Goal: Information Seeking & Learning: Find specific page/section

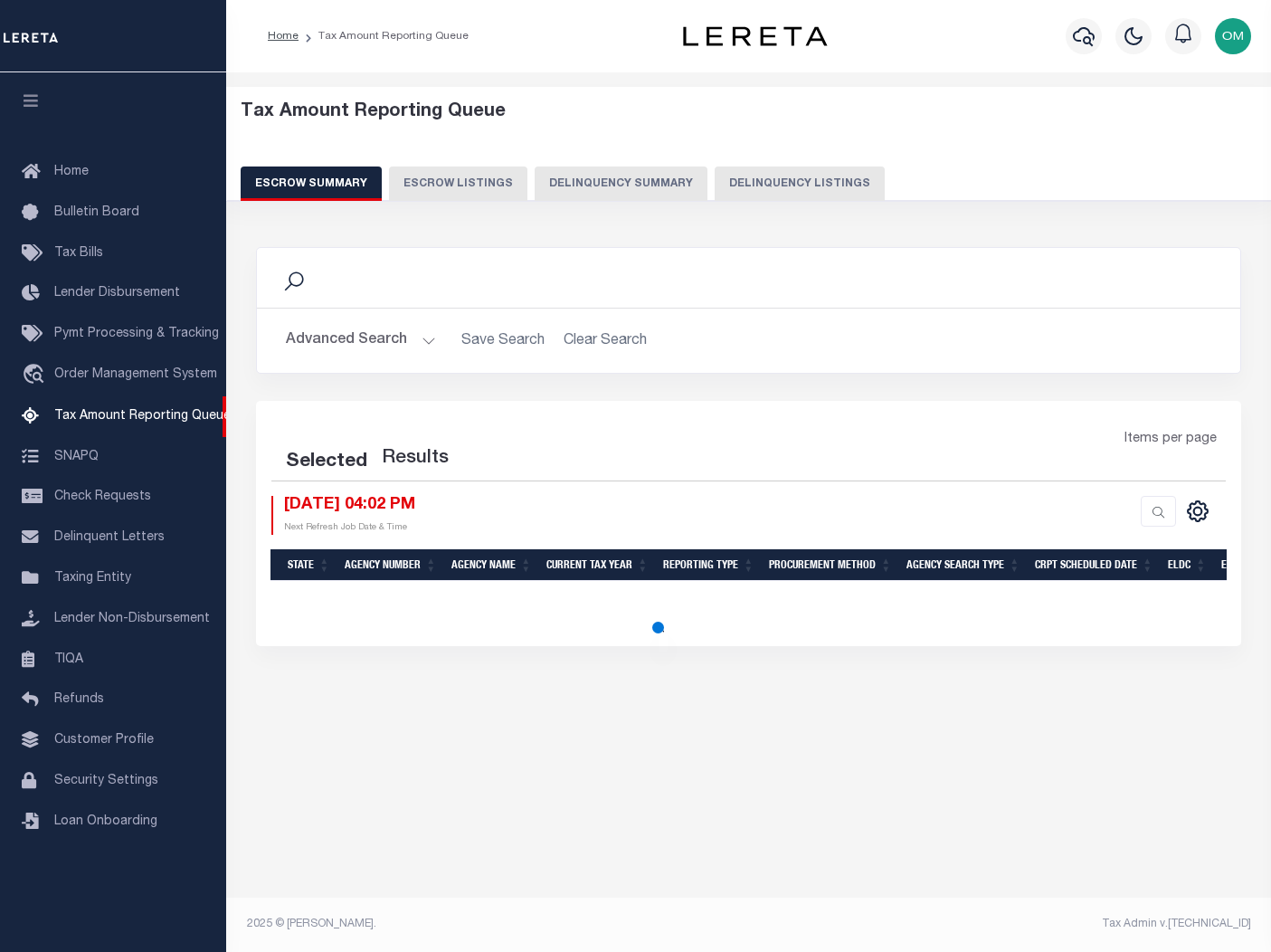
select select "100"
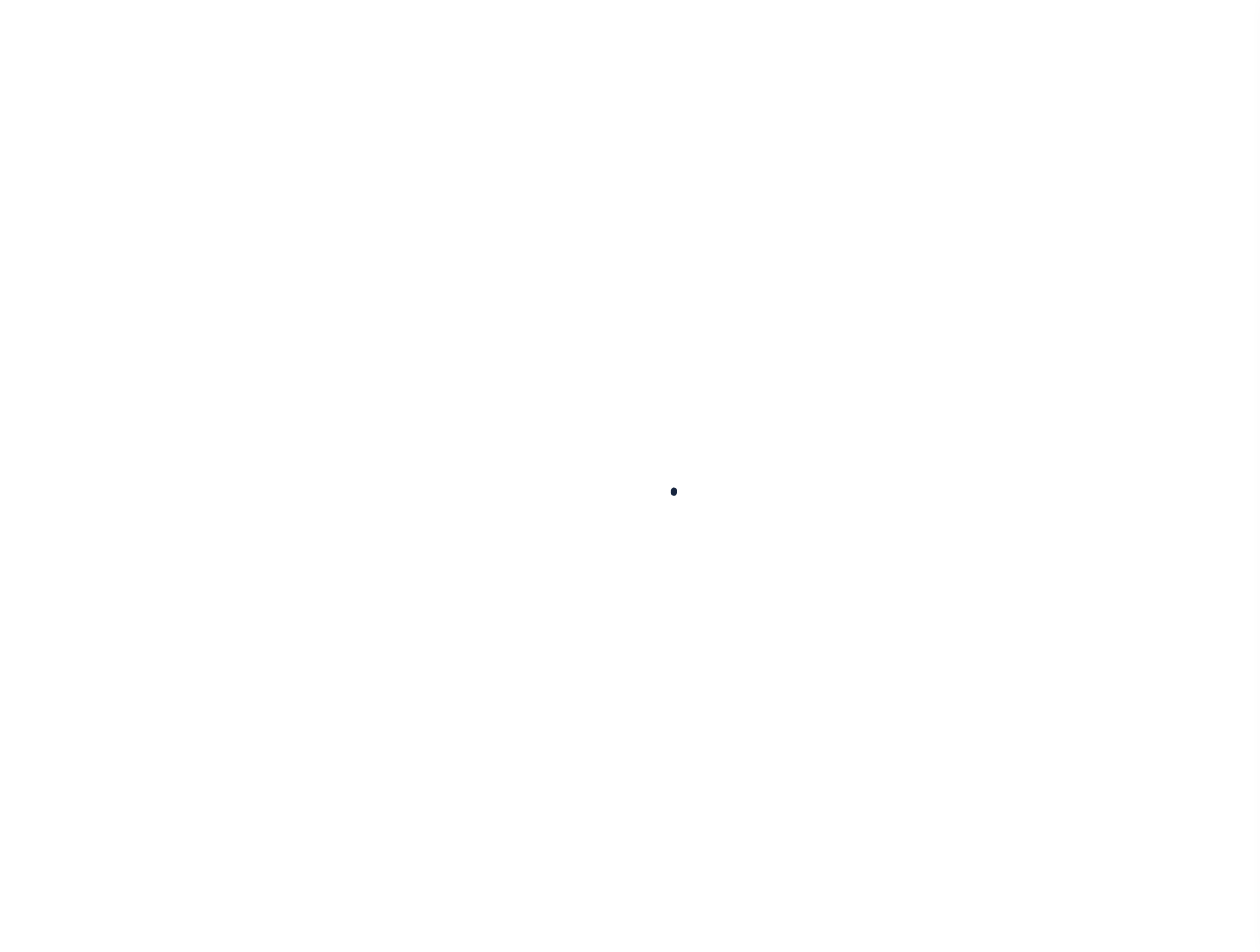
type input "90000119"
type input "HANA HOMES LLC"
select select
select select "10"
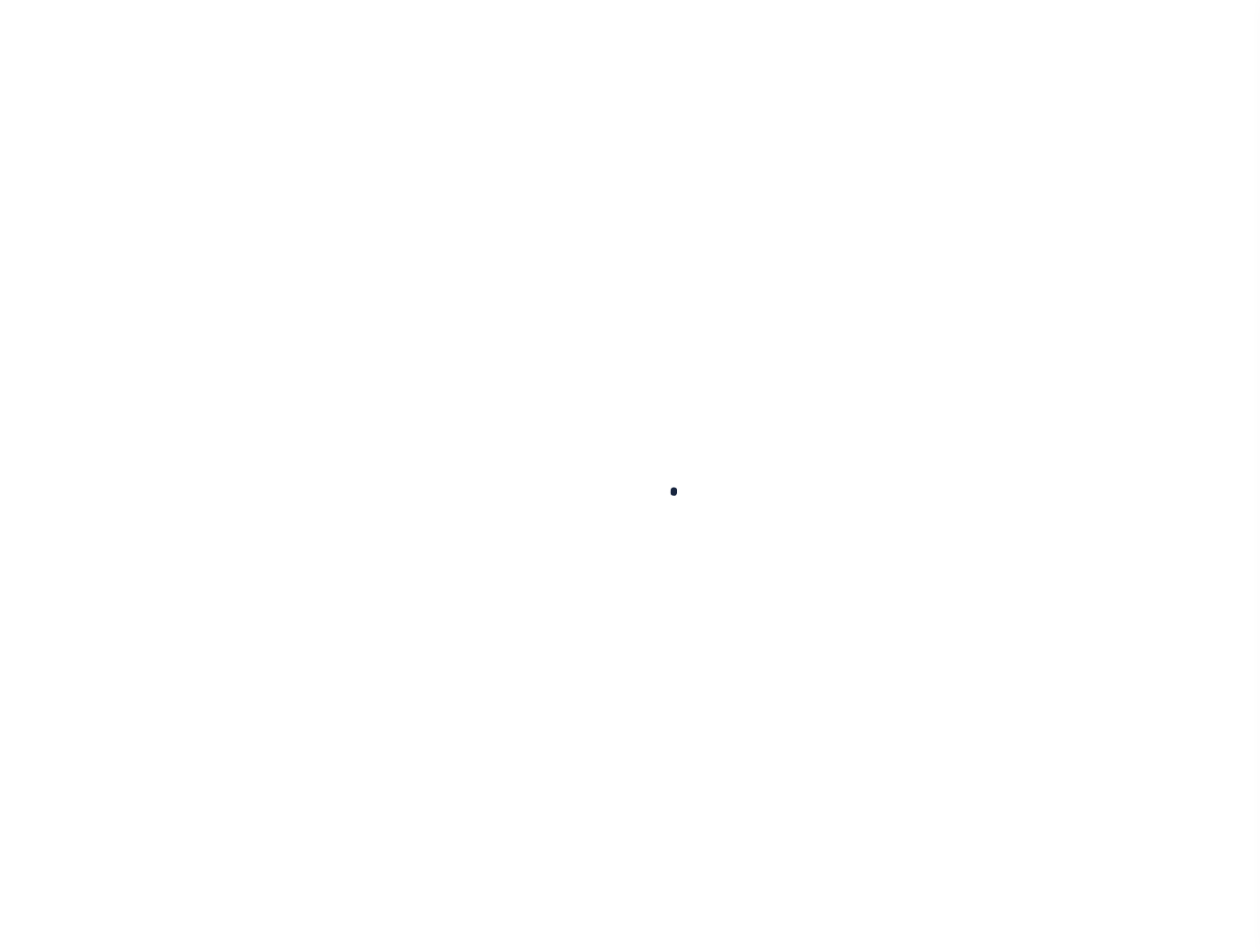
select select "Escrow"
type input "318 EMMETT ST"
type input "BRISTOL, CT 06010"
type input "a0kUS00000BIoCv"
type input "CT"
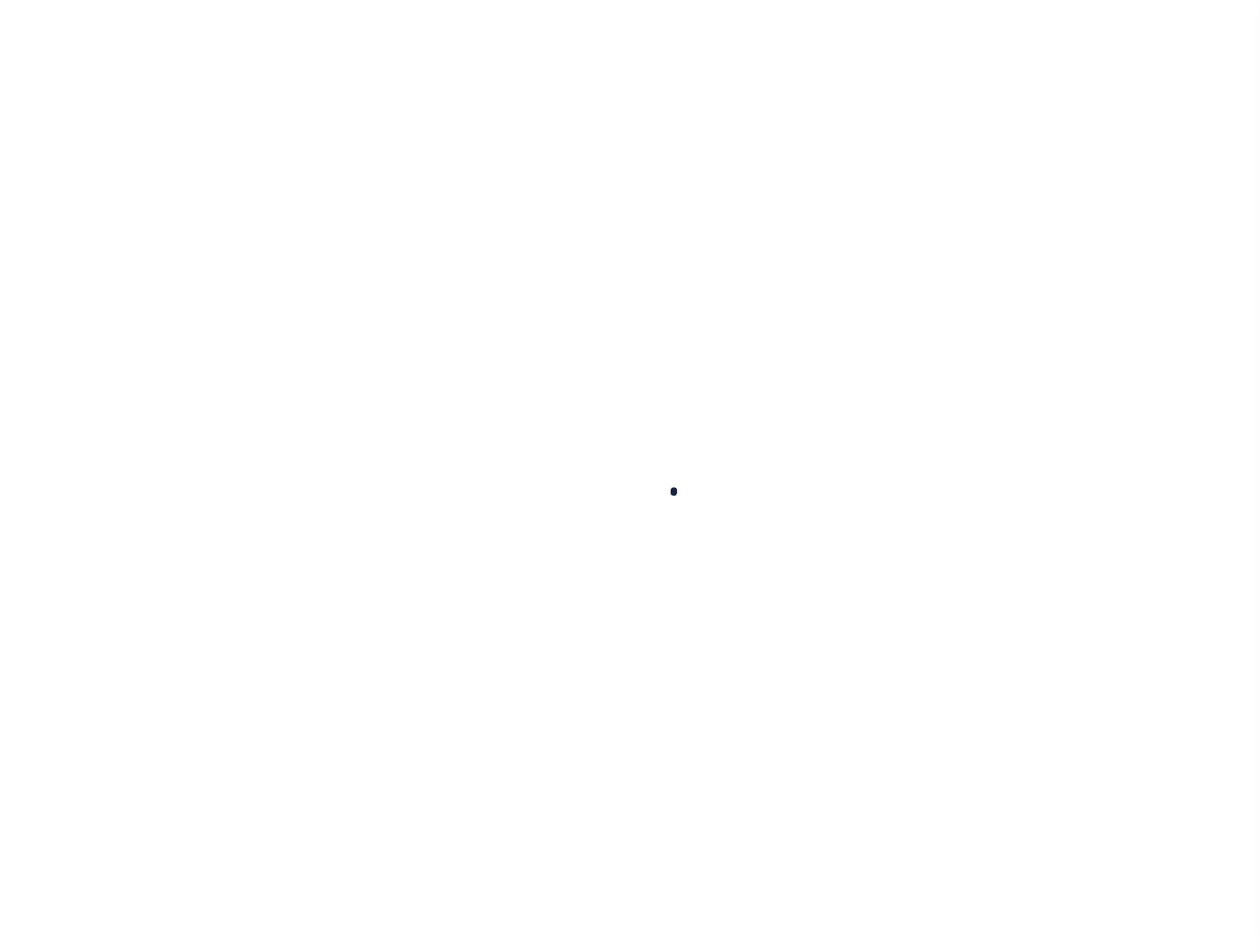
select select
select select "25067"
select select "2"
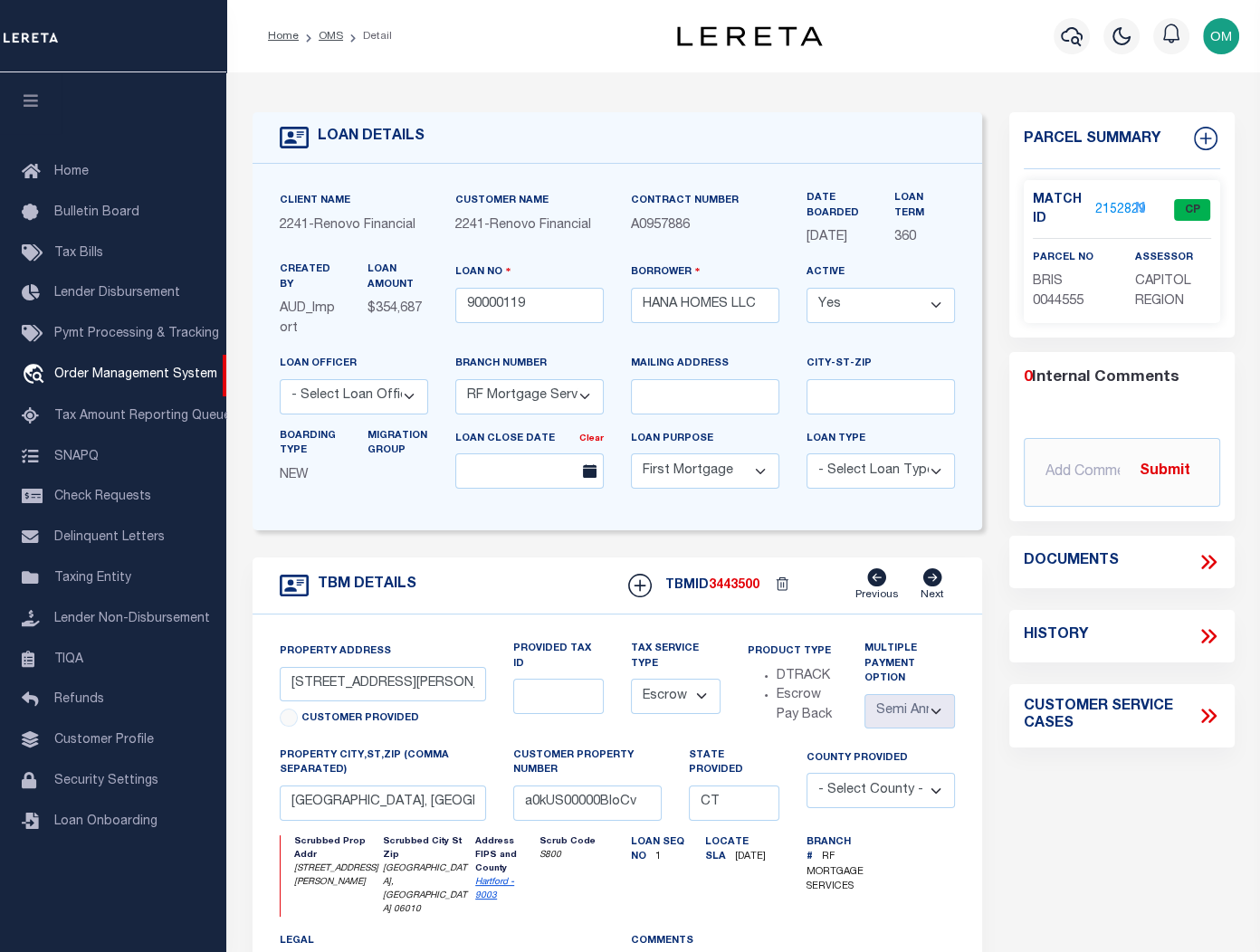
click at [1113, 201] on link "2152829" at bounding box center [1120, 211] width 51 height 19
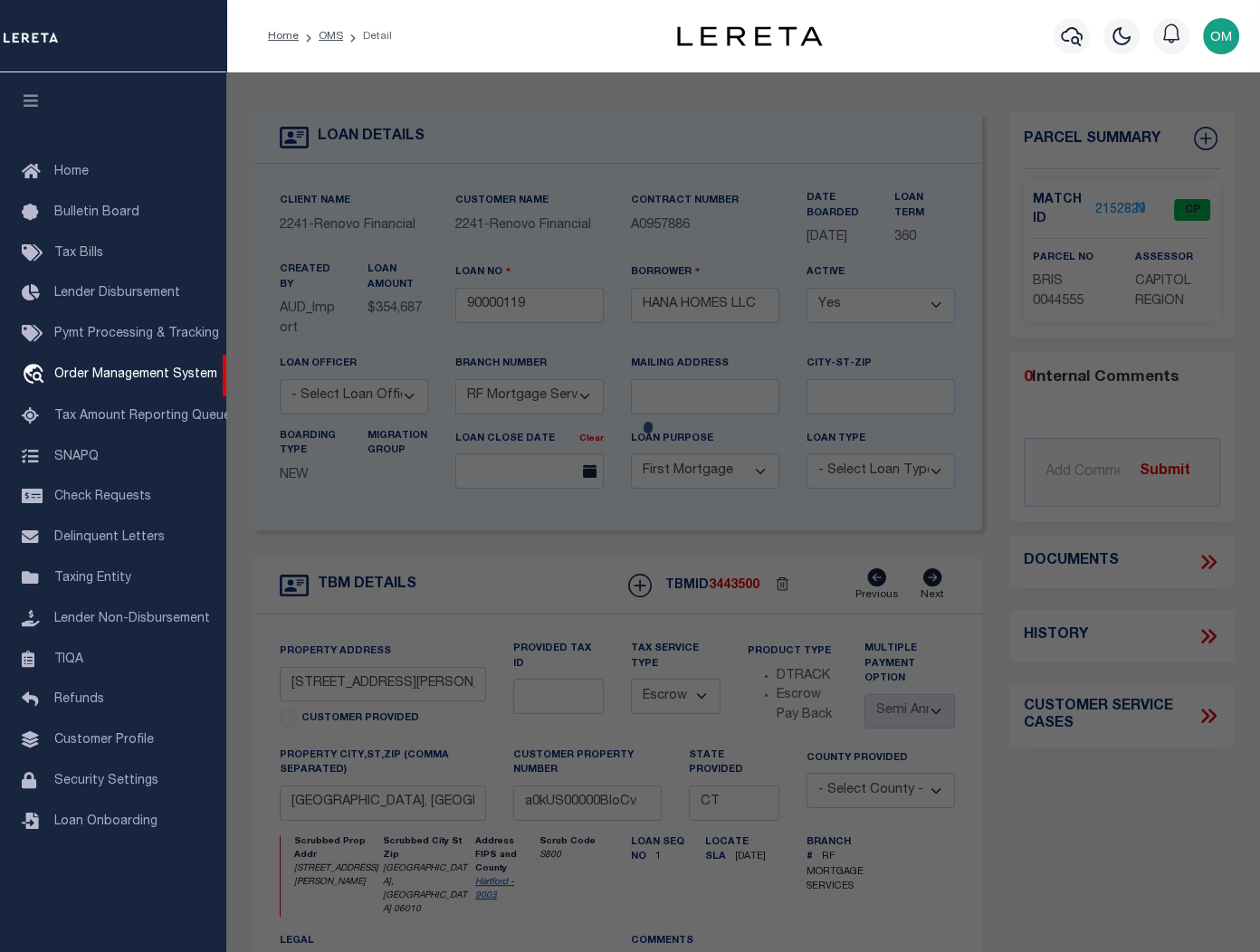
checkbox input "false"
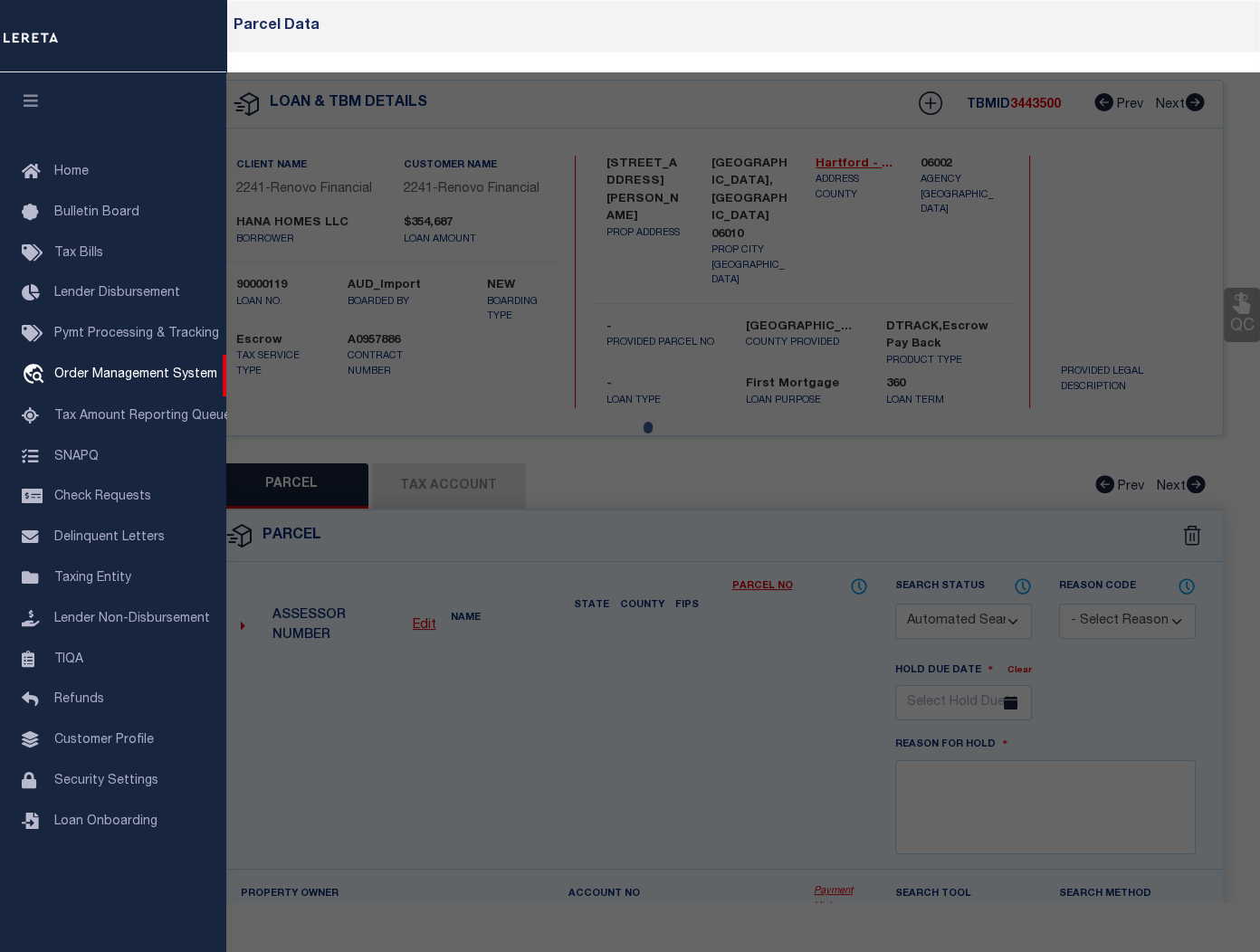
select select "CP"
type input "ZAIN,BARNWELL"
select select "ATL"
select select "ADD"
type input "318 EMMETT ST"
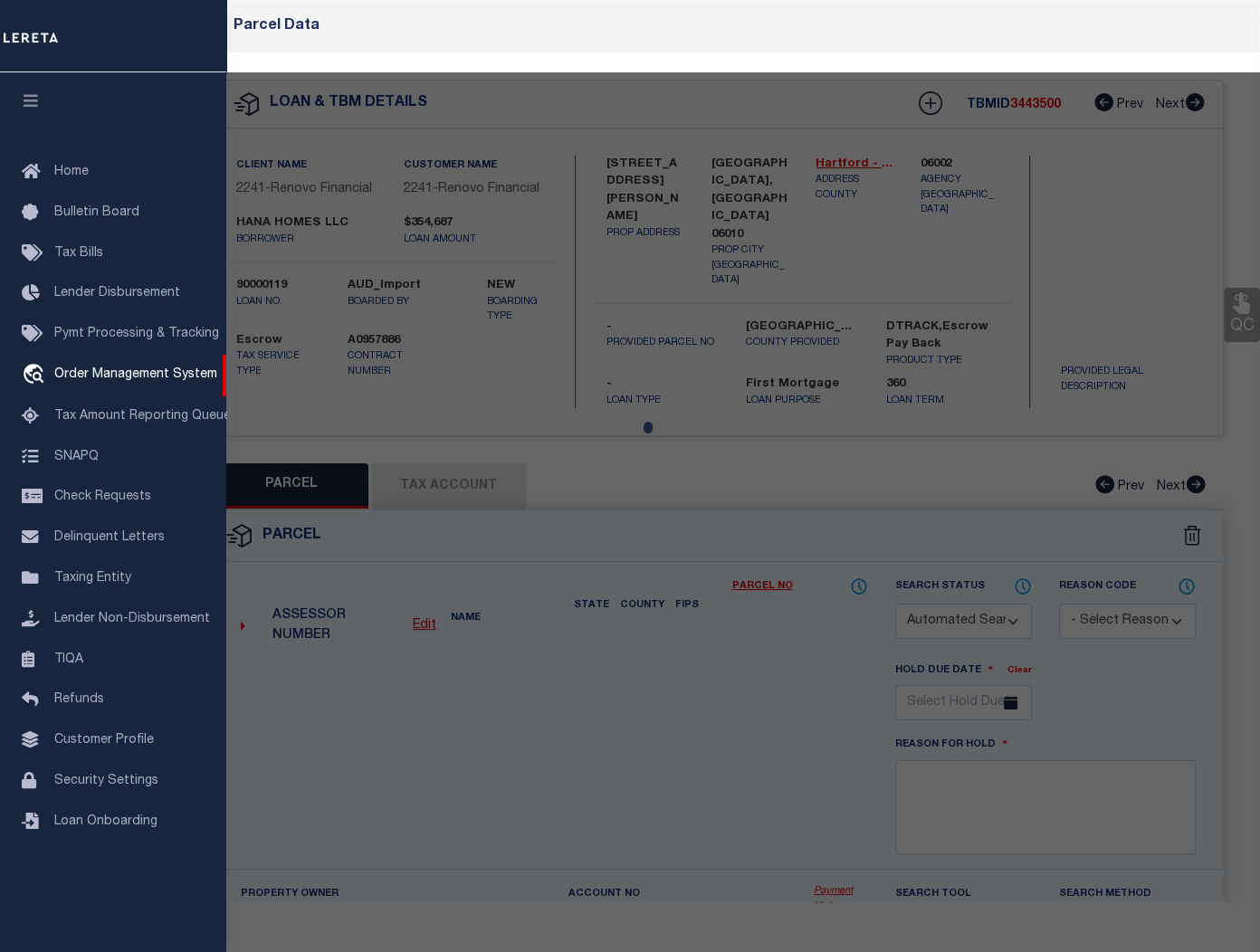
type input "BRISTOL, CT 06010"
type textarea "LOT:3-44555 CITY/MUNI/TWP:BRISTOL"
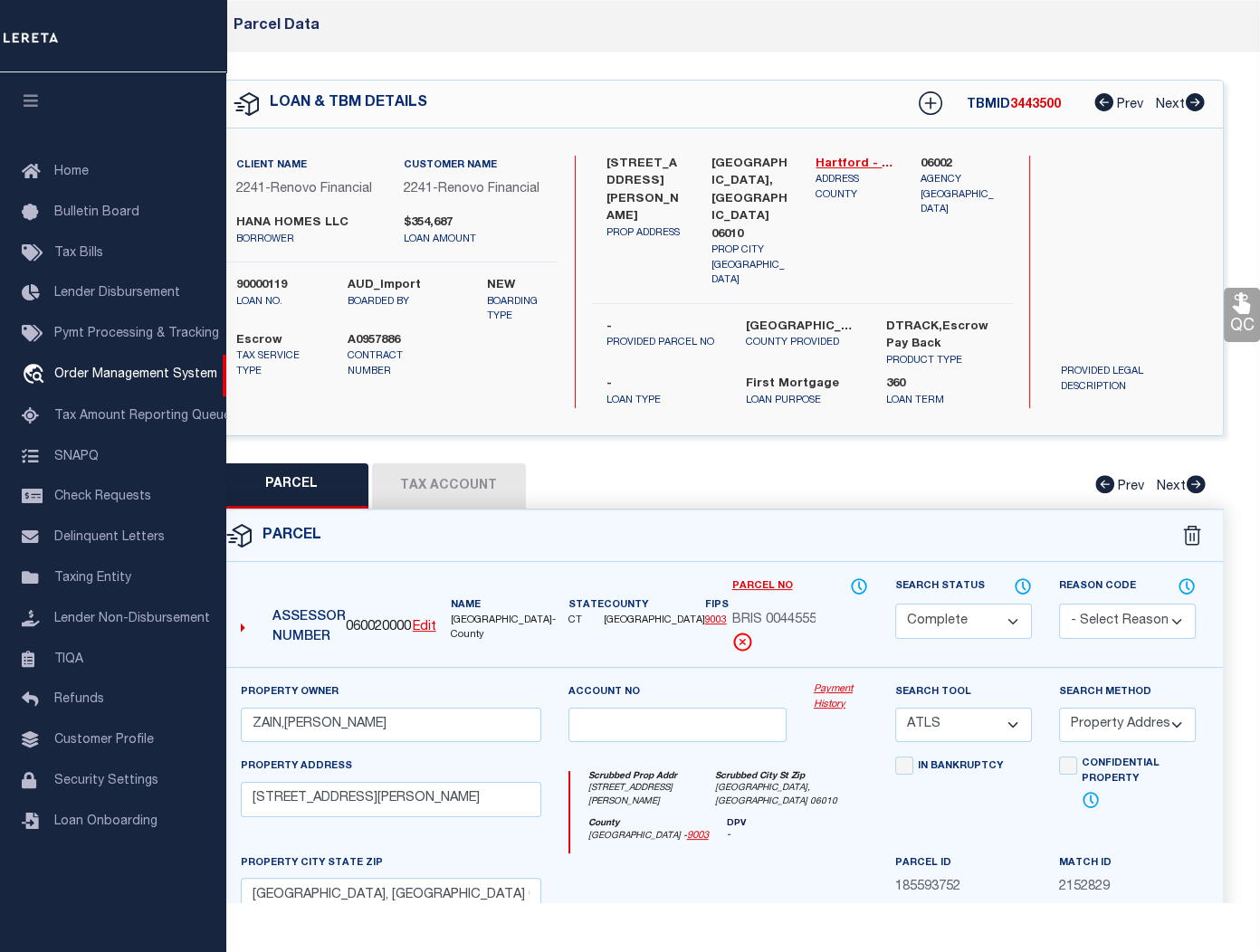
click at [461, 463] on button "Tax Account" at bounding box center [449, 485] width 153 height 45
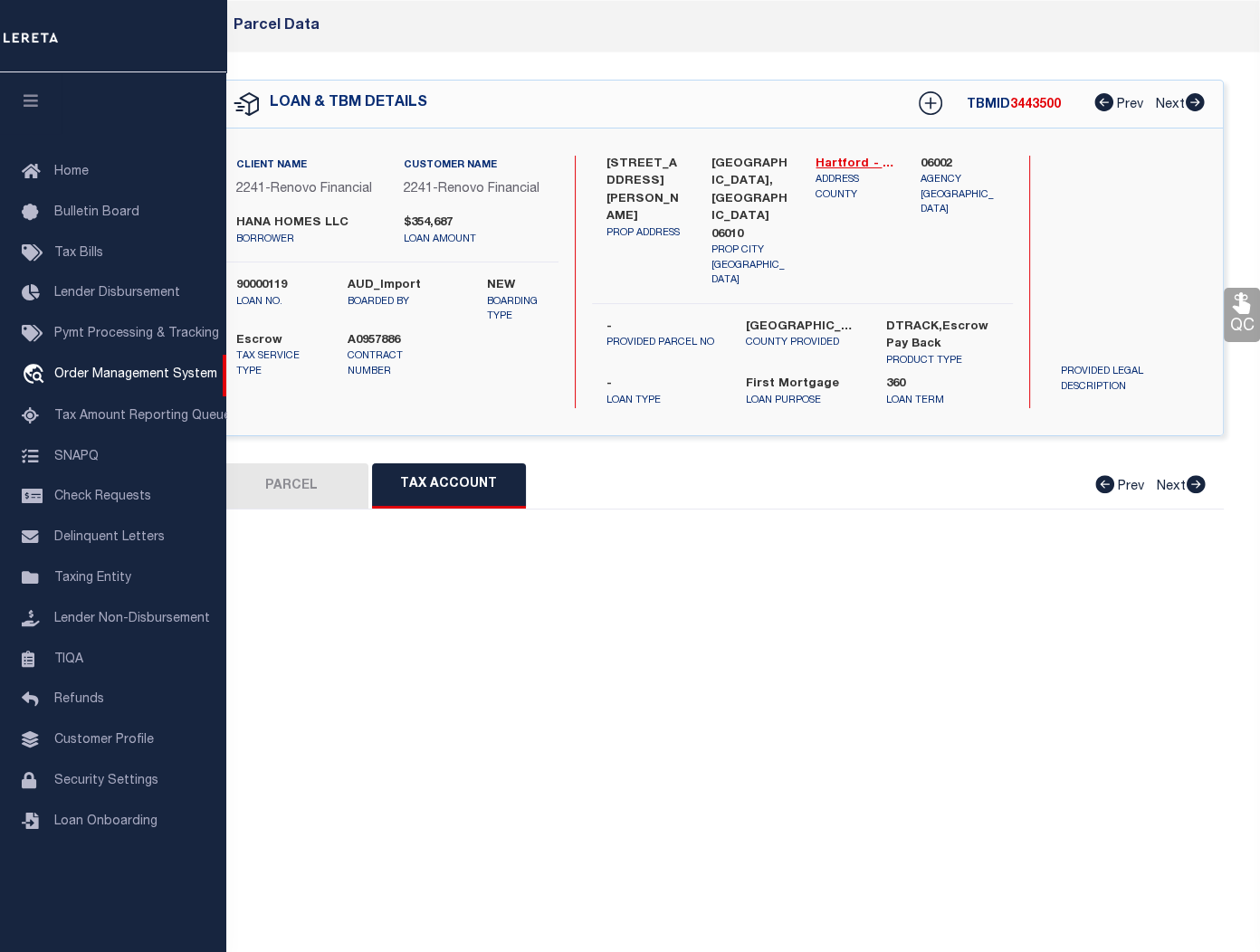
select select "100"
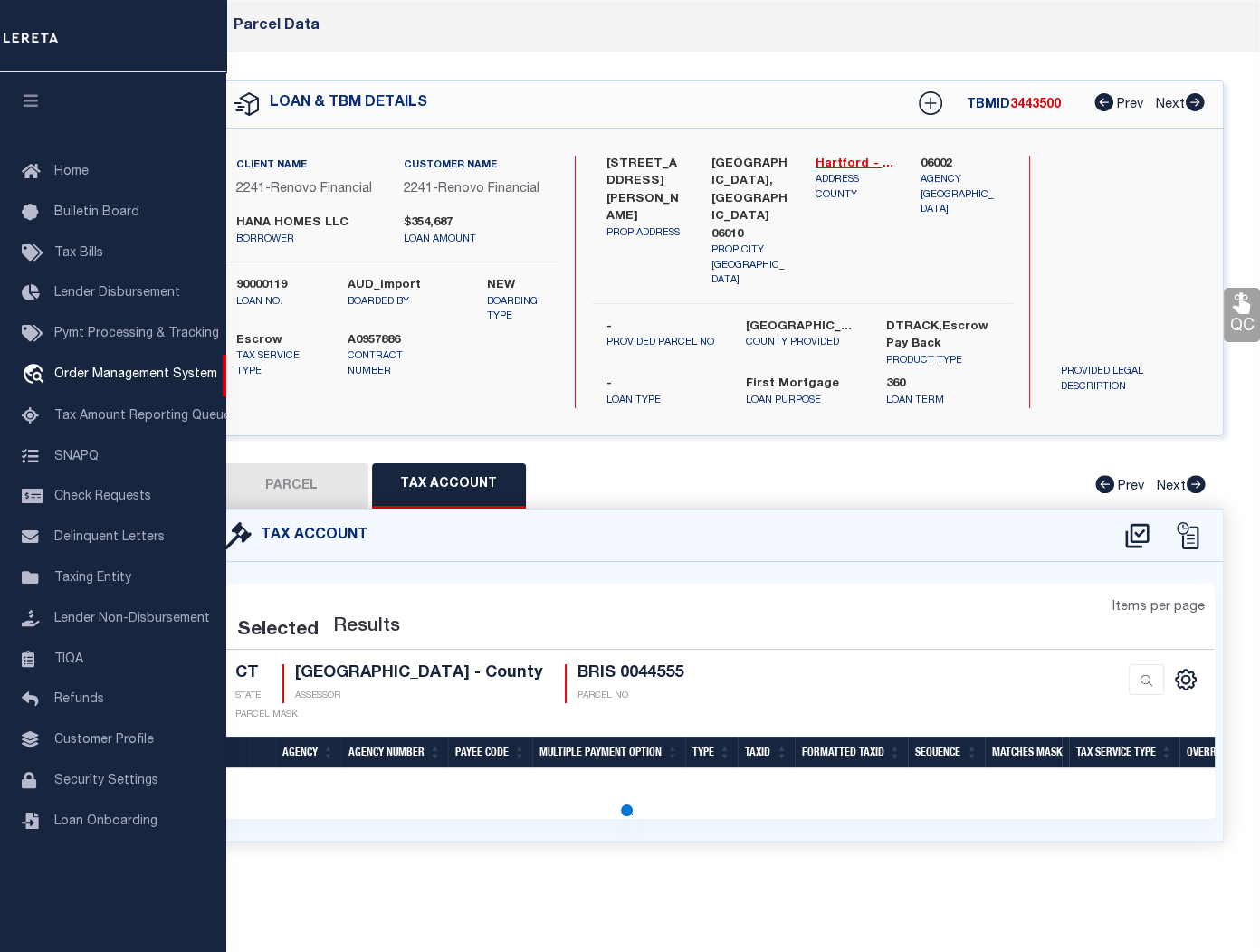
select select "100"
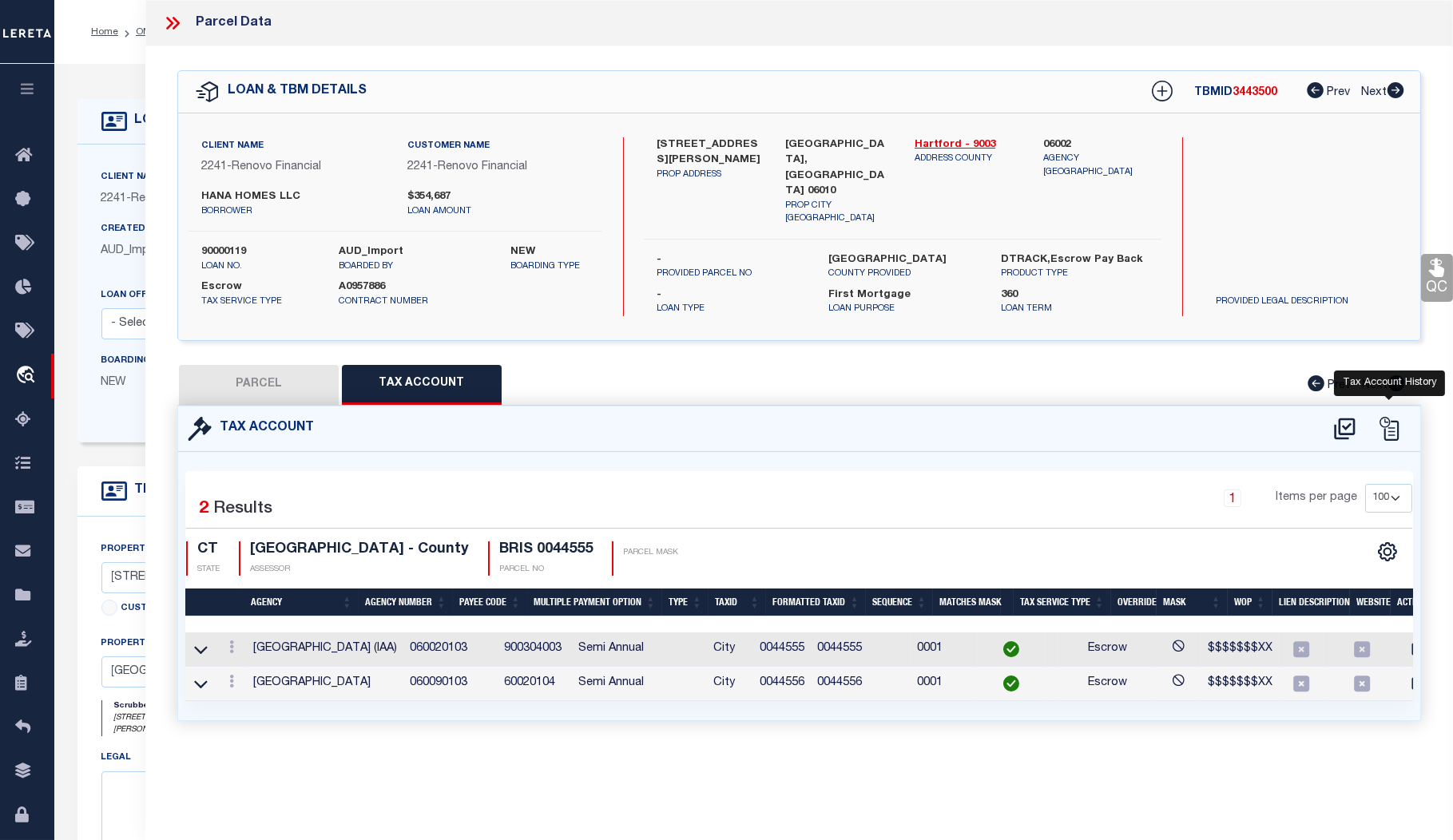
click at [1111, 419] on icon at bounding box center [1390, 429] width 24 height 24
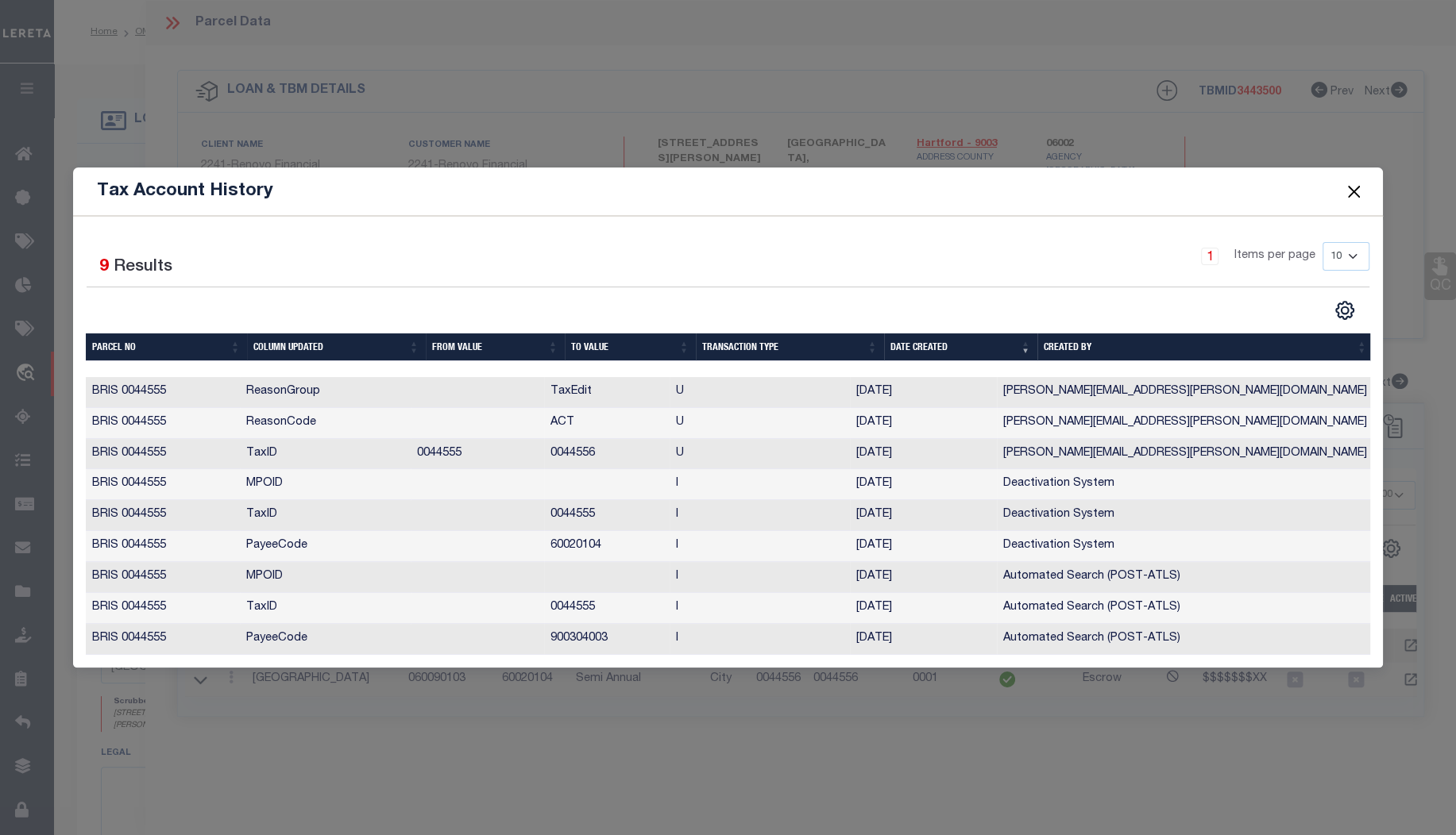
click at [816, 713] on div "Tax Account History Selected 9 Results 1 Items per page 10 25 50 100" at bounding box center [728, 417] width 1456 height 835
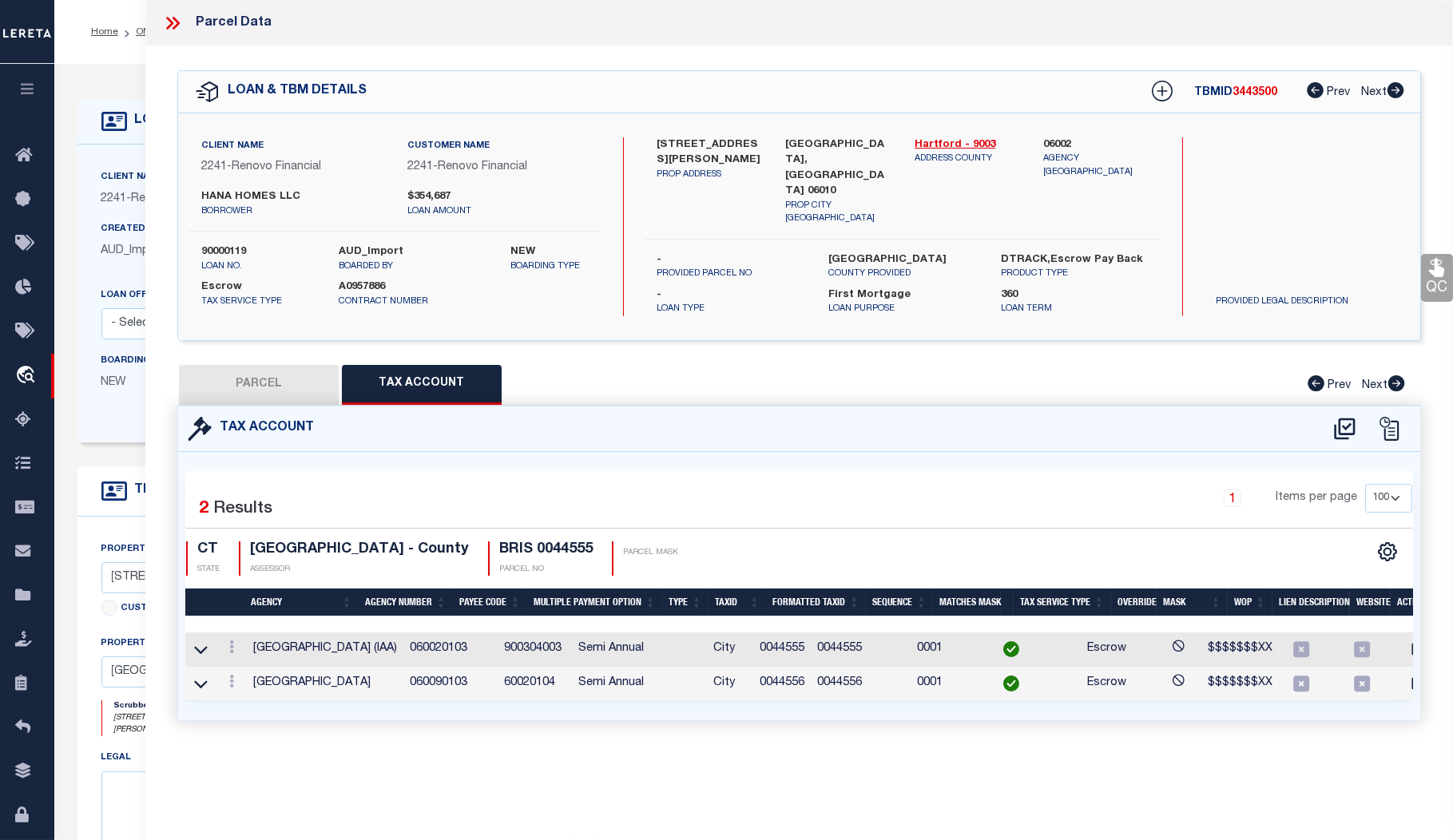
click at [162, 25] on icon at bounding box center [173, 23] width 21 height 21
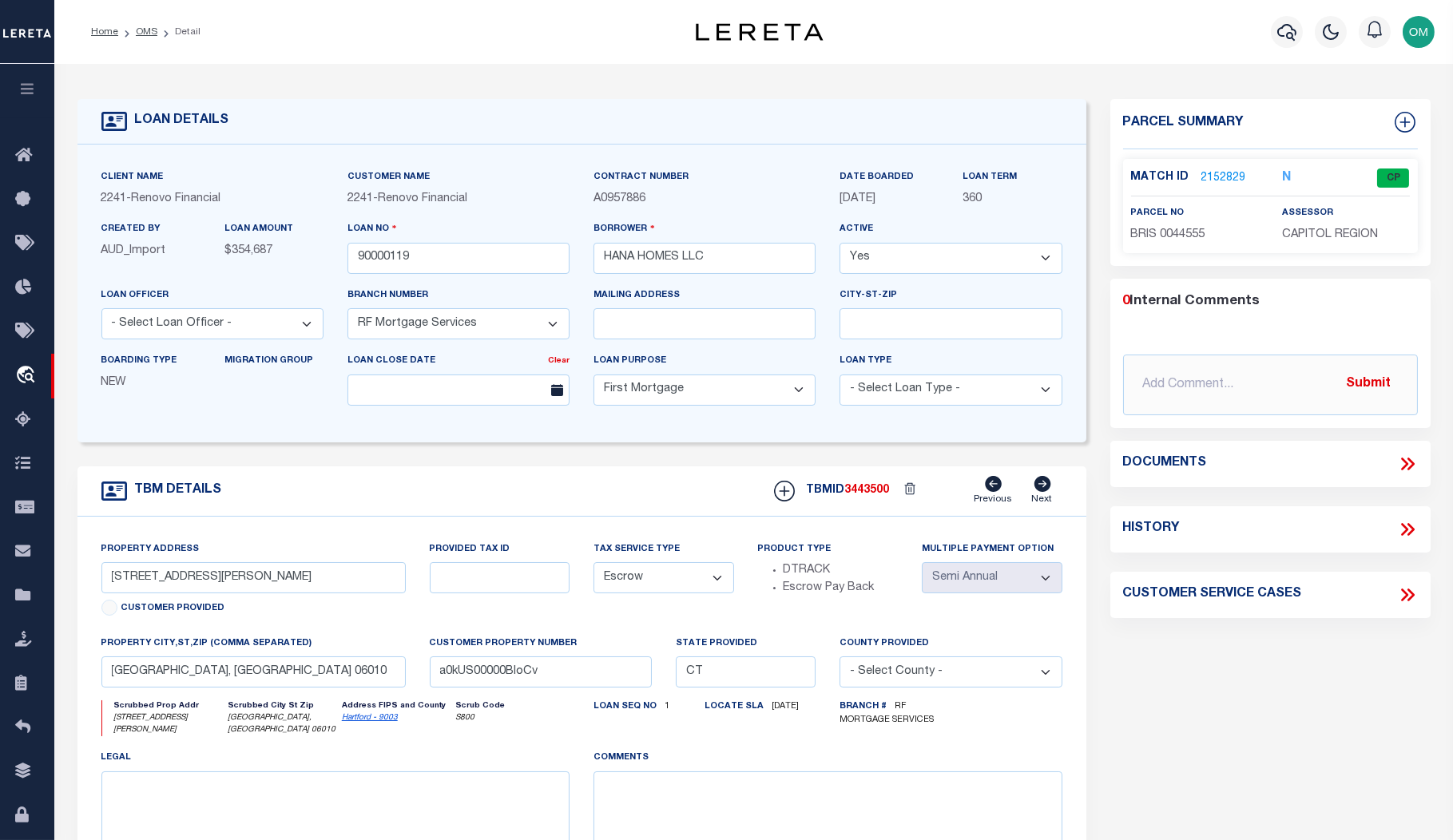
click at [1111, 175] on link "2152829" at bounding box center [1224, 178] width 45 height 17
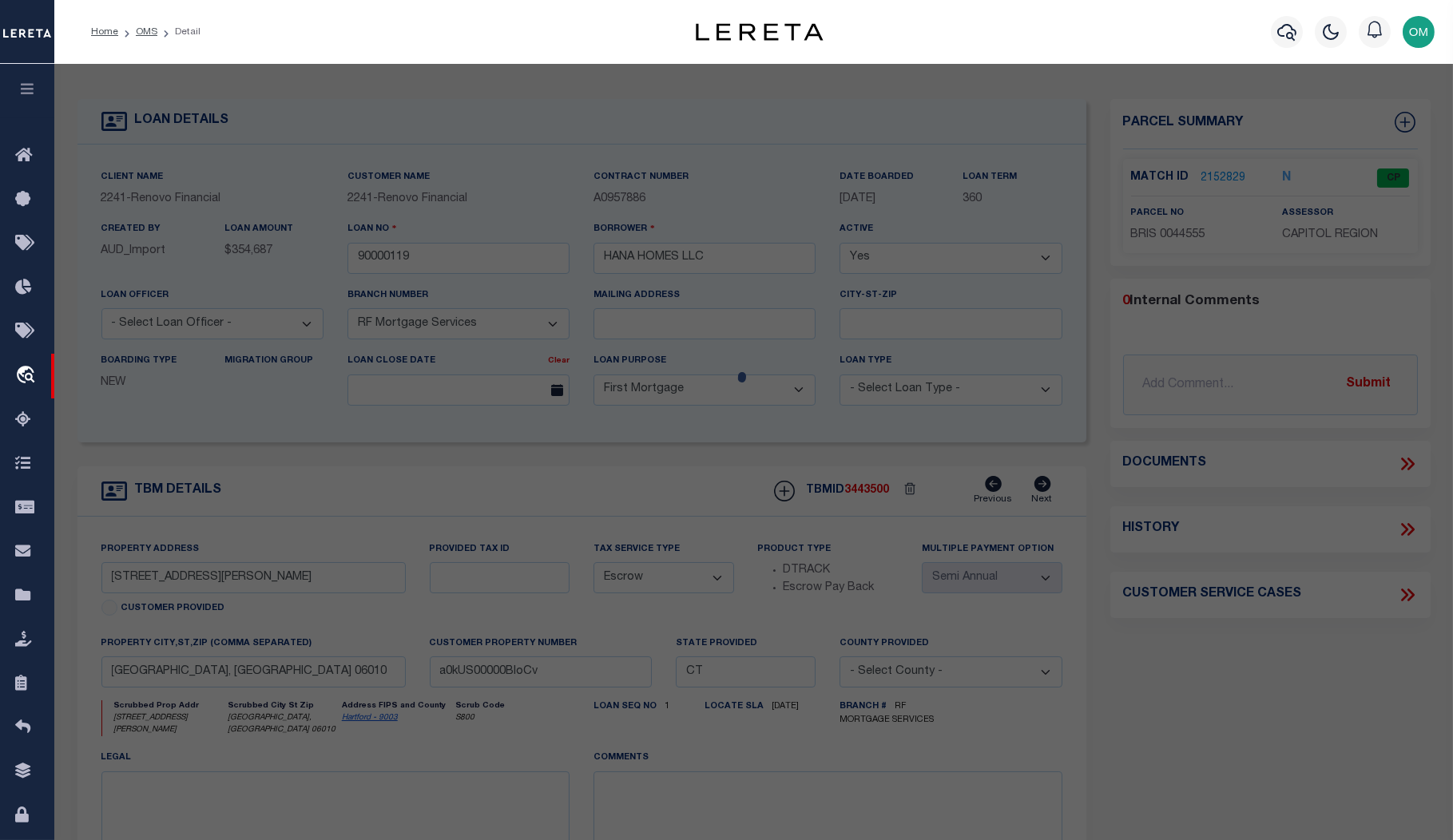
select select "AS"
select select
checkbox input "false"
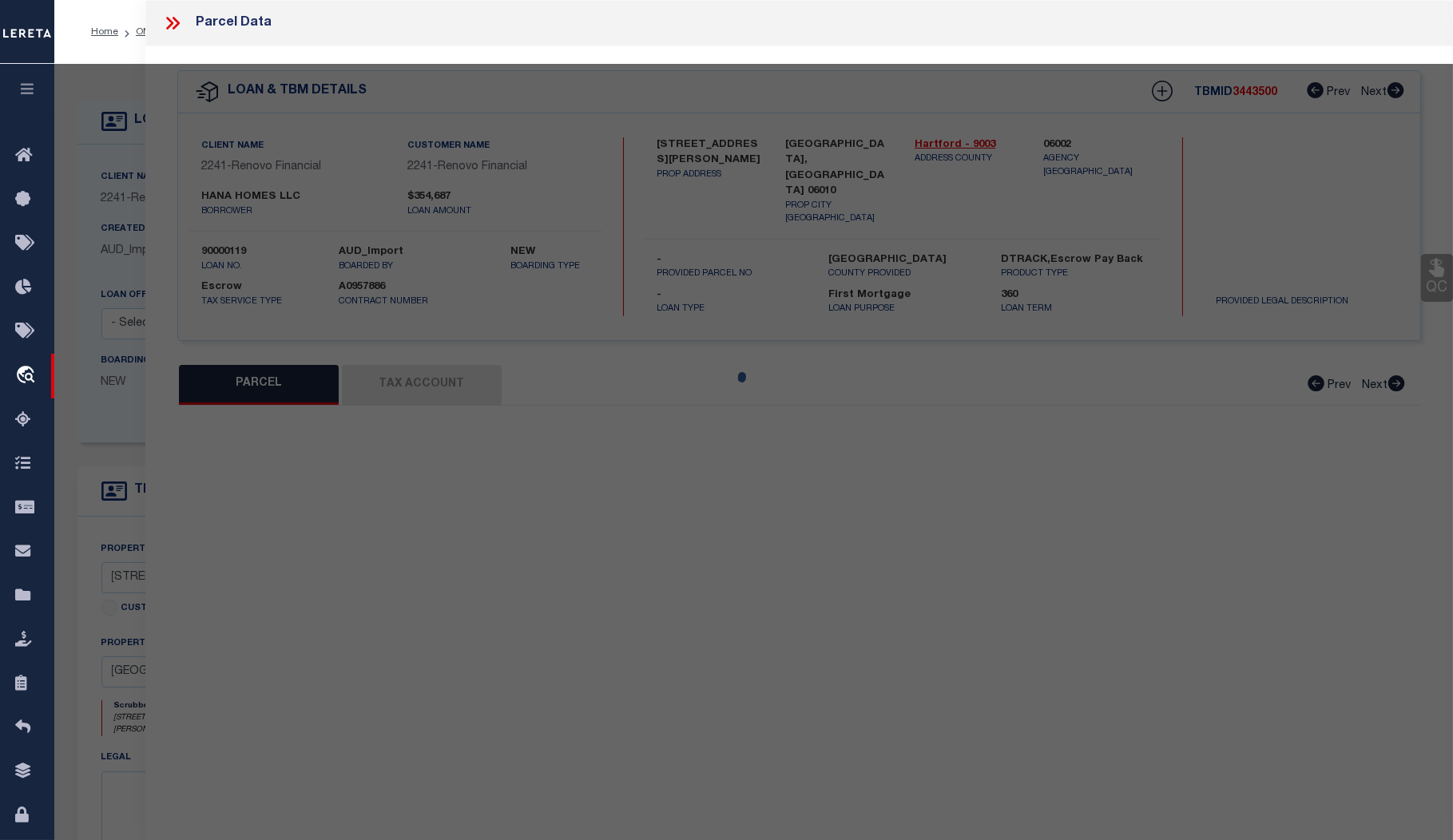
select select "CP"
type input "ZAIN,BARNWELL"
select select "ATL"
select select "ADD"
type input "318 EMMETT ST"
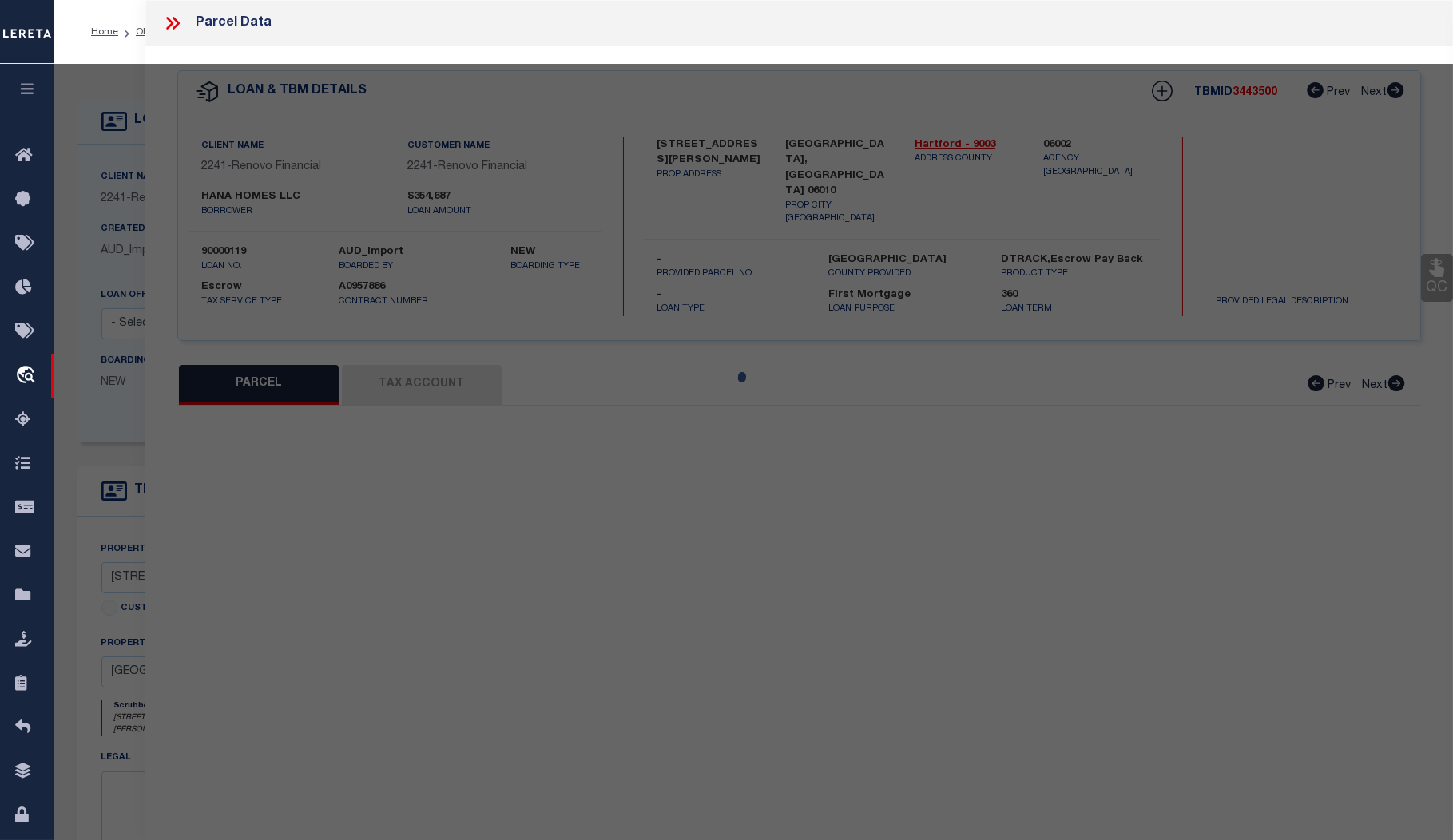
type input "BRISTOL, CT 06010"
type textarea "LOT:3-44555 CITY/MUNI/TWP:BRISTOL"
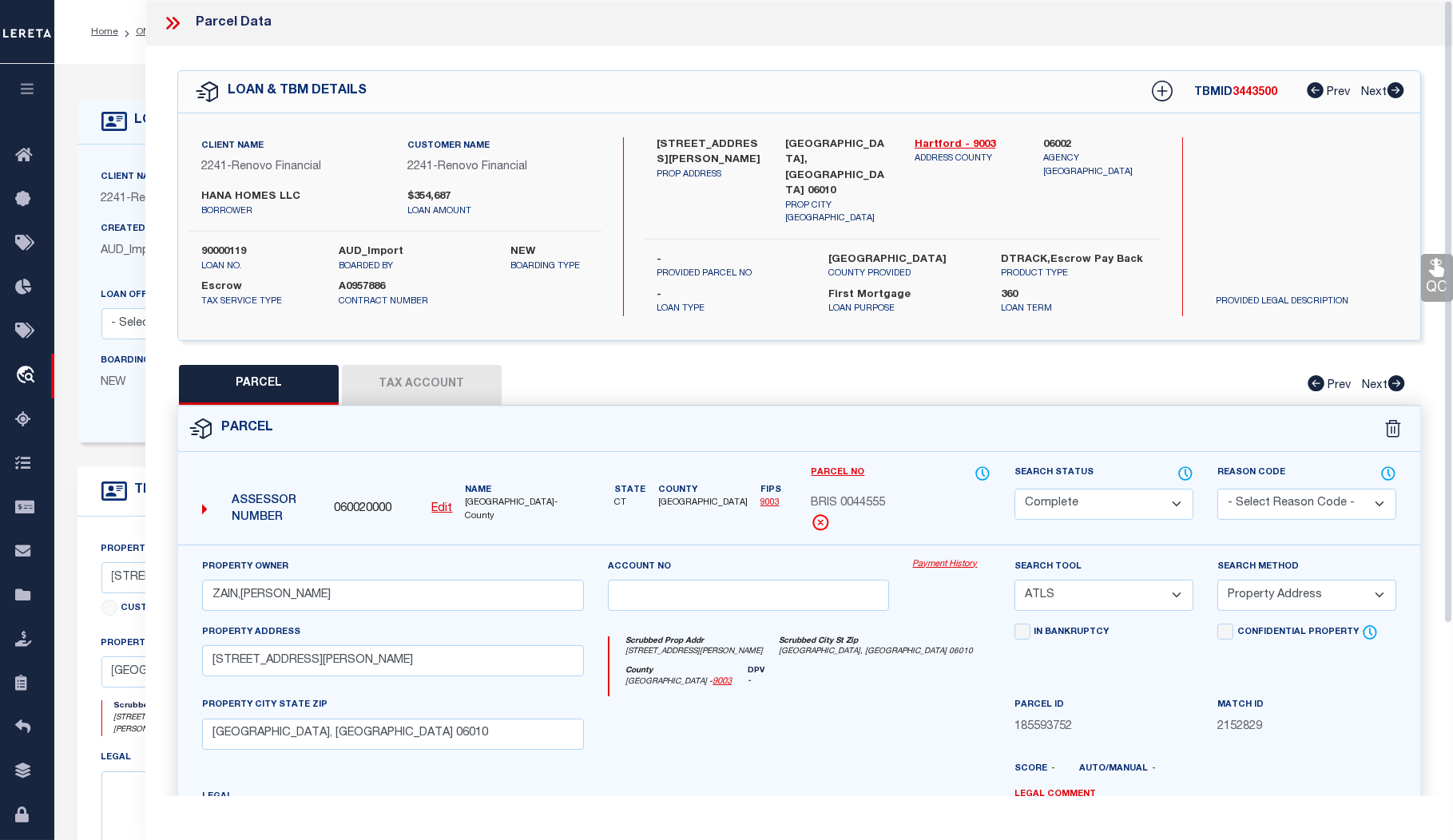
click at [946, 558] on link "Payment History" at bounding box center [952, 565] width 78 height 14
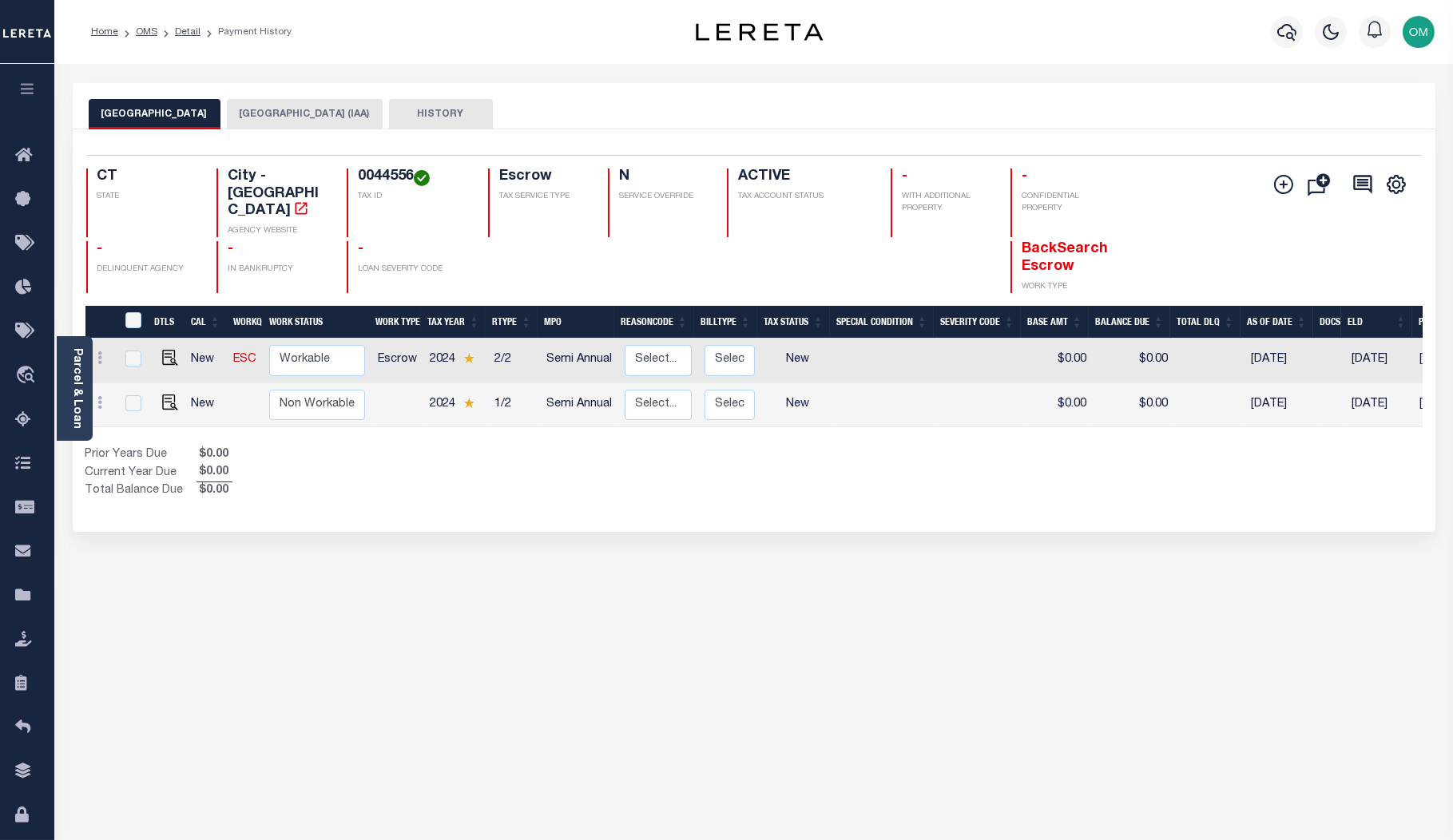
click at [389, 109] on button "HISTORY" at bounding box center [441, 114] width 104 height 30
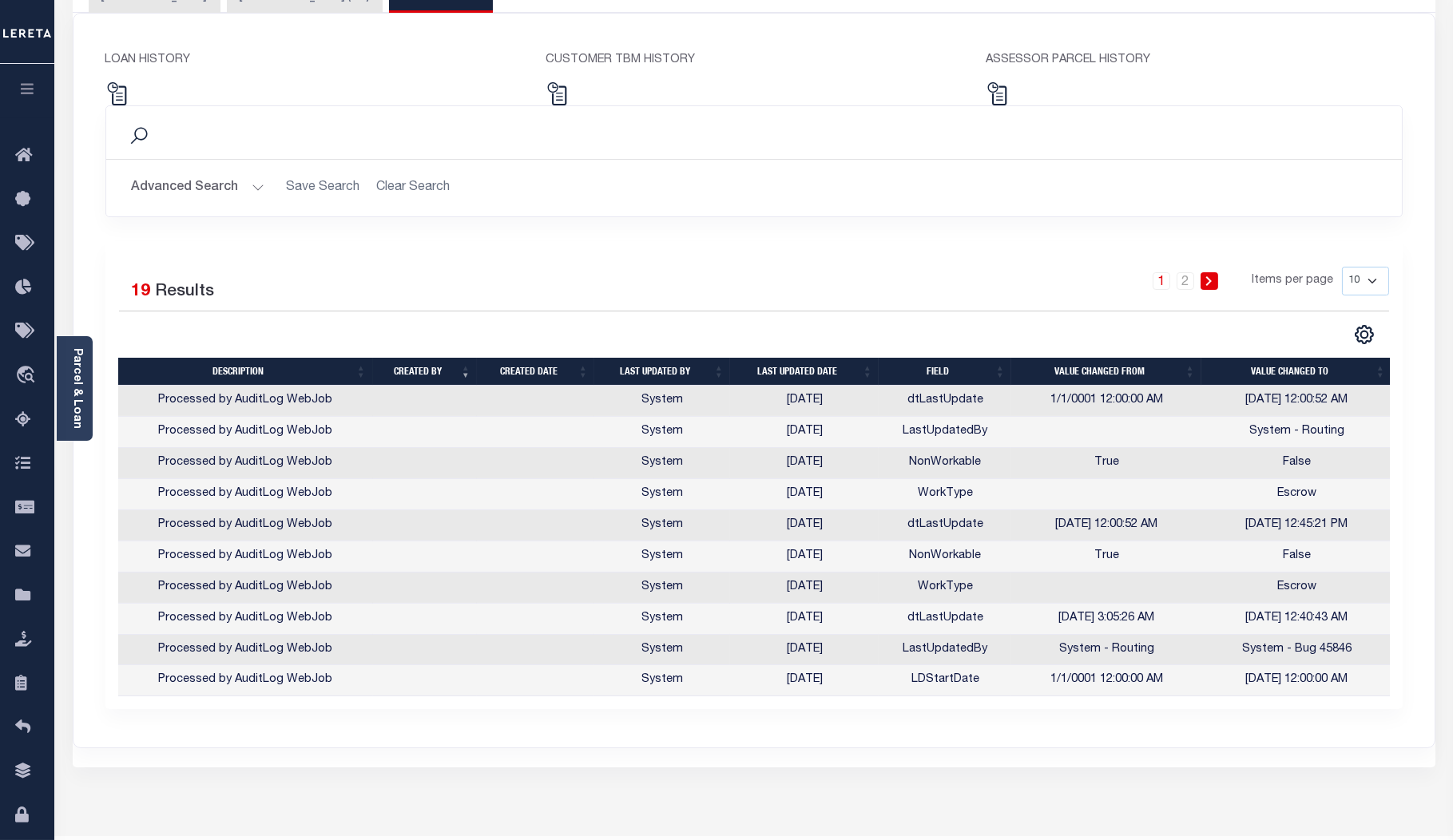
scroll to position [145, 0]
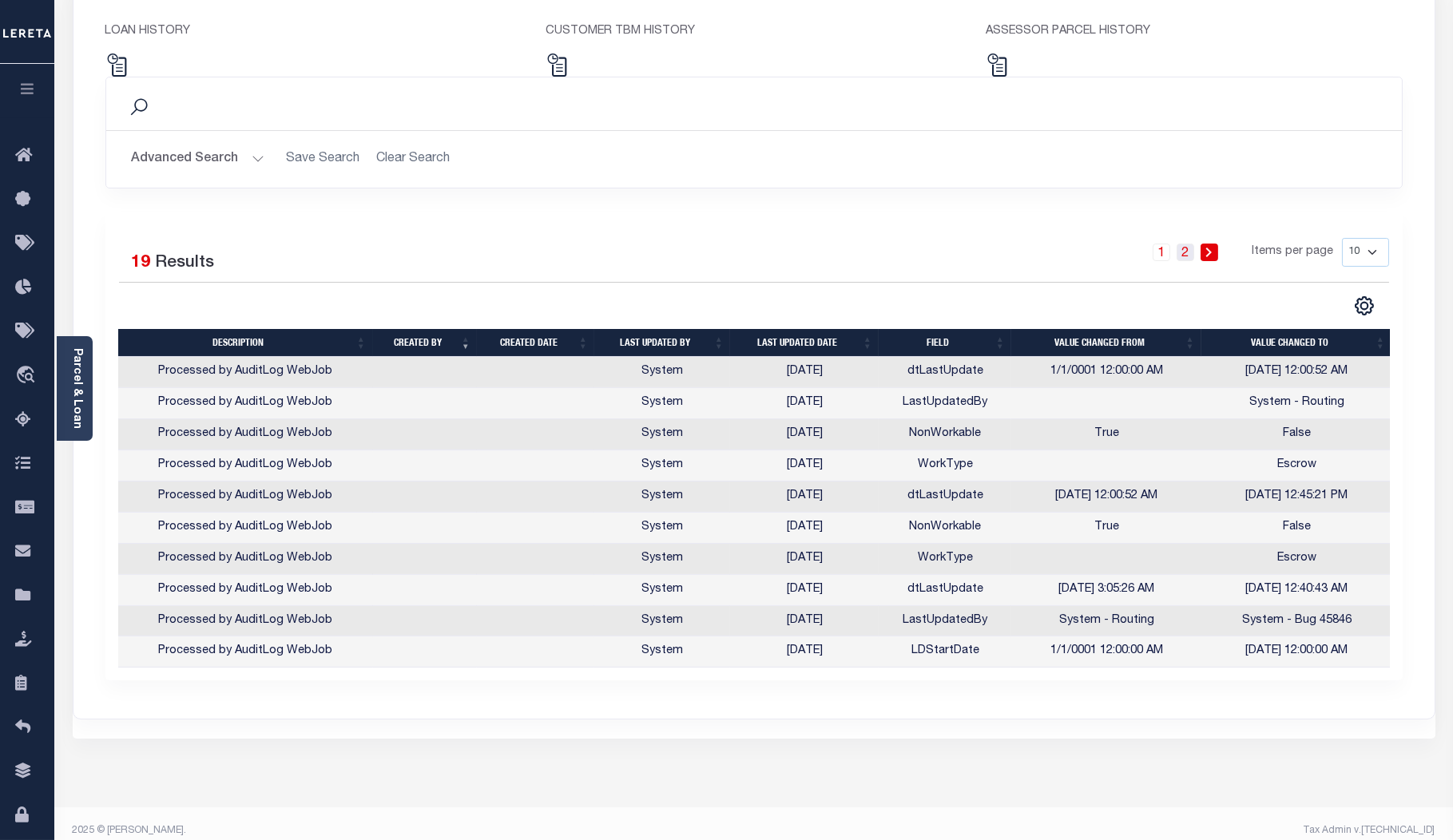
click at [1182, 250] on link "2" at bounding box center [1186, 252] width 18 height 18
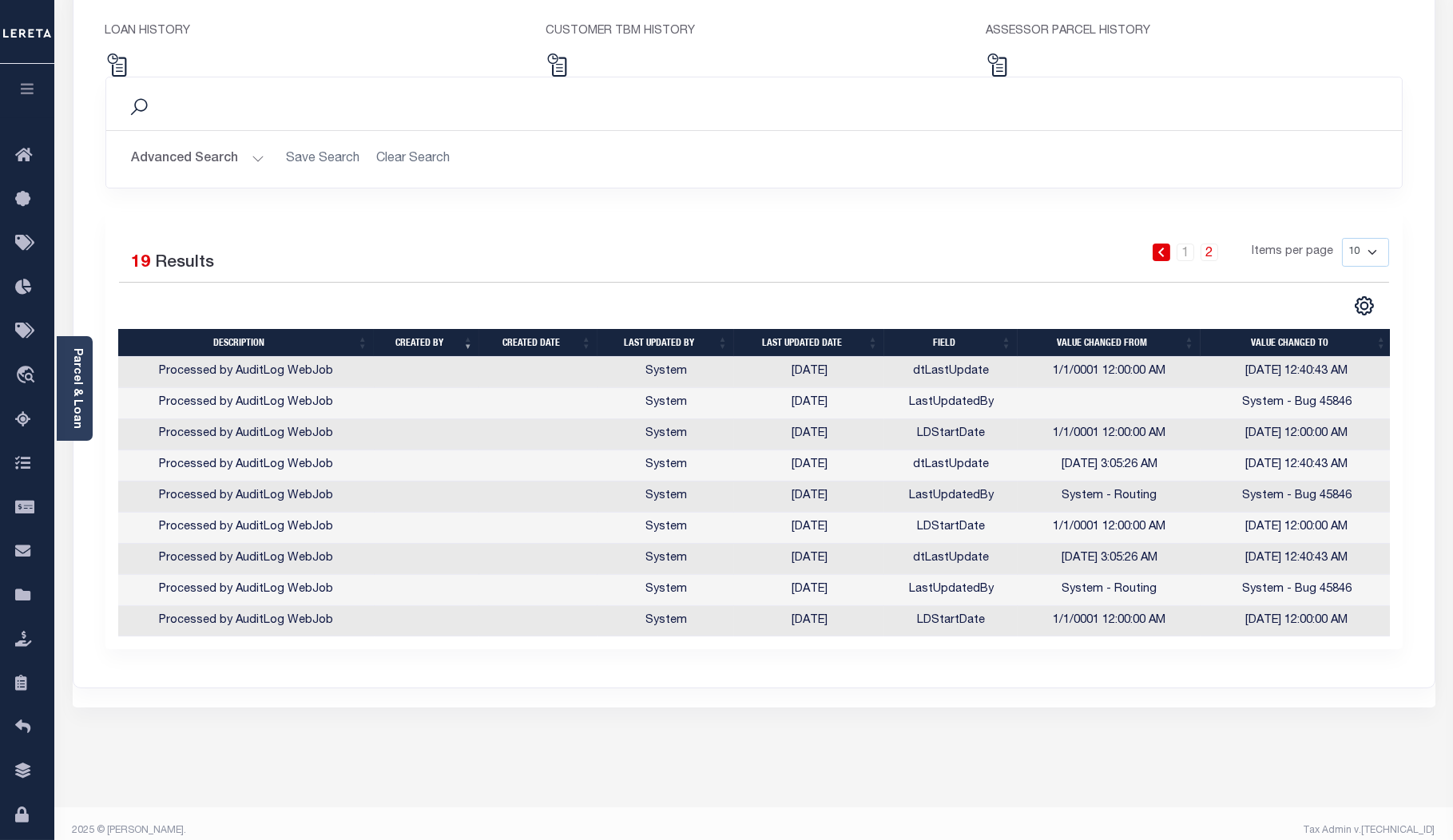
click at [1209, 253] on link "2" at bounding box center [1209, 252] width 18 height 18
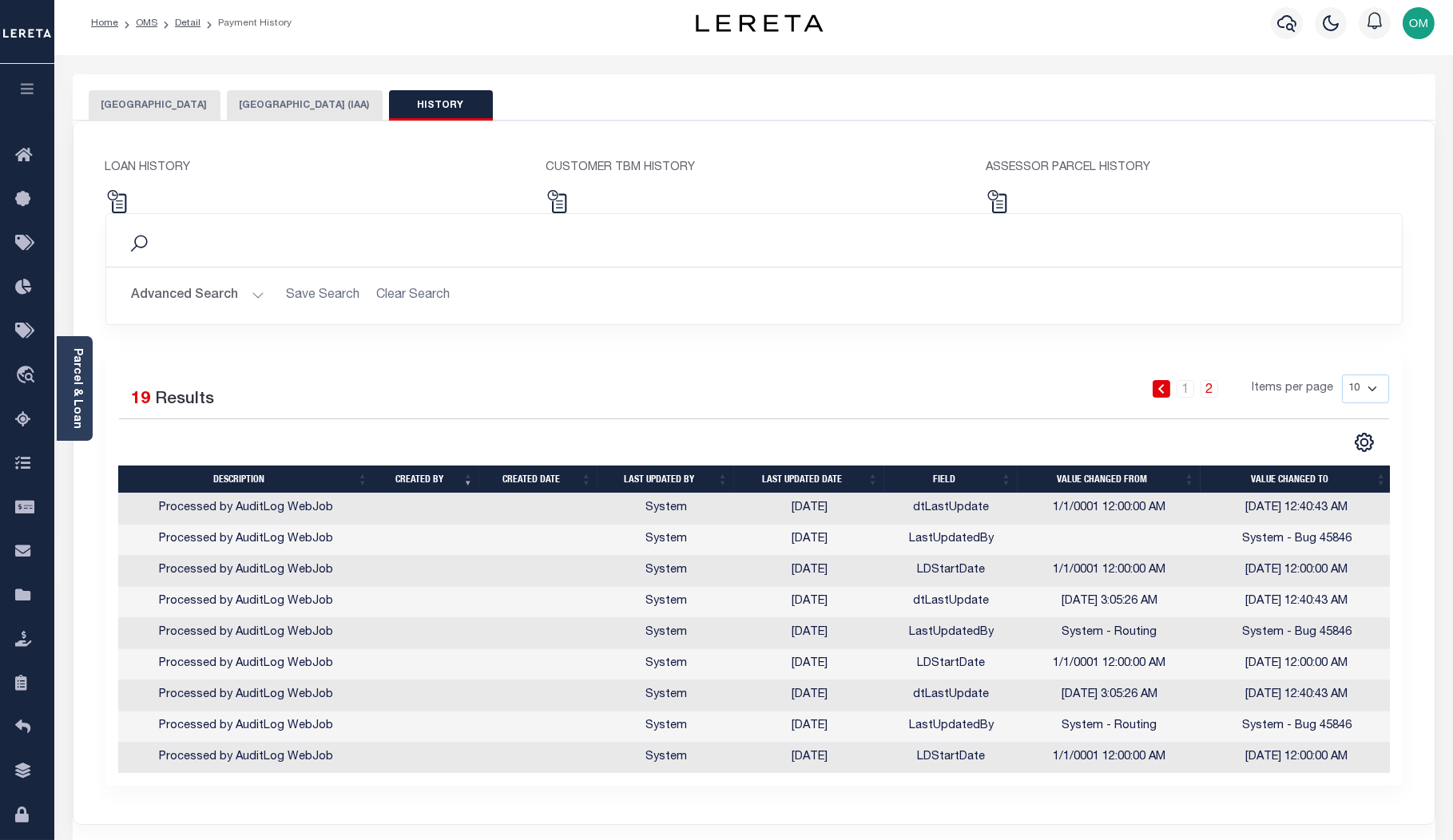
scroll to position [0, 0]
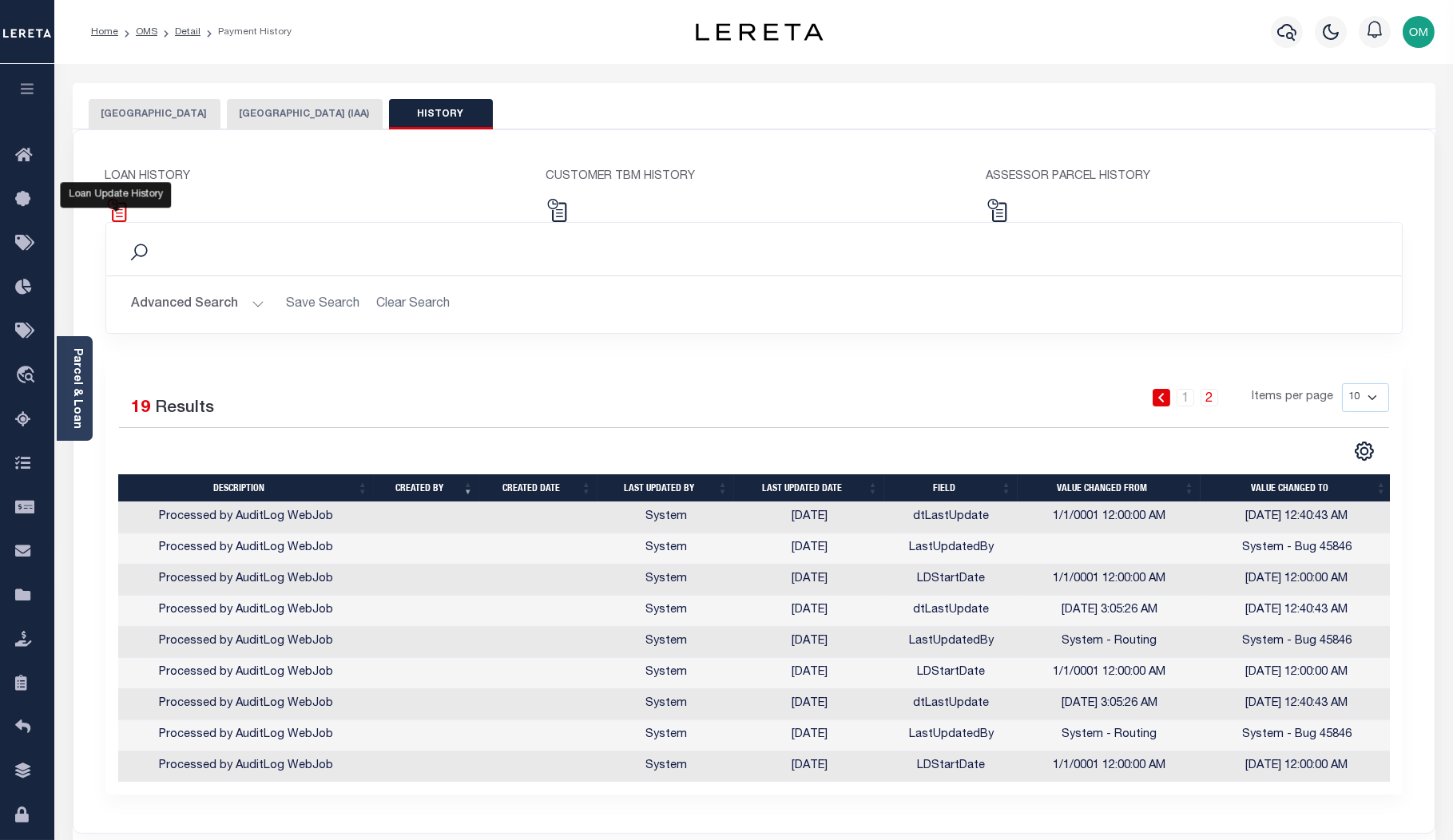
click at [120, 206] on img at bounding box center [117, 210] width 23 height 23
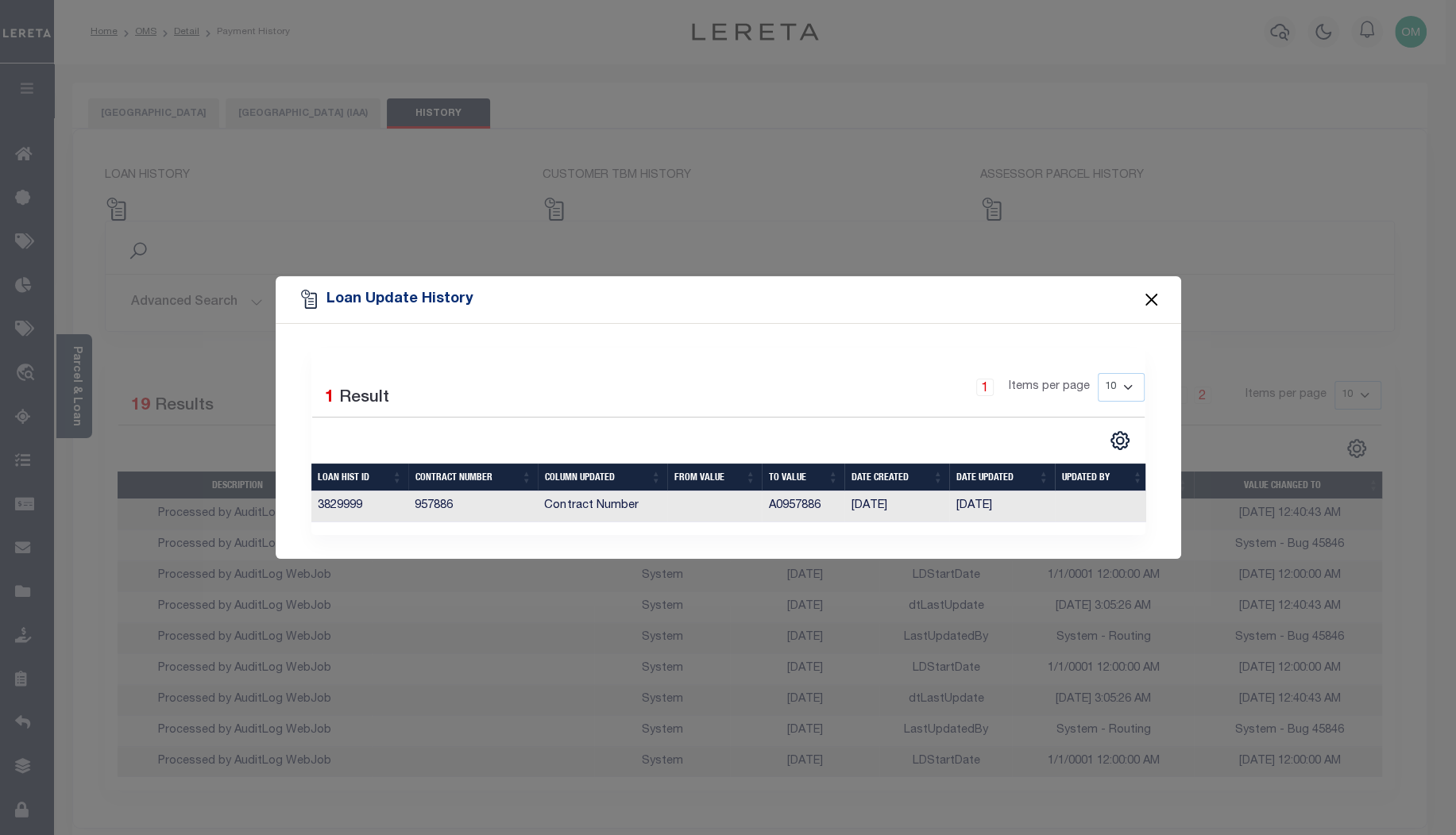
click at [1141, 298] on button "Close" at bounding box center [1151, 299] width 21 height 21
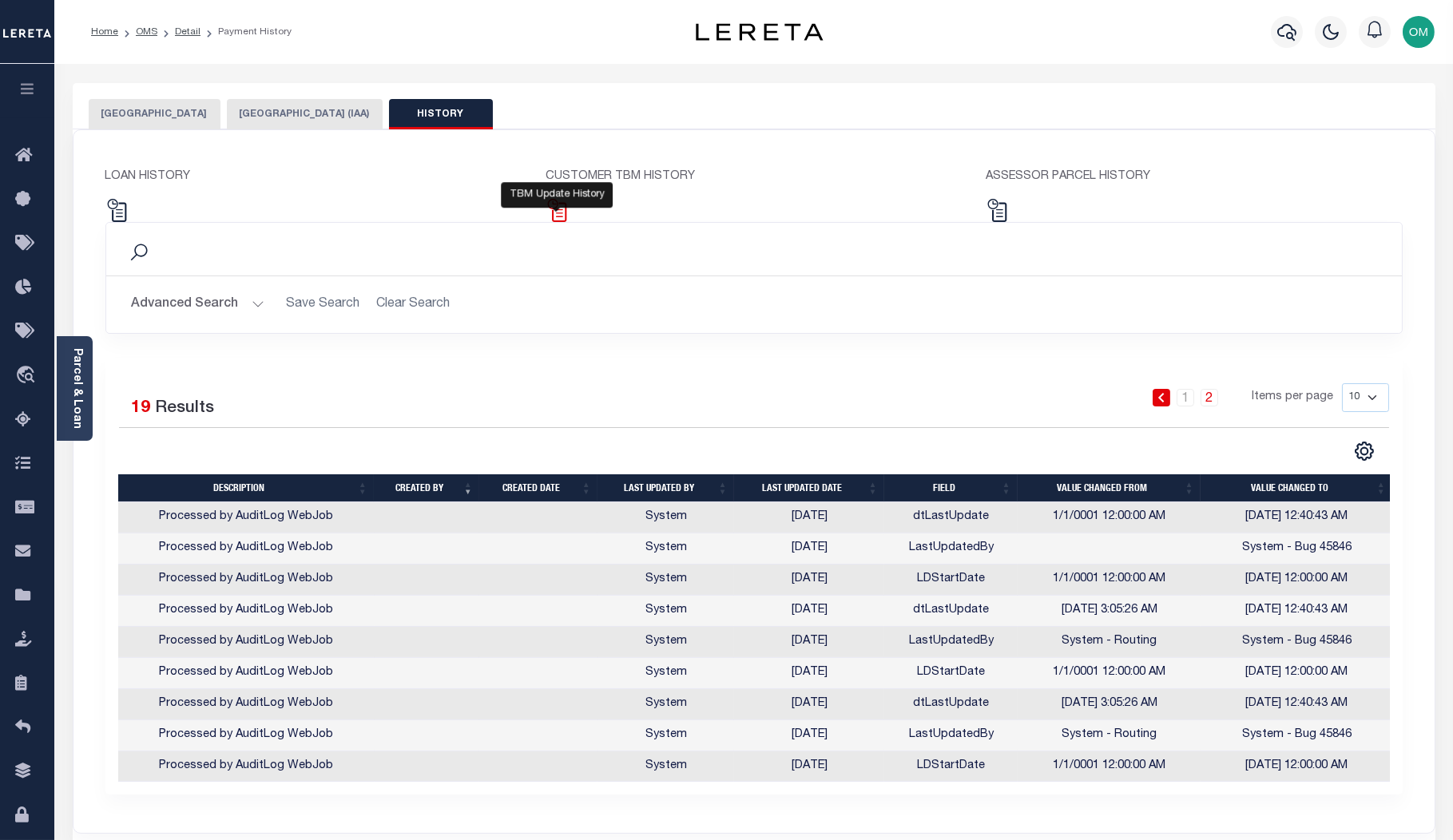
click at [557, 212] on img at bounding box center [557, 210] width 23 height 23
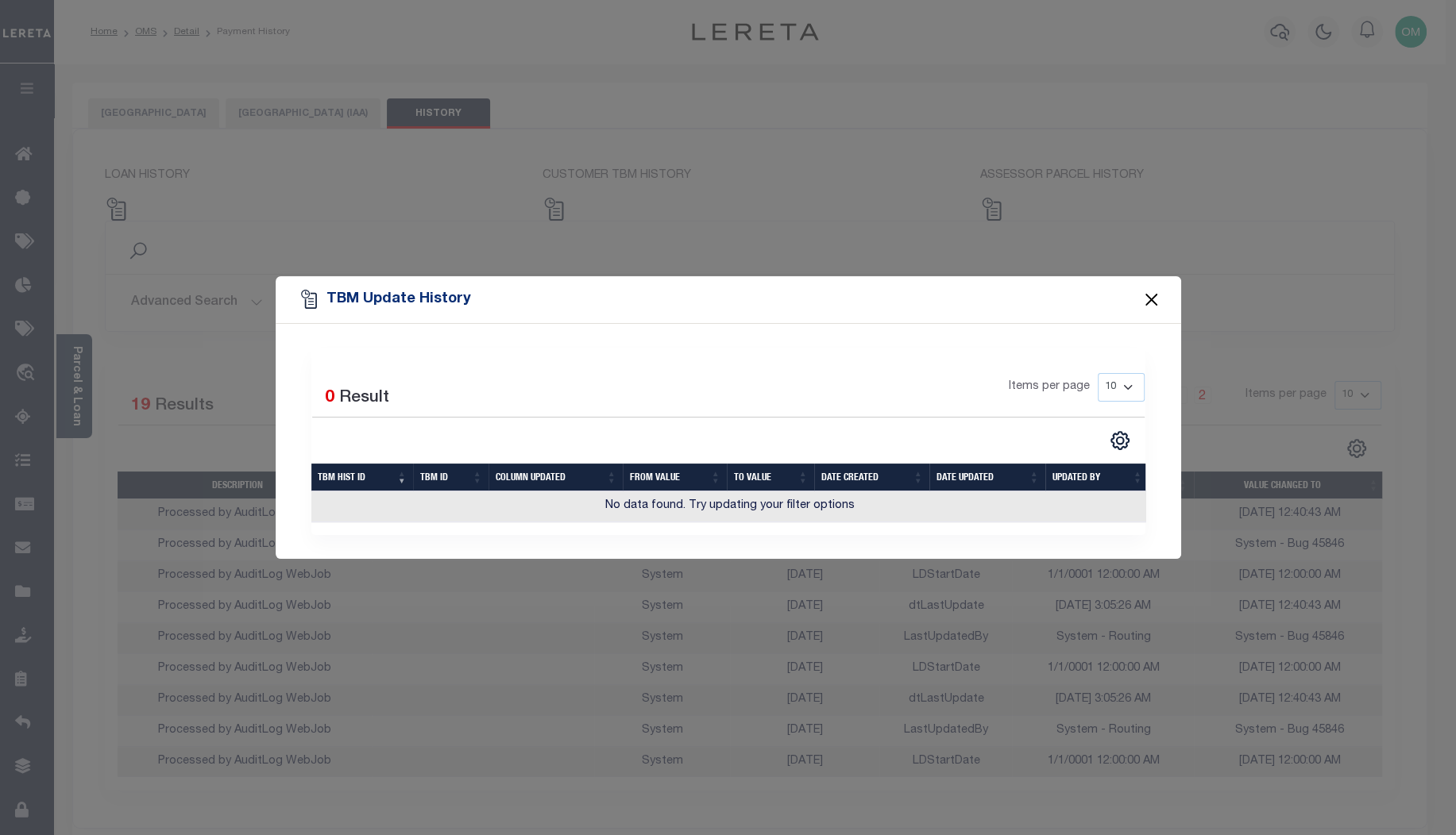
click at [1149, 293] on button "Close" at bounding box center [1151, 299] width 21 height 21
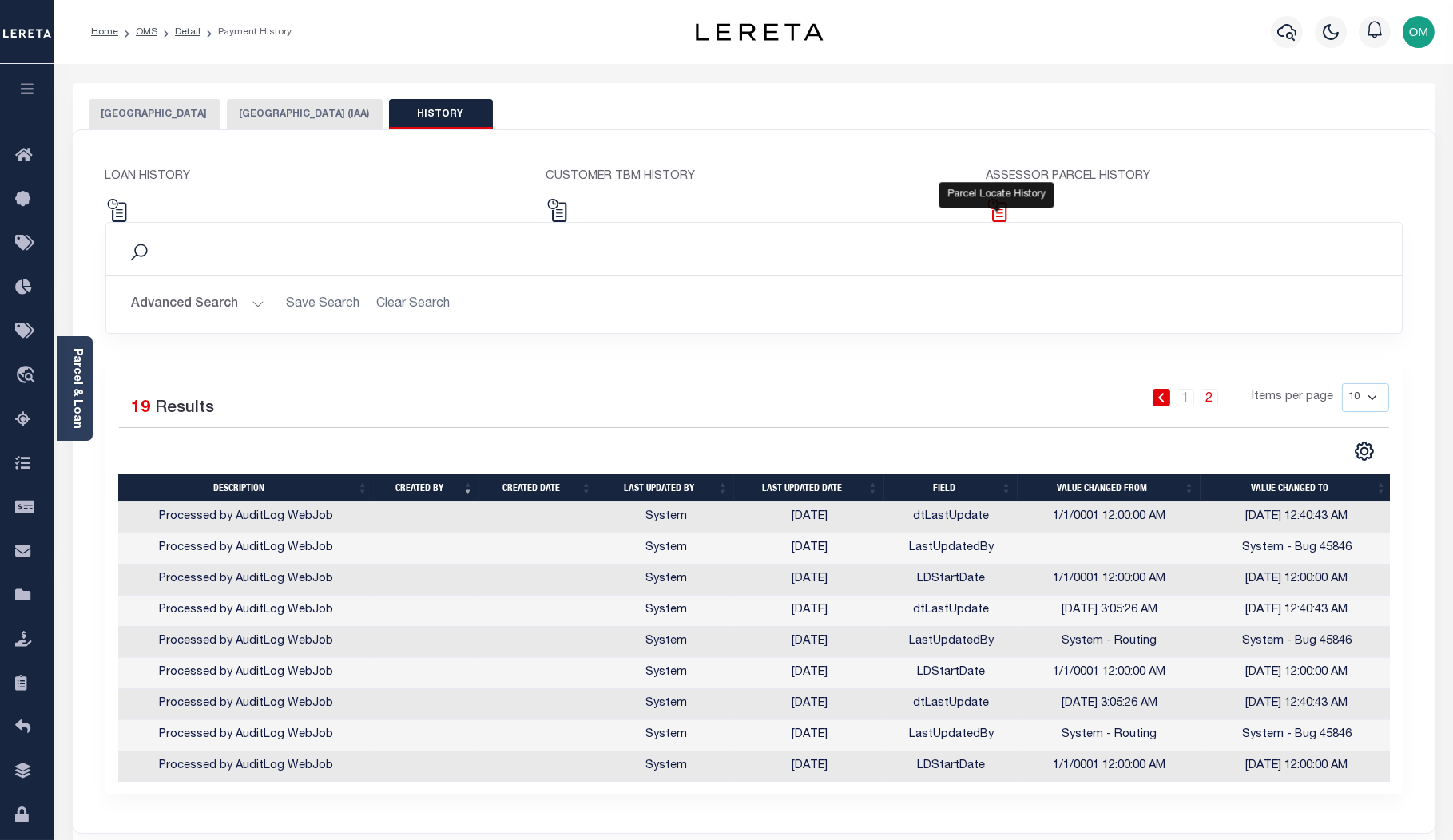
click at [1003, 211] on img at bounding box center [997, 210] width 23 height 23
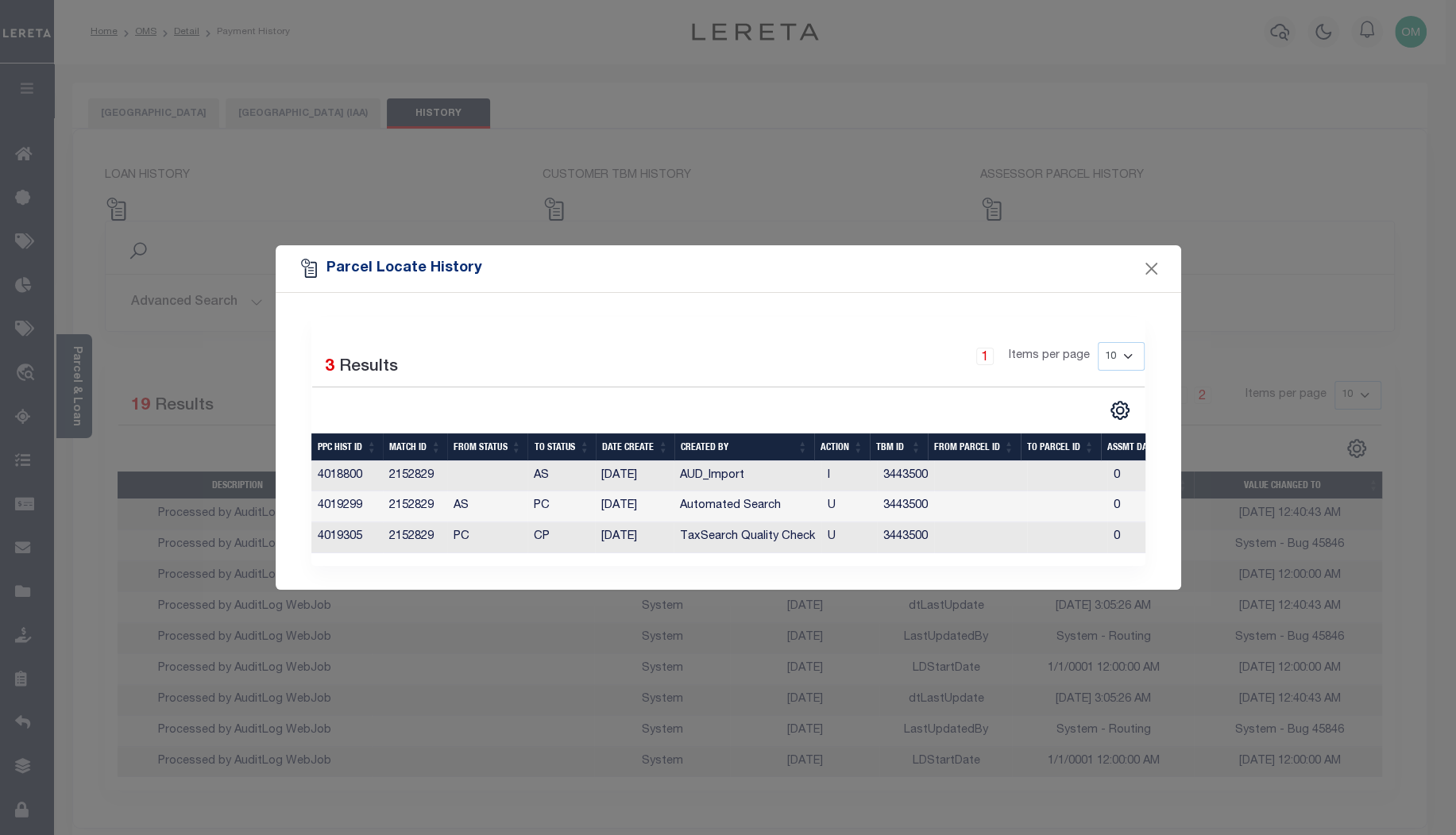
click at [1118, 262] on div "Parcel Locate History" at bounding box center [728, 269] width 905 height 48
click at [1128, 259] on div "Parcel Locate History" at bounding box center [728, 269] width 905 height 48
click at [1143, 262] on button "Close" at bounding box center [1151, 269] width 21 height 21
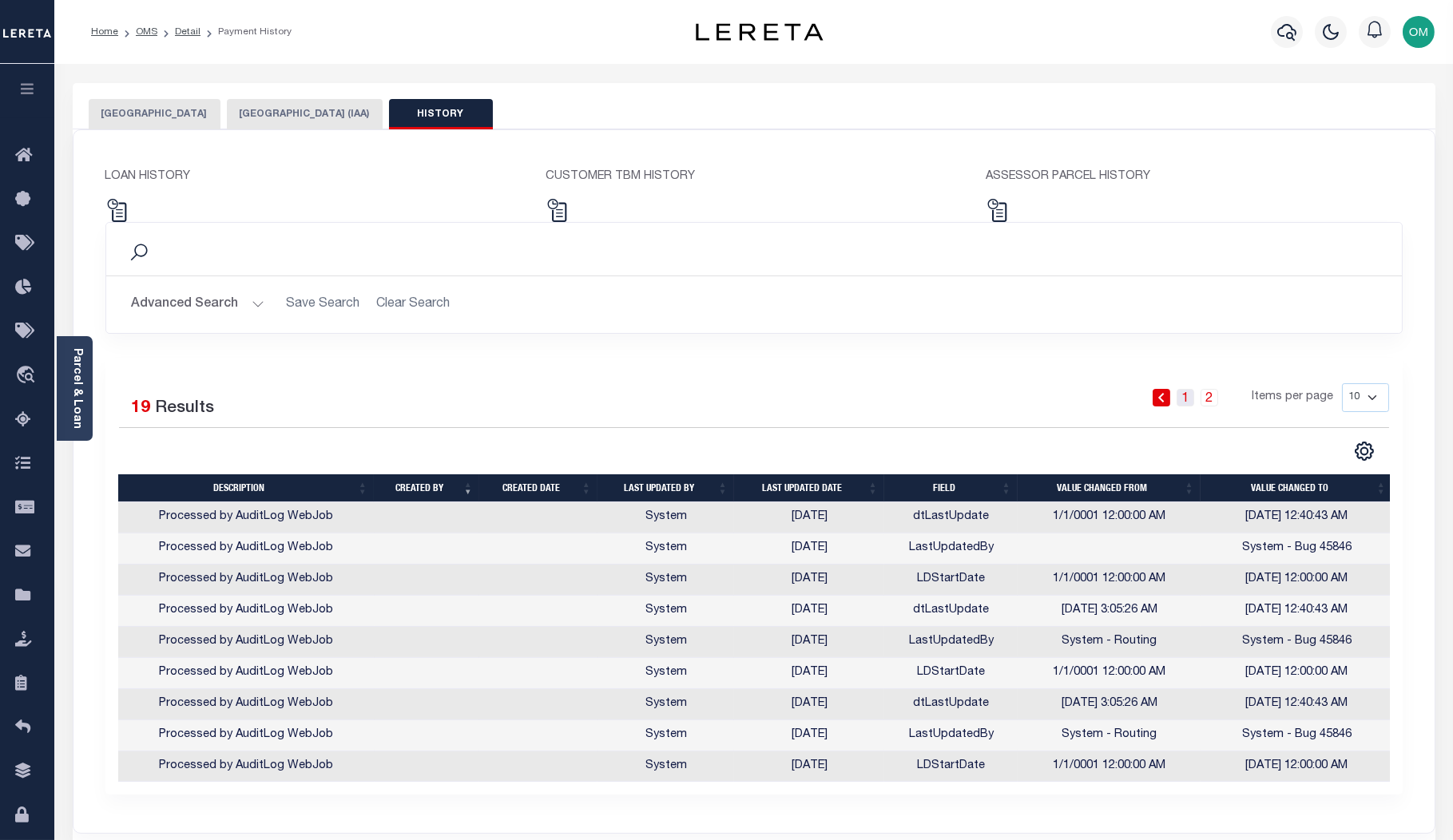
click at [1186, 392] on link "1" at bounding box center [1186, 398] width 18 height 18
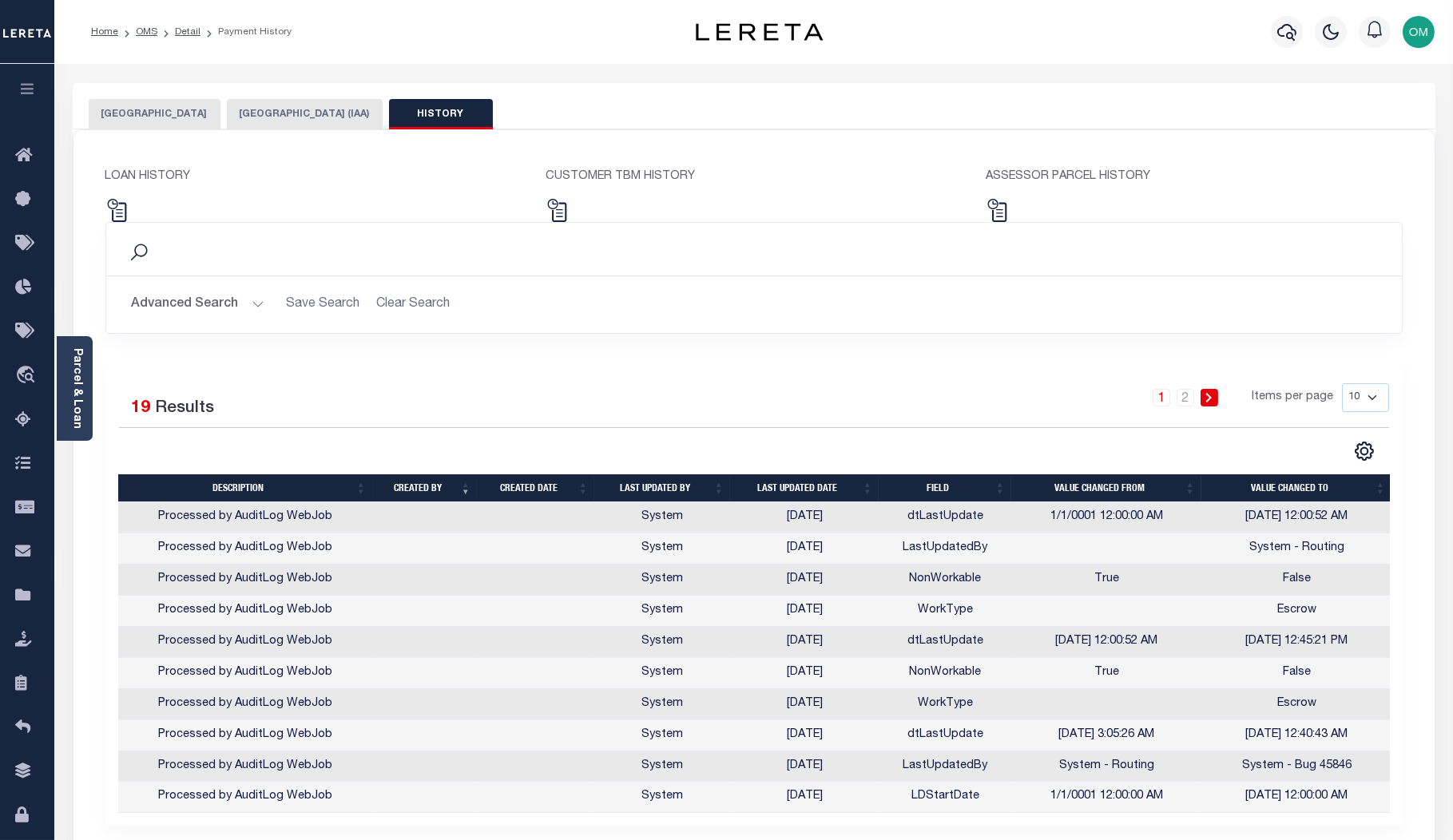
click at [881, 370] on div "Selected 19 Results 1 2 Items per page 10 25 50 100" at bounding box center [754, 591] width 1297 height 468
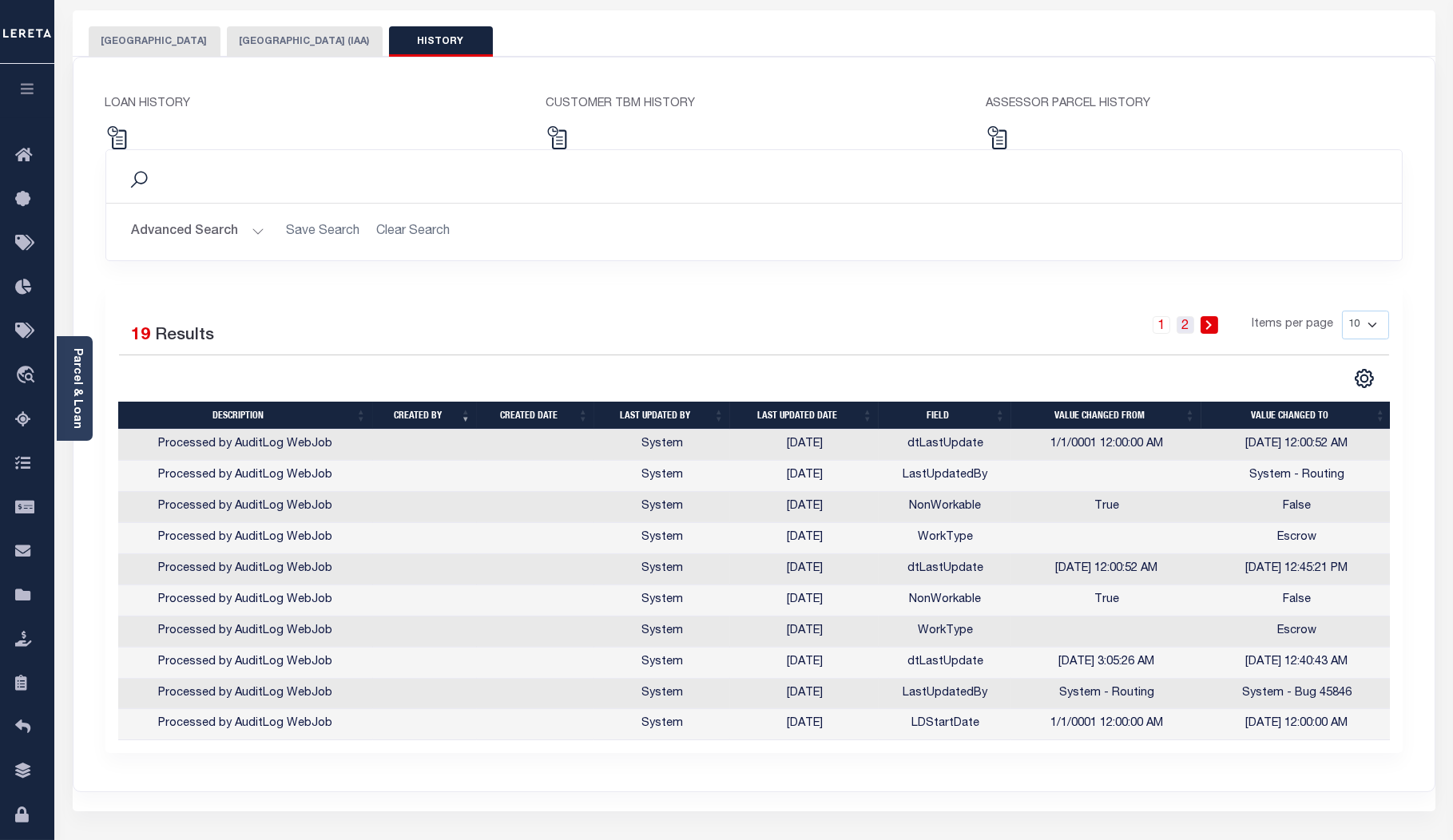
click at [1186, 322] on link "2" at bounding box center [1186, 325] width 18 height 18
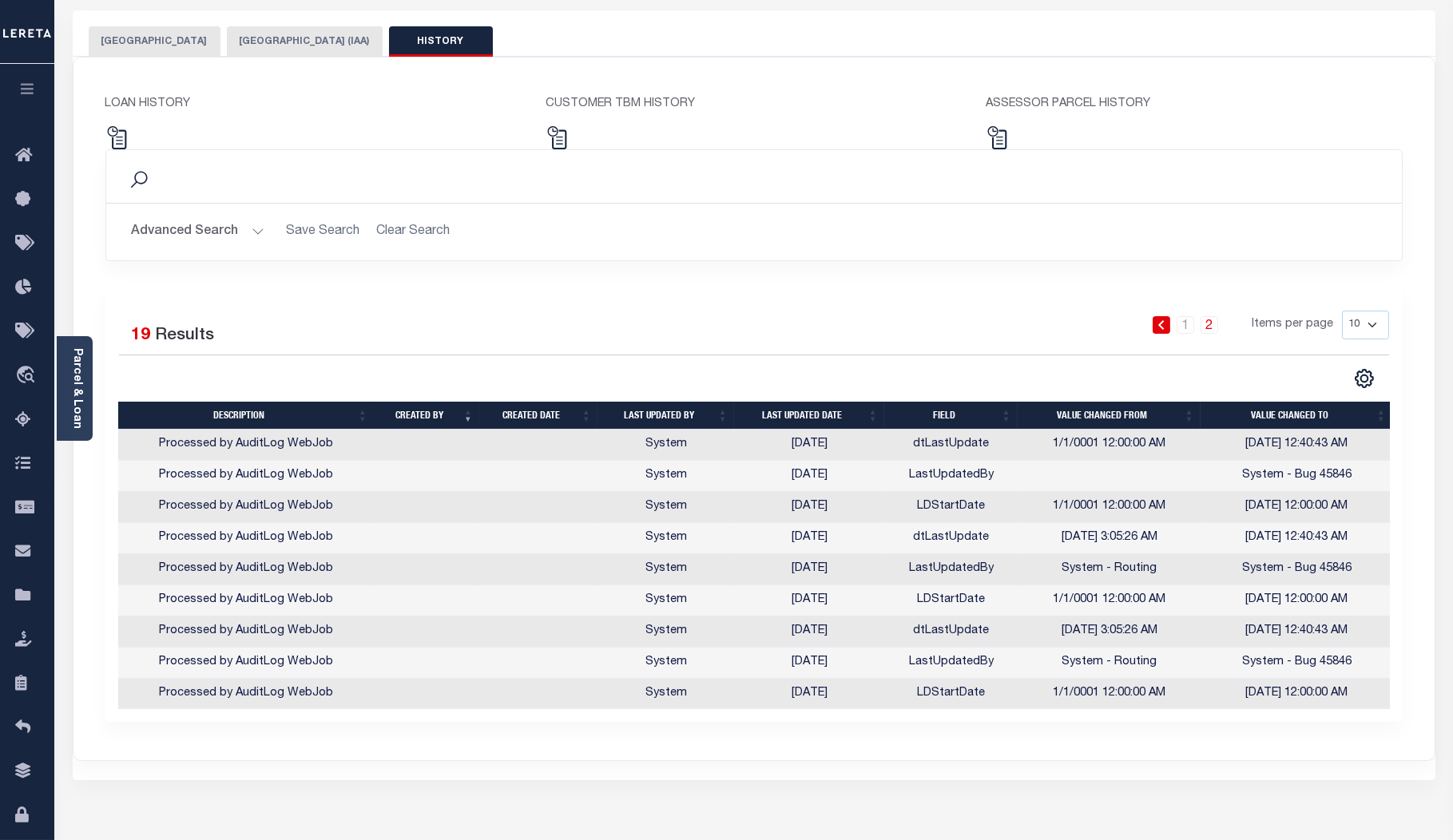
click at [743, 307] on div "Selected 19 Results 1 2 Items per page 10 25 50 100" at bounding box center [754, 503] width 1297 height 437
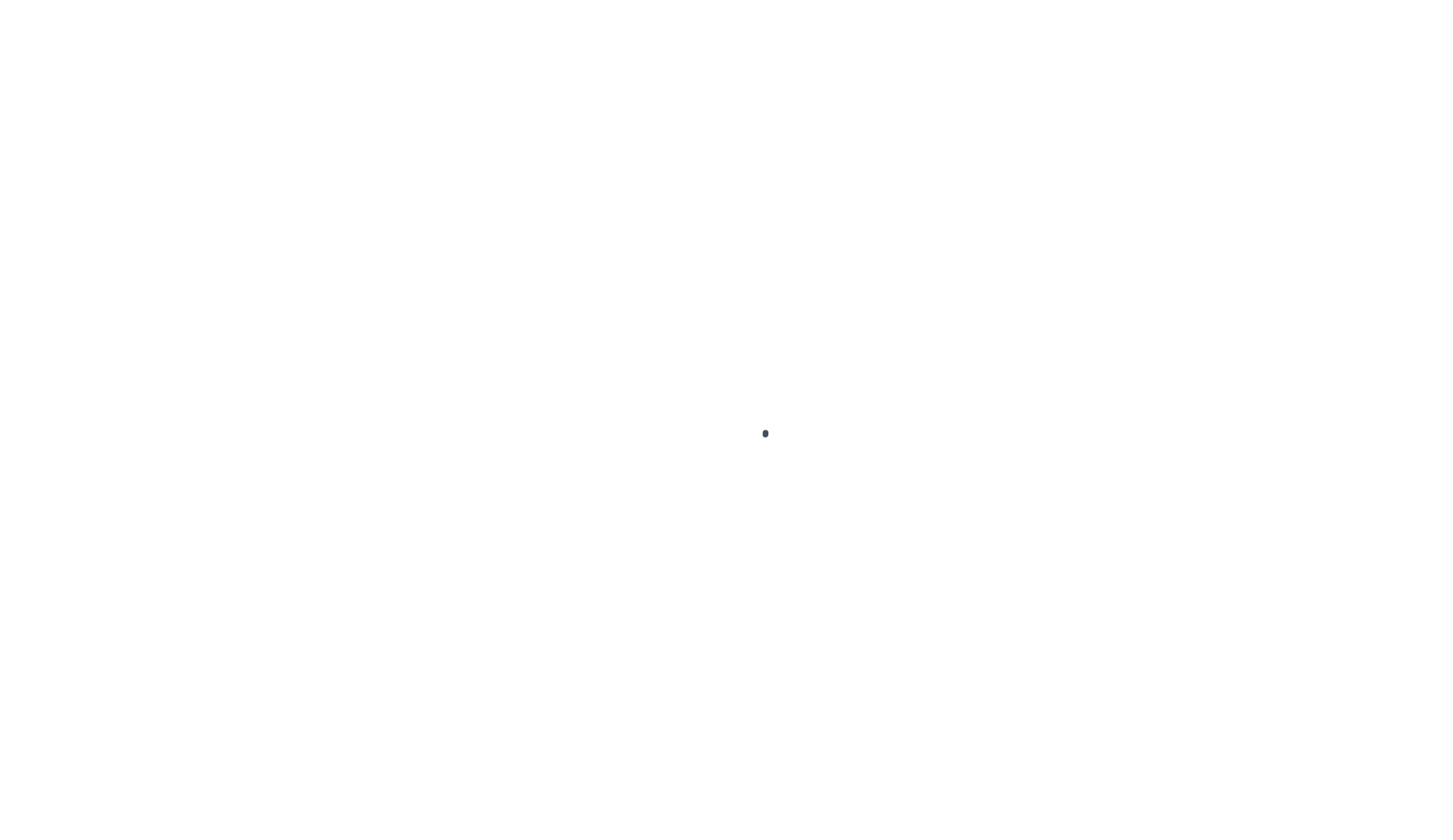
select select "25067"
select select "10"
select select "Escrow"
select select "2"
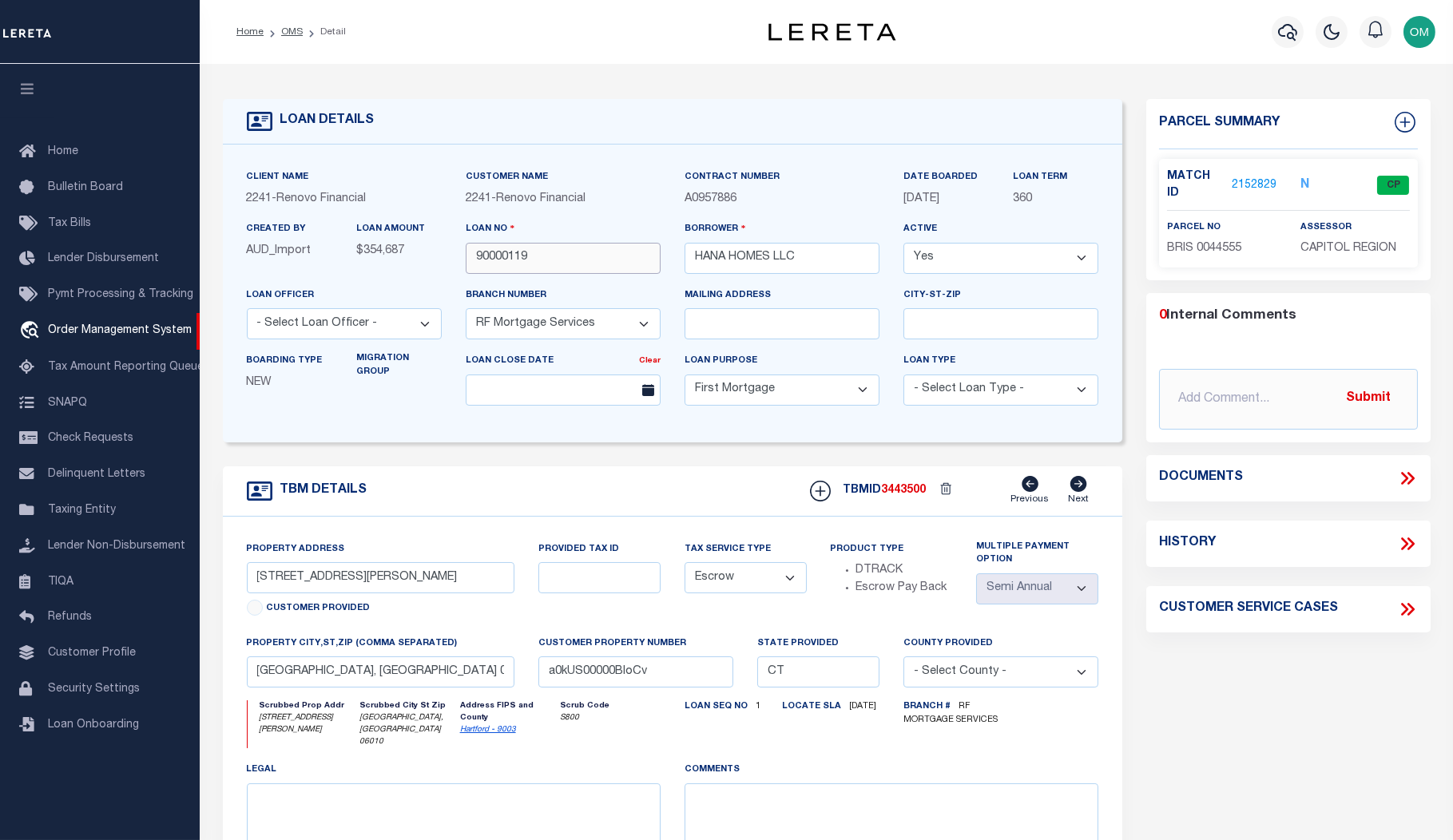
drag, startPoint x: 542, startPoint y: 264, endPoint x: 454, endPoint y: 264, distance: 88.0
click at [454, 264] on div "Loan No 90000119" at bounding box center [563, 253] width 219 height 65
click at [79, 515] on span "Taxing Entity" at bounding box center [82, 510] width 68 height 11
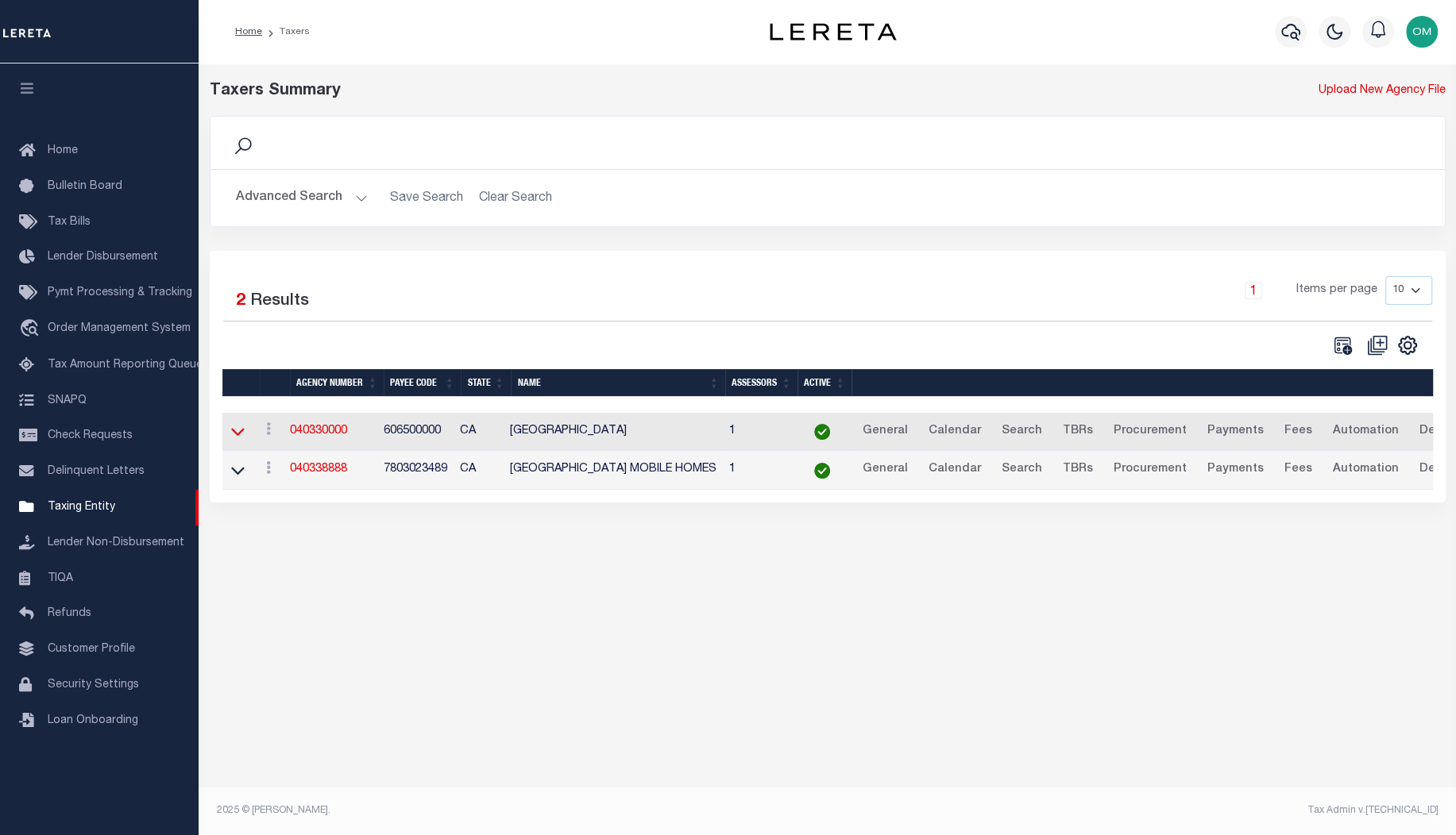
click at [236, 433] on icon at bounding box center [238, 431] width 13 height 17
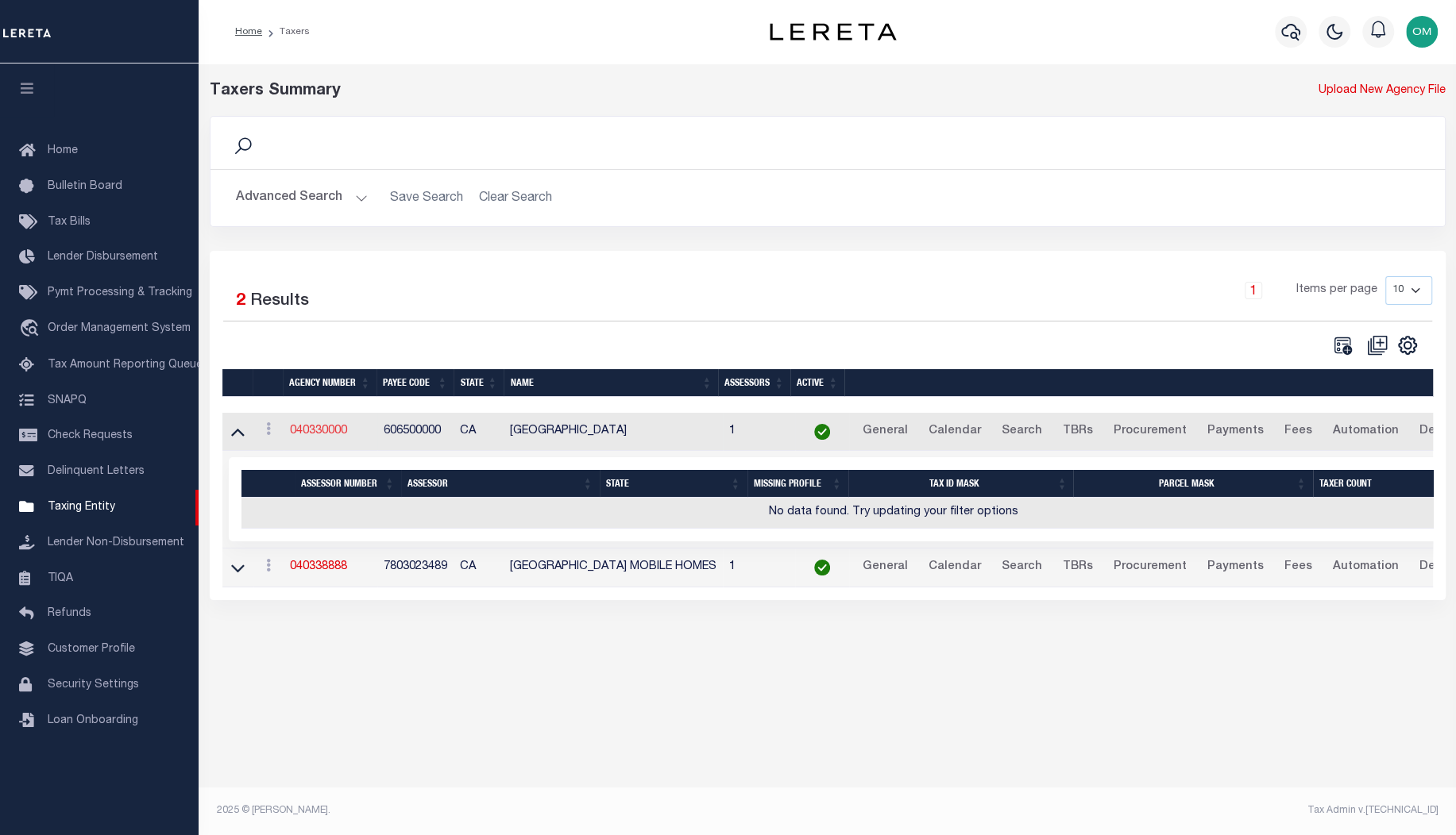
click at [322, 433] on link "040330000" at bounding box center [319, 431] width 57 height 11
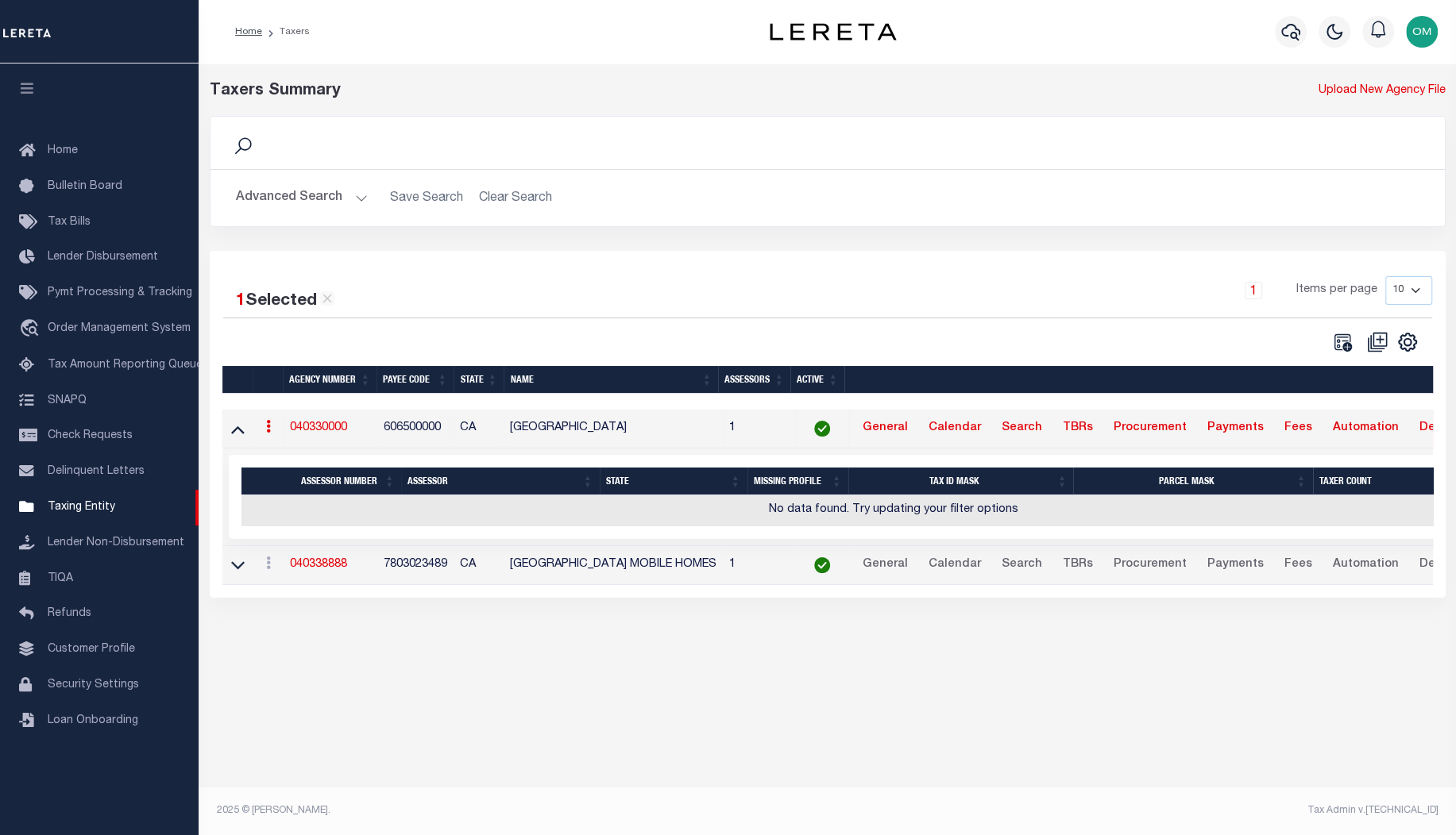
click at [313, 429] on link "040330000" at bounding box center [319, 427] width 57 height 11
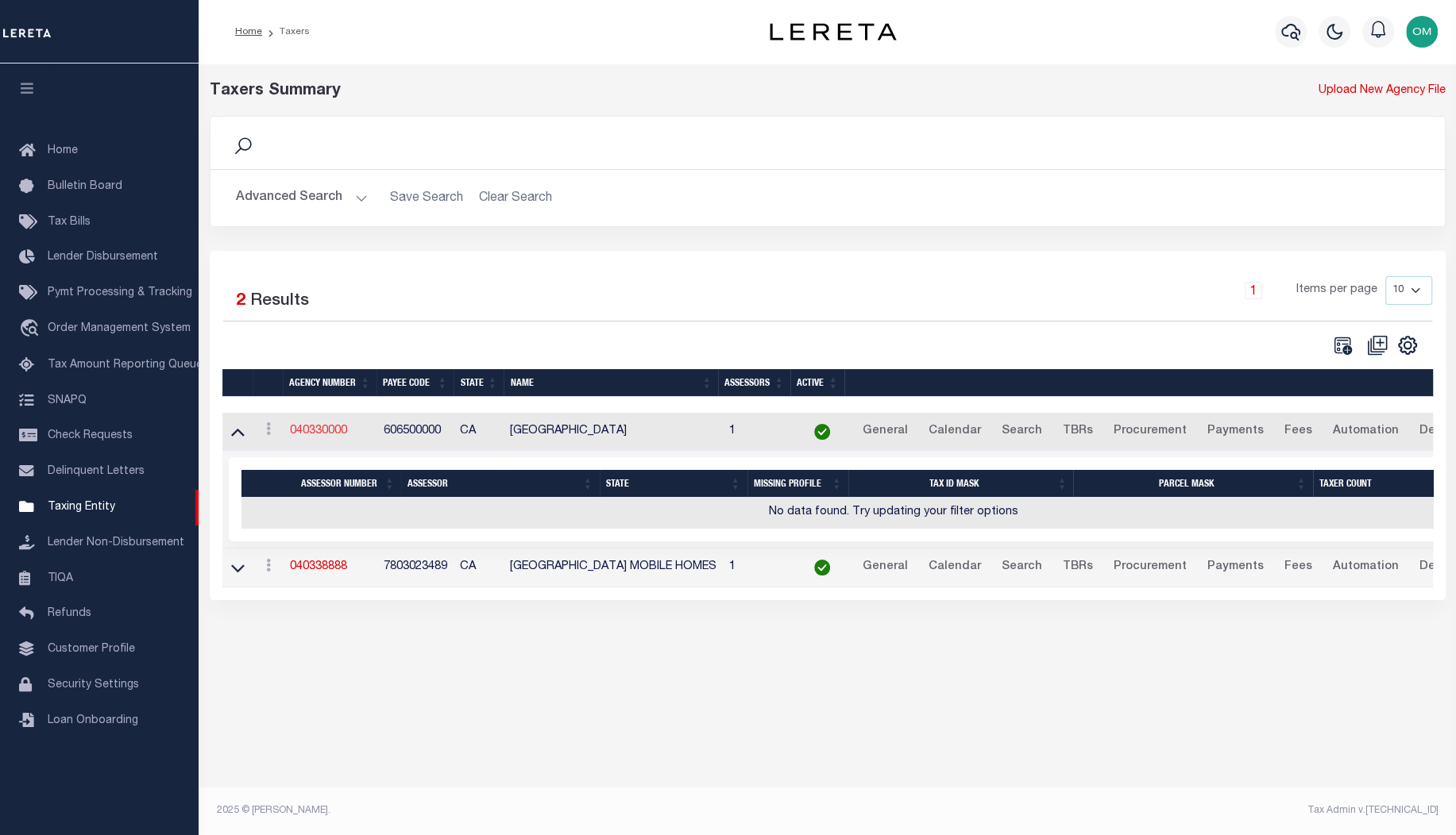
click at [313, 429] on link "040330000" at bounding box center [319, 431] width 57 height 11
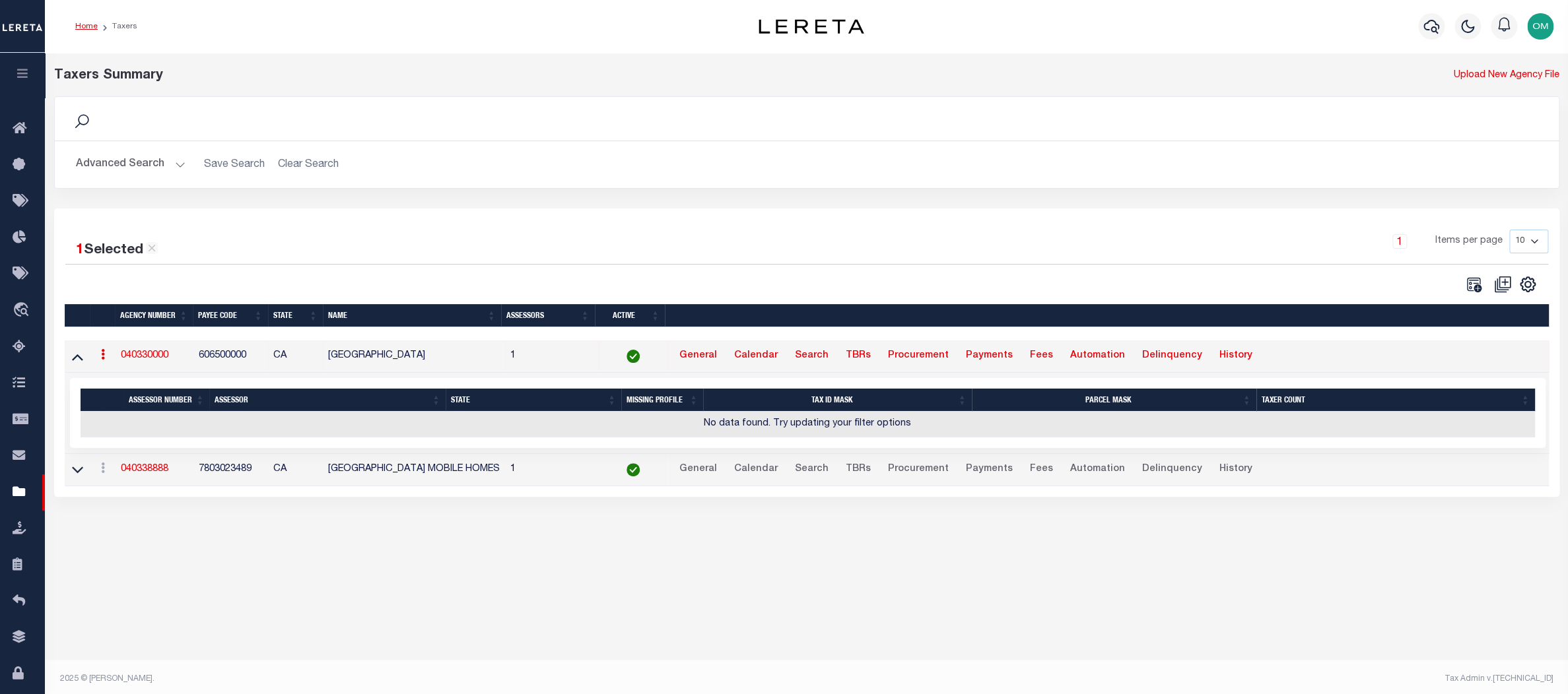
click at [88, 24] on link "Home" at bounding box center [87, 26] width 22 height 8
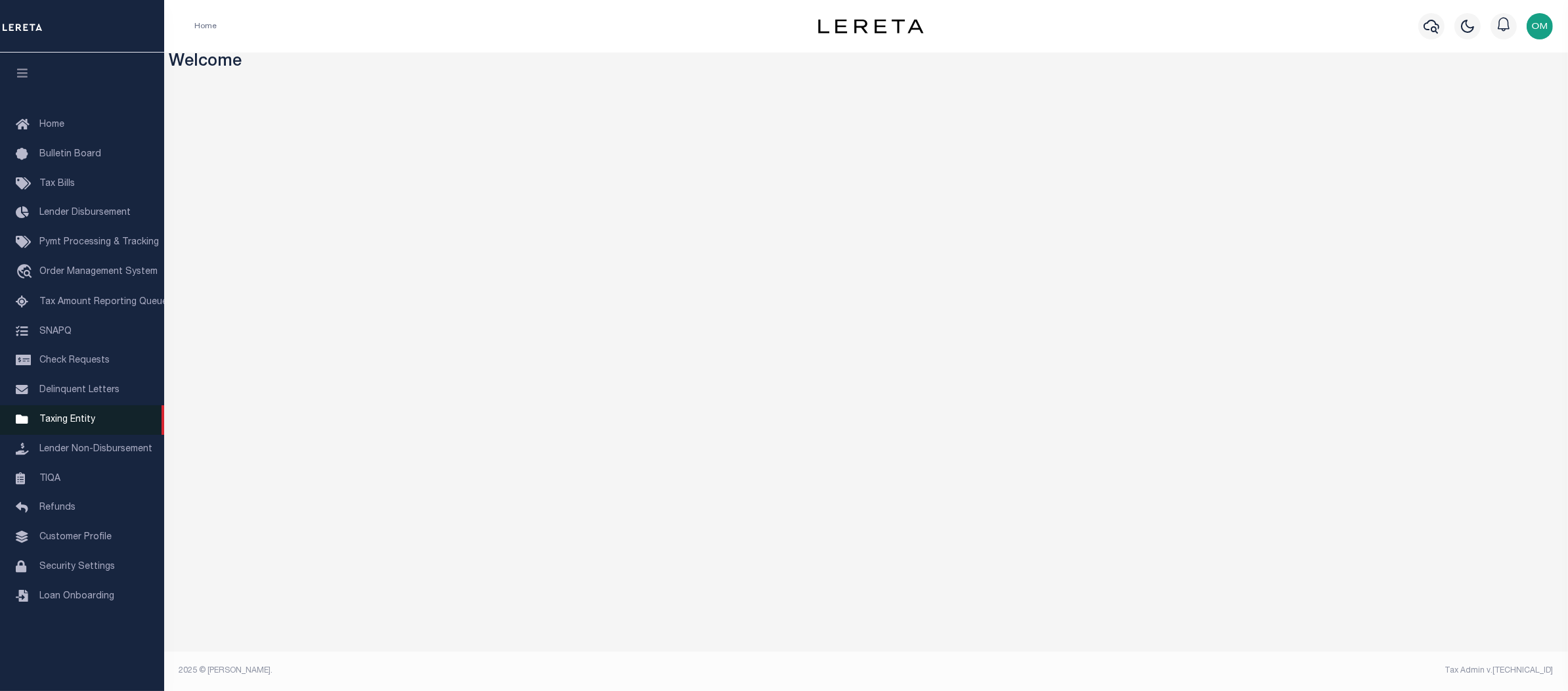
click at [88, 419] on link "Taxing Entity" at bounding box center [82, 420] width 164 height 29
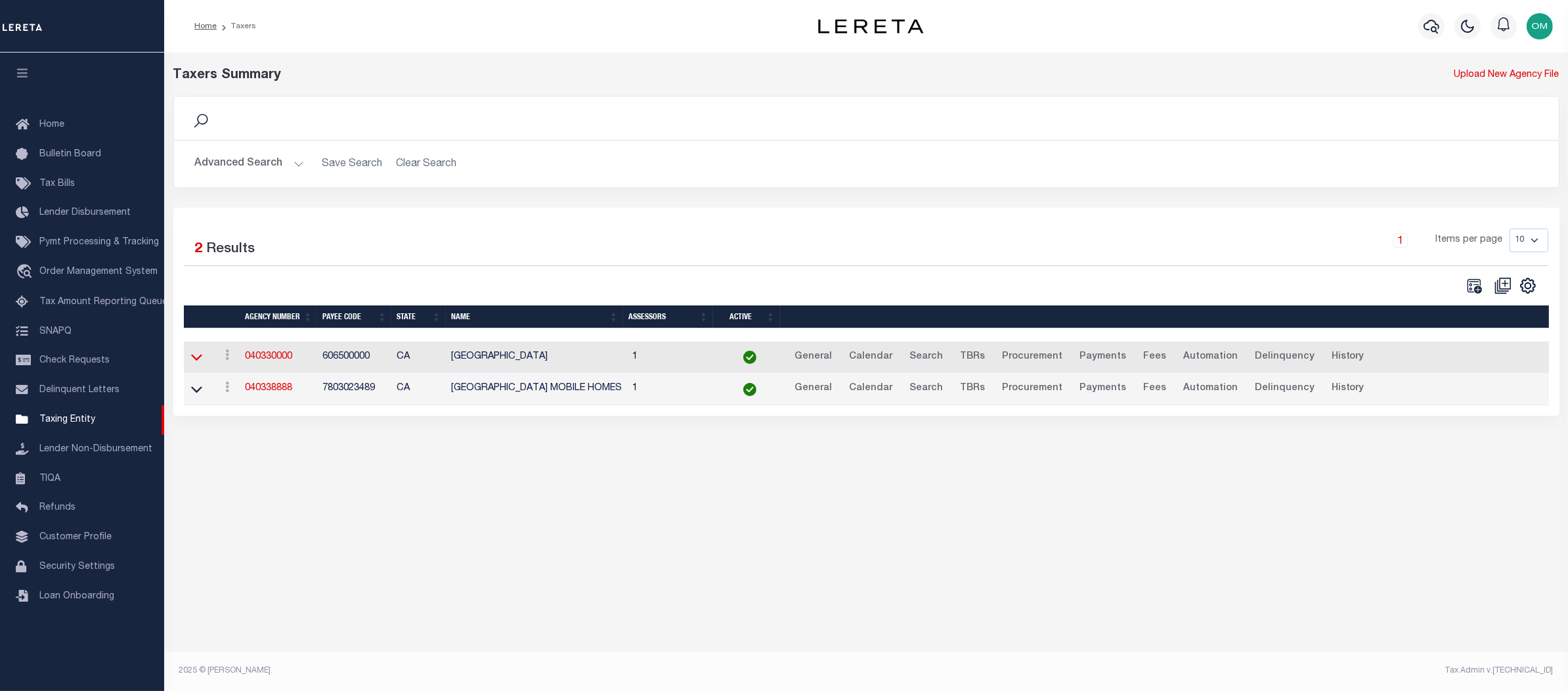
click at [191, 361] on icon at bounding box center [197, 357] width 11 height 14
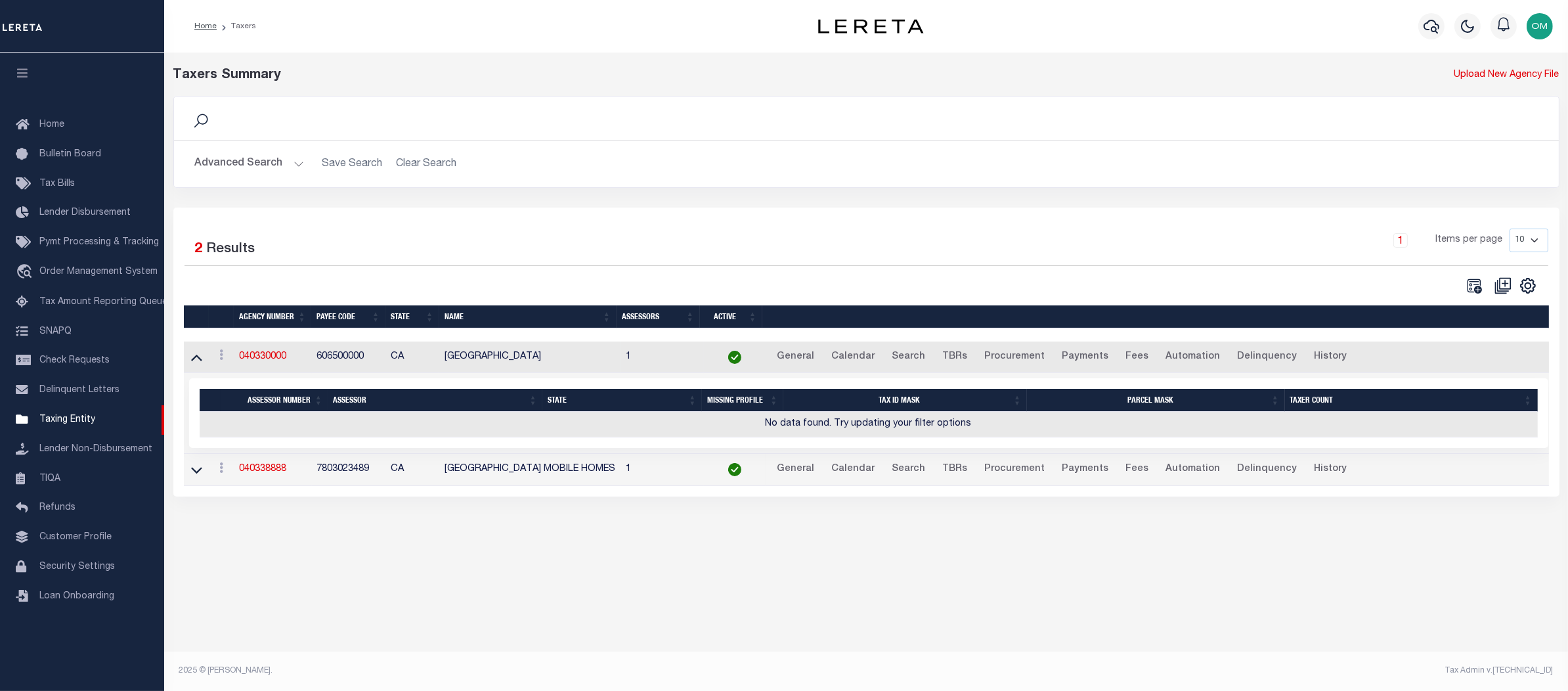
click at [298, 161] on button "Advanced Search" at bounding box center [249, 164] width 109 height 26
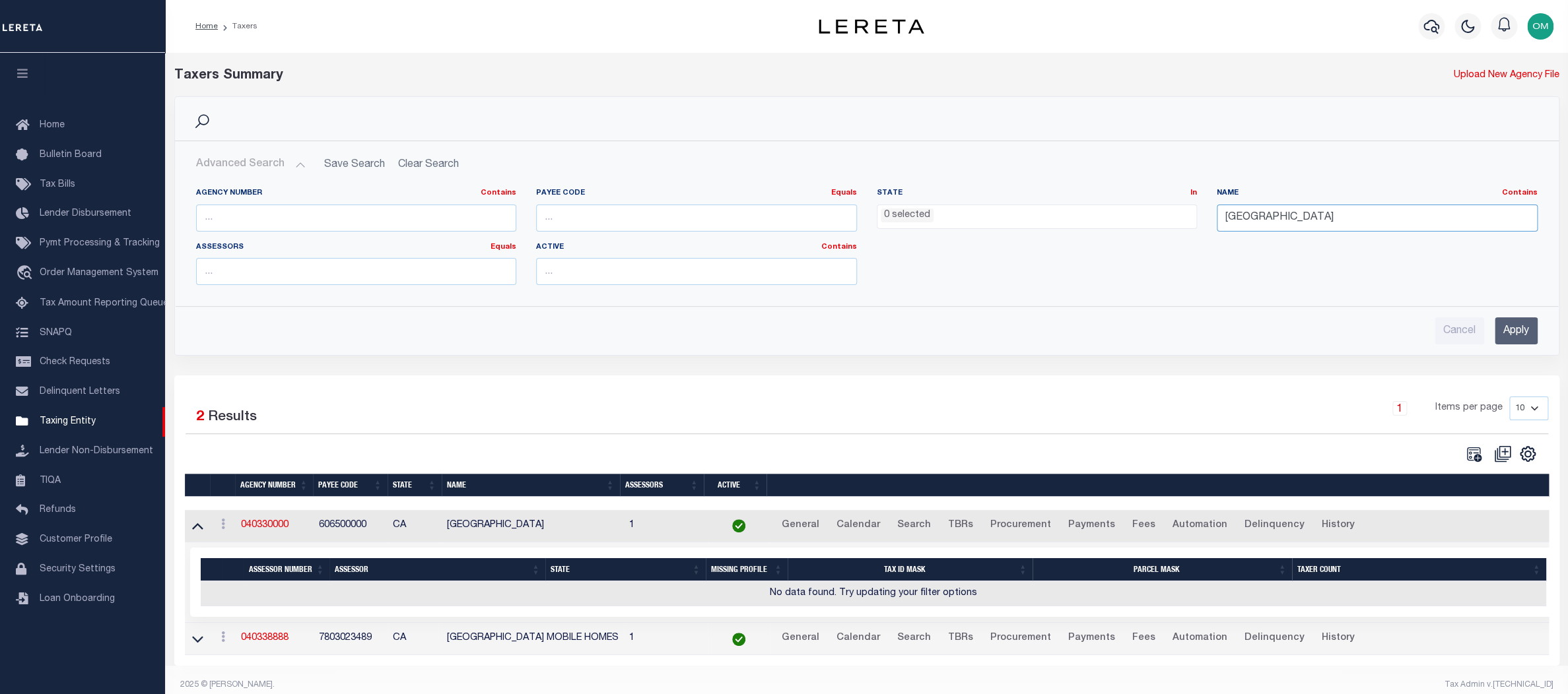
drag, startPoint x: 1175, startPoint y: 224, endPoint x: 1132, endPoint y: 231, distance: 43.6
click at [1132, 231] on div "Agency Number Contains Contains Is Payee Code Equals Equals Is Not Equal To Is …" at bounding box center [867, 242] width 1362 height 108
type input "[GEOGRAPHIC_DATA]"
click at [1513, 326] on input "Apply" at bounding box center [1516, 331] width 43 height 27
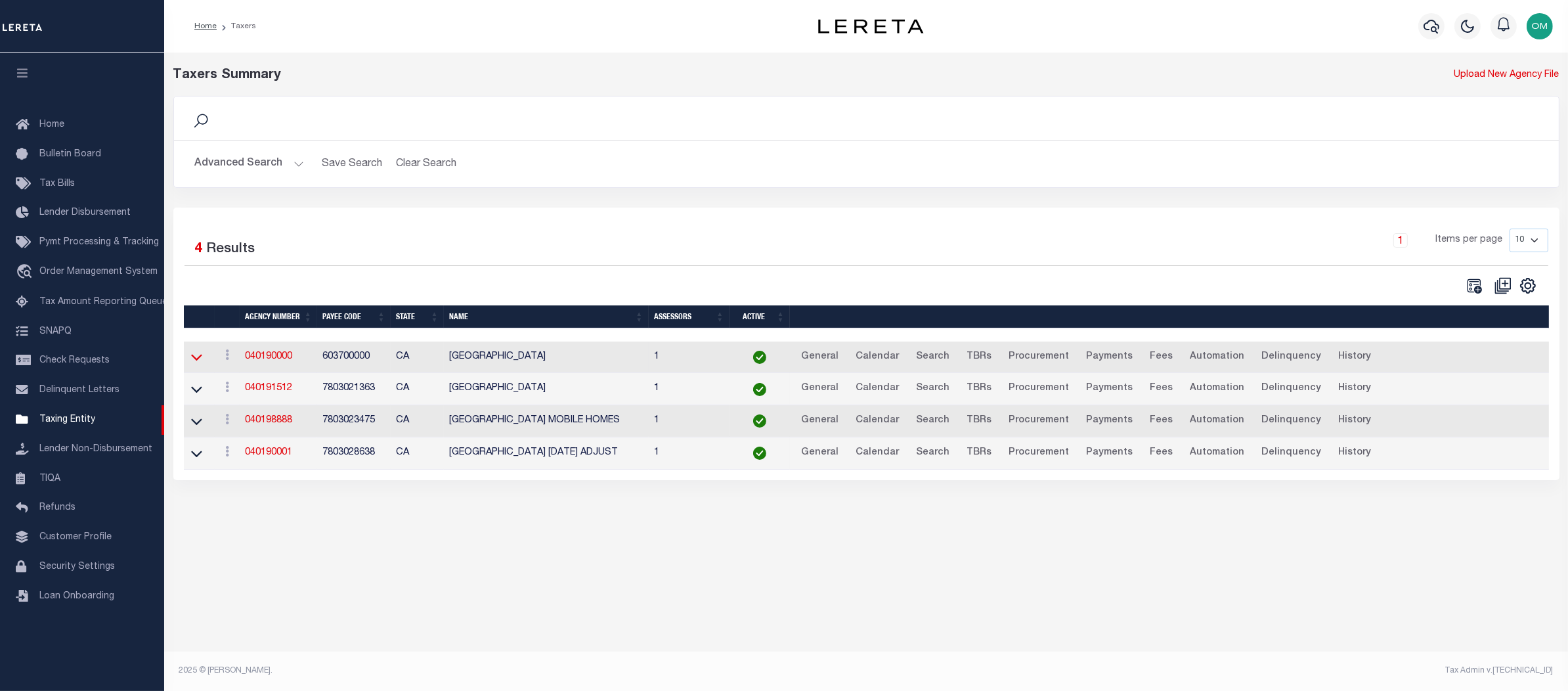
click at [193, 355] on icon at bounding box center [197, 357] width 11 height 14
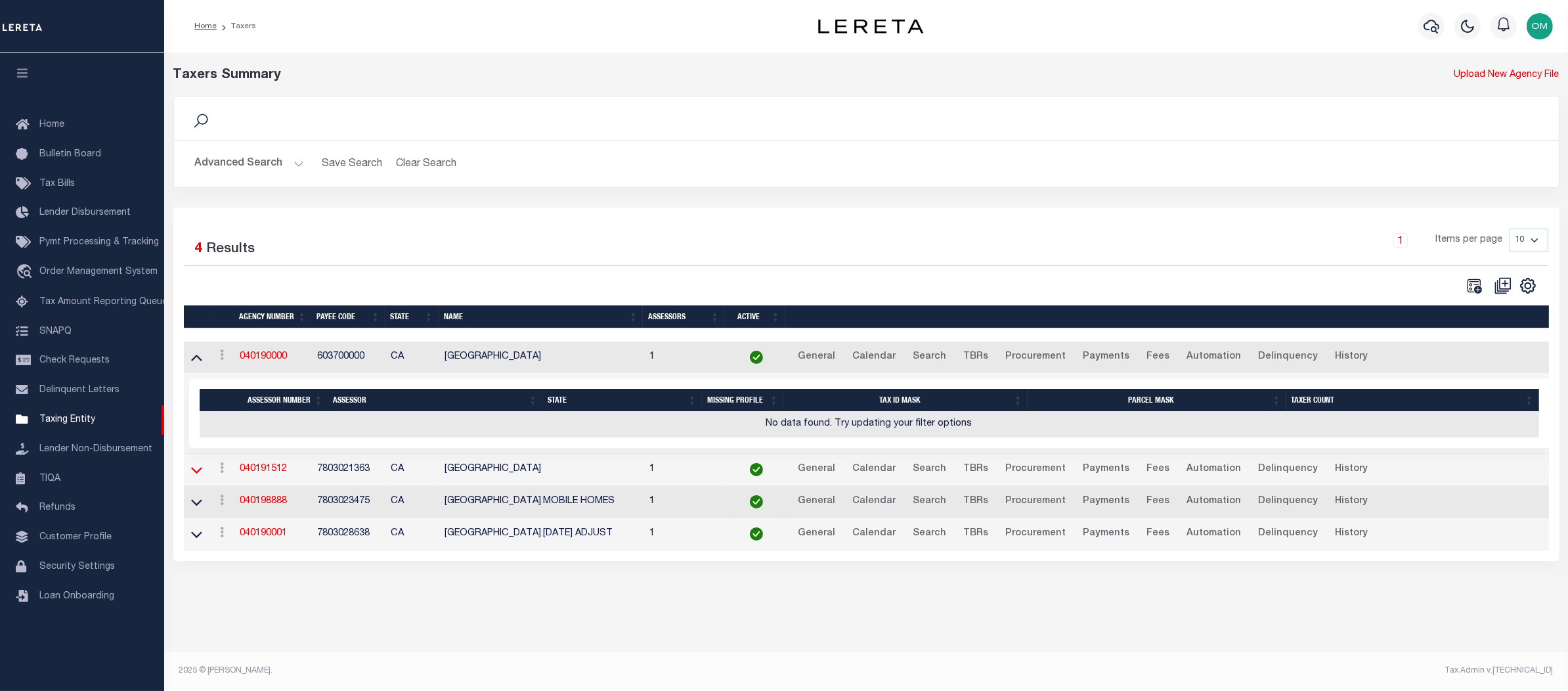
click at [199, 468] on icon at bounding box center [197, 470] width 11 height 14
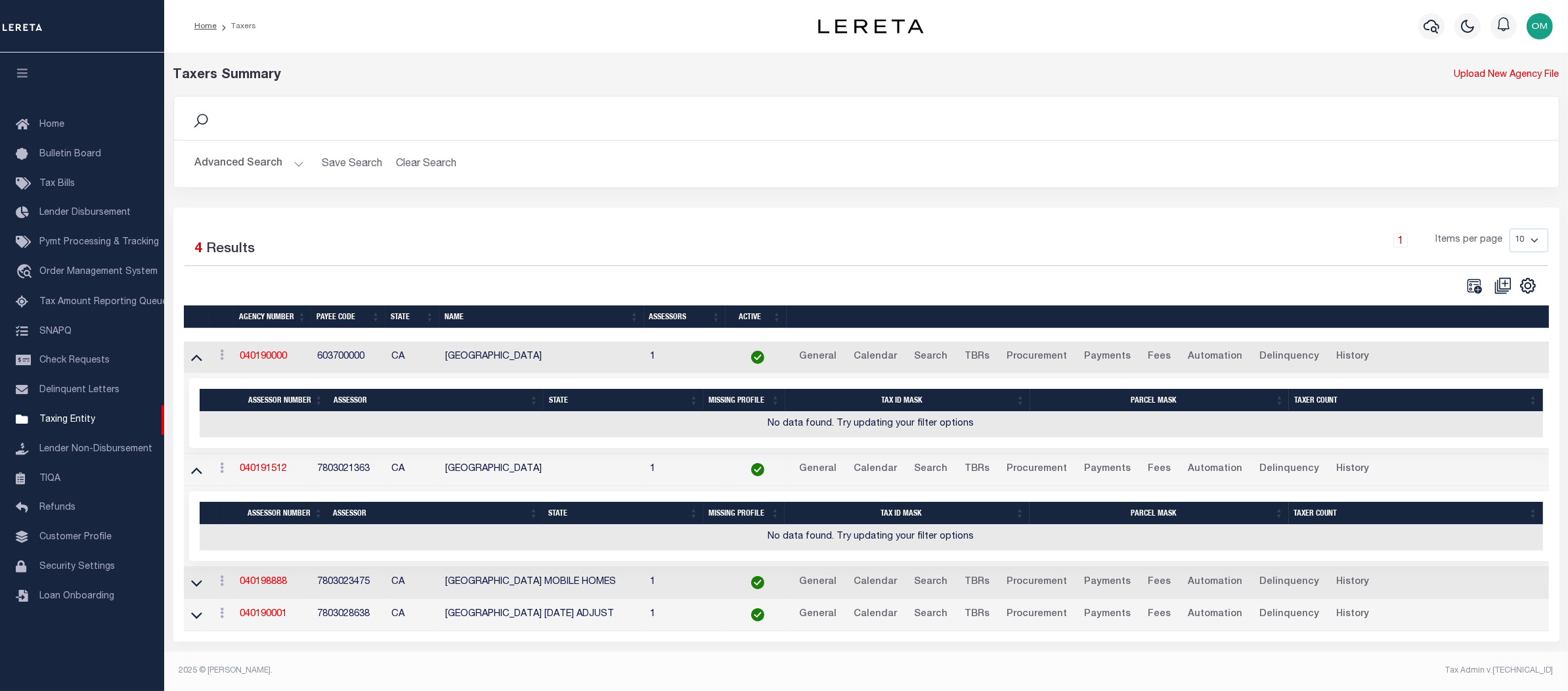
drag, startPoint x: 503, startPoint y: 358, endPoint x: 550, endPoint y: 358, distance: 47.0
click at [550, 358] on td "LOS ANGELES COUNTY" at bounding box center [543, 358] width 205 height 32
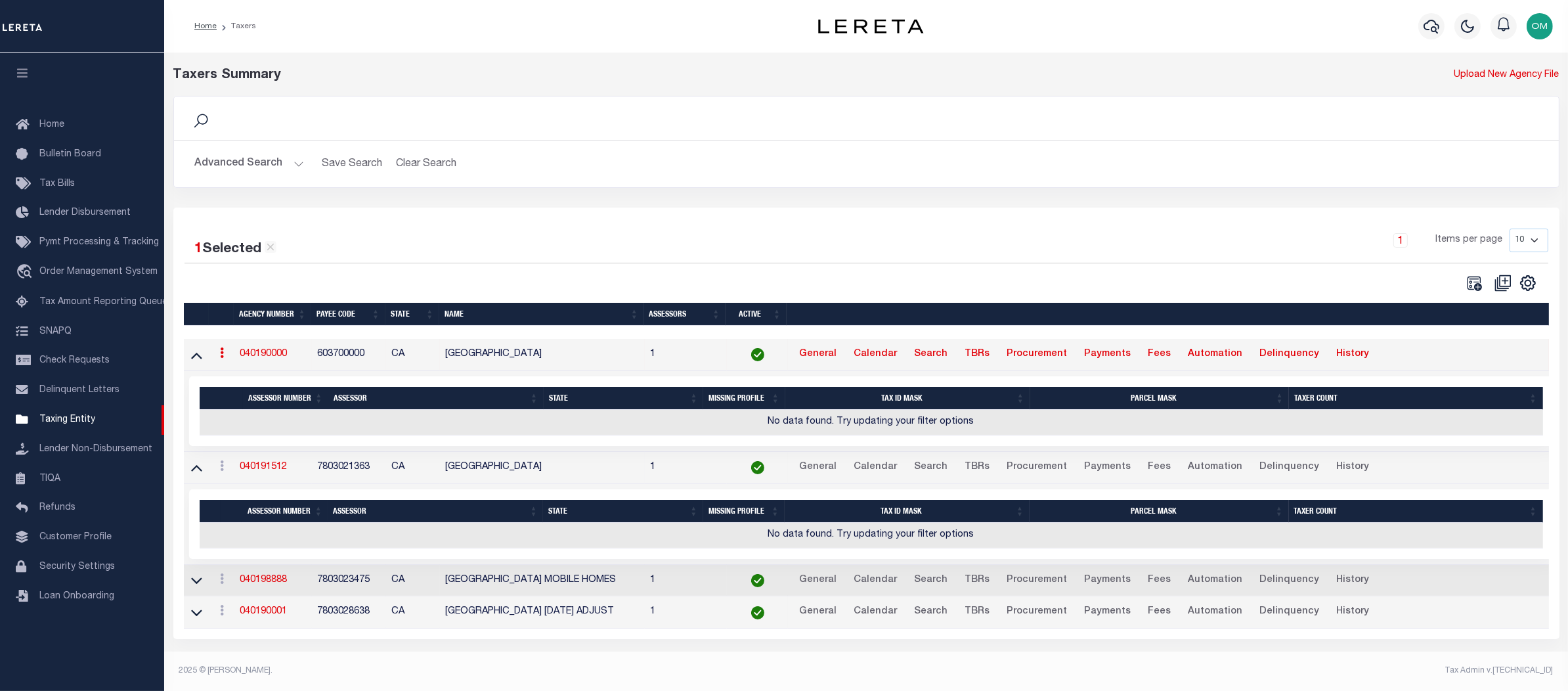
drag, startPoint x: 479, startPoint y: 430, endPoint x: 570, endPoint y: 427, distance: 91.0
click at [570, 427] on td "No data found. Try updating your filter options" at bounding box center [872, 422] width 1344 height 26
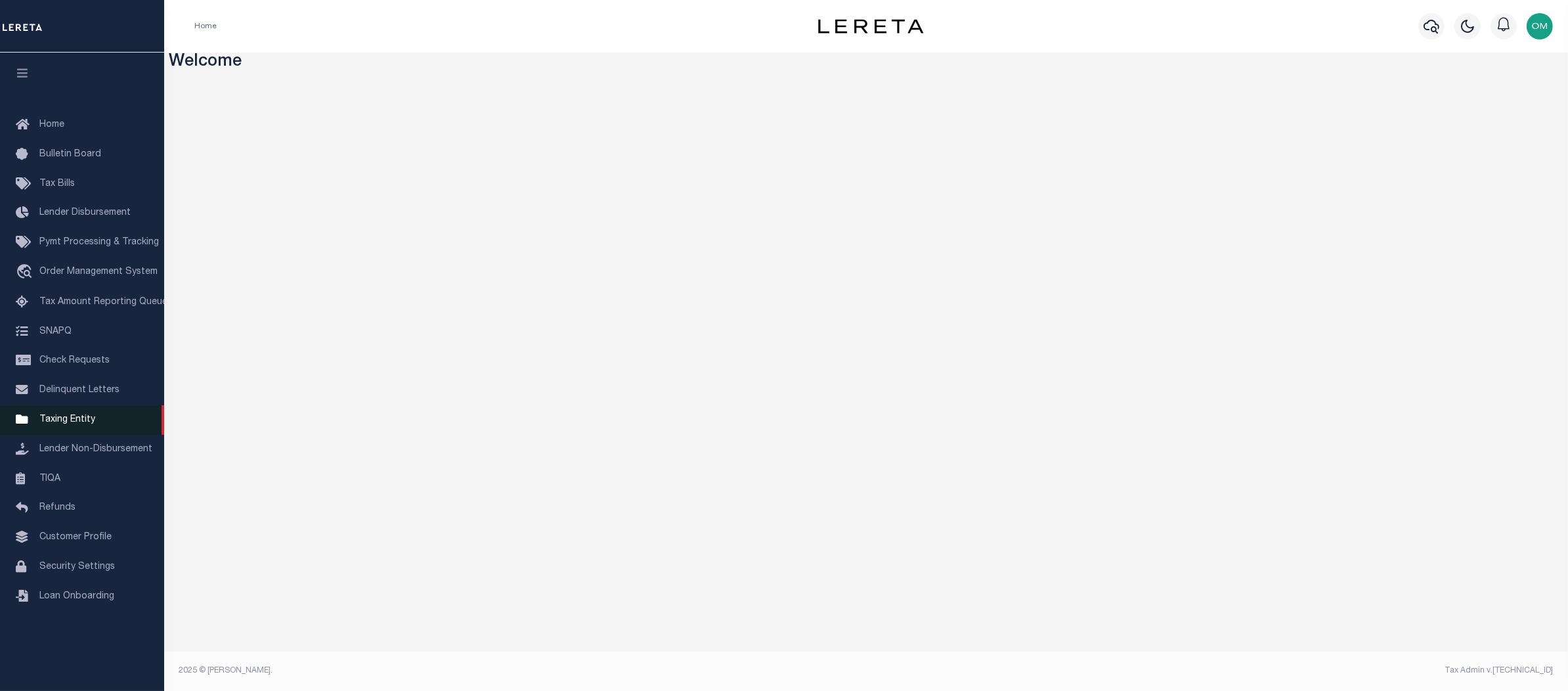
click at [86, 421] on link "Taxing Entity" at bounding box center [82, 420] width 164 height 29
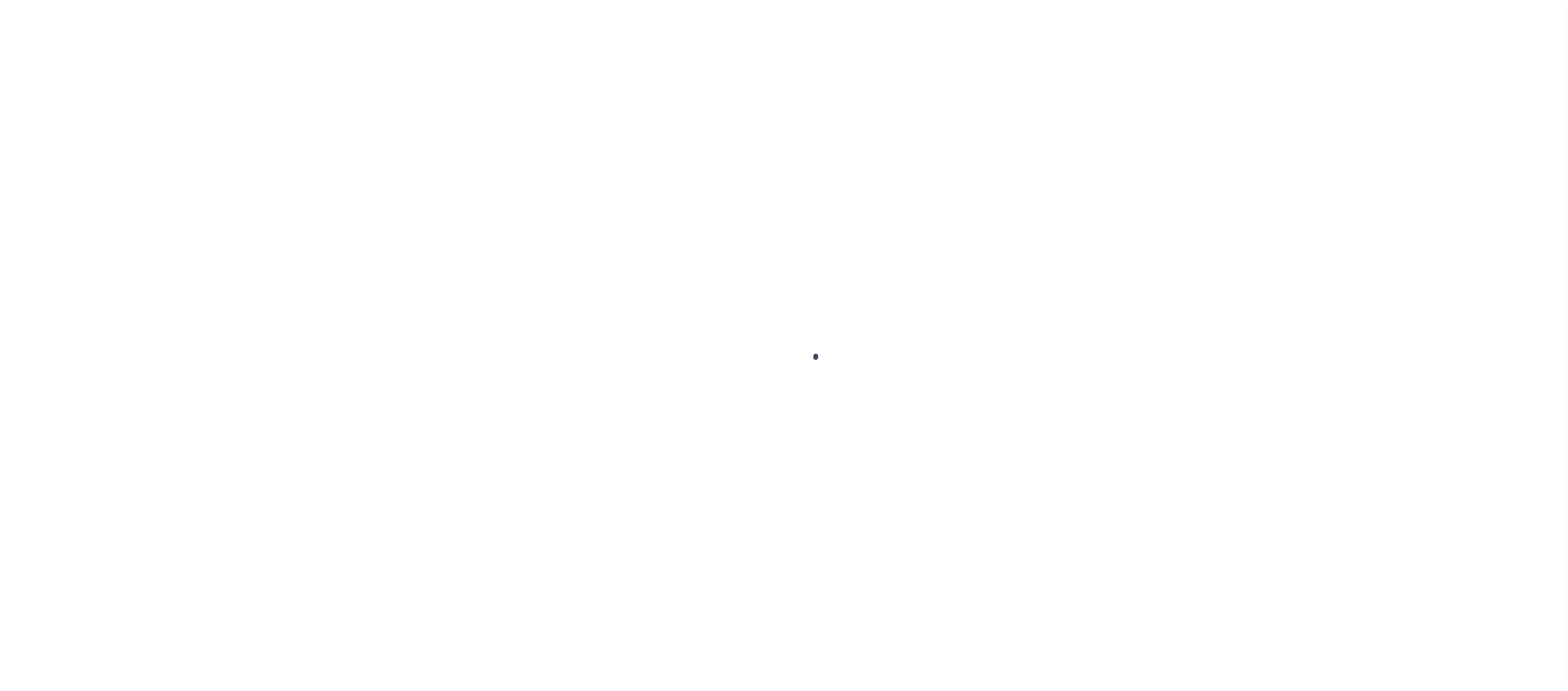
select select
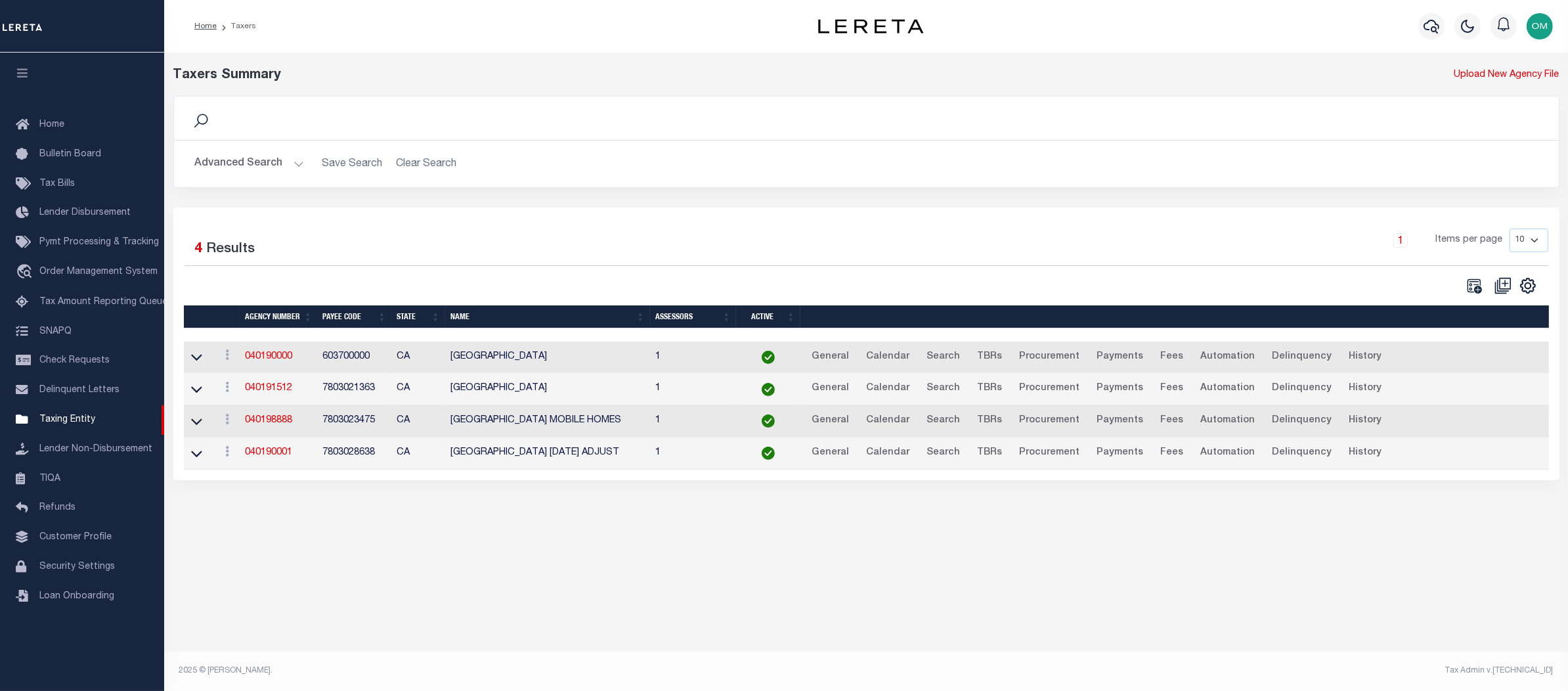
click at [291, 169] on button "Advanced Search" at bounding box center [249, 164] width 109 height 26
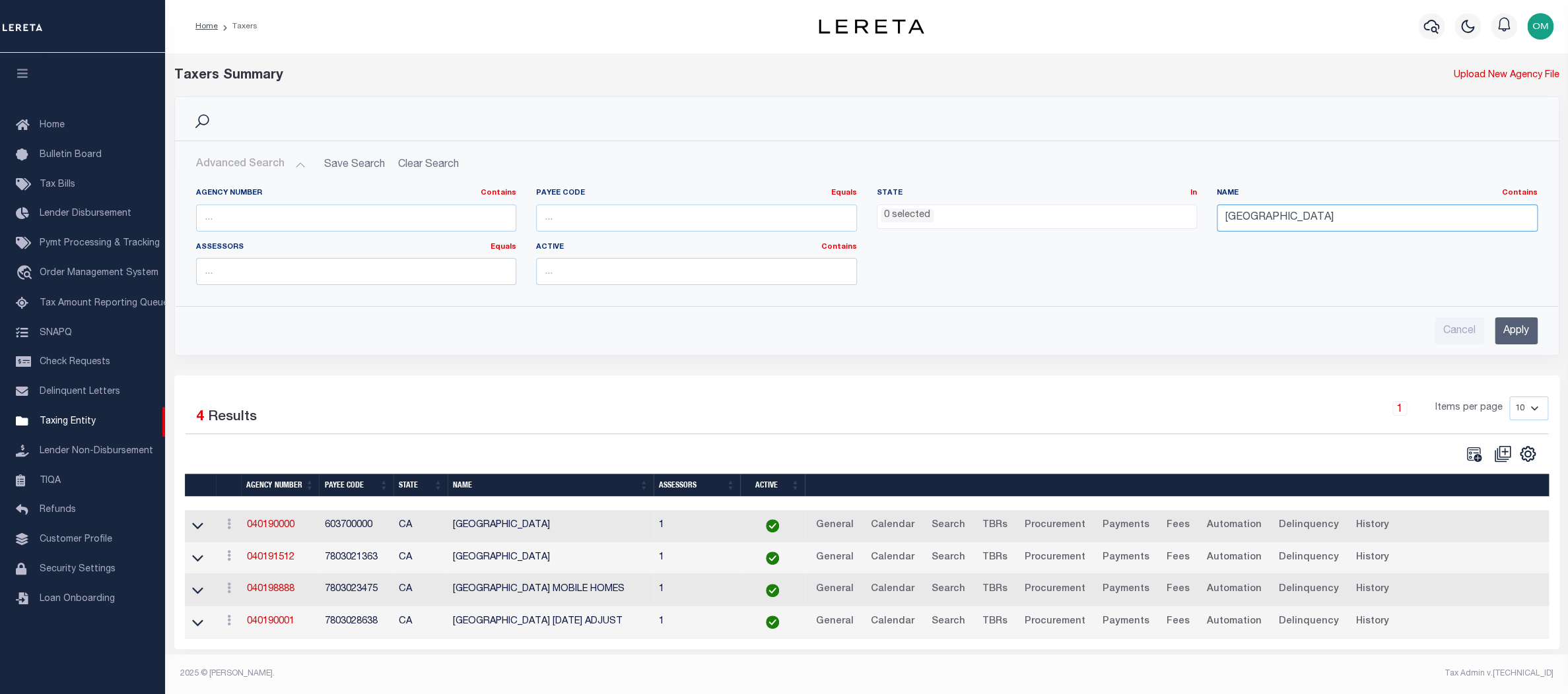
drag, startPoint x: 1294, startPoint y: 217, endPoint x: 1163, endPoint y: 235, distance: 132.2
click at [1163, 235] on div "Agency Number Contains Contains Is Payee Code Equals Equals Is Not Equal To Is …" at bounding box center [867, 242] width 1362 height 108
click at [1513, 324] on input "Apply" at bounding box center [1516, 331] width 43 height 27
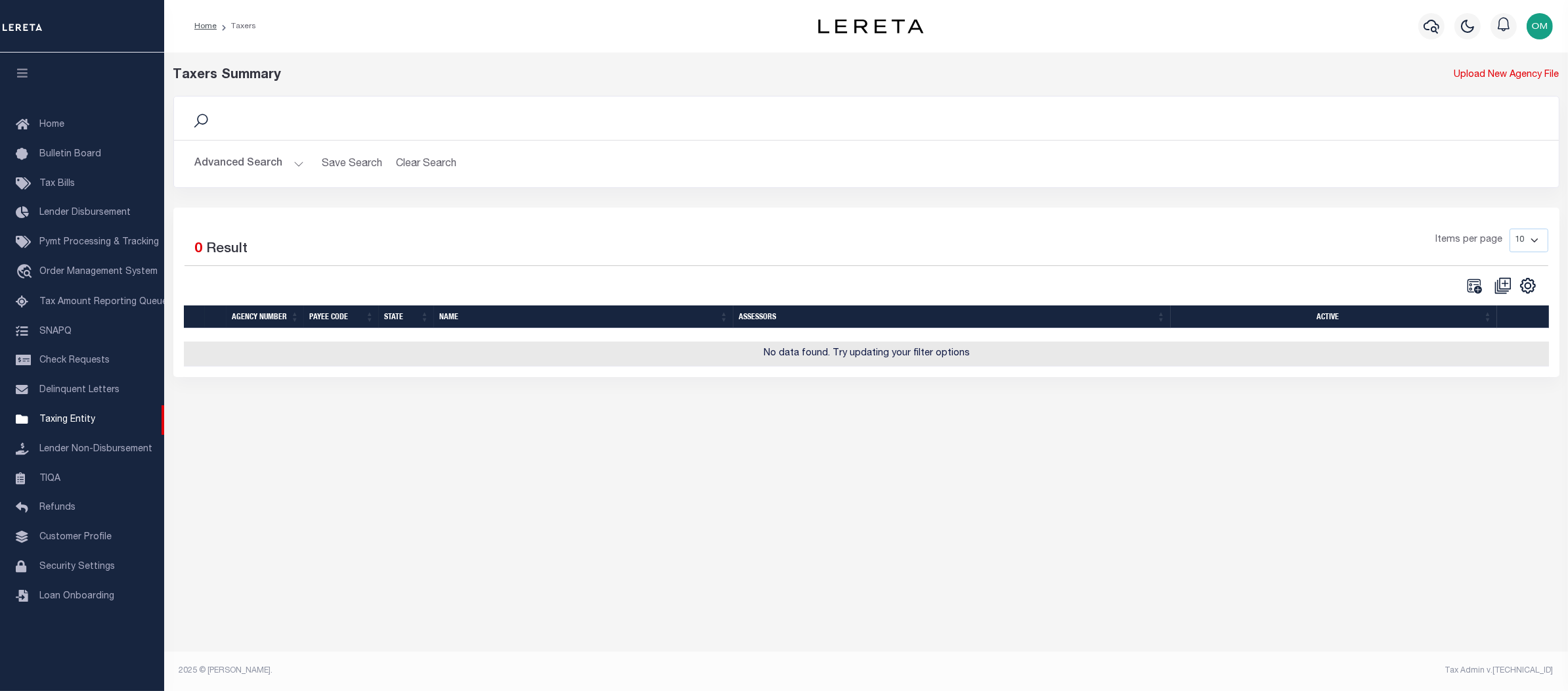
drag, startPoint x: 294, startPoint y: 159, endPoint x: 368, endPoint y: 180, distance: 76.9
click at [295, 159] on button "Advanced Search" at bounding box center [249, 164] width 109 height 26
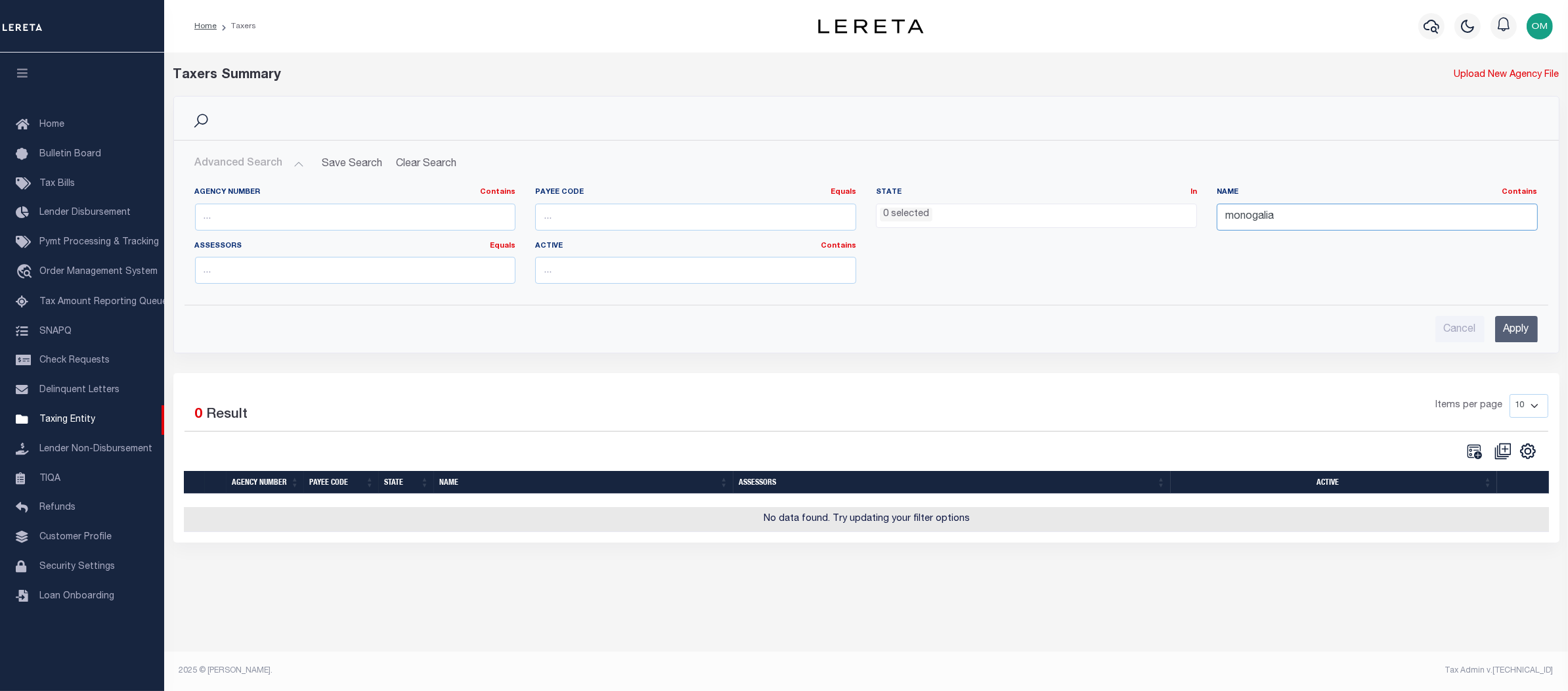
click at [1278, 222] on input "monogalia" at bounding box center [1377, 217] width 321 height 27
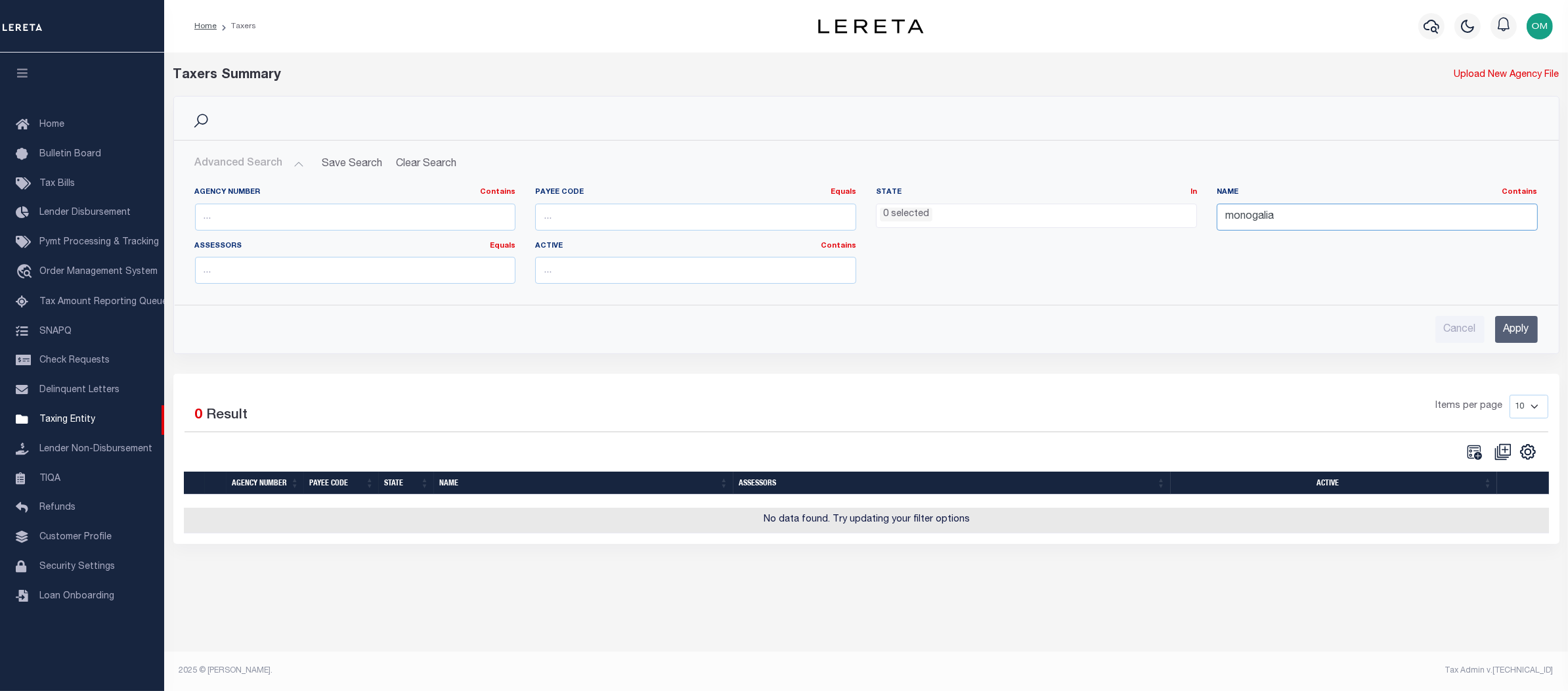
click at [1317, 219] on input "monogalia" at bounding box center [1377, 217] width 321 height 27
type input "mono"
click at [1507, 338] on input "Apply" at bounding box center [1517, 329] width 42 height 27
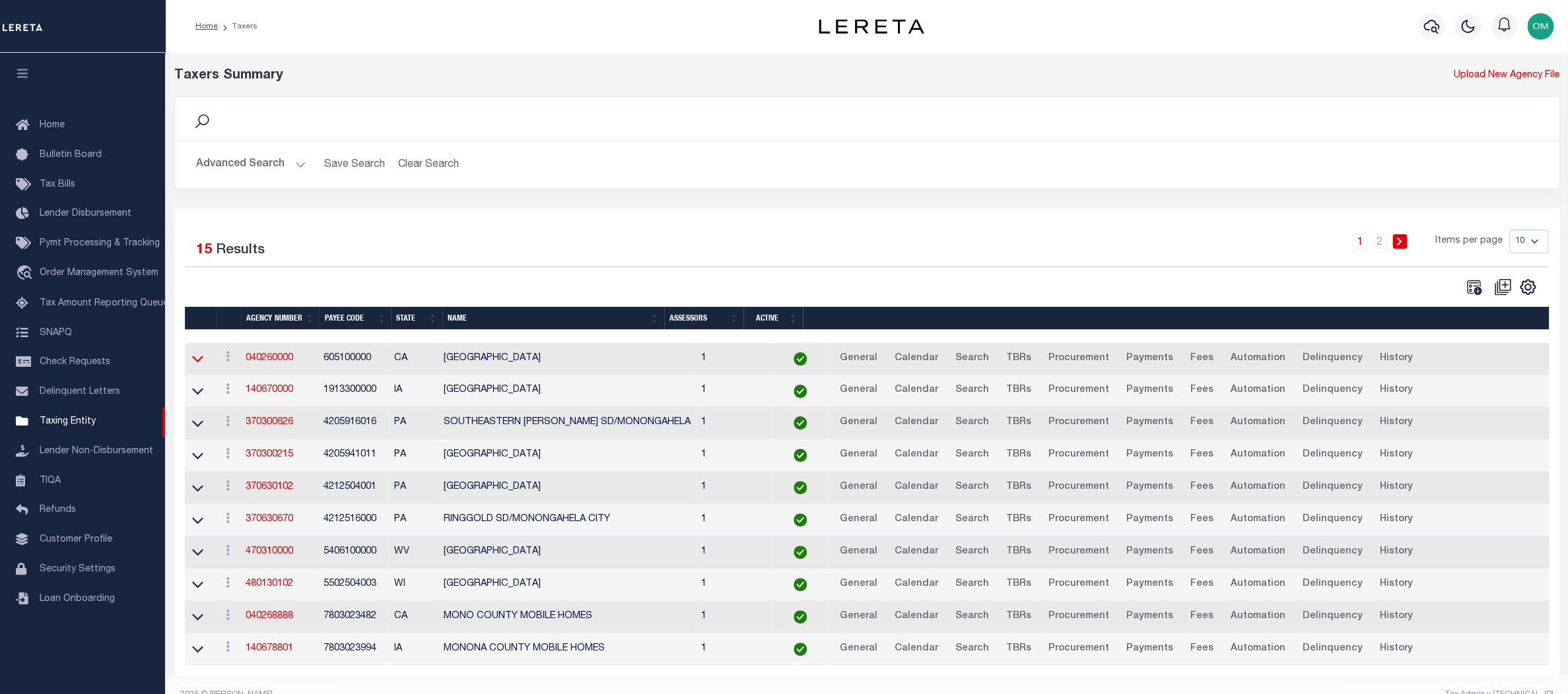
click at [201, 359] on icon at bounding box center [198, 359] width 11 height 14
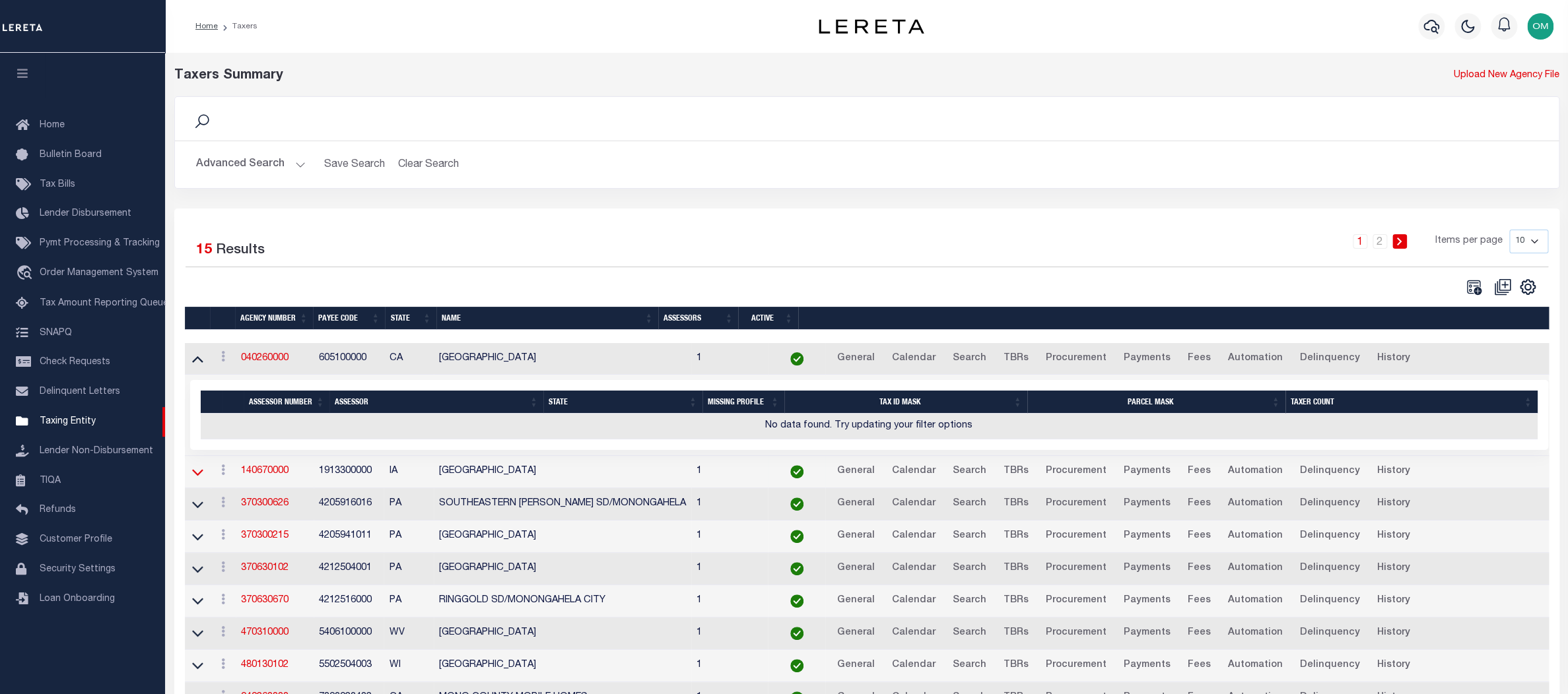
click at [198, 469] on icon at bounding box center [198, 472] width 11 height 14
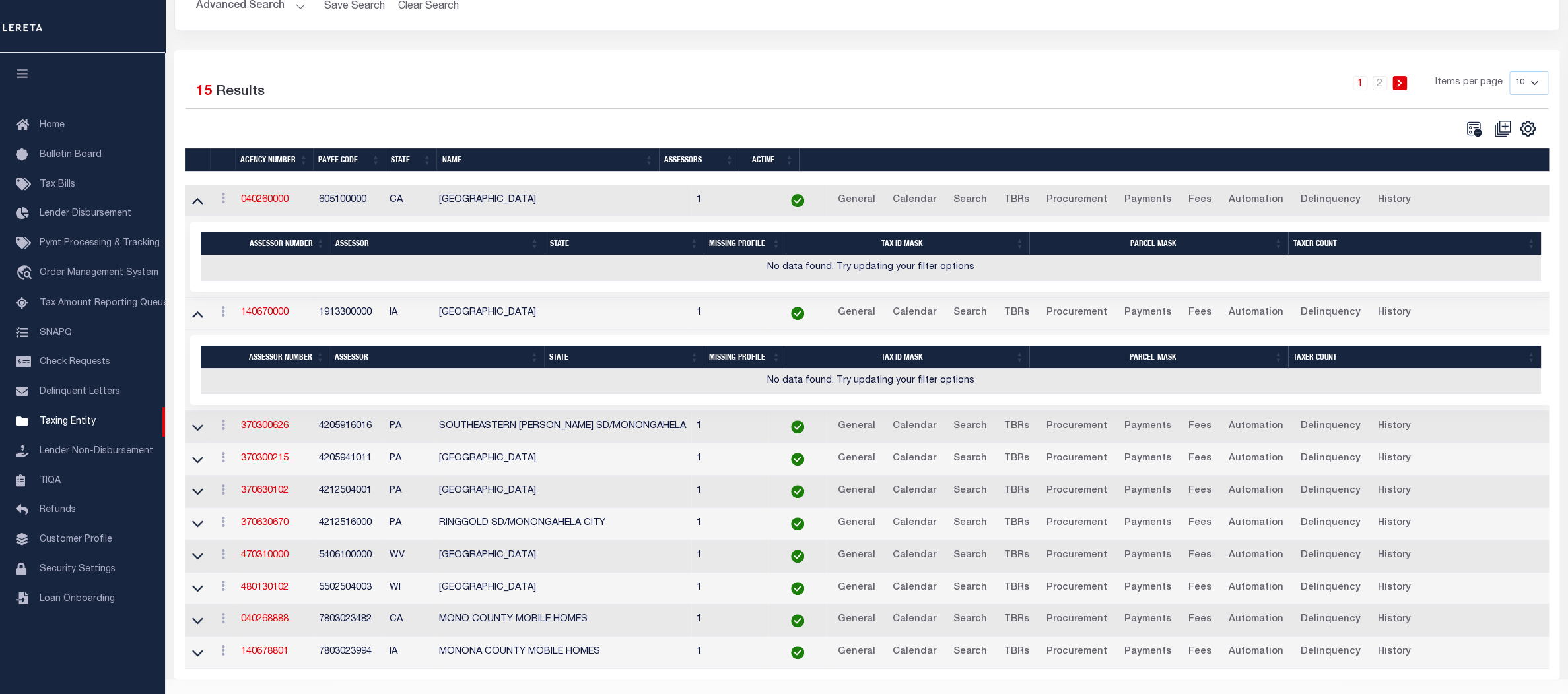
scroll to position [180, 0]
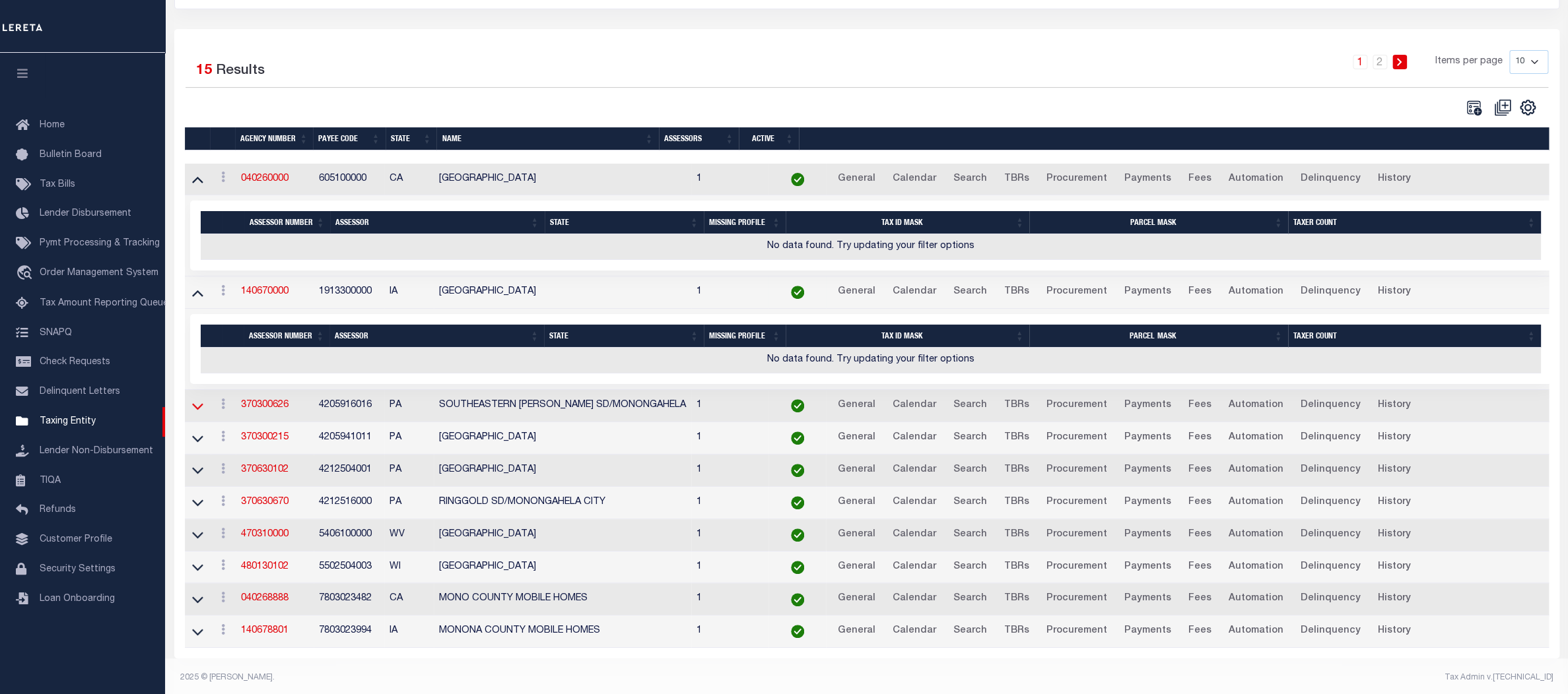
click at [201, 409] on icon at bounding box center [198, 406] width 11 height 14
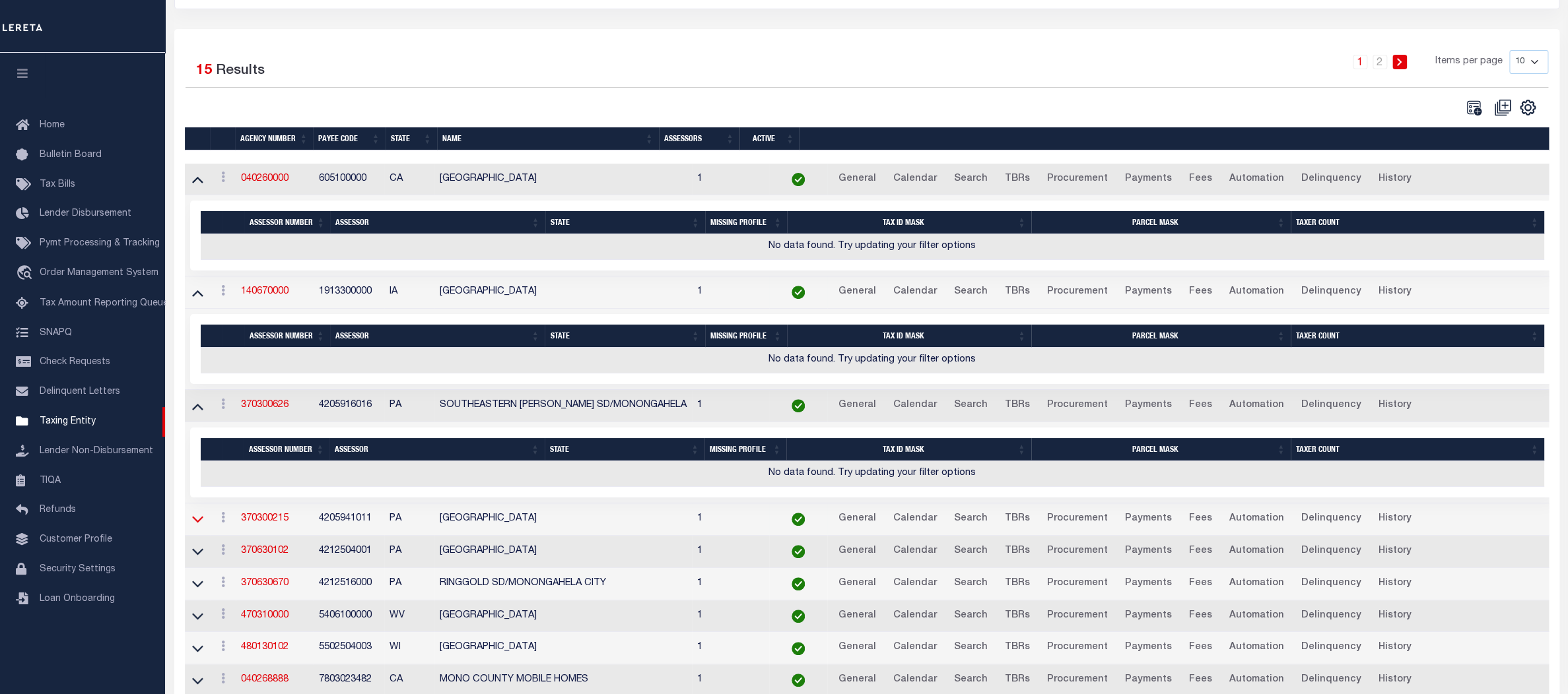
click at [200, 526] on icon at bounding box center [198, 519] width 11 height 14
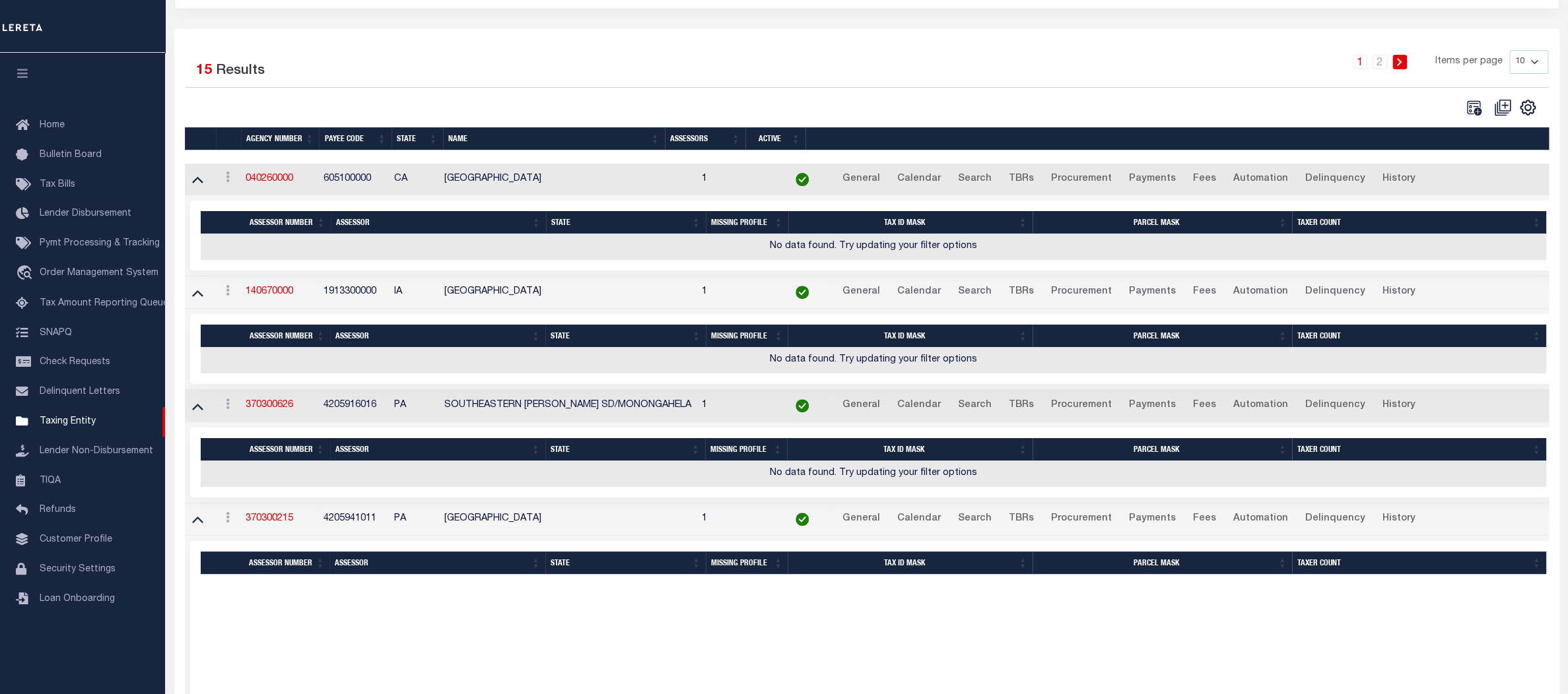
scroll to position [240, 0]
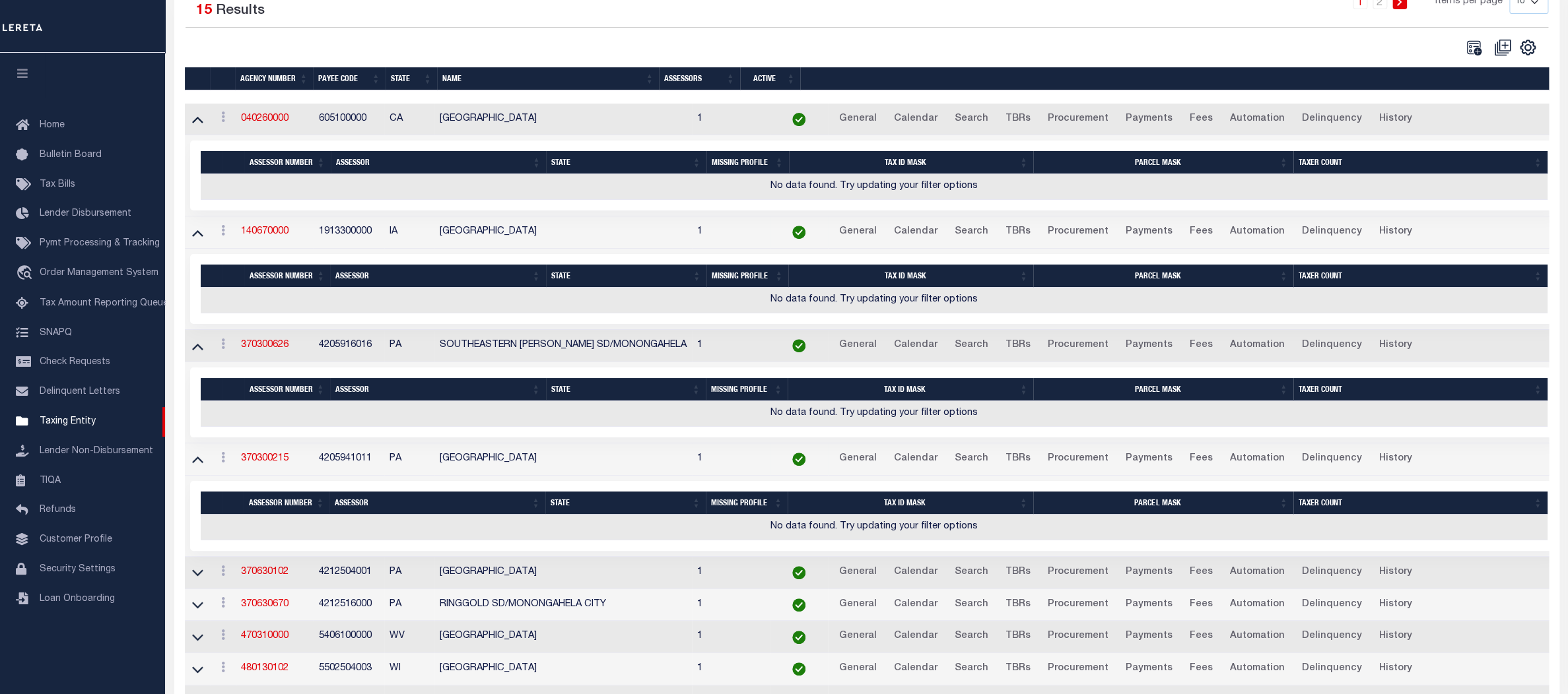
click at [189, 570] on td at bounding box center [197, 573] width 26 height 32
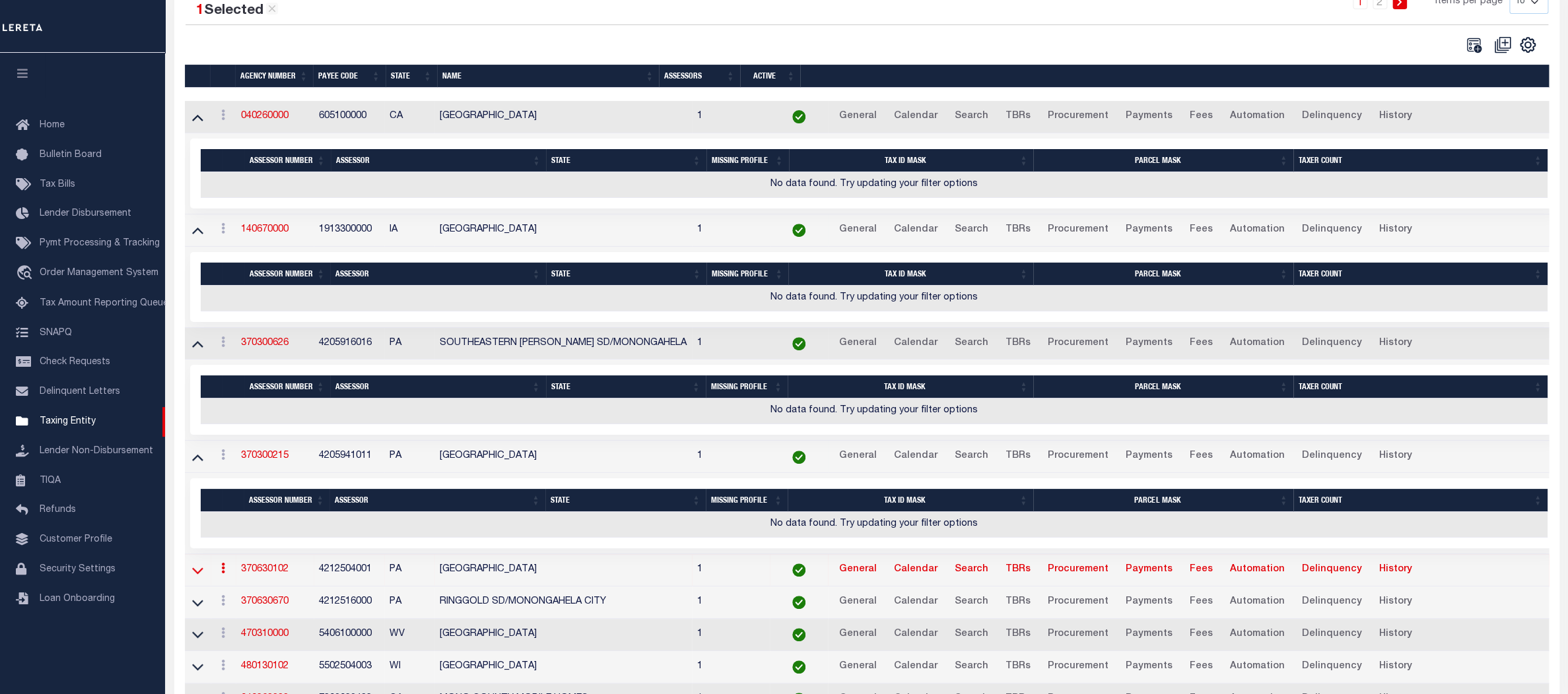
click at [195, 570] on icon at bounding box center [198, 570] width 11 height 14
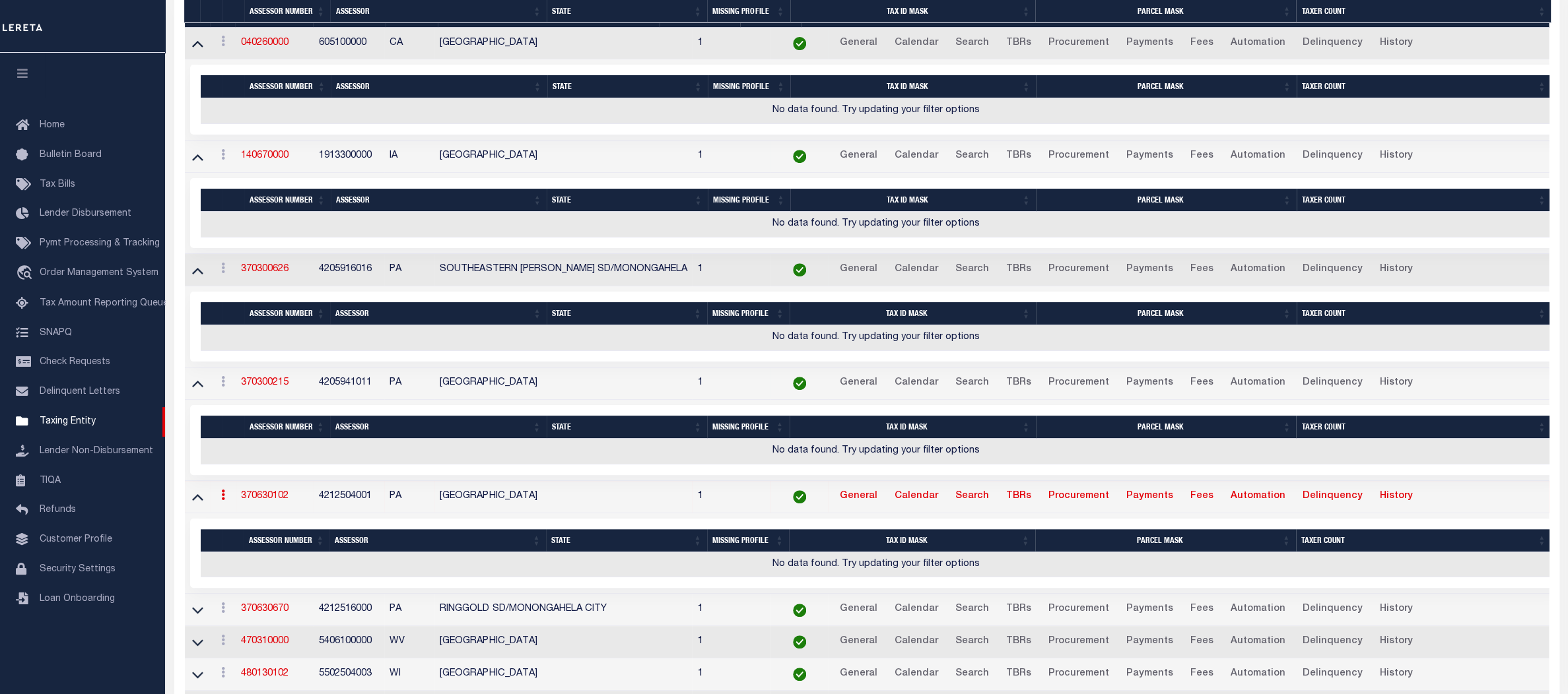
scroll to position [421, 0]
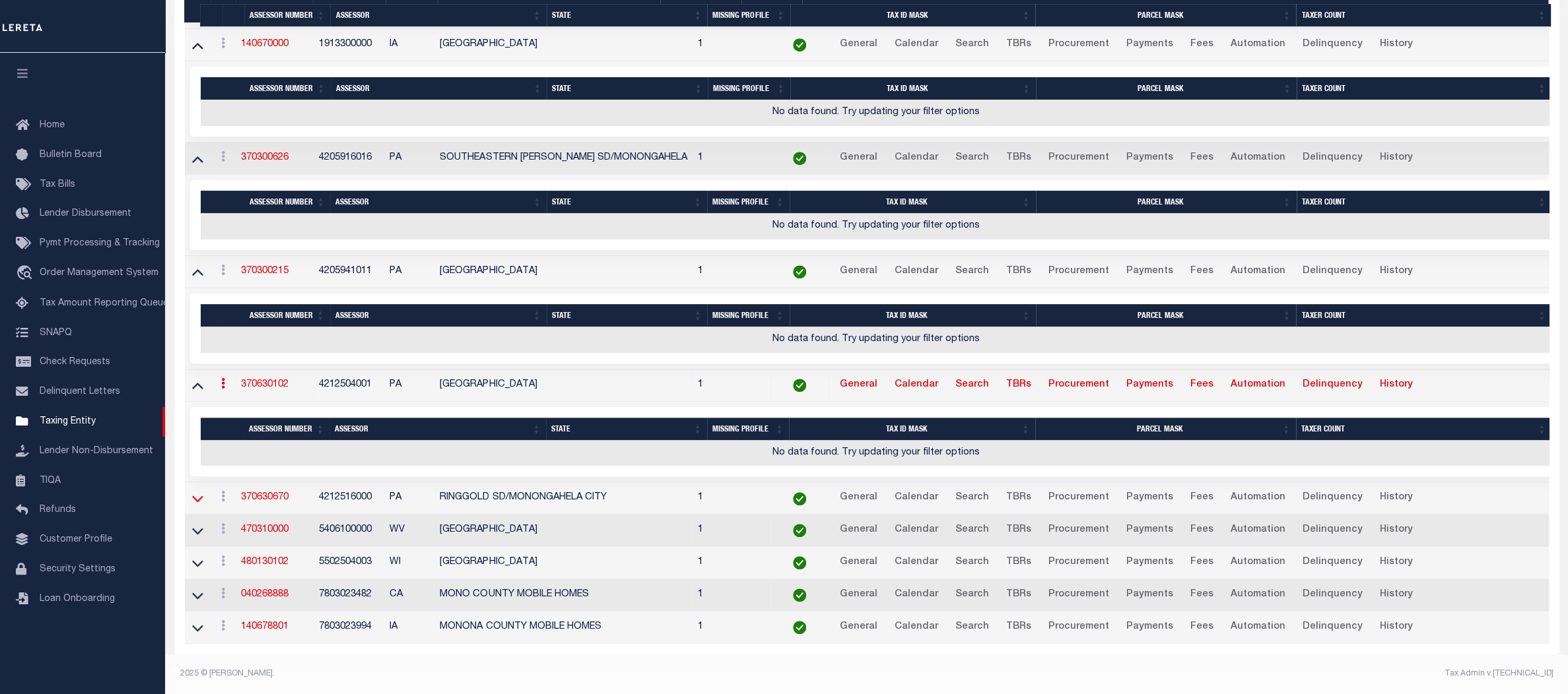
click at [202, 491] on icon at bounding box center [198, 498] width 11 height 14
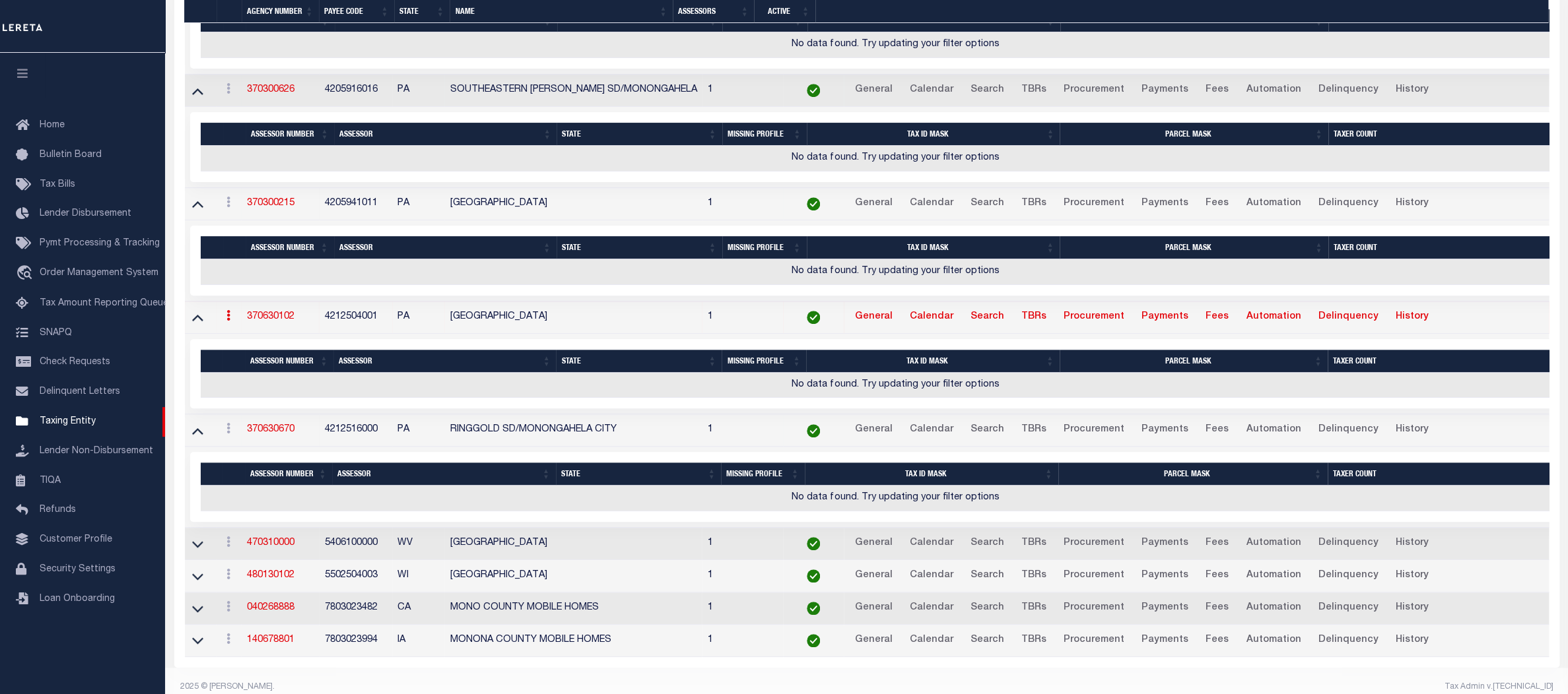
scroll to position [488, 0]
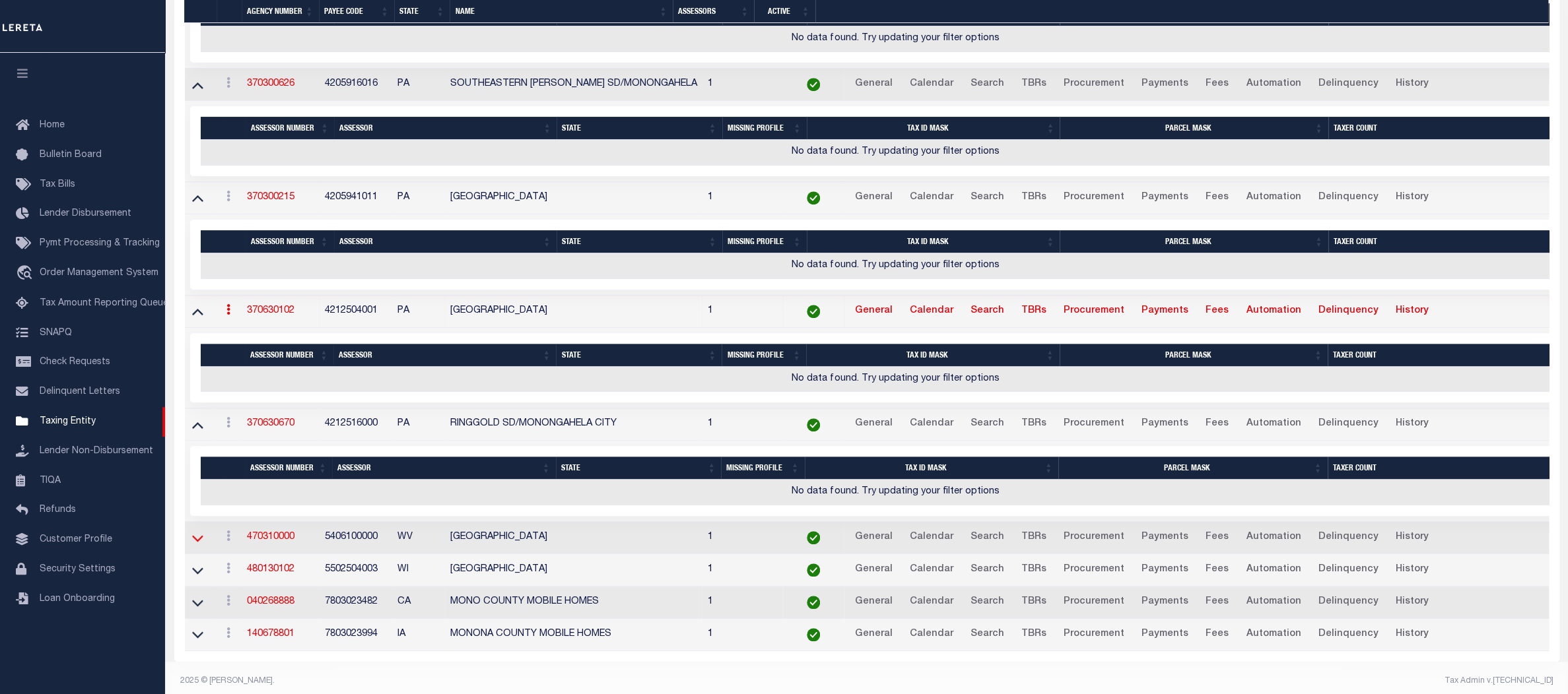
click at [198, 540] on icon at bounding box center [198, 538] width 11 height 6
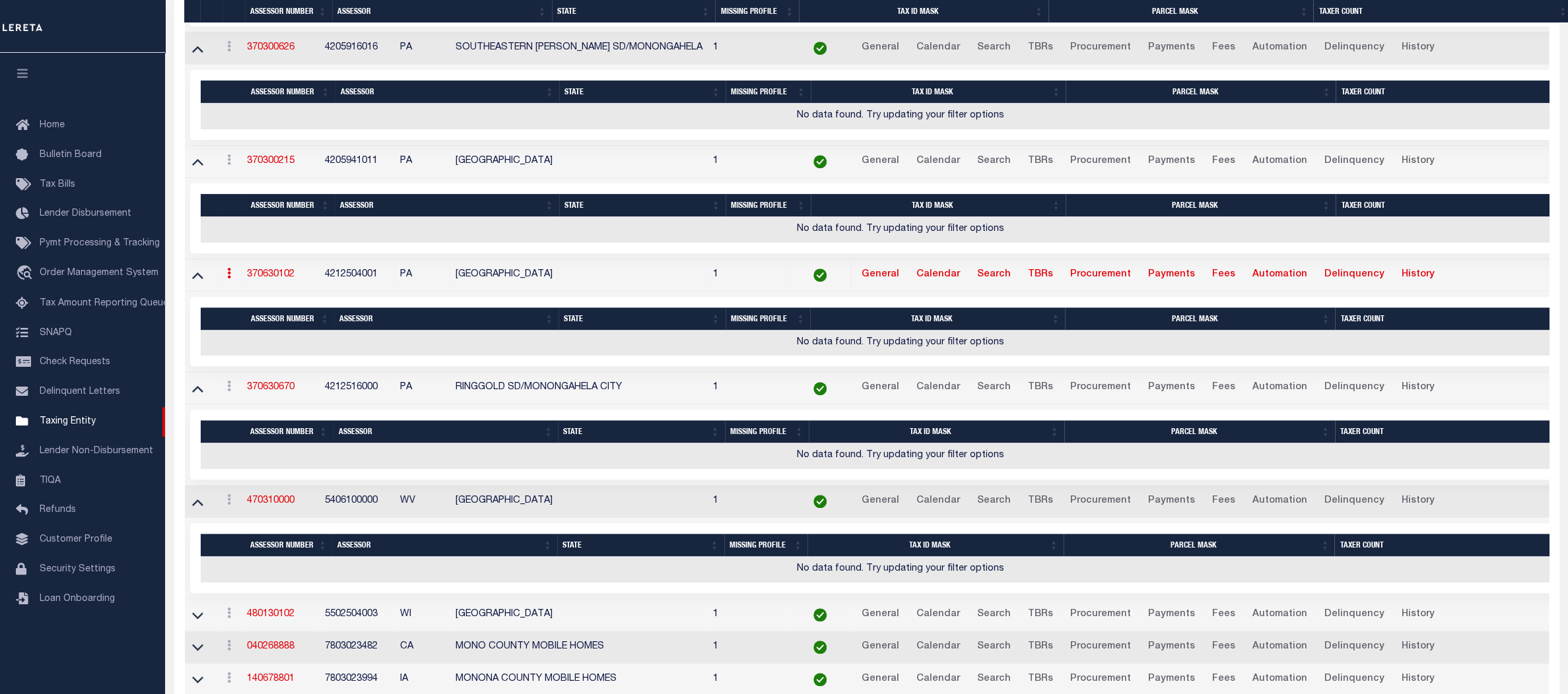
scroll to position [582, 0]
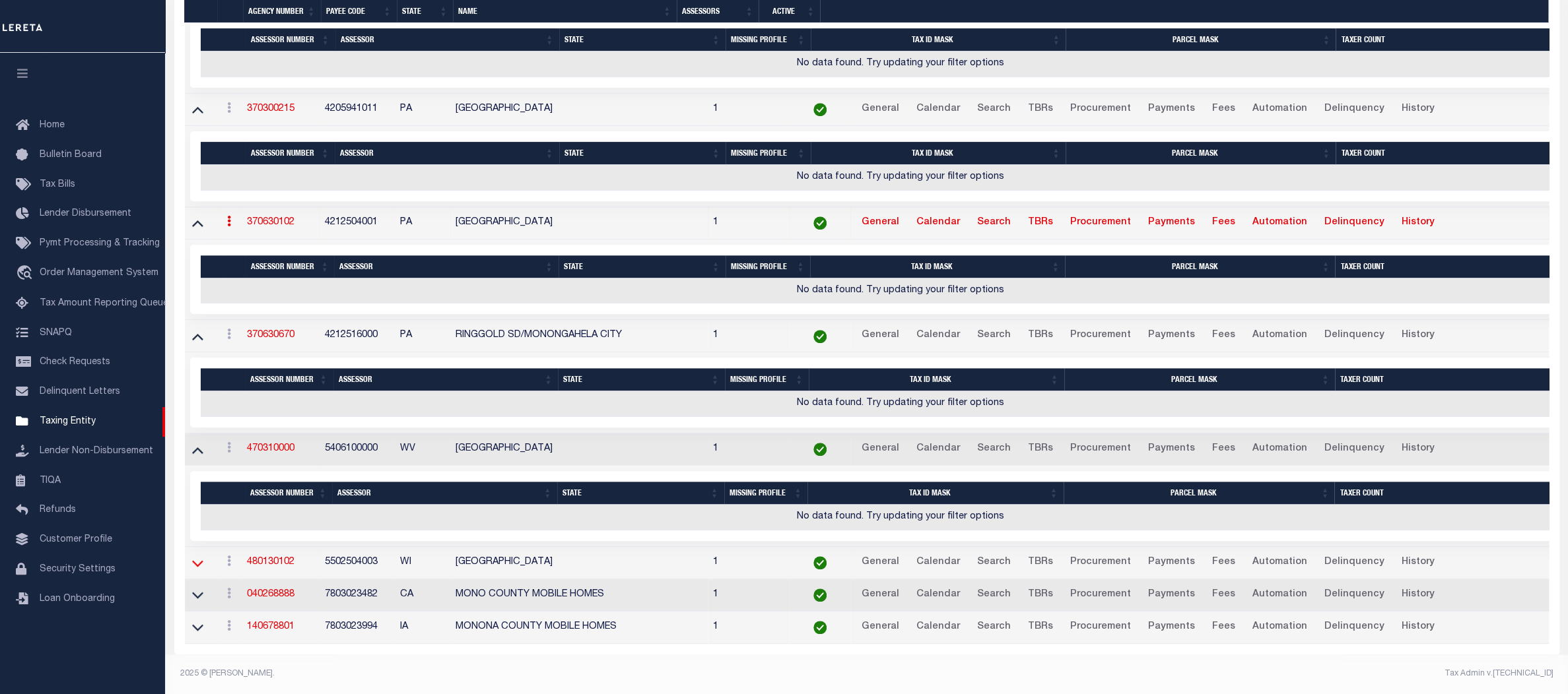
click at [199, 561] on icon at bounding box center [198, 563] width 11 height 6
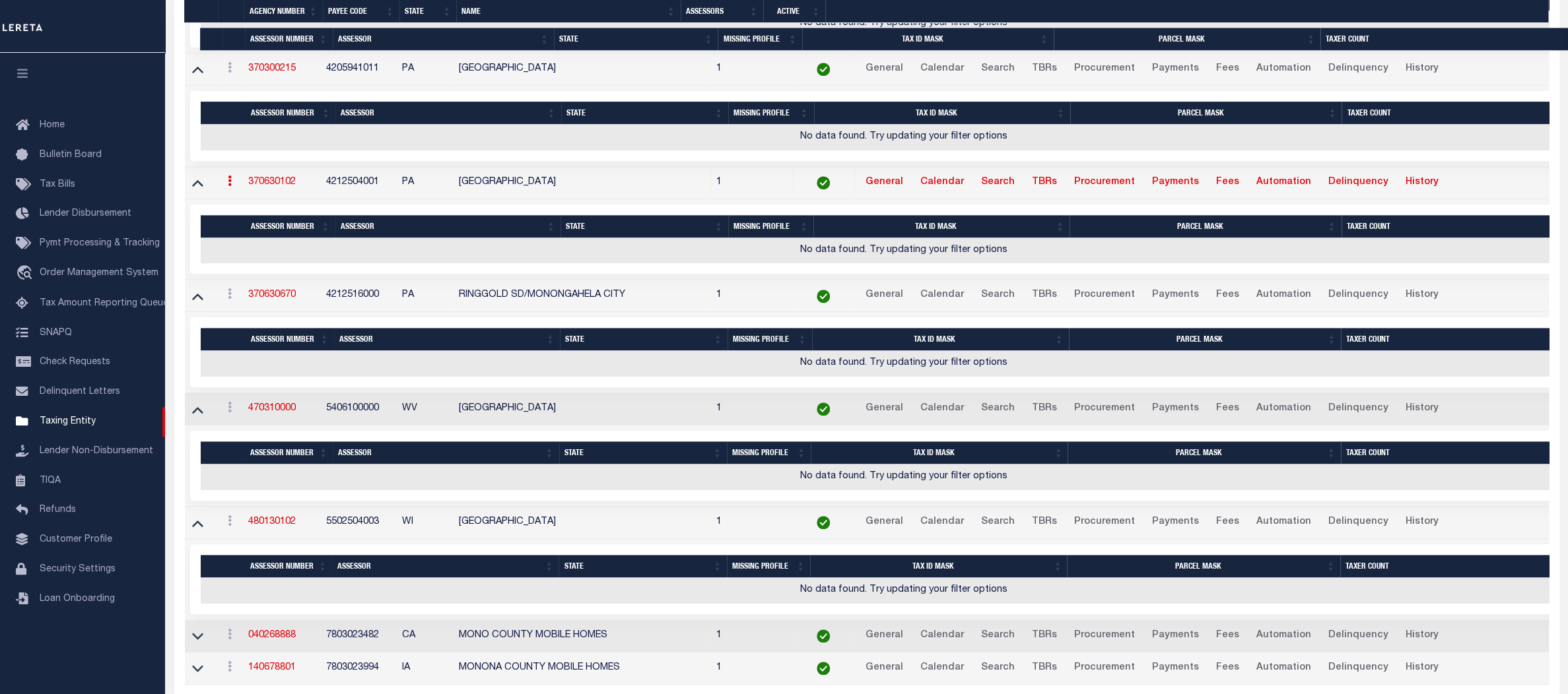
scroll to position [663, 0]
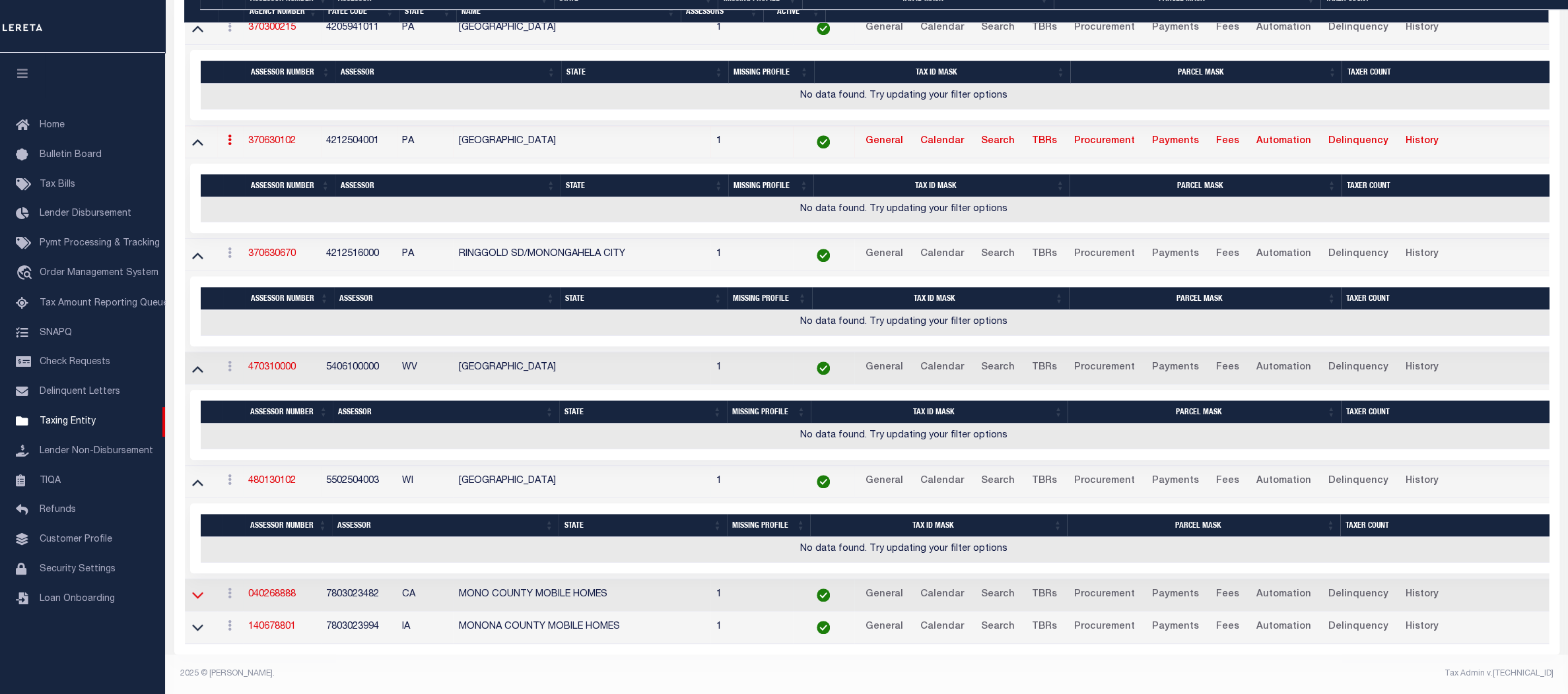
click at [201, 593] on icon at bounding box center [198, 595] width 11 height 6
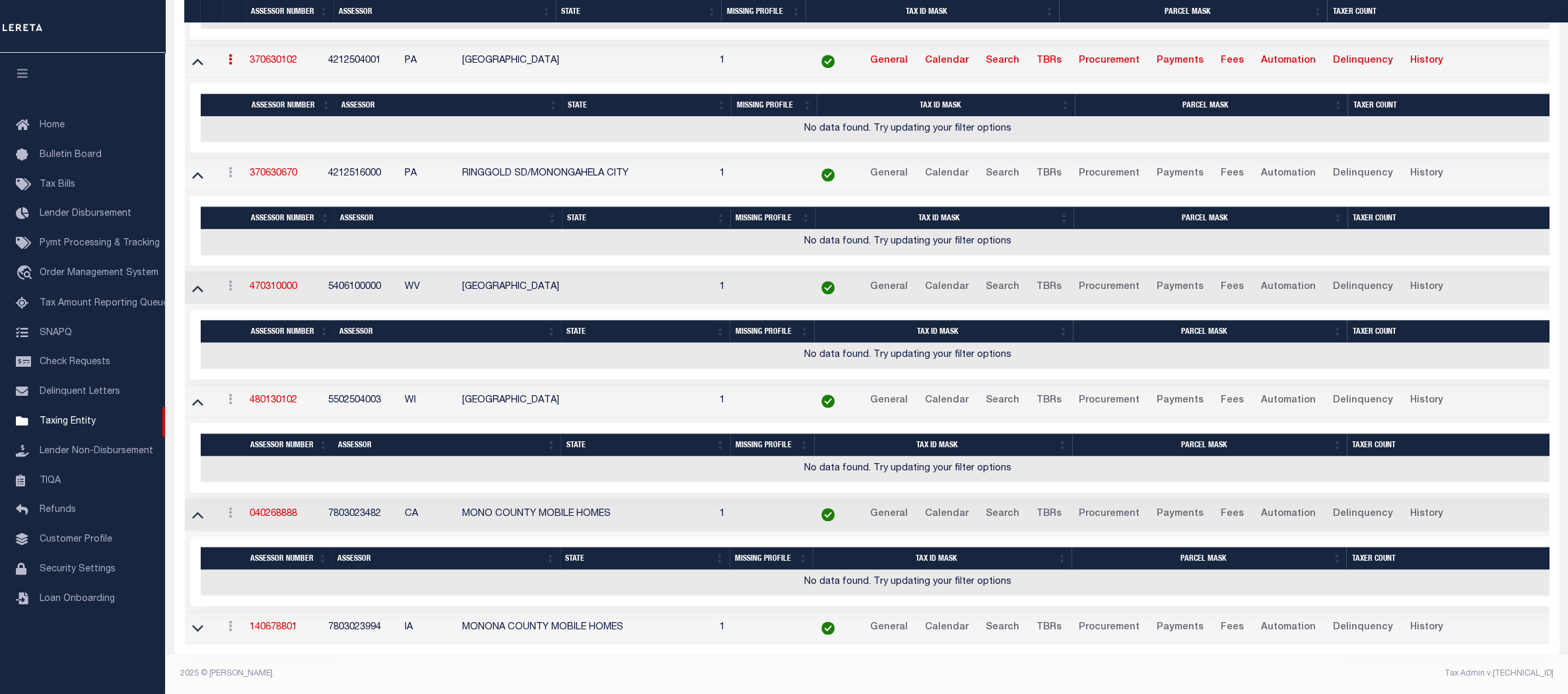
scroll to position [744, 0]
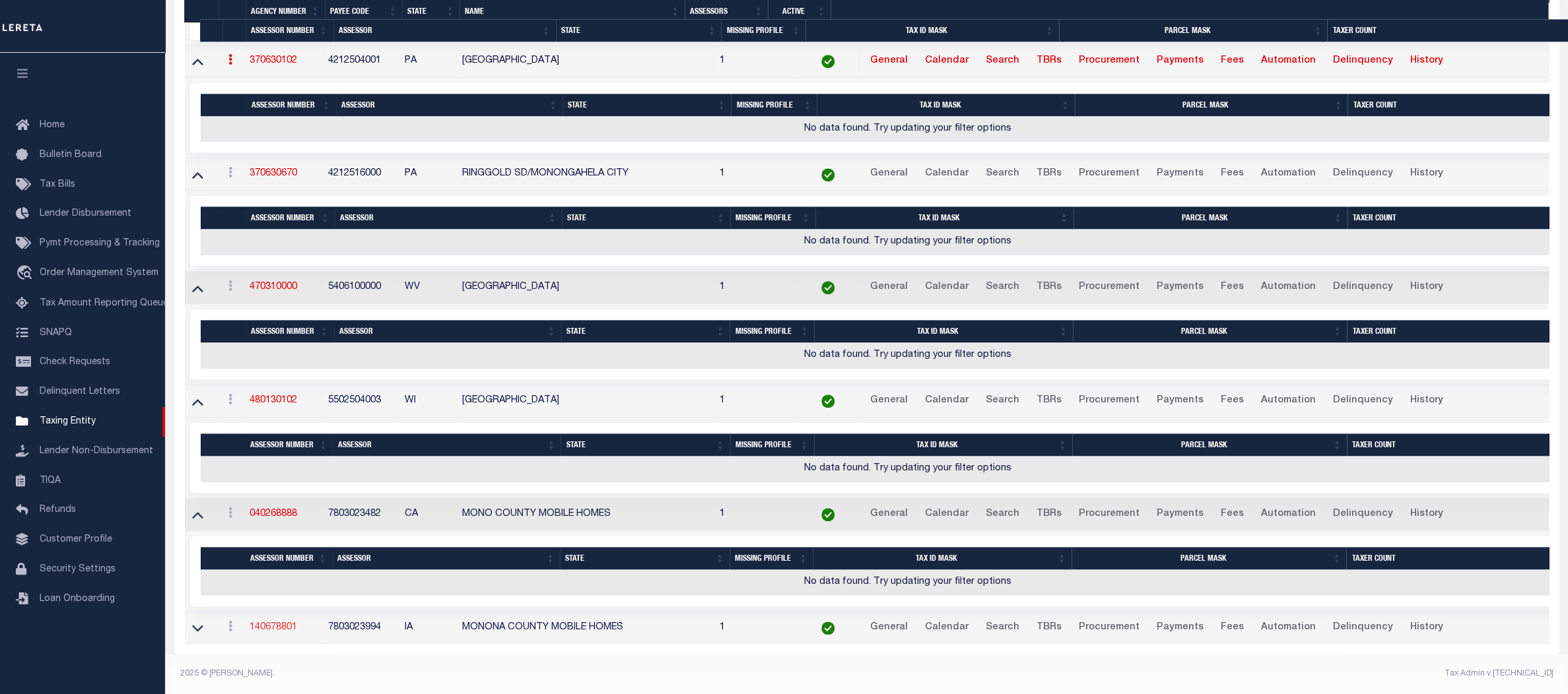
click at [269, 623] on link "140678801" at bounding box center [273, 627] width 48 height 9
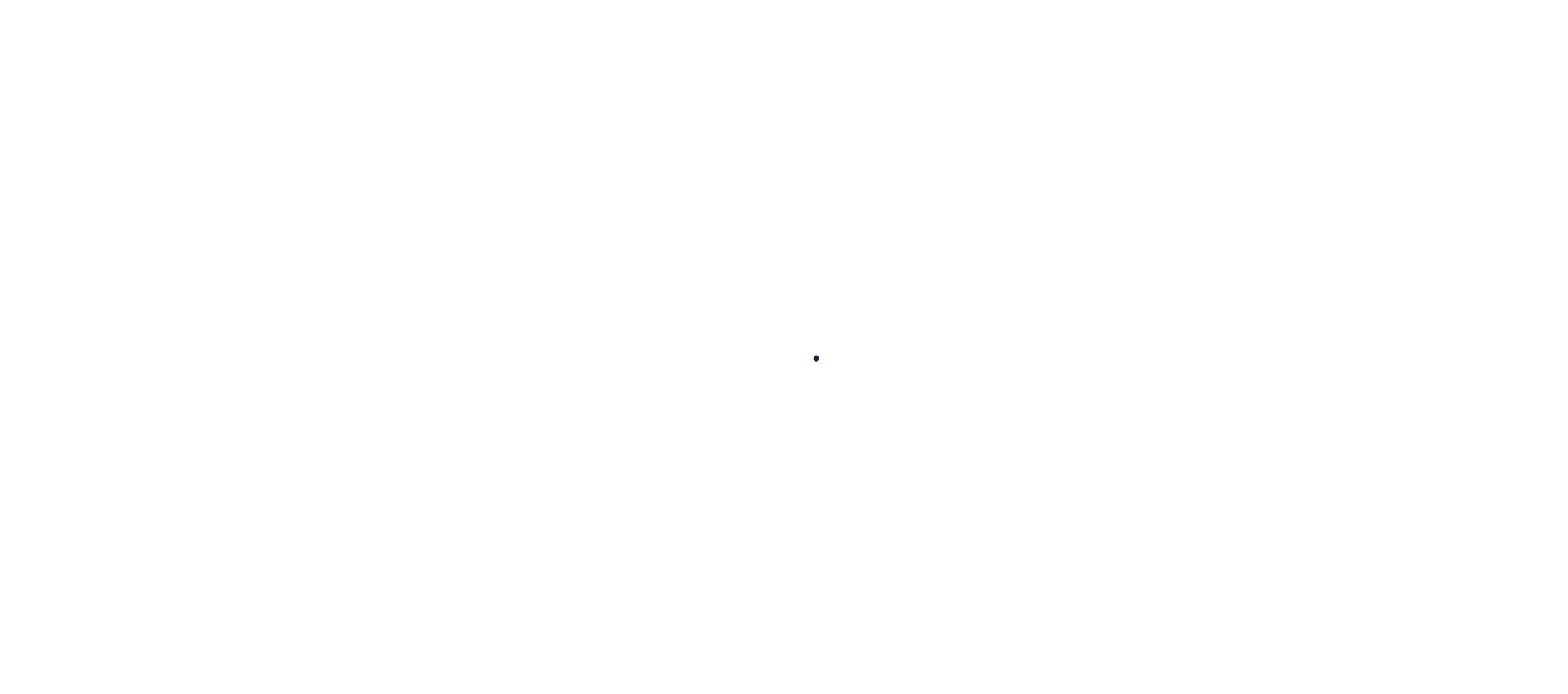
select select
checkbox input "false"
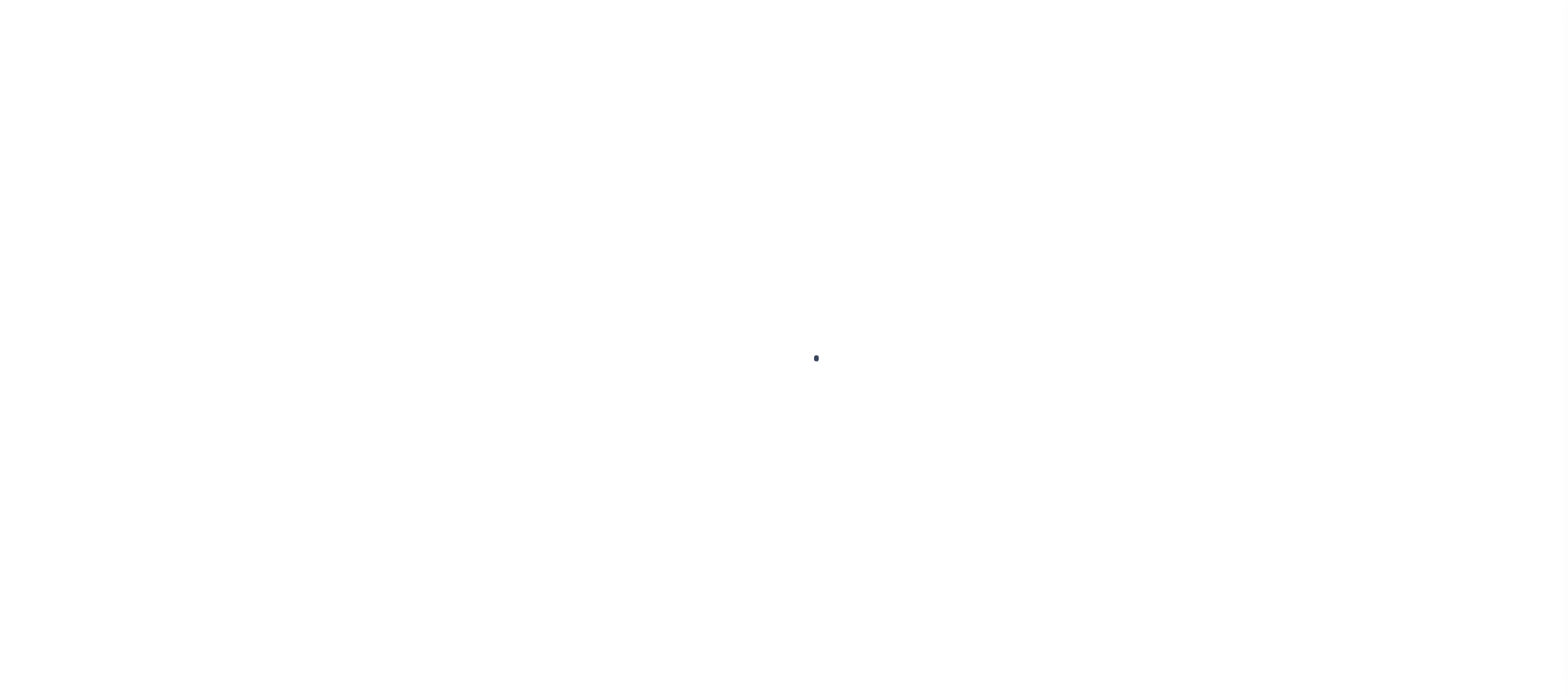
checkbox input "false"
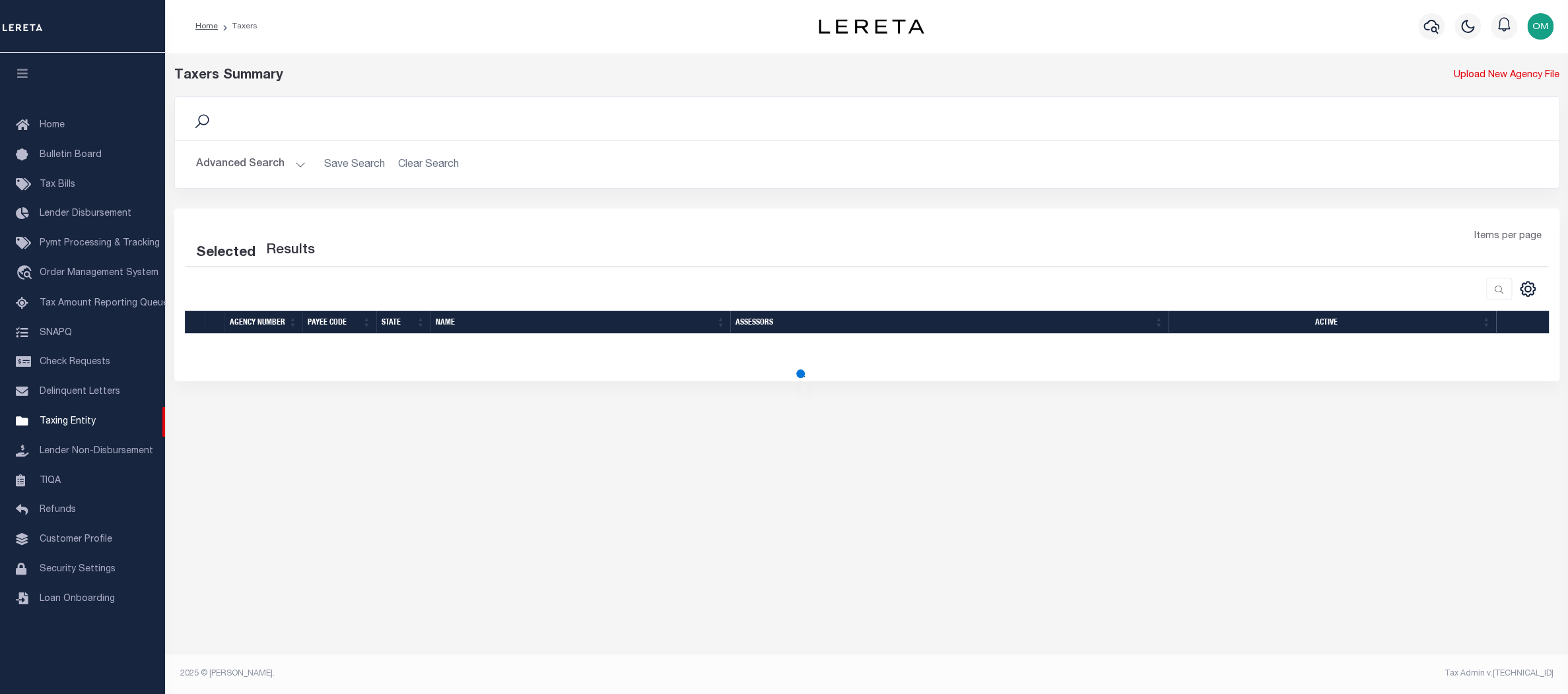
select select
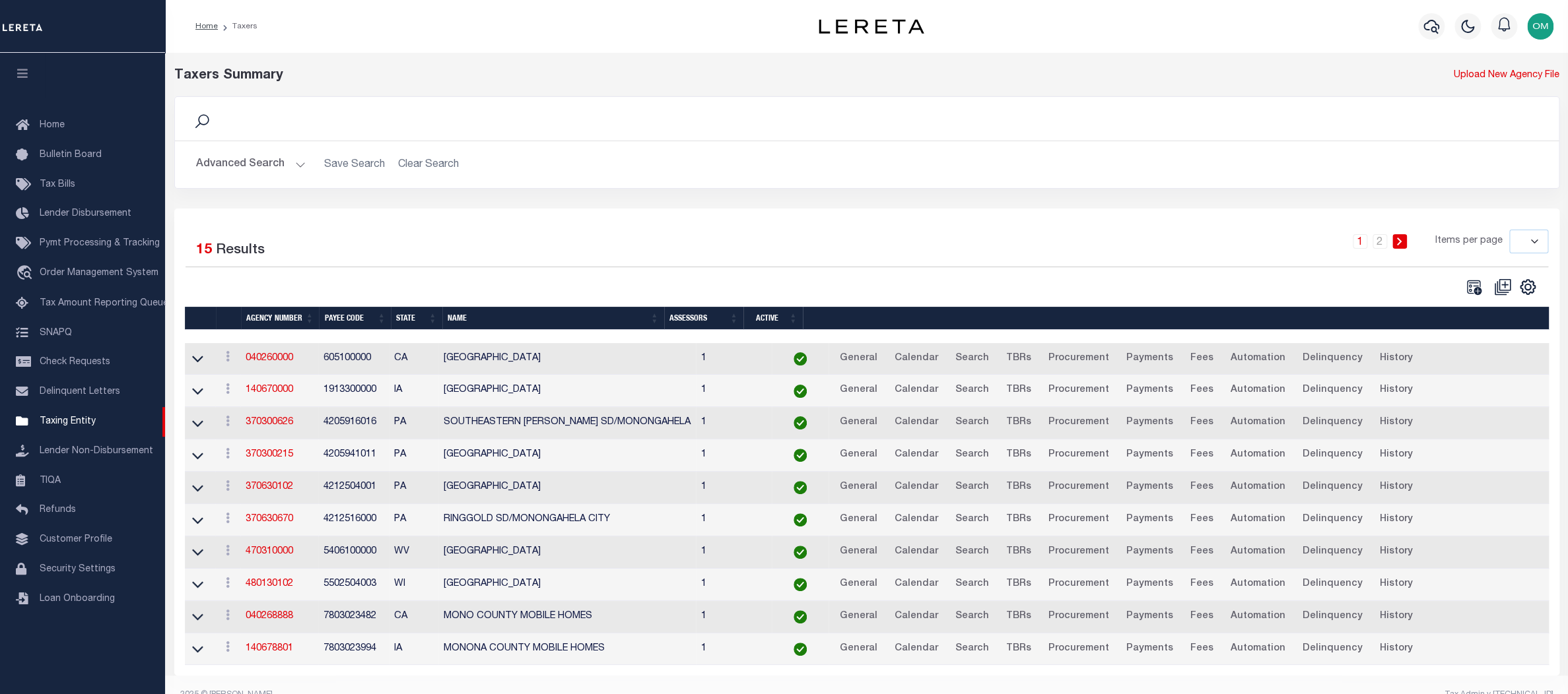
click at [617, 253] on div "1 2 Items per page 10 25 50 100" at bounding box center [1039, 247] width 1018 height 34
click at [297, 164] on button "Advanced Search" at bounding box center [250, 164] width 110 height 26
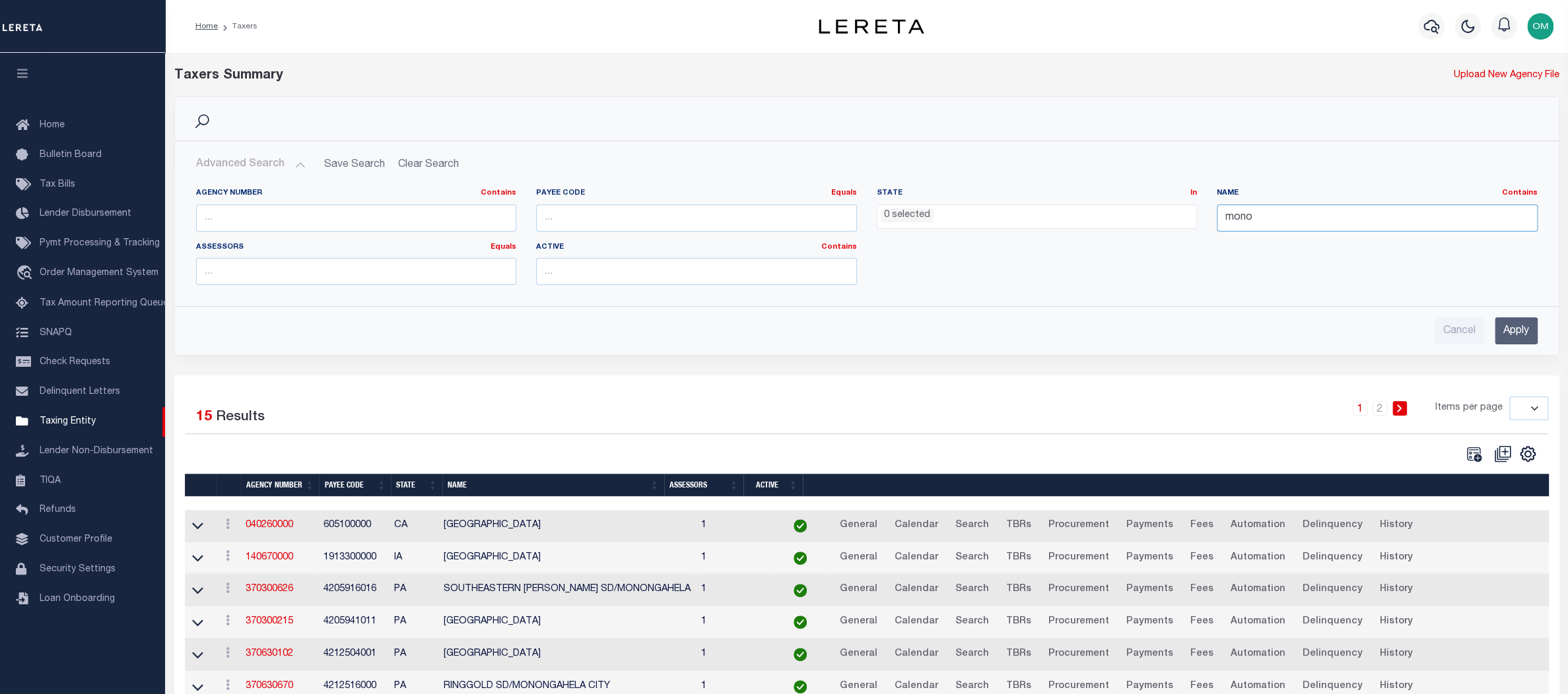
drag, startPoint x: 1271, startPoint y: 215, endPoint x: 1134, endPoint y: 225, distance: 137.4
click at [1134, 225] on div "Agency Number Contains Contains Is Payee Code Equals Equals Is Not Equal To Is …" at bounding box center [867, 242] width 1362 height 108
type input "bristol"
click at [1515, 327] on input "Apply" at bounding box center [1516, 331] width 43 height 27
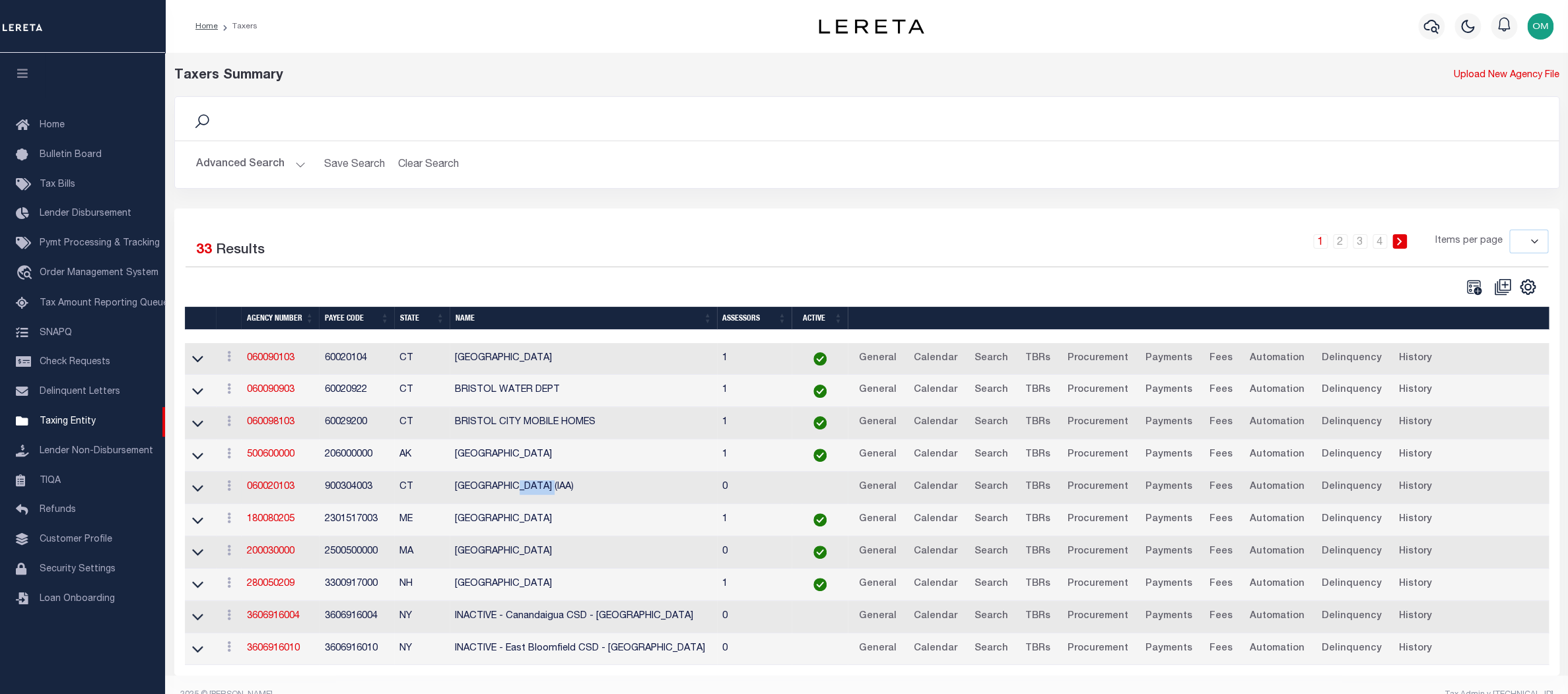
drag, startPoint x: 514, startPoint y: 490, endPoint x: 542, endPoint y: 489, distance: 28.0
click at [542, 489] on td "BRISTOL CITY (IAA)" at bounding box center [583, 488] width 267 height 32
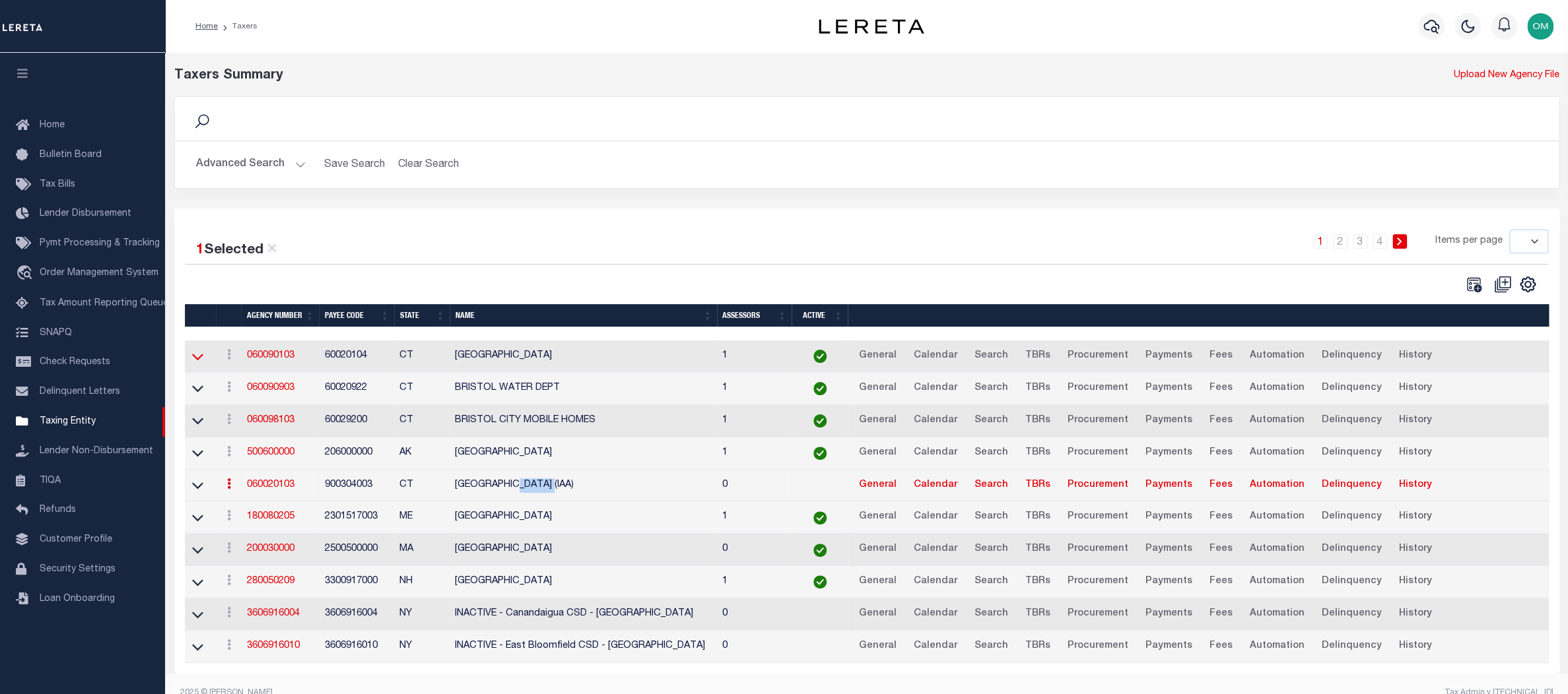
click at [198, 355] on icon at bounding box center [198, 356] width 11 height 14
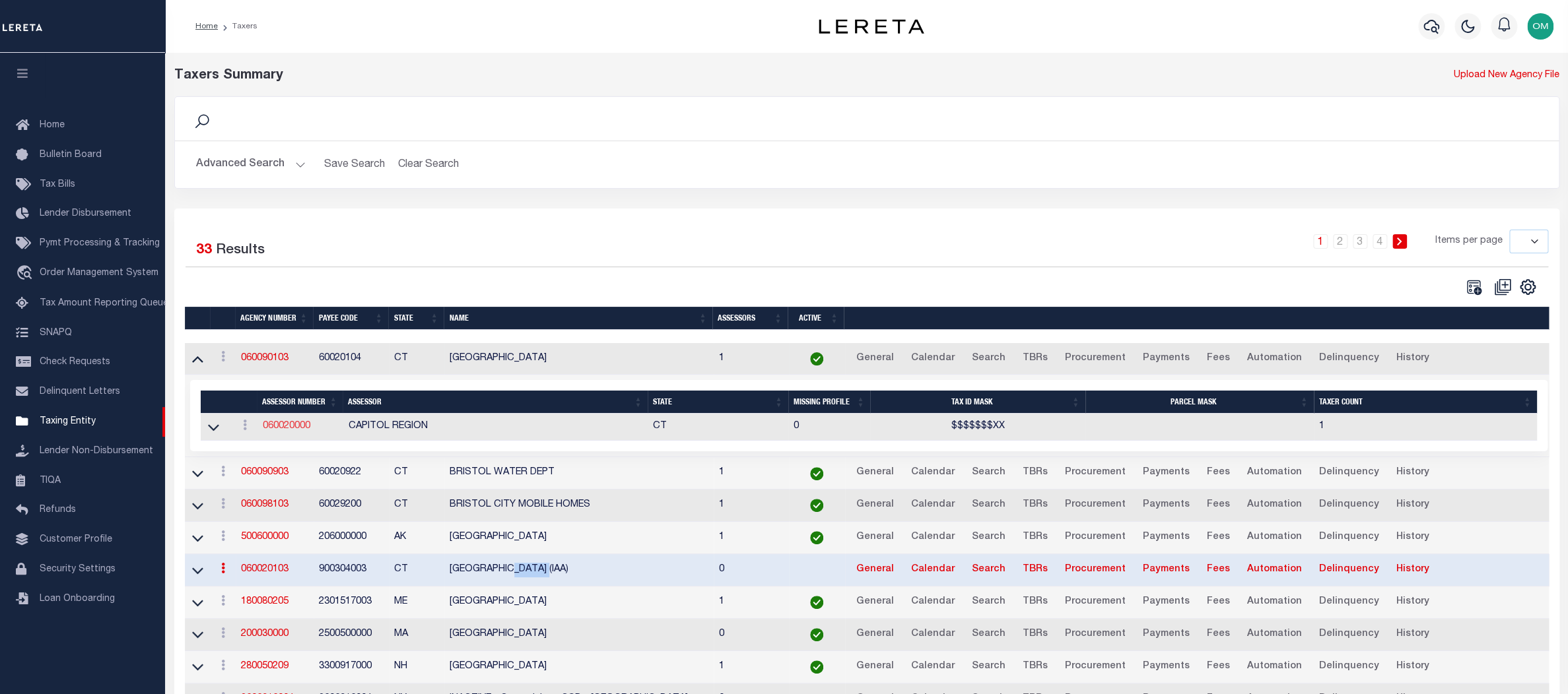
click at [289, 426] on link "060020000" at bounding box center [286, 426] width 48 height 9
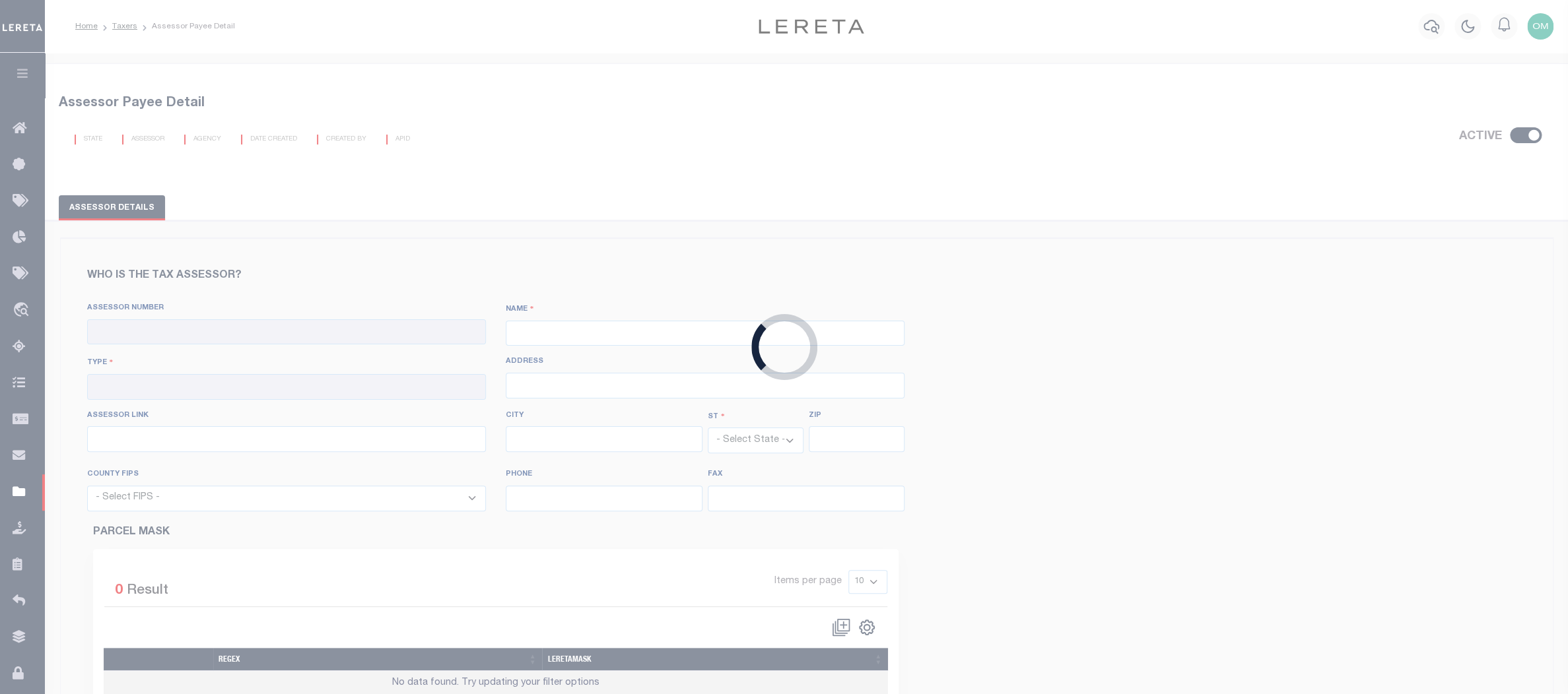
checkbox input "true"
type input "060020000"
type input "CAPITOL REGION"
type input "00 - County"
type input "550 Main Street"
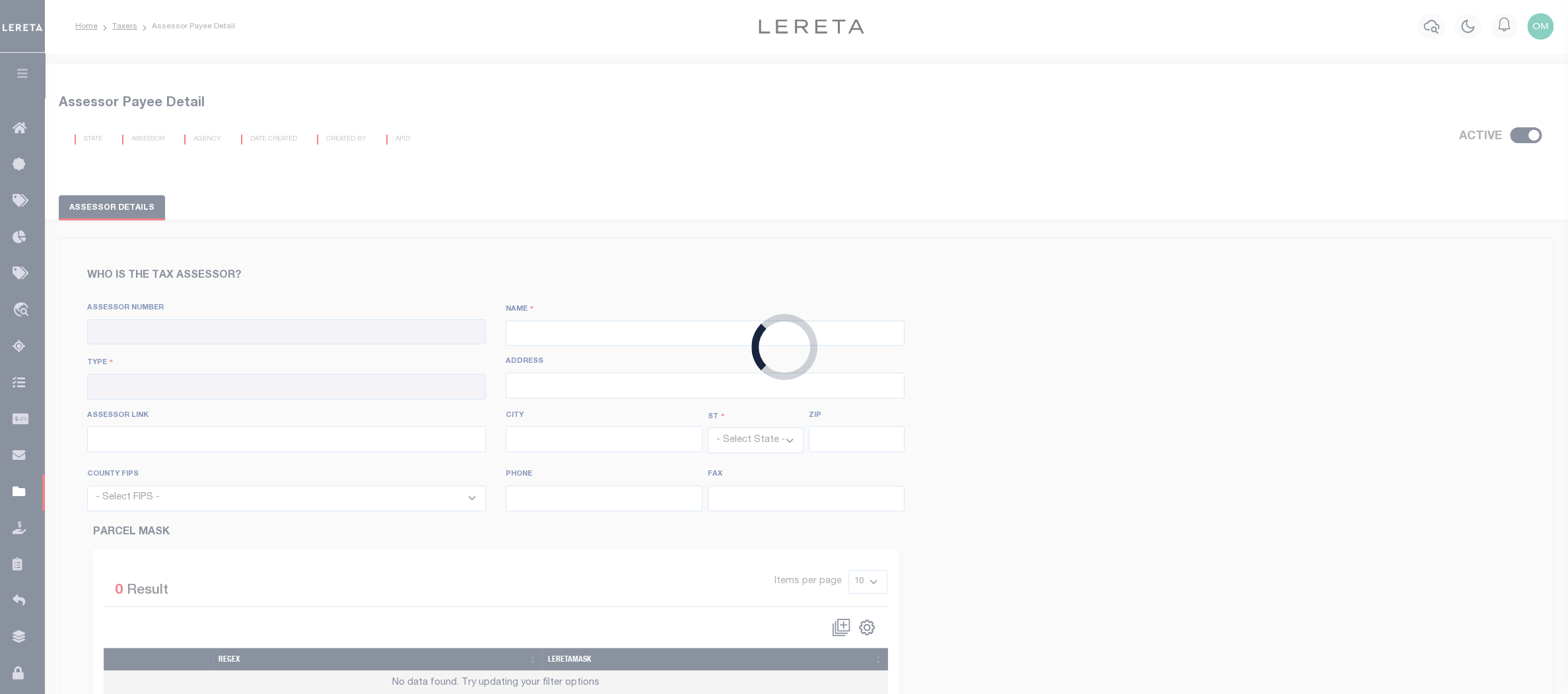
type input "[URL][DOMAIN_NAME]"
type input "[GEOGRAPHIC_DATA]"
select select "CT"
type input "6103"
select select "9003"
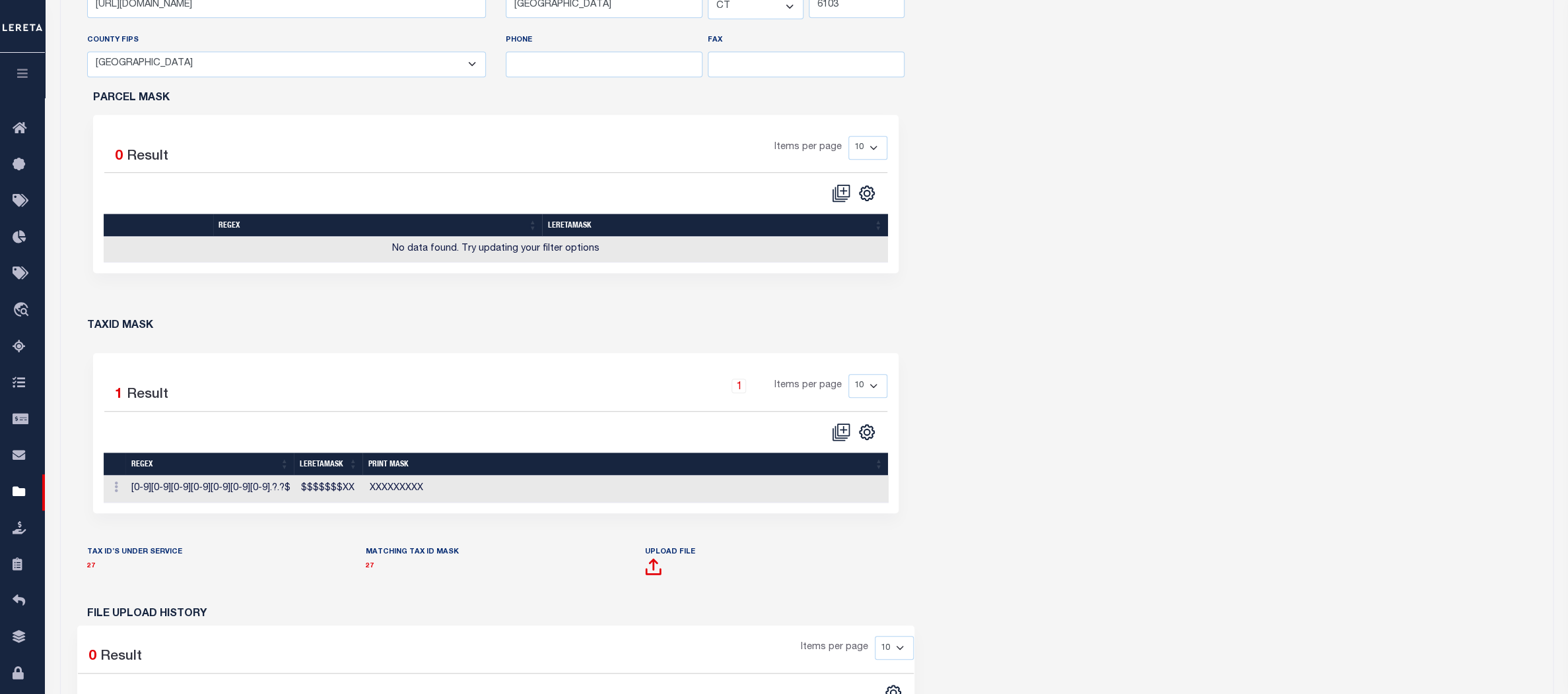
scroll to position [540, 0]
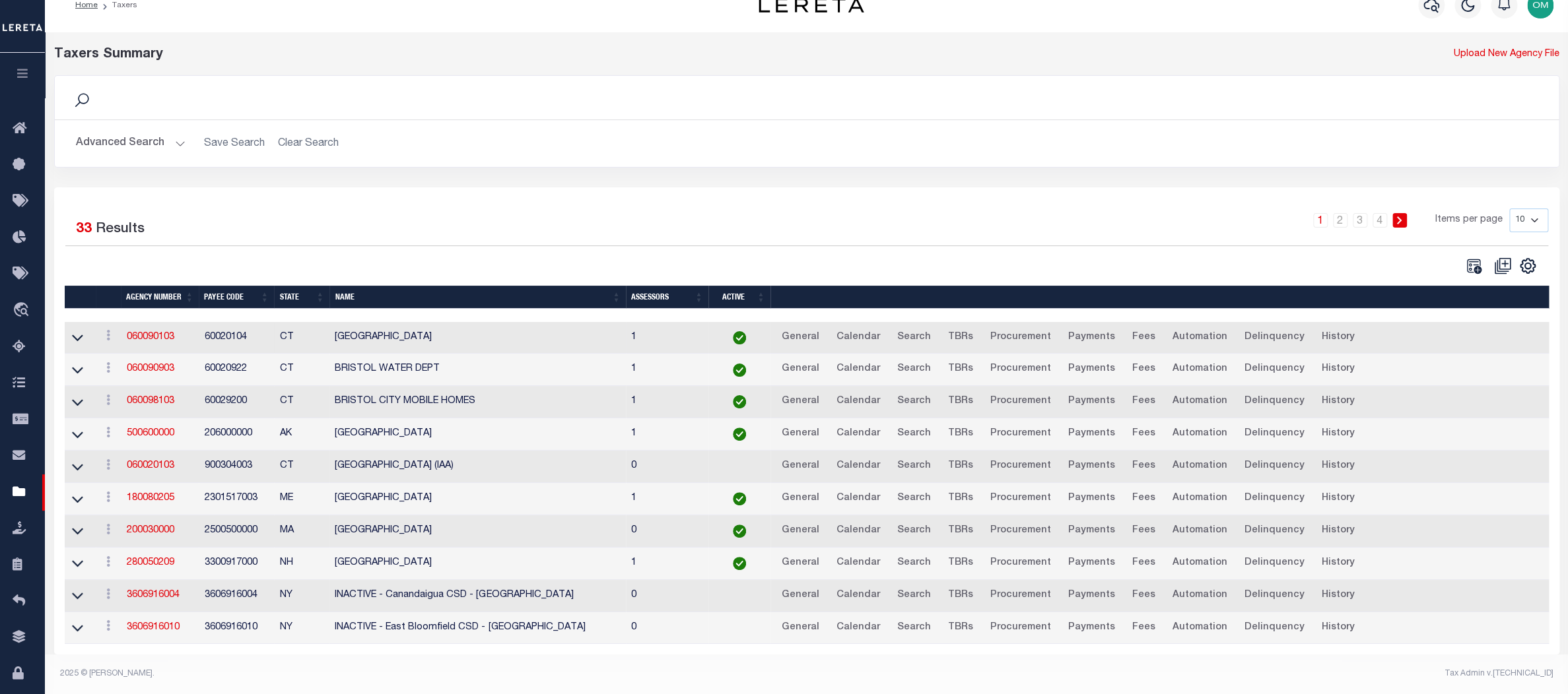
scroll to position [29, 0]
click at [157, 429] on link "500600000" at bounding box center [150, 433] width 48 height 9
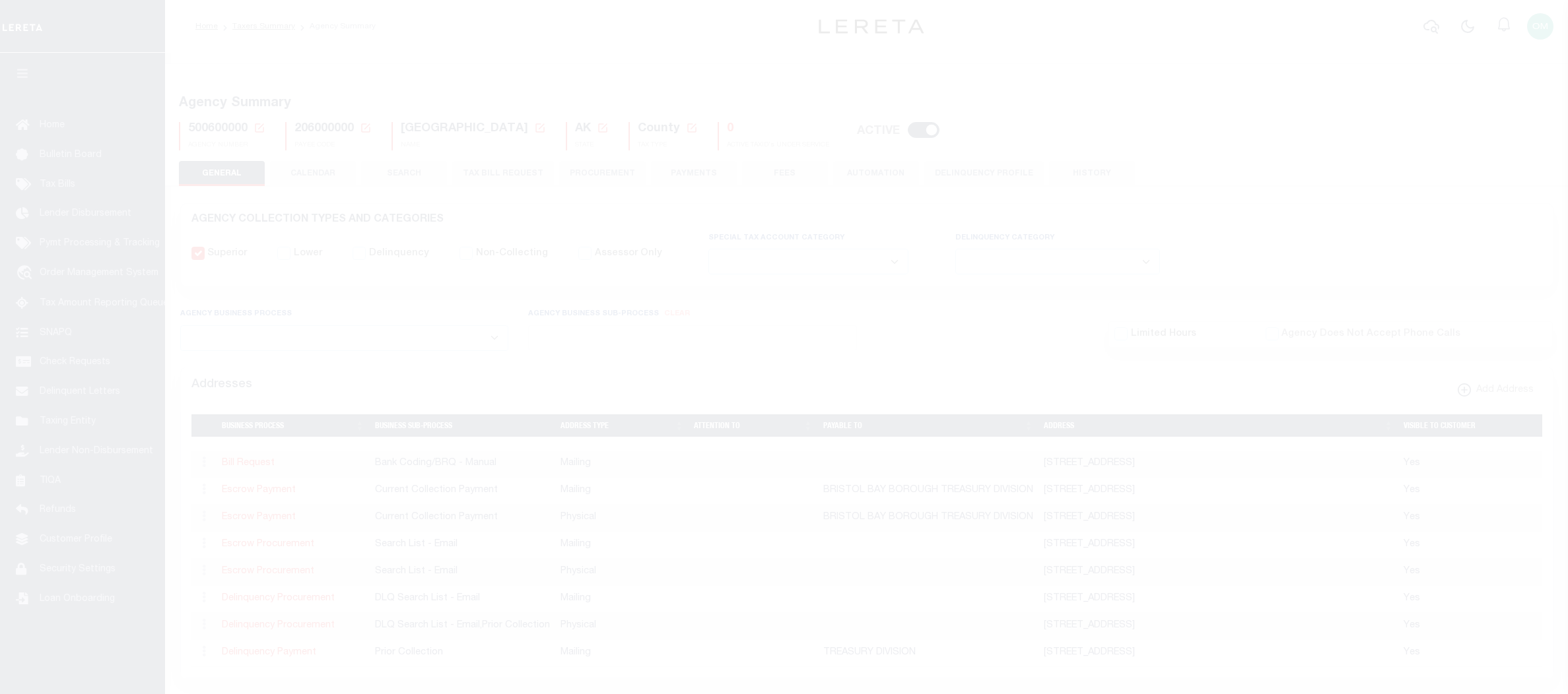
select select
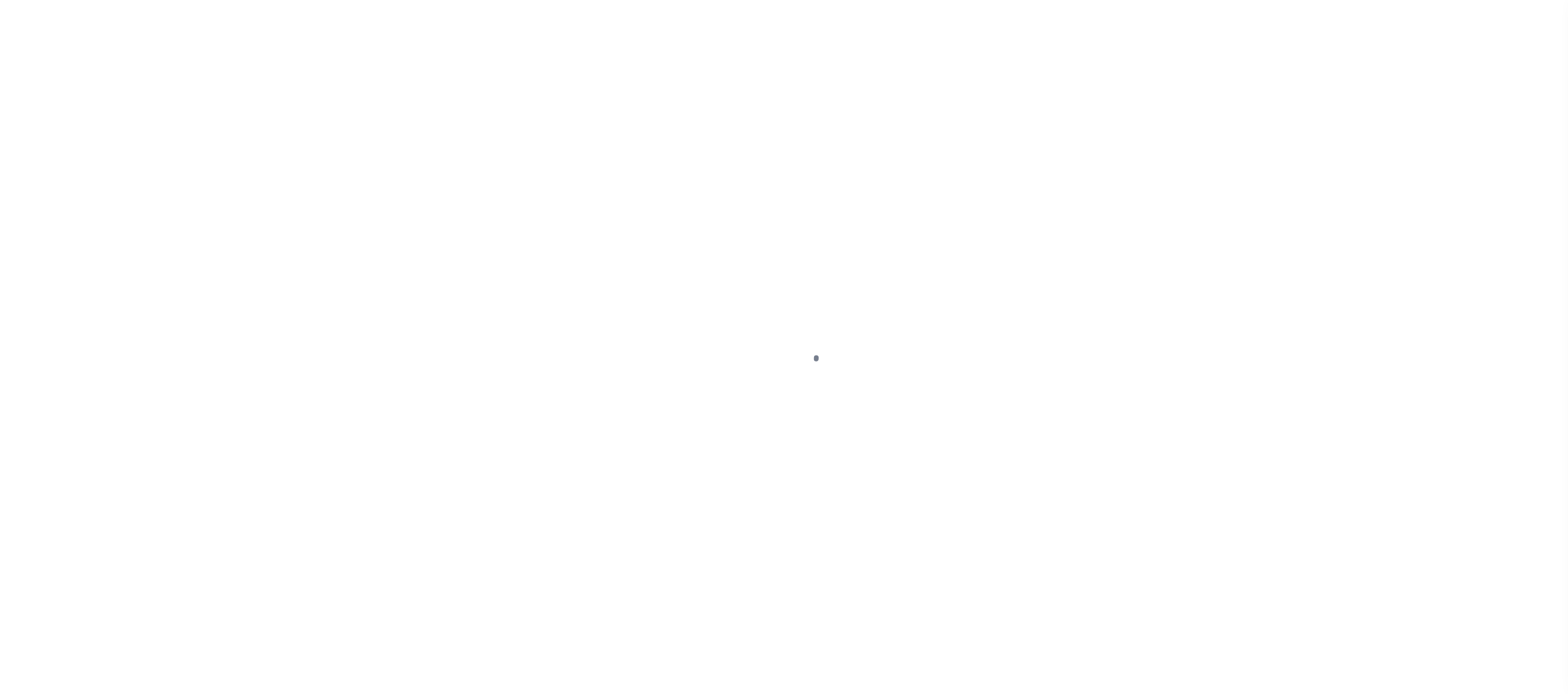
select select
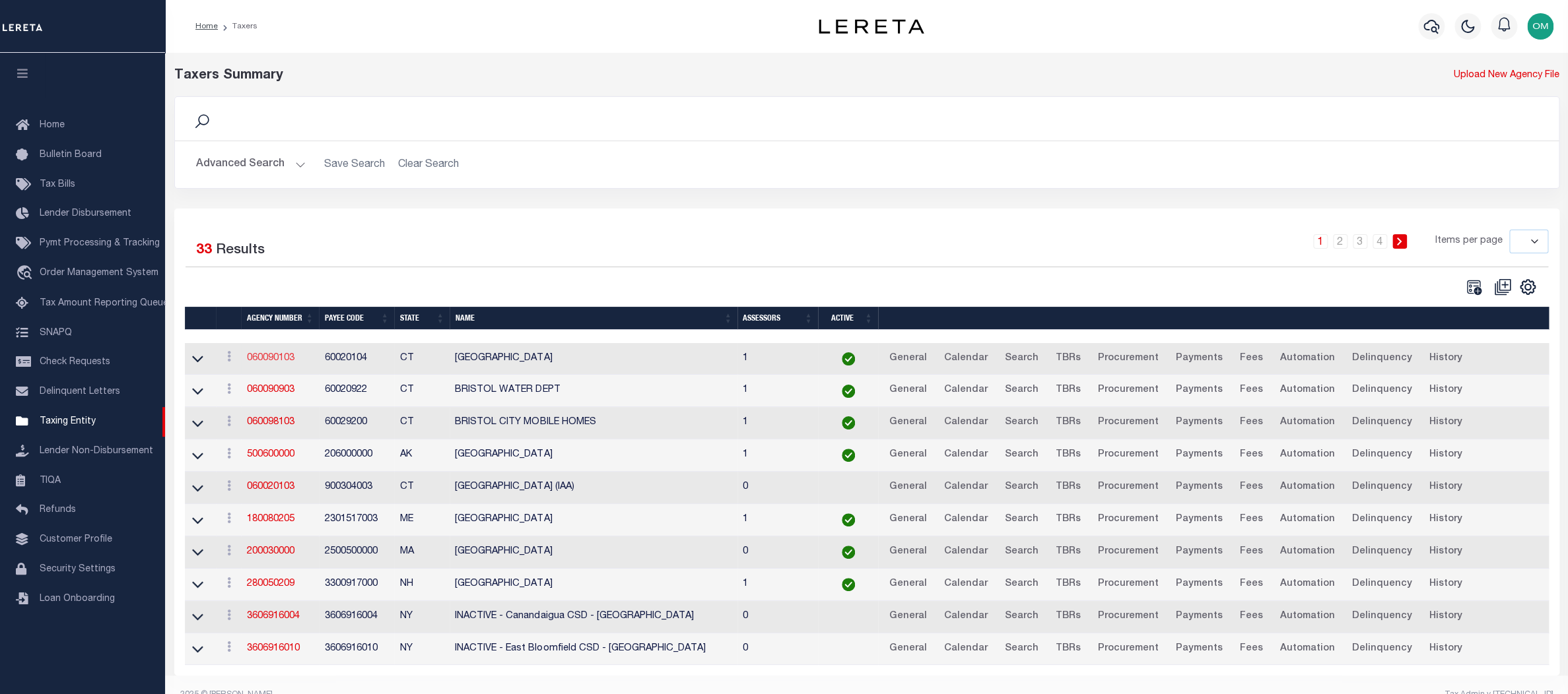
click at [280, 356] on link "060090103" at bounding box center [270, 358] width 48 height 9
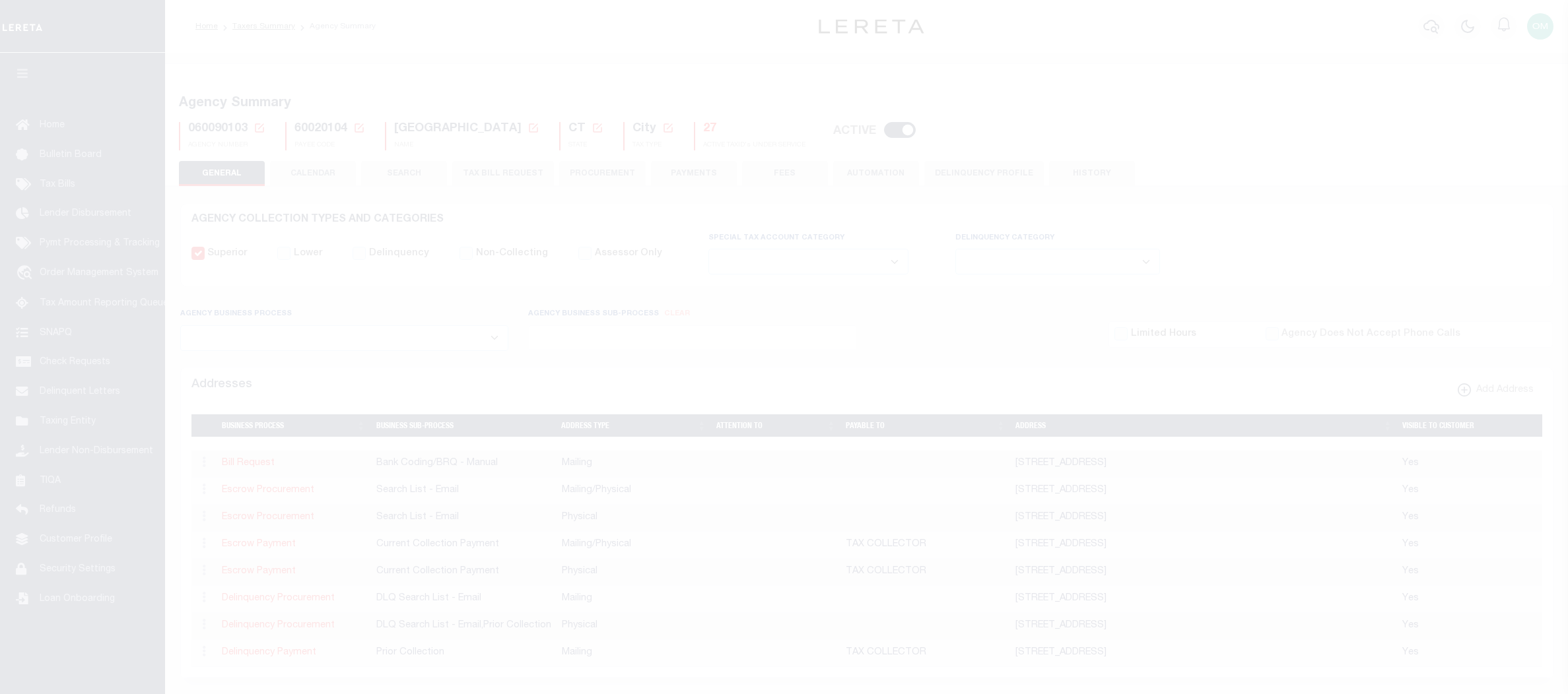
select select
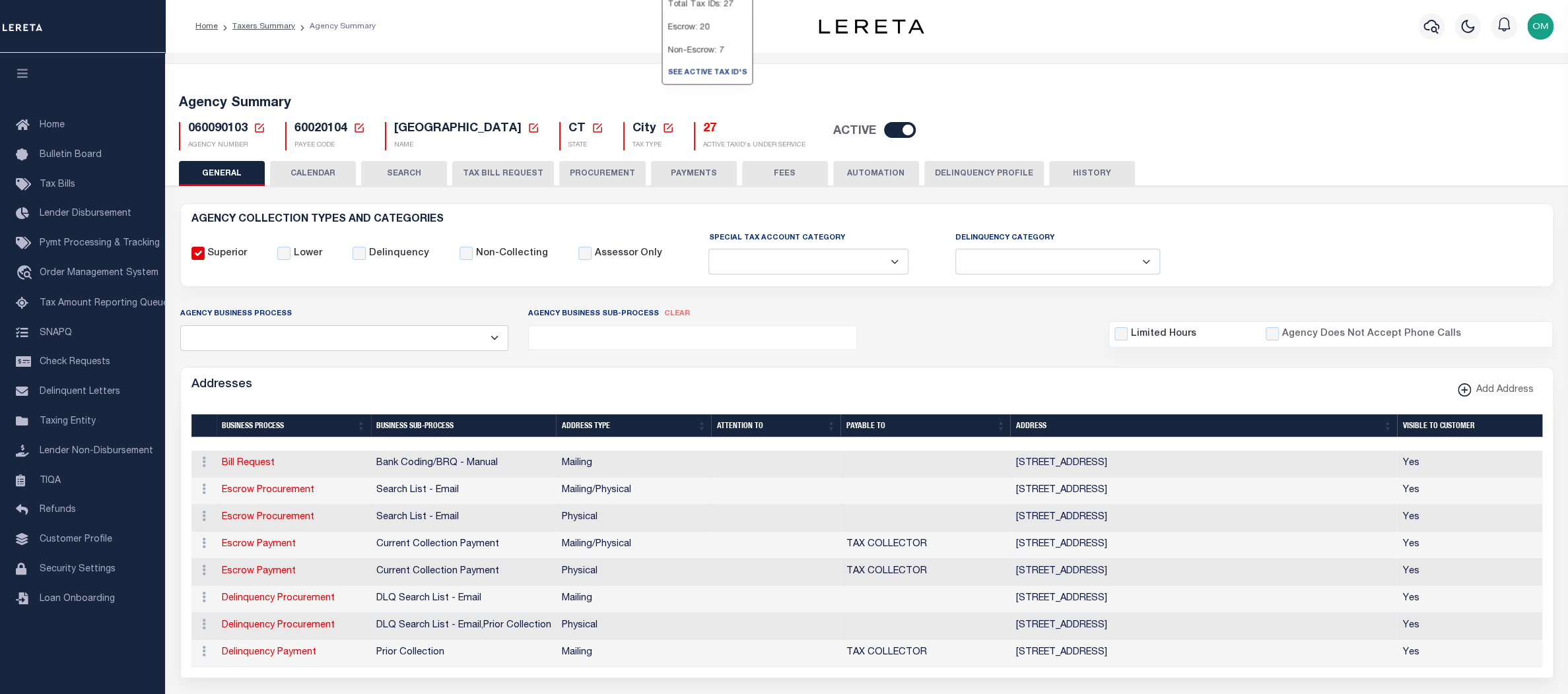
click at [703, 127] on h5 "27" at bounding box center [754, 129] width 102 height 15
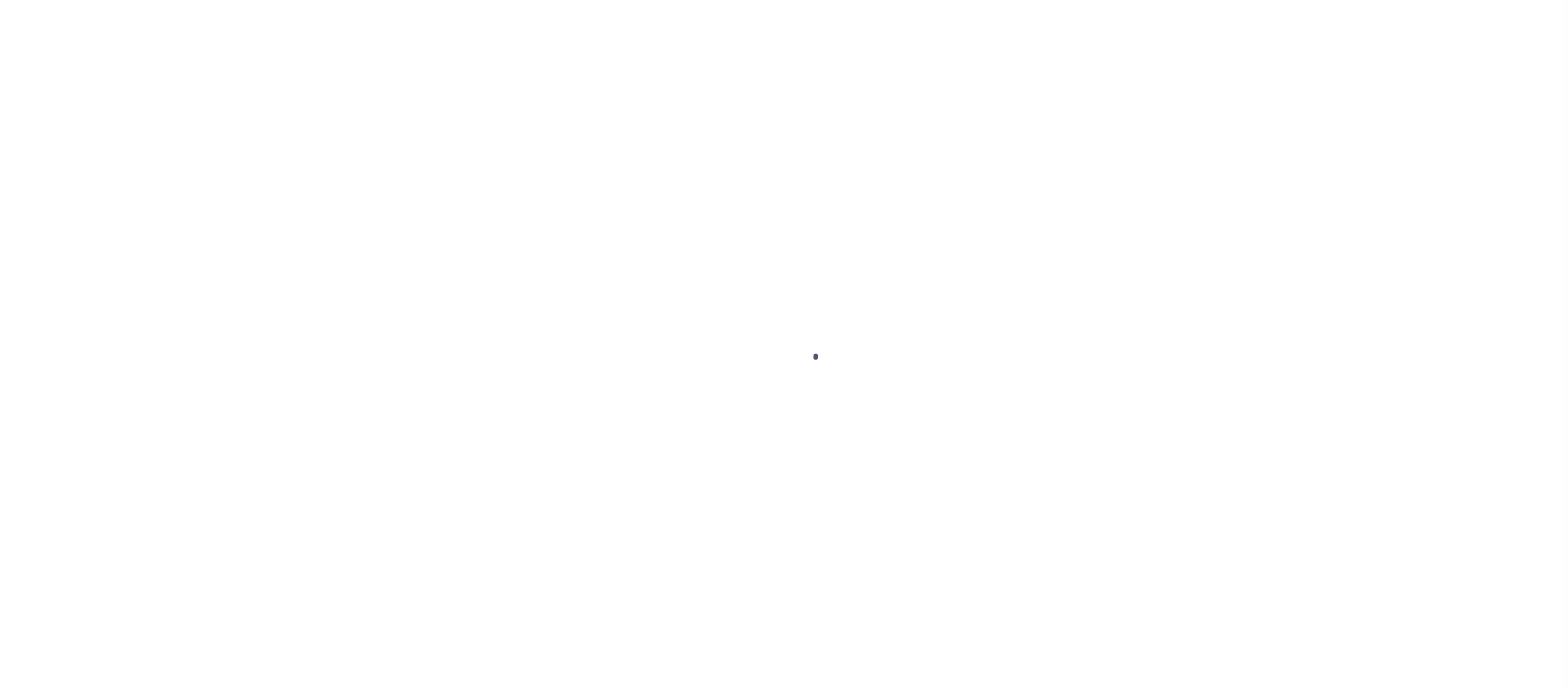
select select
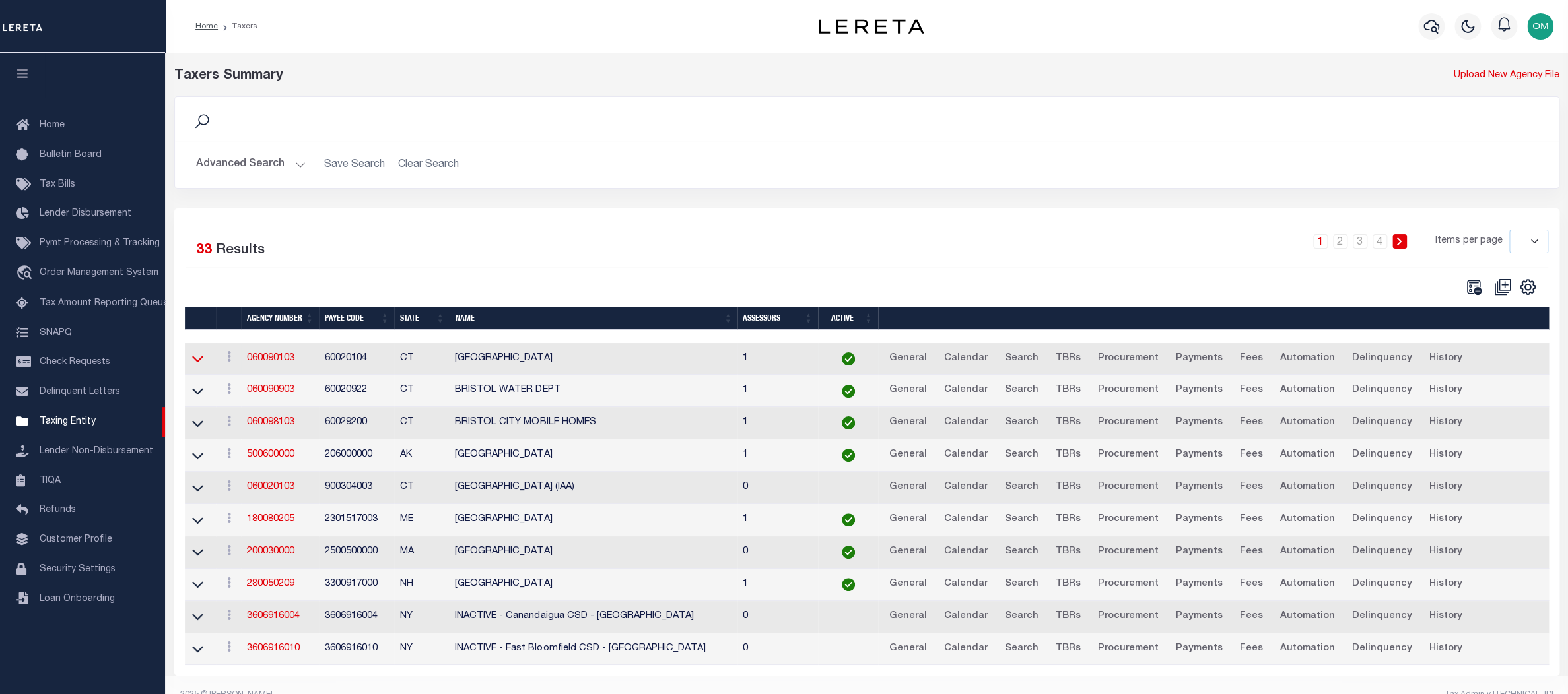
click at [195, 360] on icon at bounding box center [198, 359] width 11 height 14
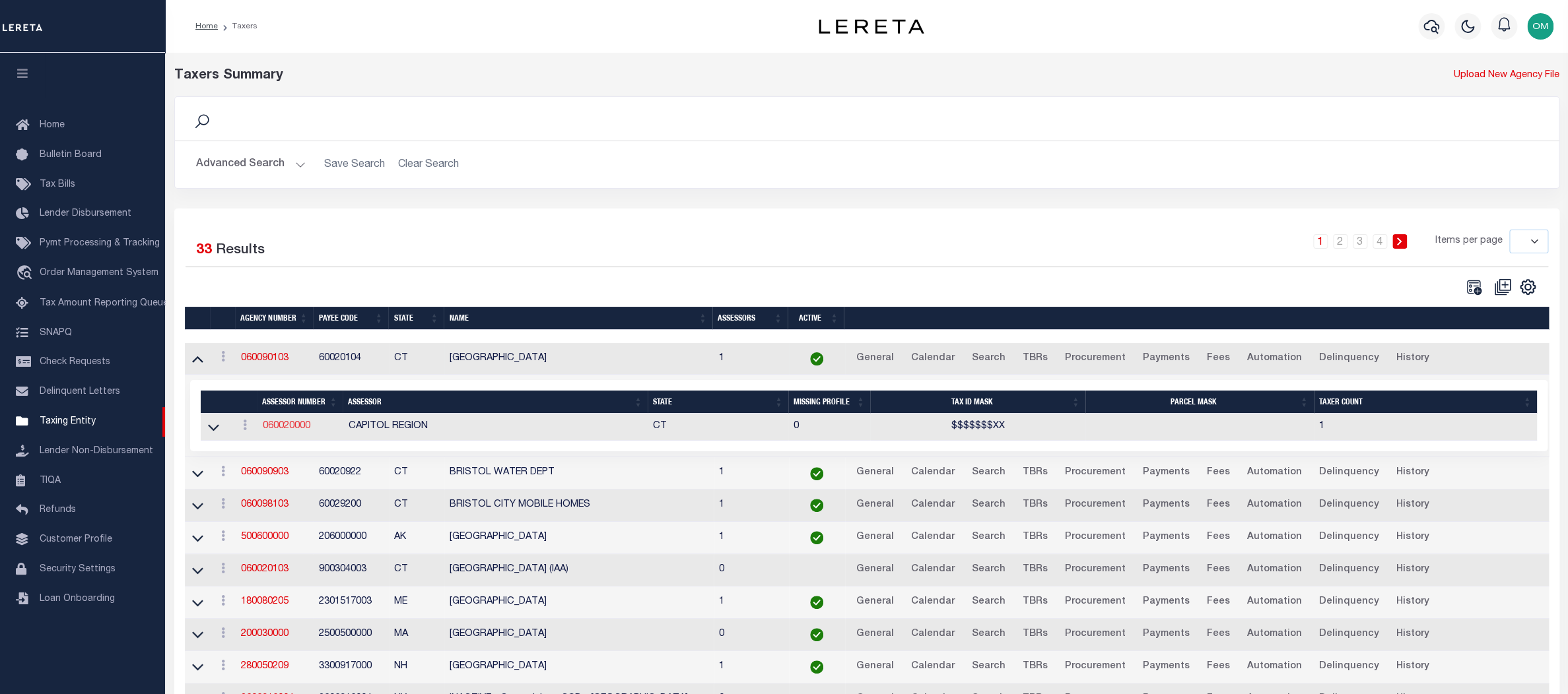
click at [292, 429] on link "060020000" at bounding box center [286, 426] width 48 height 9
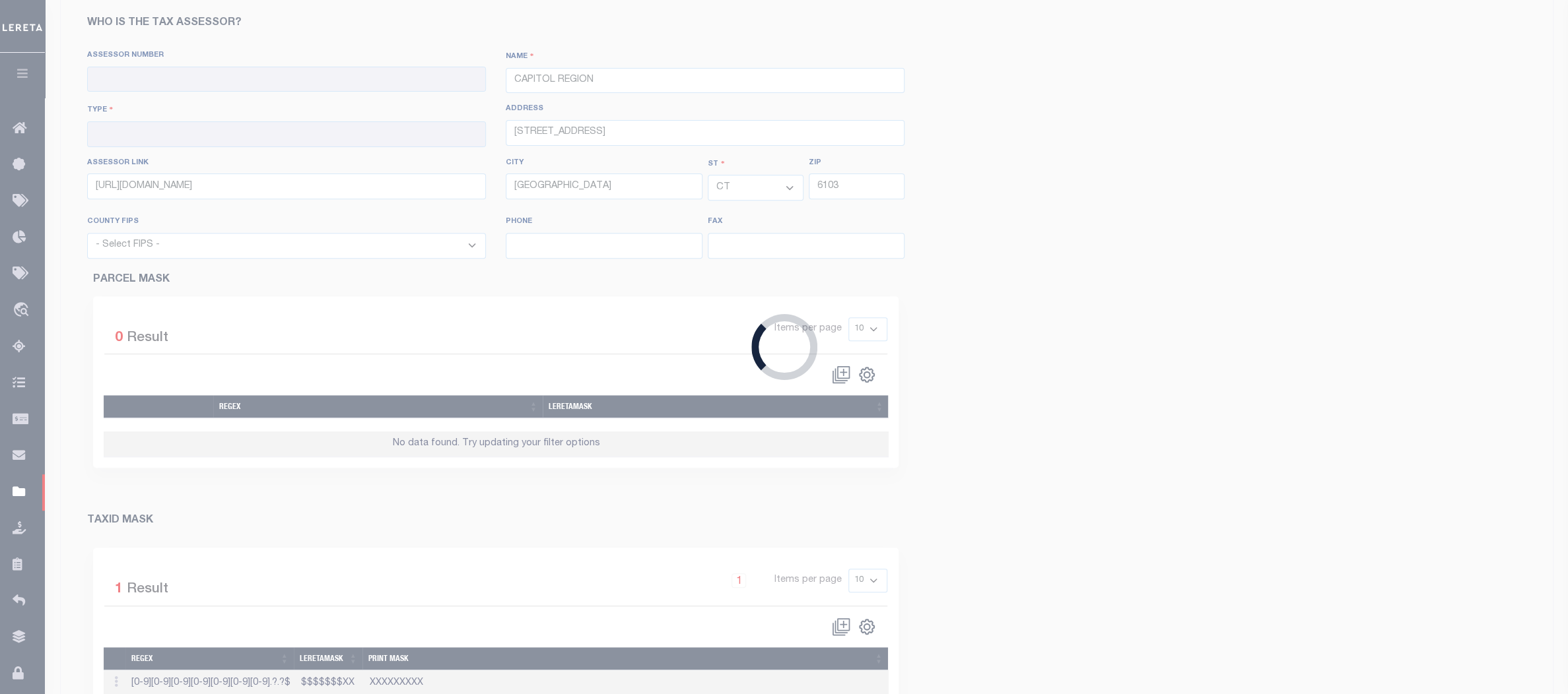
type input "060020000"
type input "00 - County"
select select "9003"
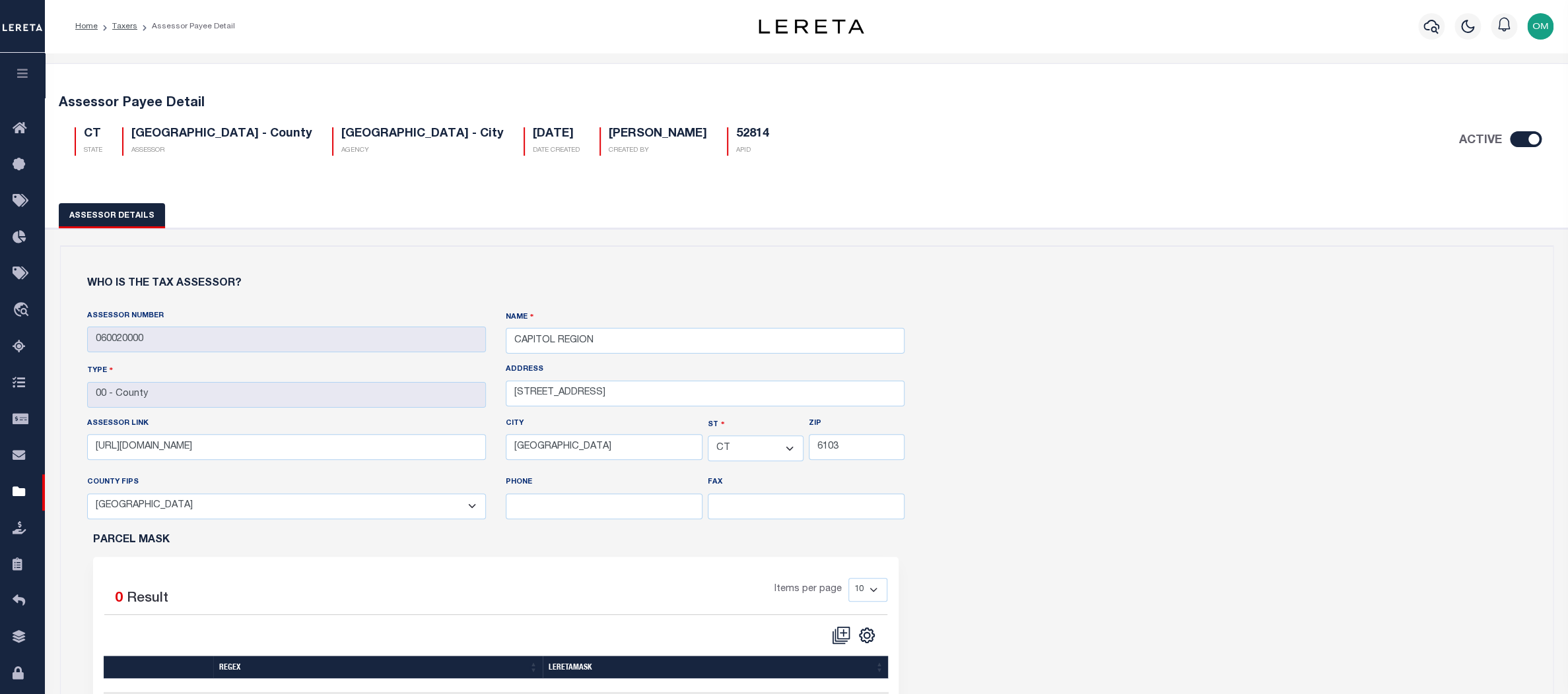
select select
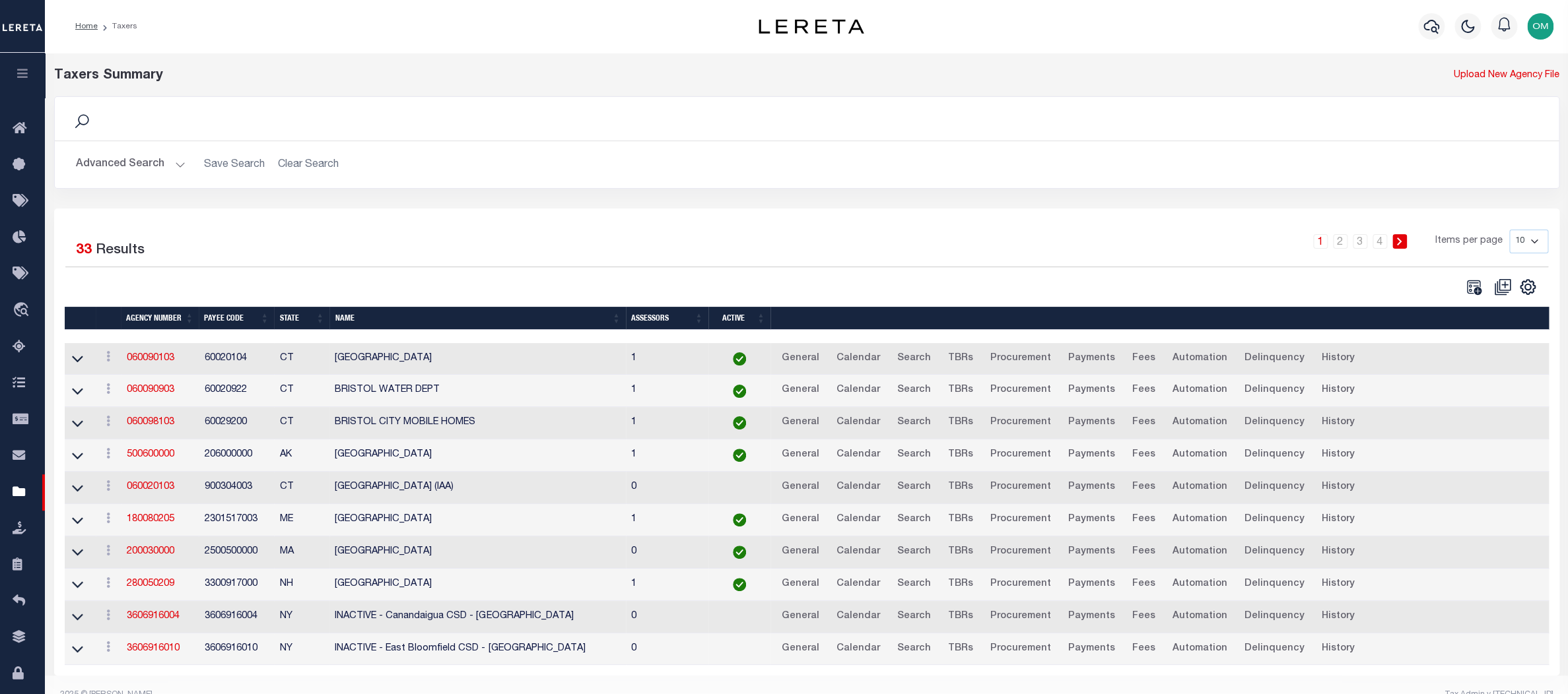
click at [173, 159] on button "Advanced Search" at bounding box center [131, 164] width 110 height 26
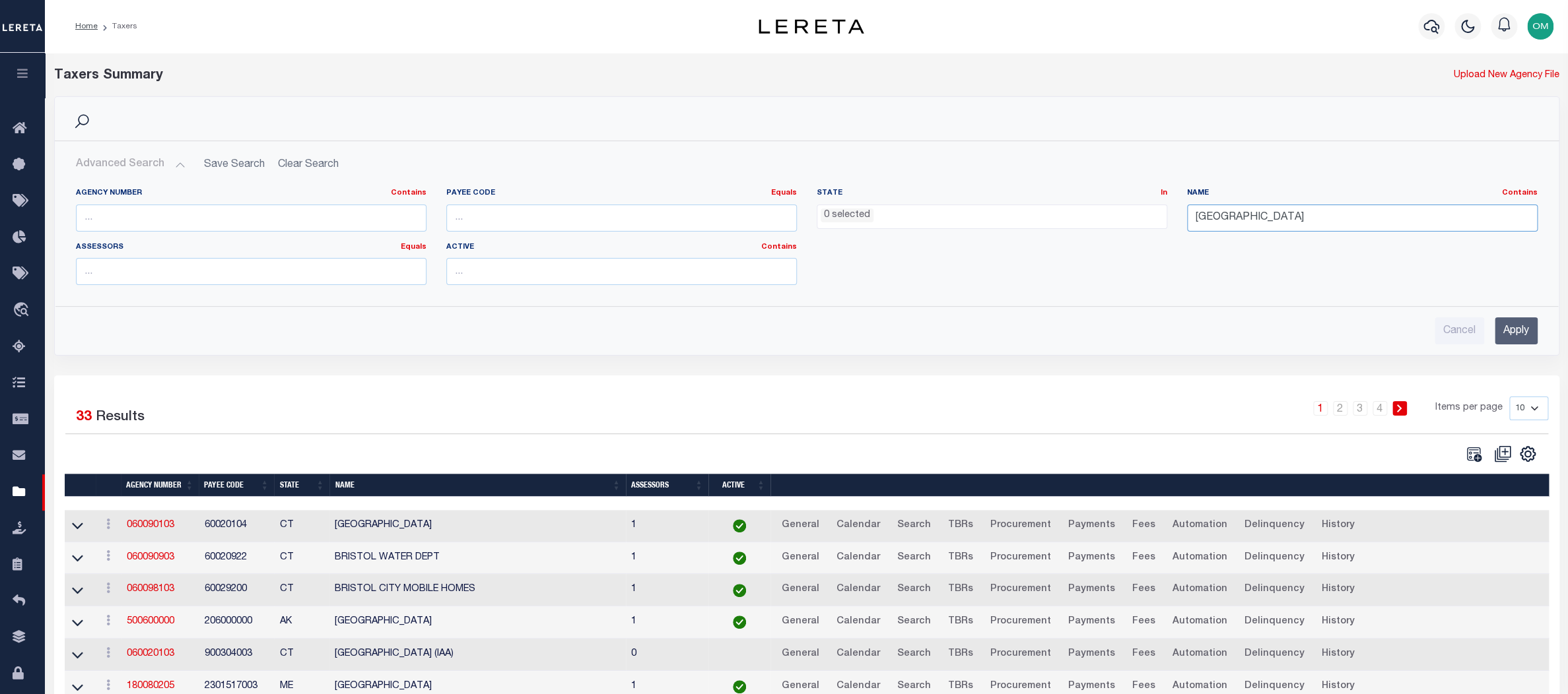
drag, startPoint x: 1221, startPoint y: 220, endPoint x: 1135, endPoint y: 226, distance: 86.2
click at [1135, 226] on div "Agency Number Contains Contains Is Payee Code Equals Equals Is Not Equal To Is …" at bounding box center [806, 242] width 1482 height 108
click at [1015, 224] on span "0 selected" at bounding box center [992, 217] width 350 height 25
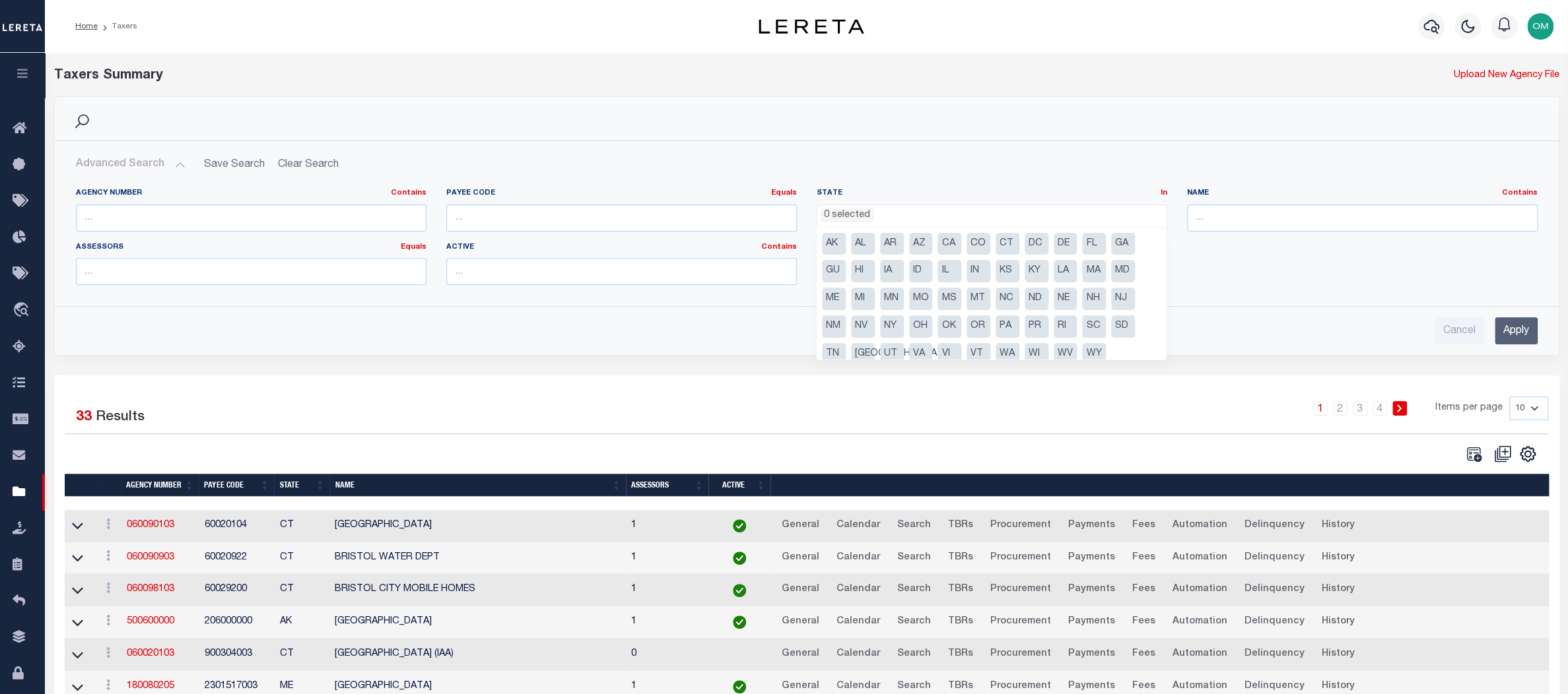
scroll to position [11, 0]
click at [976, 314] on li "OR" at bounding box center [978, 315] width 24 height 22
select select "OR"
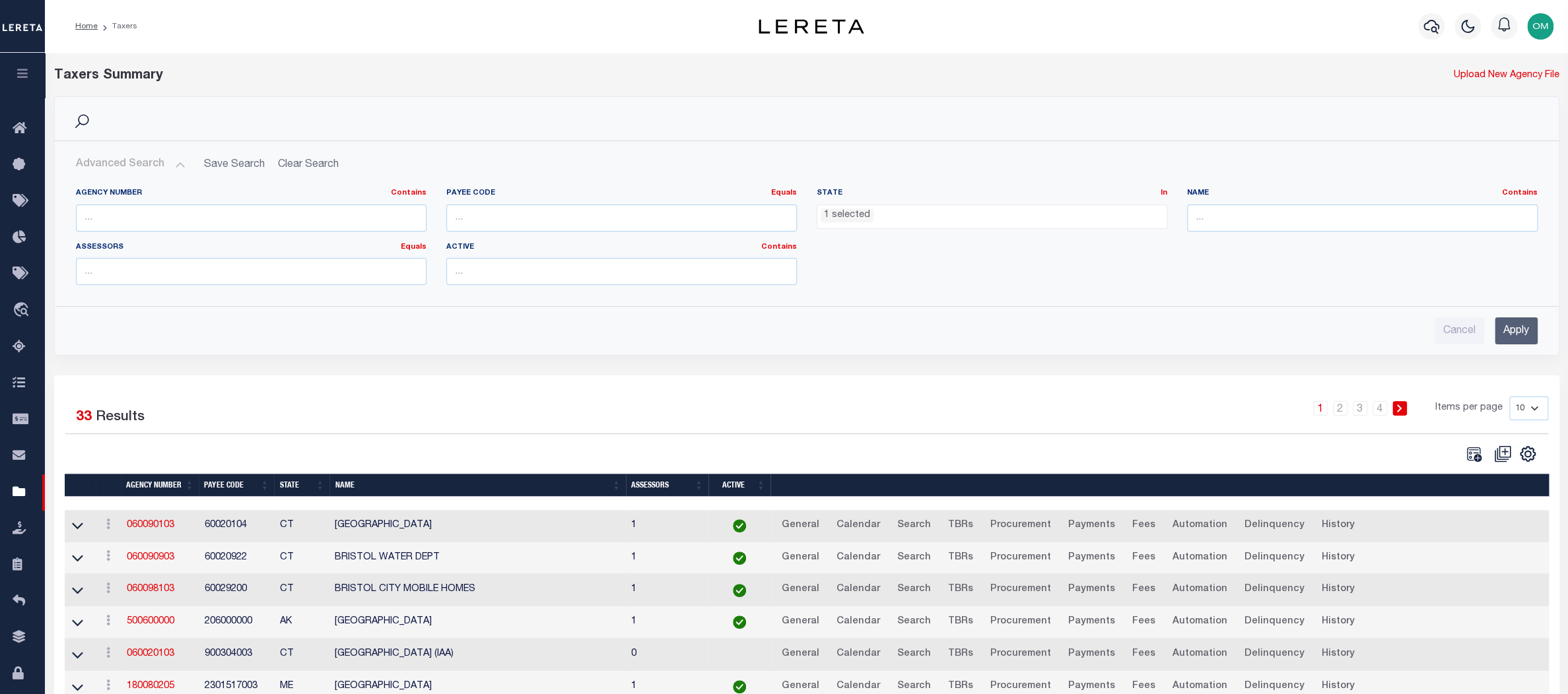
click at [1513, 334] on input "Apply" at bounding box center [1516, 331] width 43 height 27
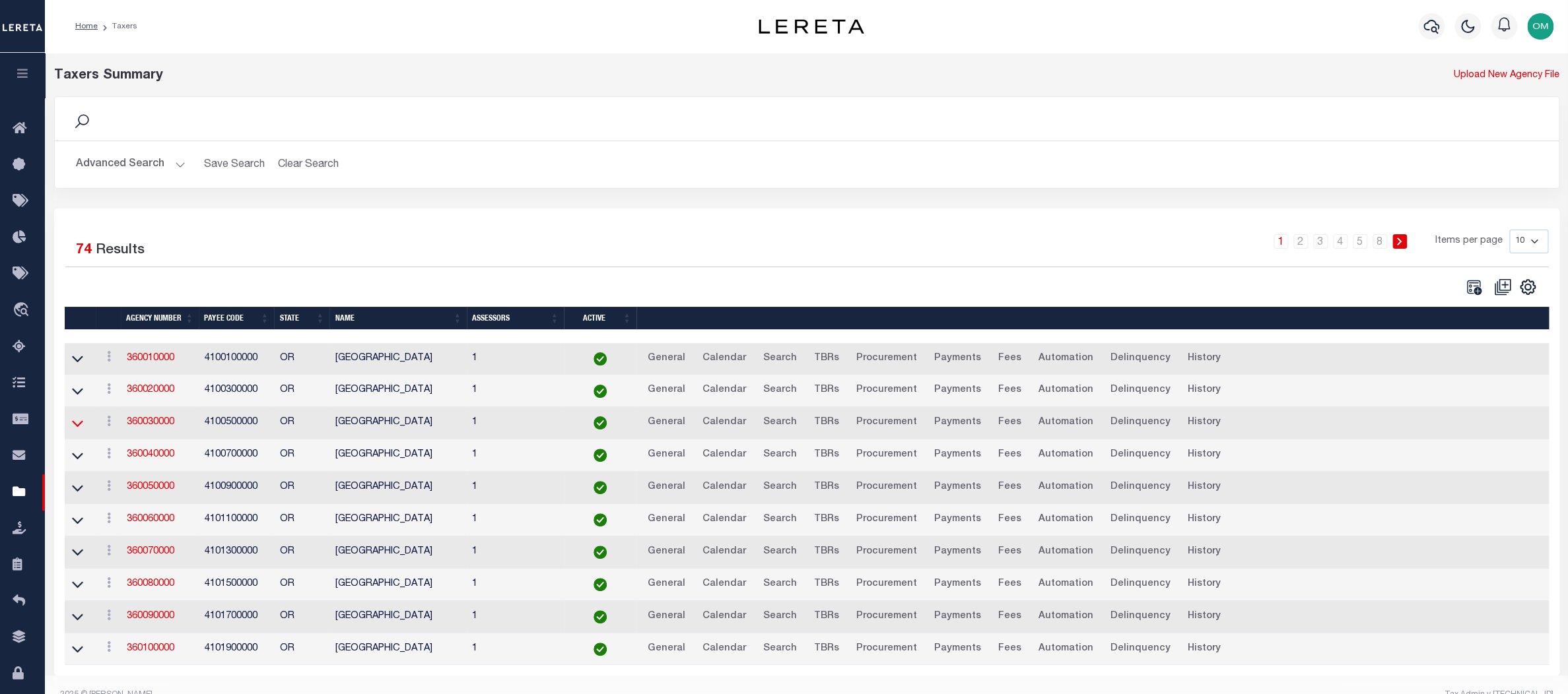
click at [80, 429] on icon at bounding box center [78, 424] width 11 height 14
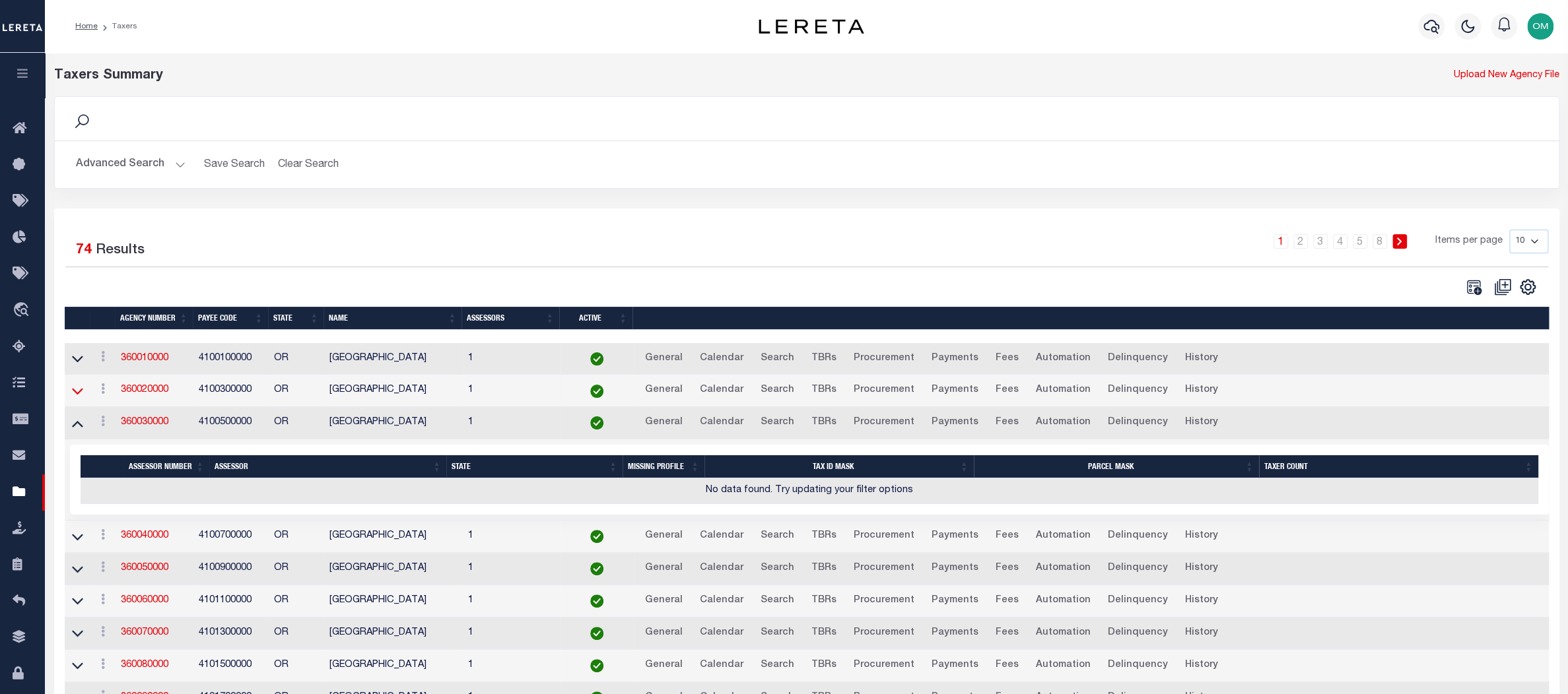
click at [79, 392] on icon at bounding box center [78, 391] width 11 height 14
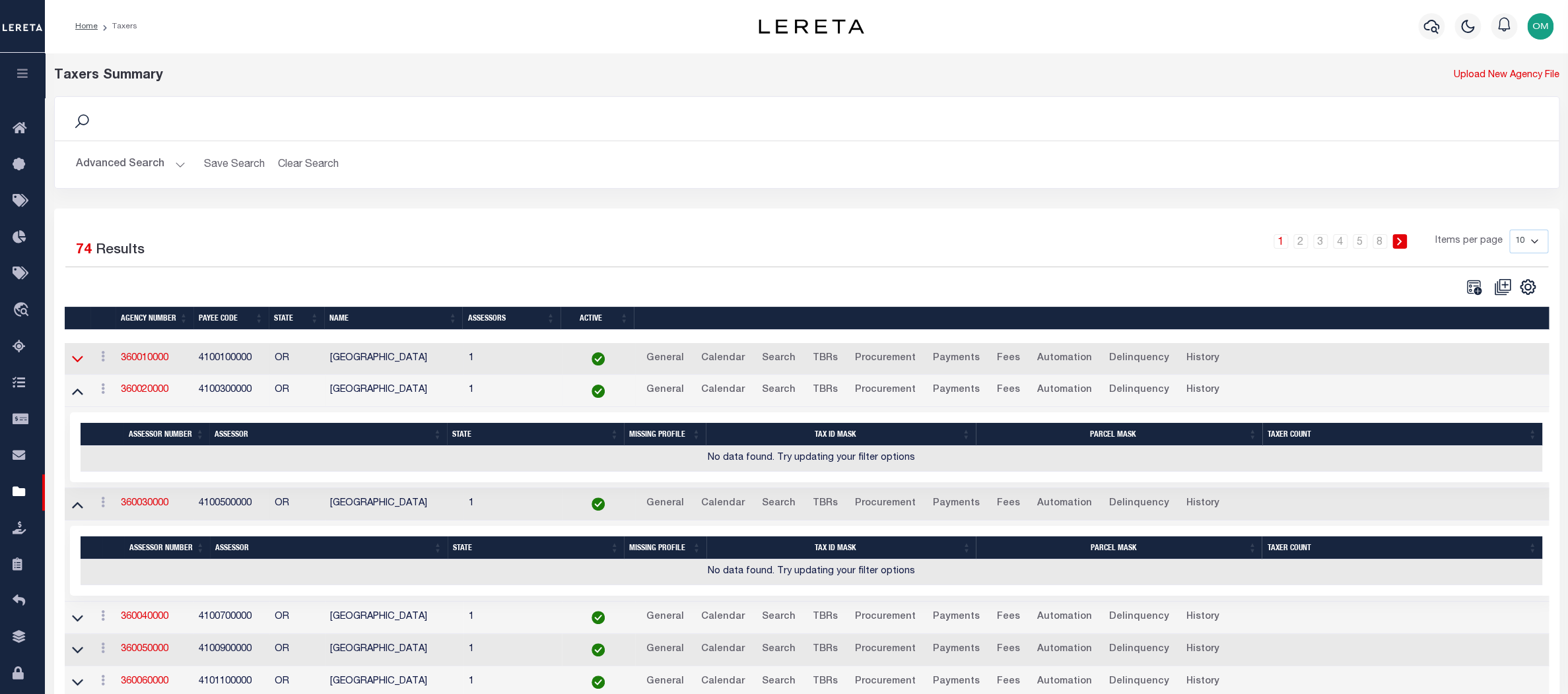
click at [78, 360] on icon at bounding box center [78, 359] width 11 height 14
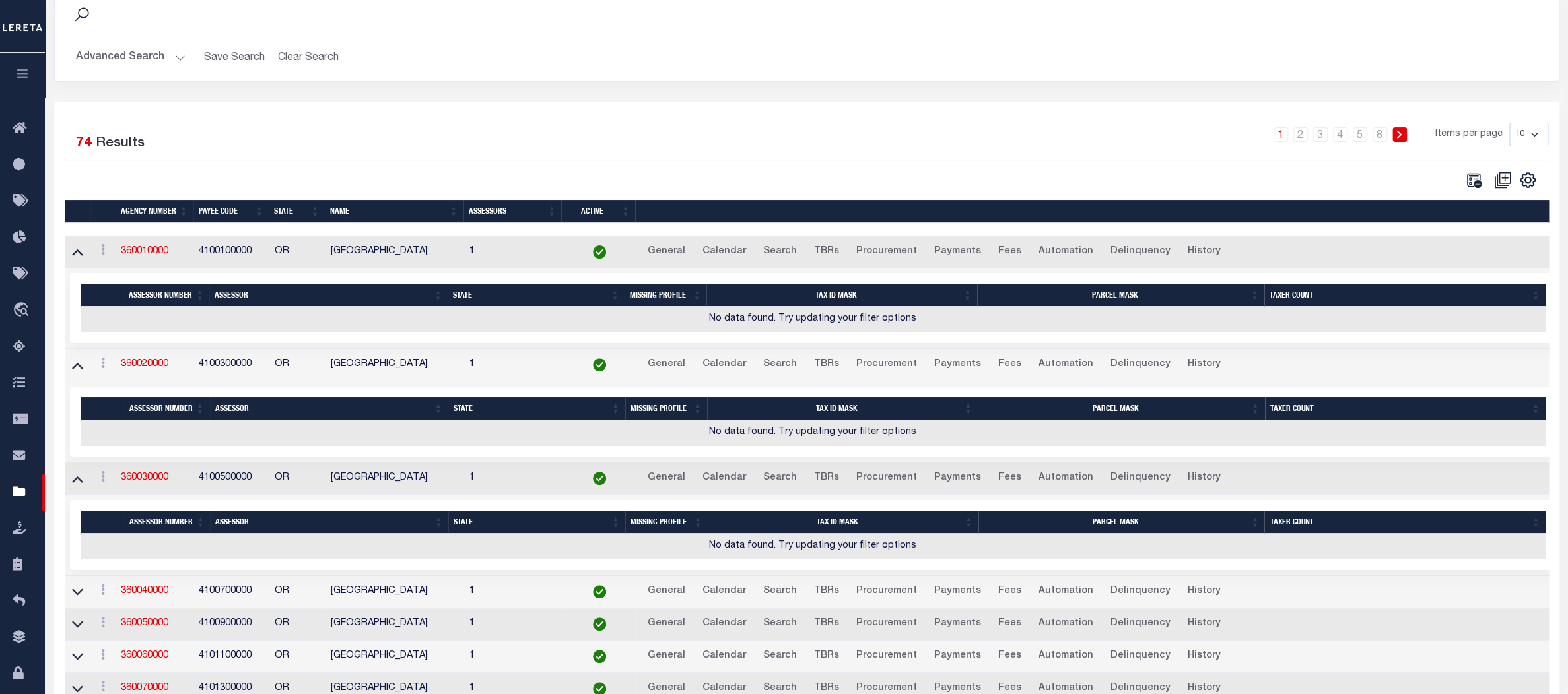
scroll to position [180, 0]
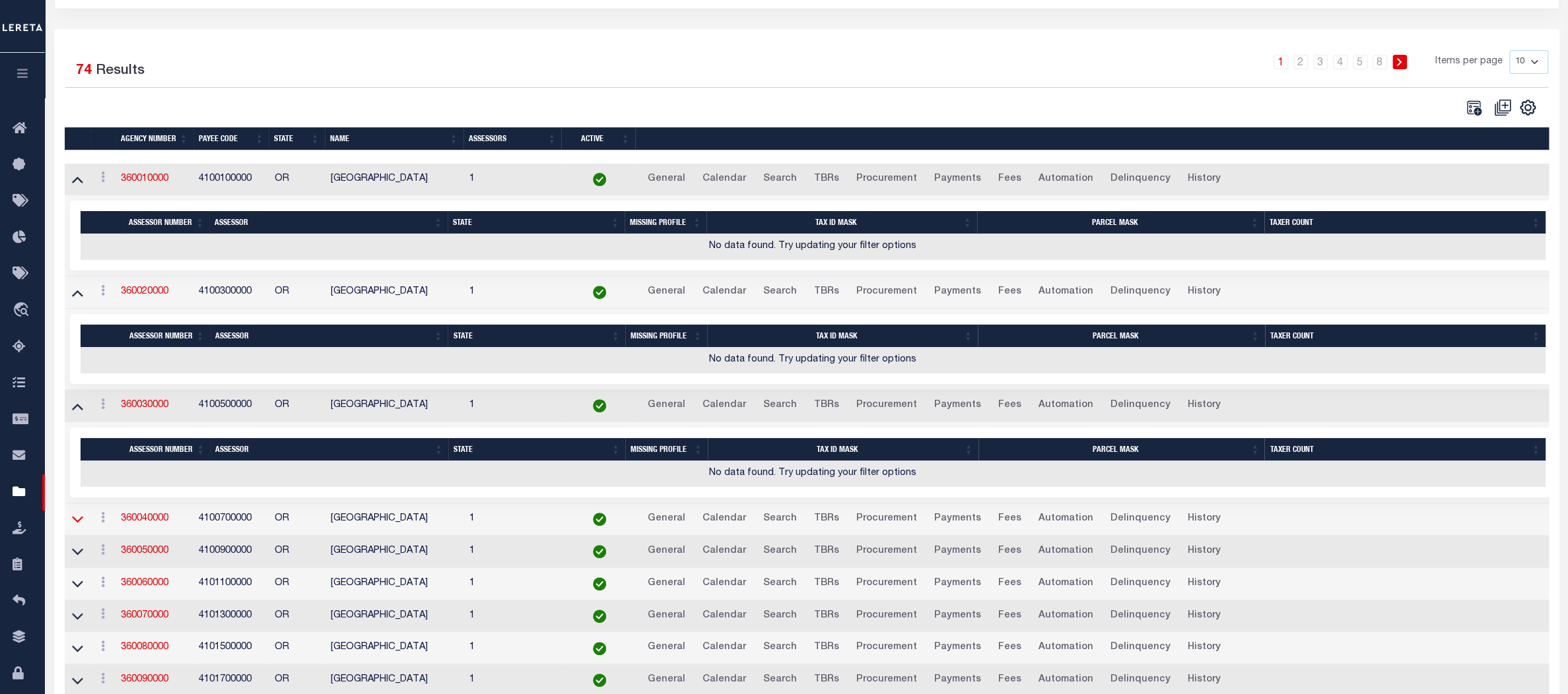
click at [77, 519] on icon at bounding box center [78, 519] width 11 height 14
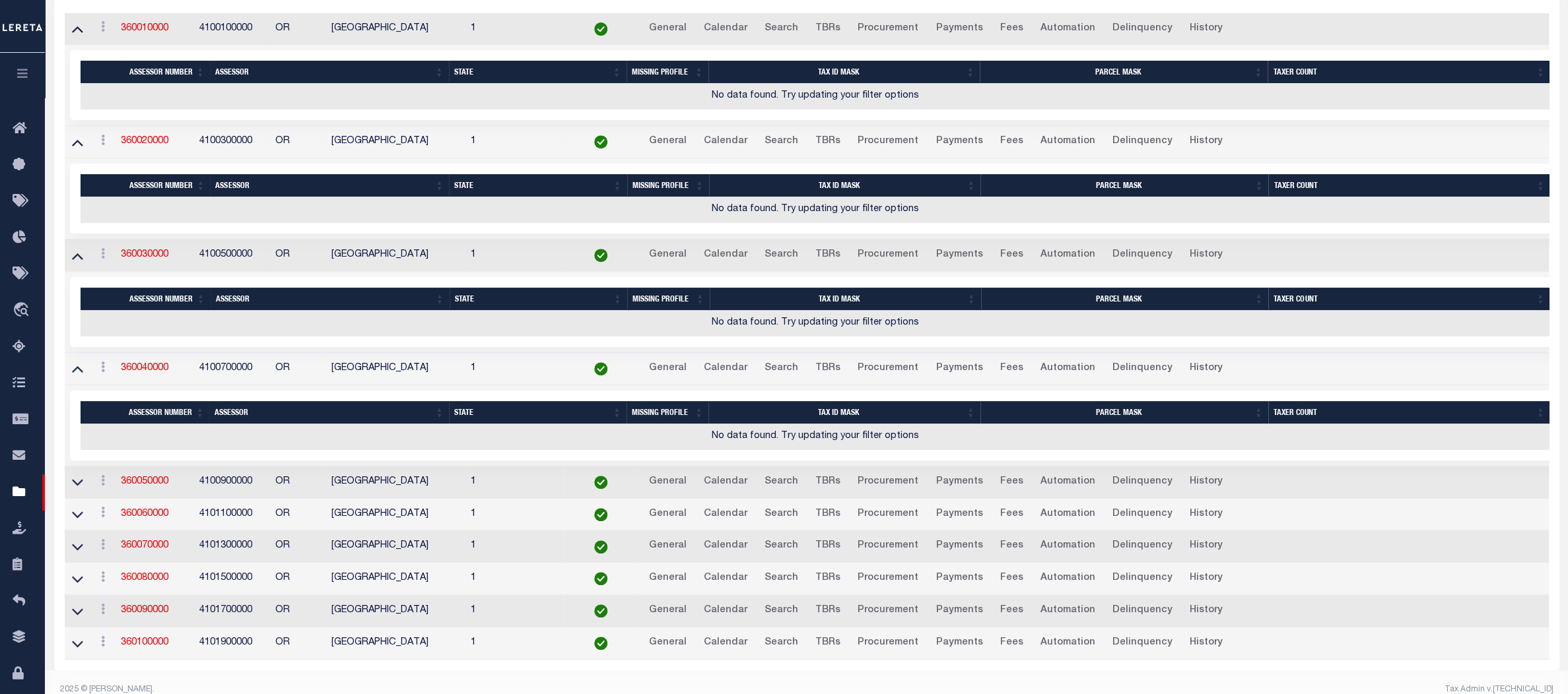
scroll to position [340, 0]
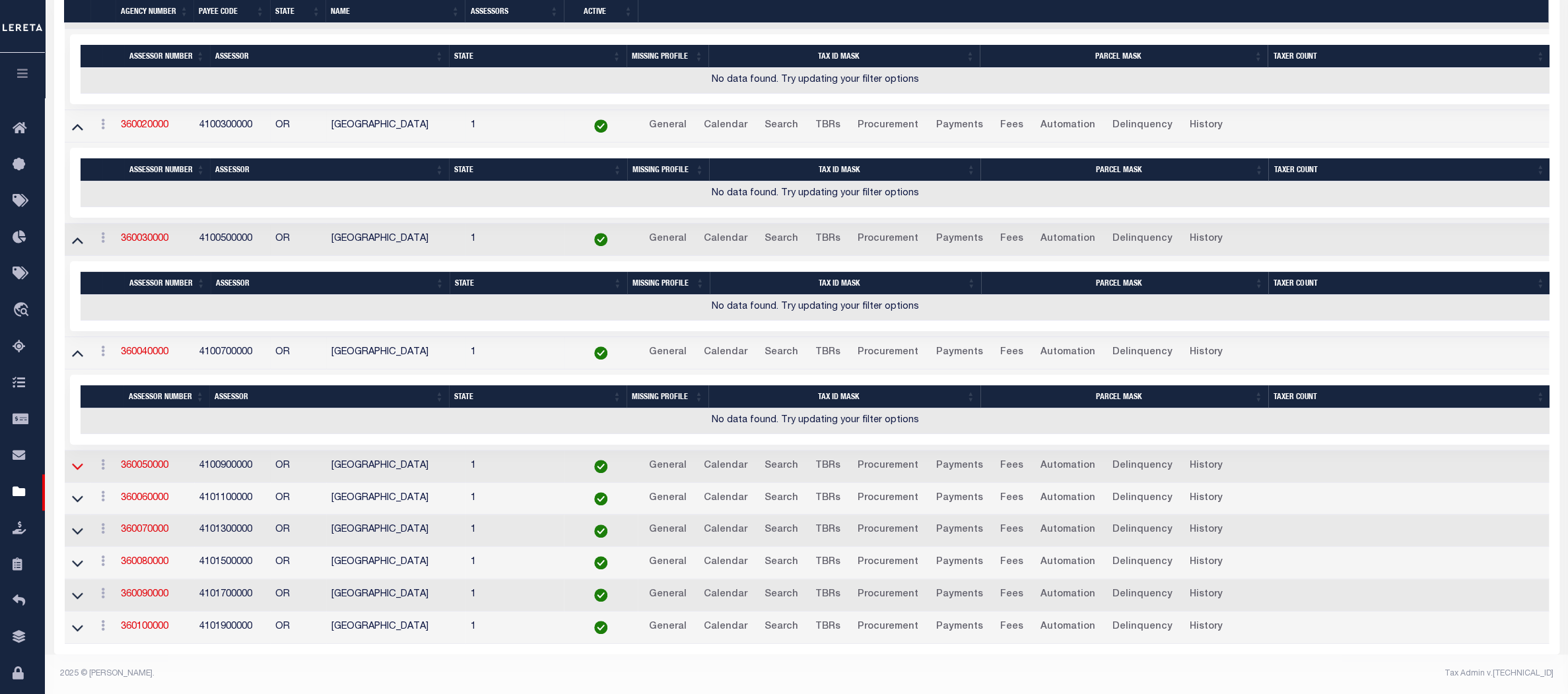
click at [75, 464] on icon at bounding box center [78, 467] width 11 height 6
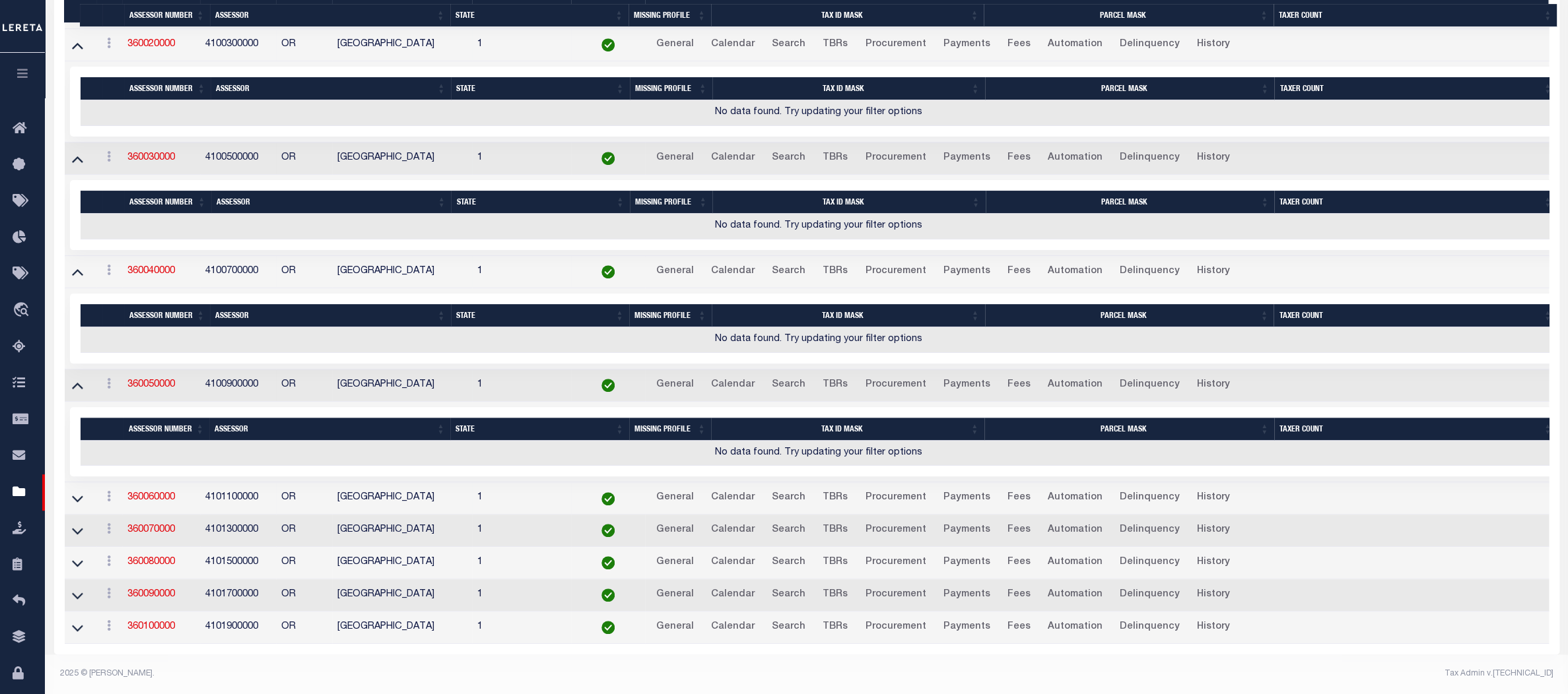
scroll to position [421, 0]
click at [80, 491] on icon at bounding box center [78, 498] width 11 height 14
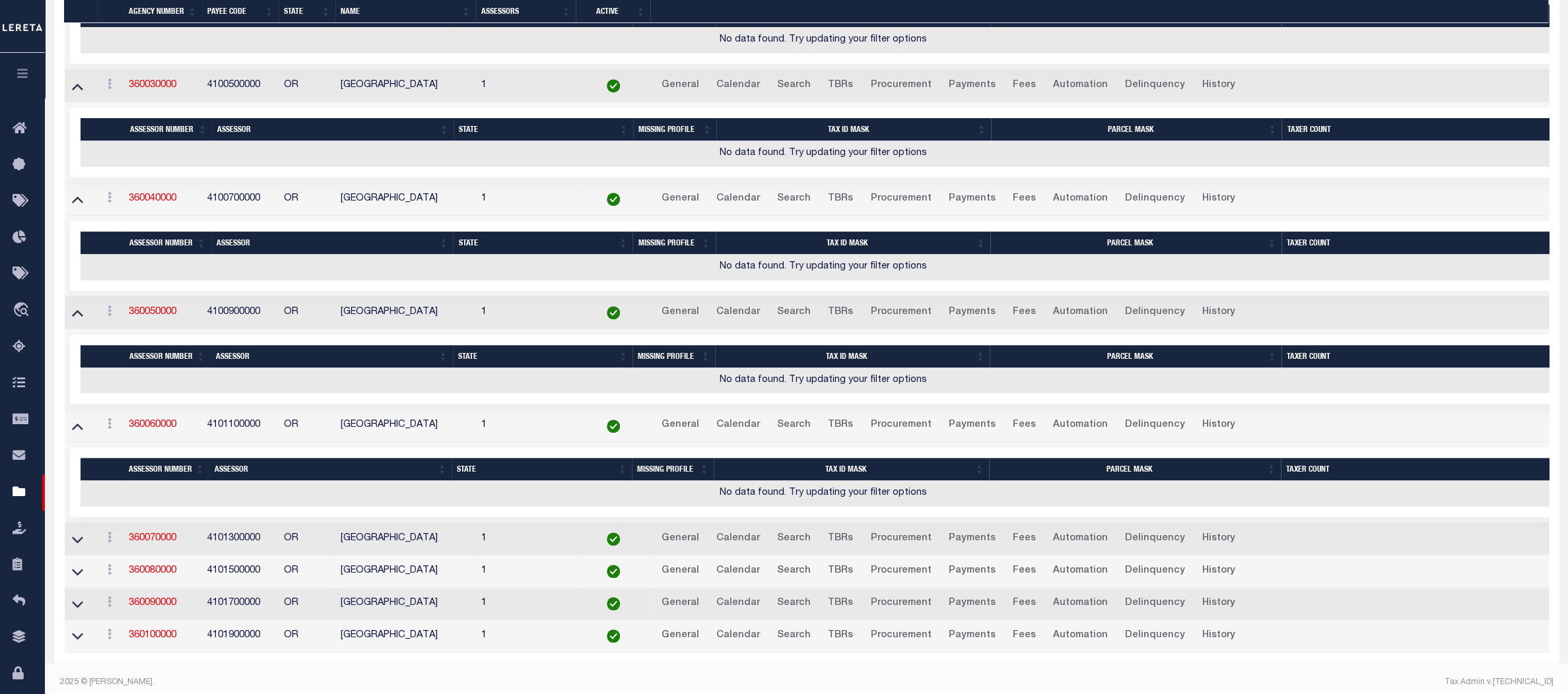
scroll to position [488, 0]
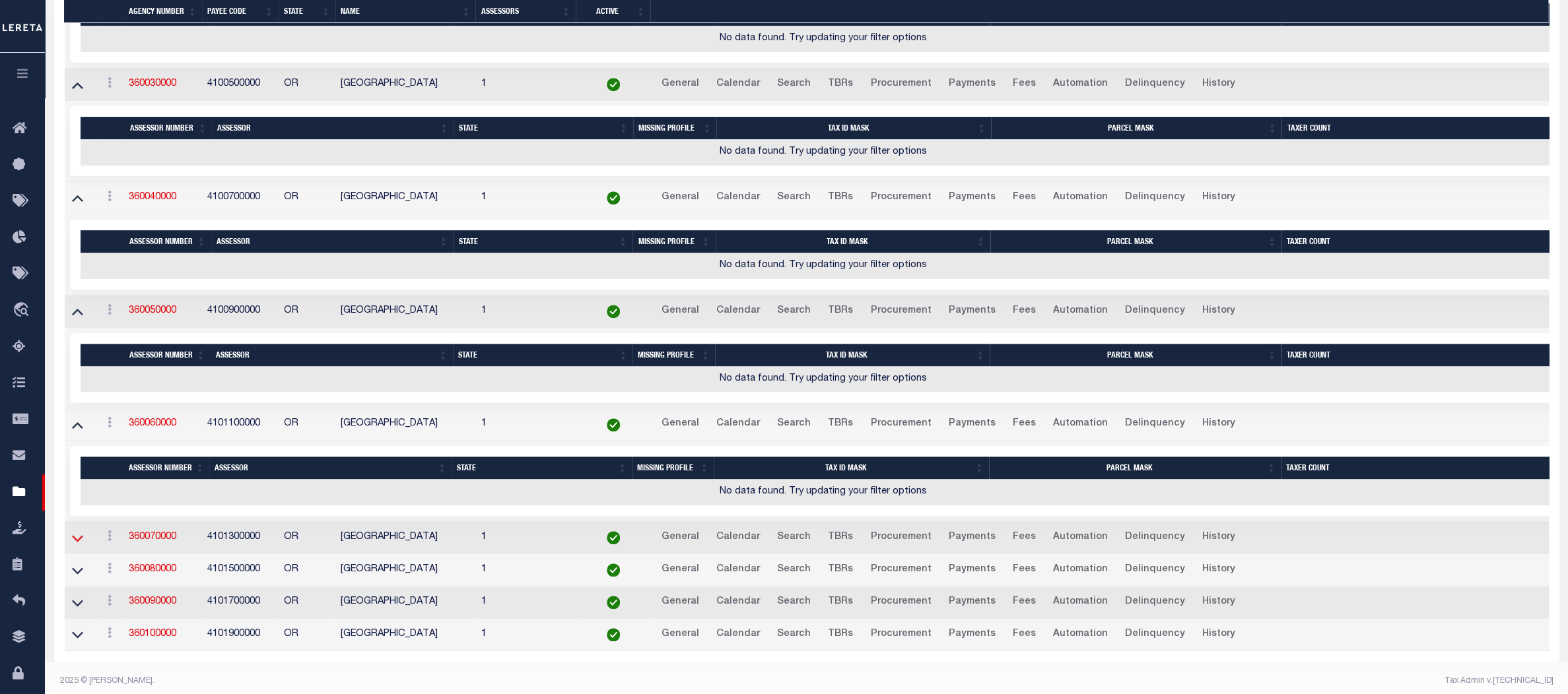
click at [77, 535] on icon at bounding box center [78, 538] width 11 height 14
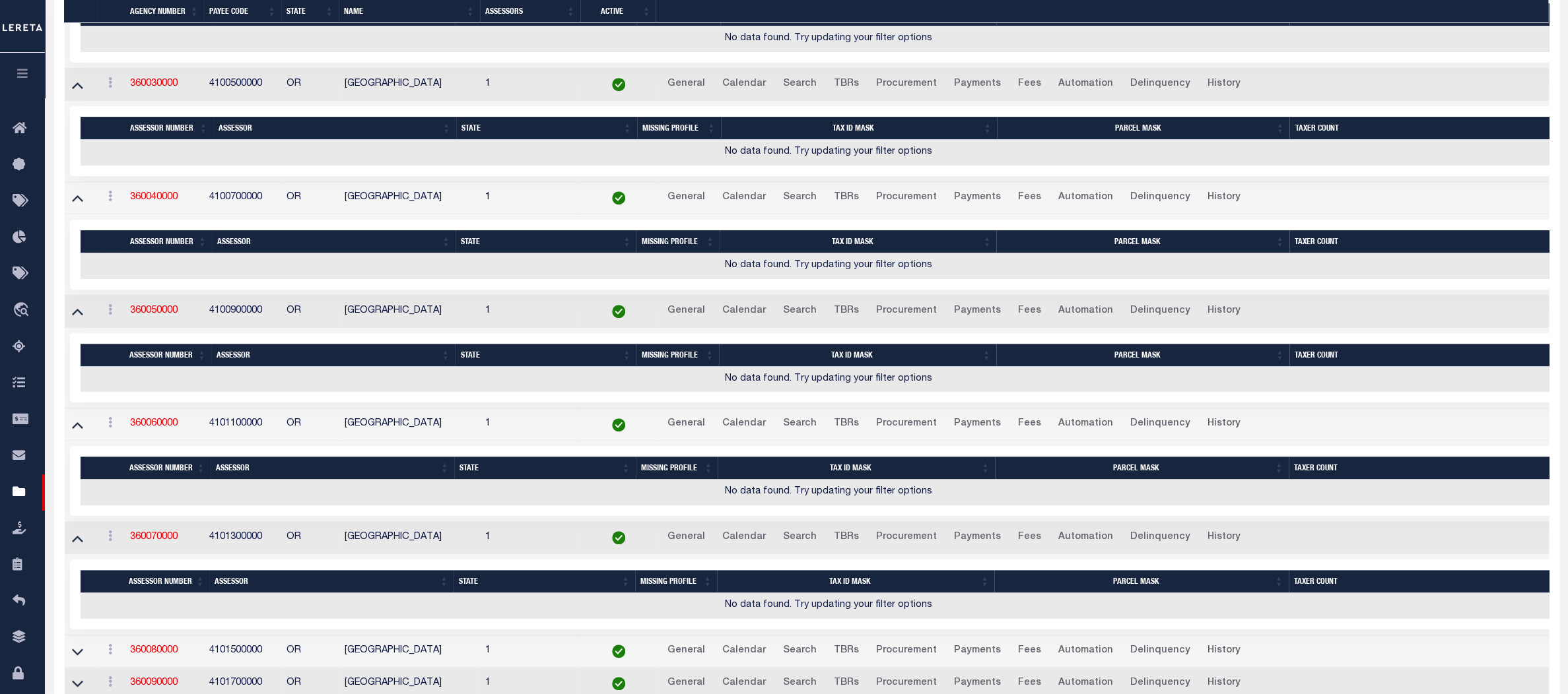
click at [83, 646] on link at bounding box center [78, 650] width 15 height 9
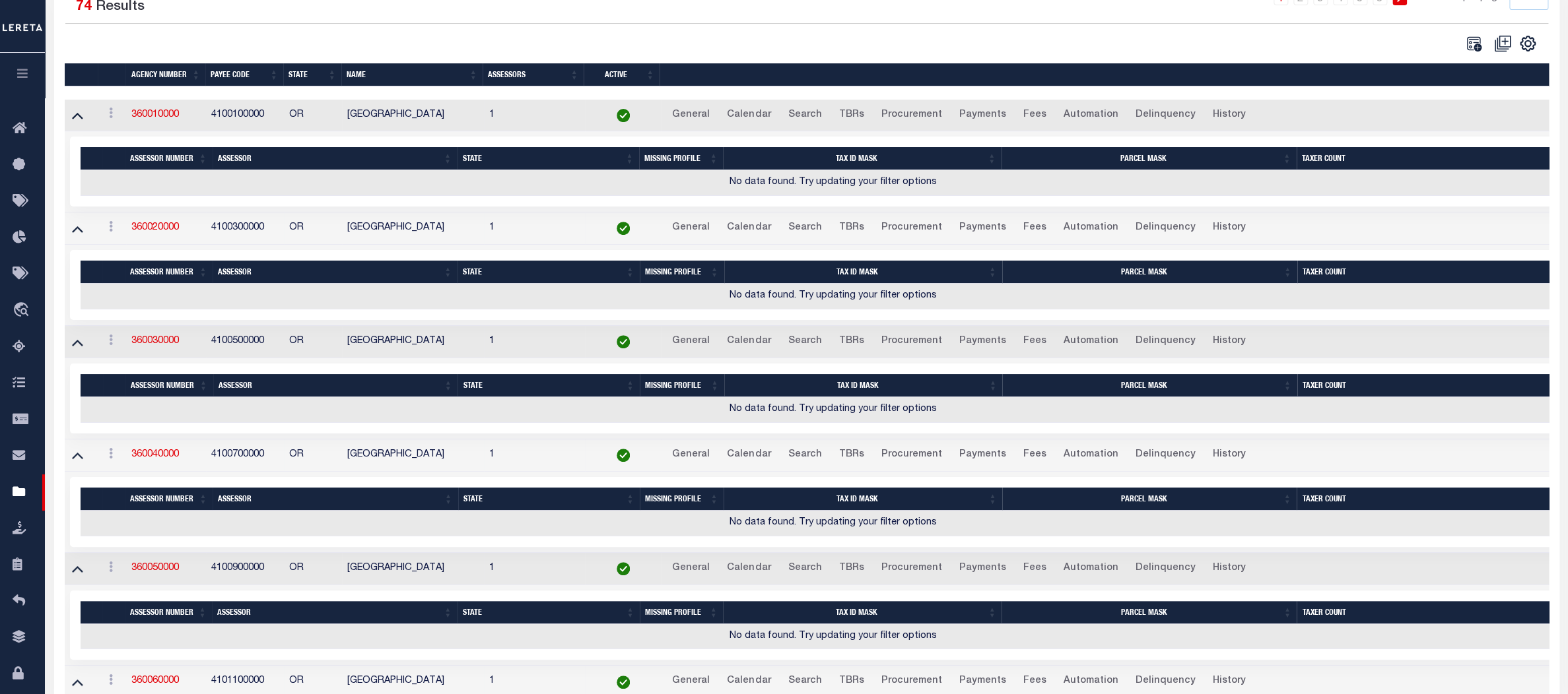
scroll to position [0, 0]
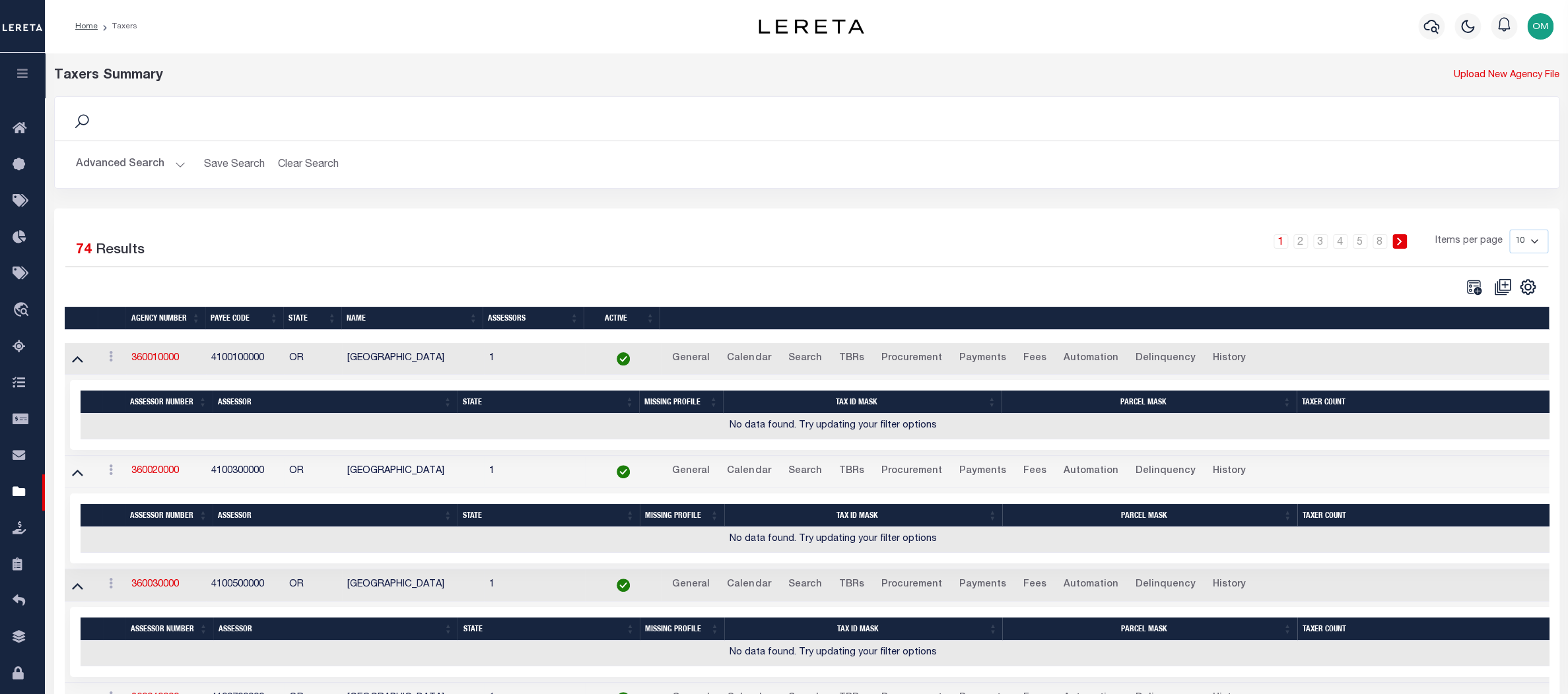
click at [165, 158] on button "Advanced Search" at bounding box center [131, 164] width 110 height 26
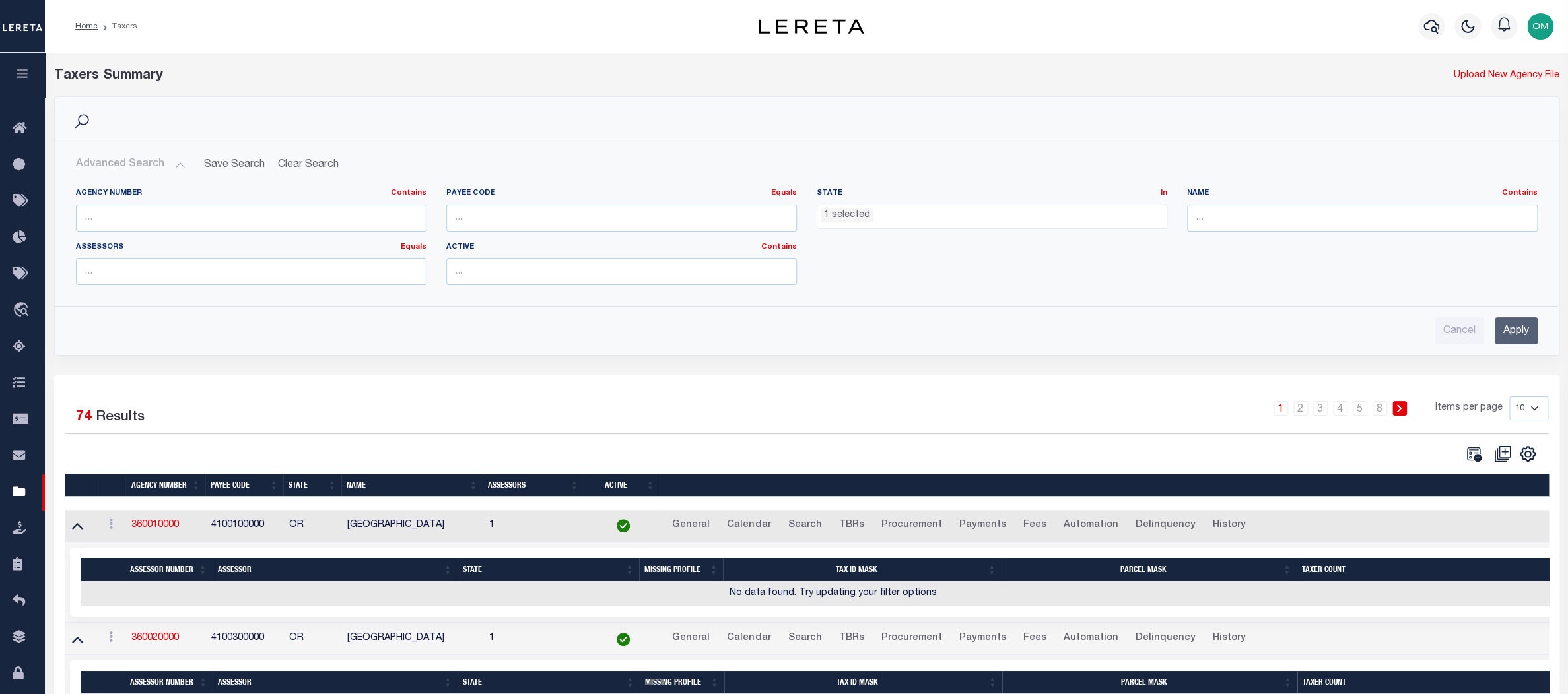
click at [890, 211] on ul "1 selected" at bounding box center [992, 214] width 349 height 17
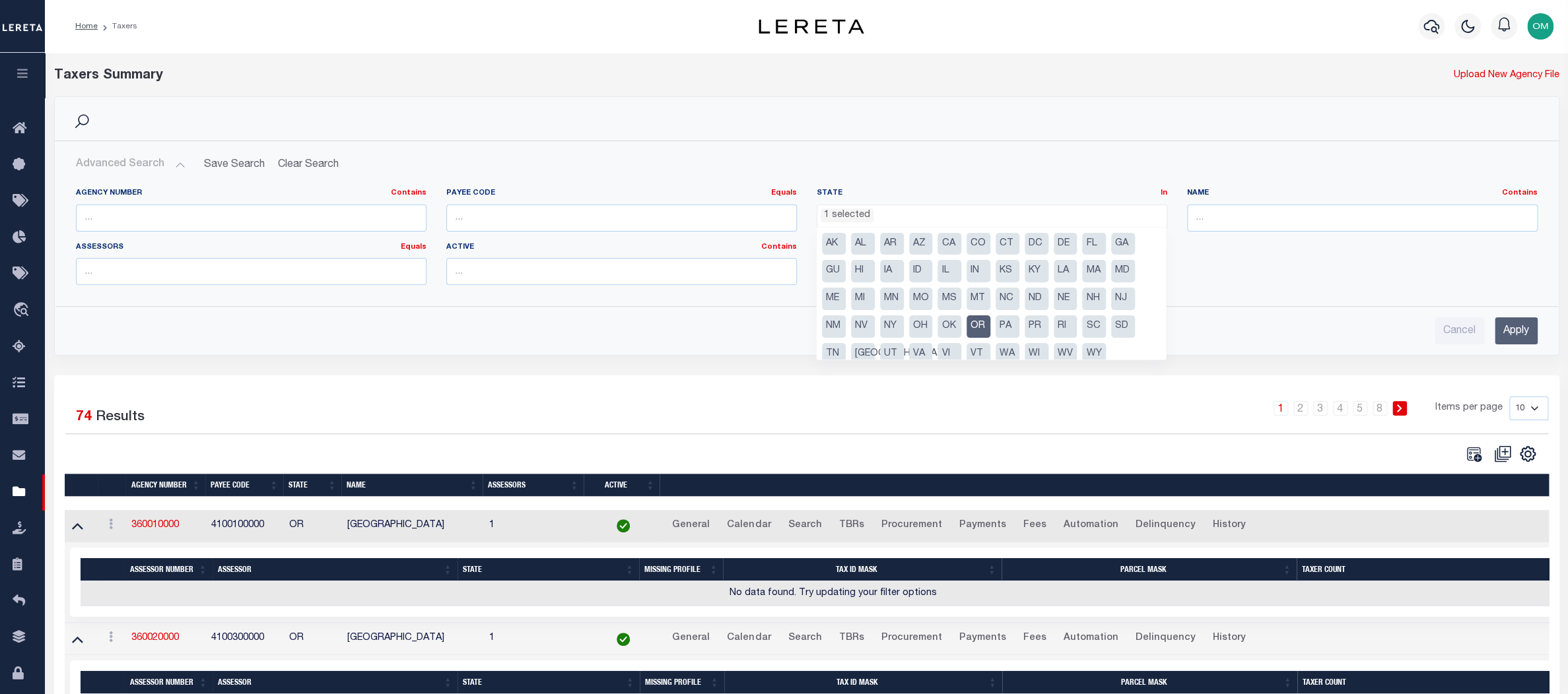
click at [980, 321] on li "OR" at bounding box center [978, 326] width 24 height 22
click at [950, 240] on li "CA" at bounding box center [950, 244] width 24 height 22
select select "CA"
click at [1517, 333] on input "Apply" at bounding box center [1516, 331] width 43 height 27
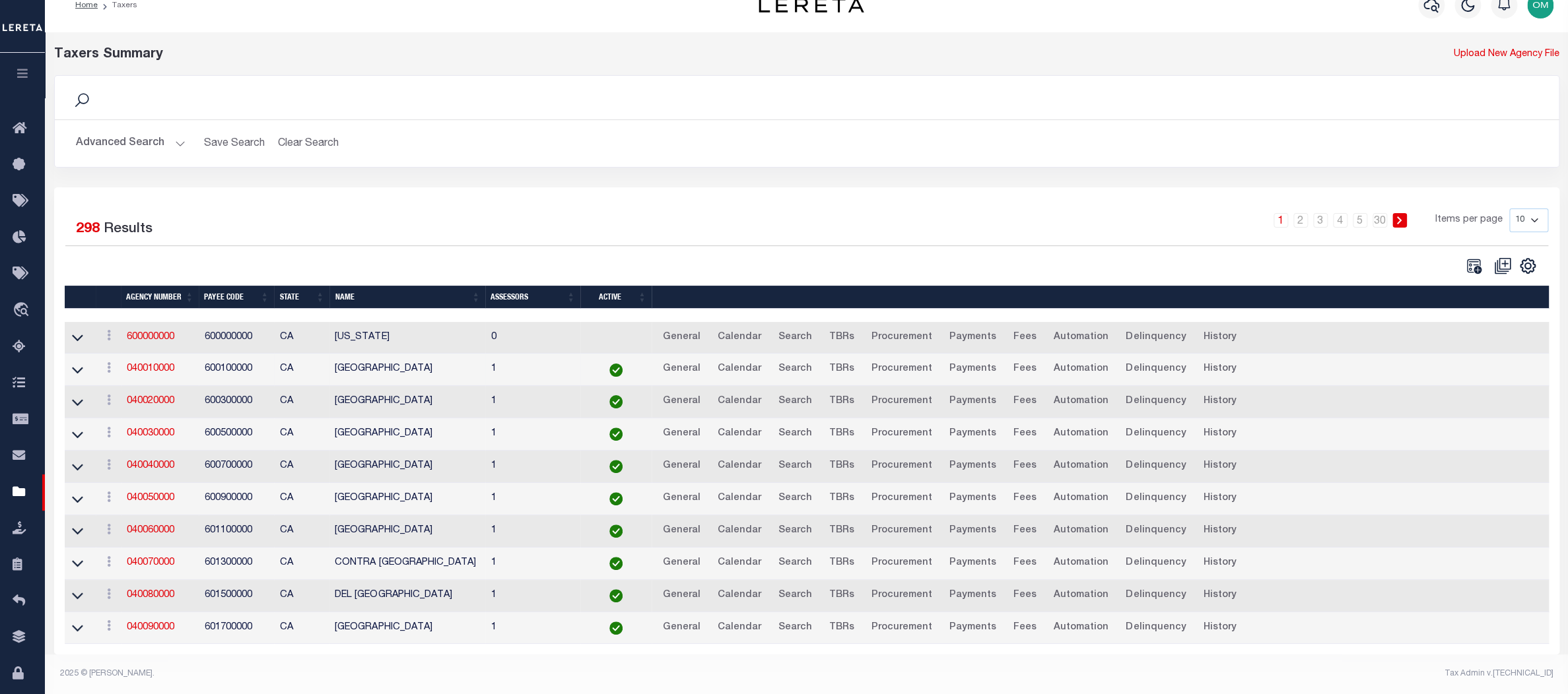
scroll to position [29, 0]
click at [77, 363] on icon at bounding box center [78, 370] width 11 height 14
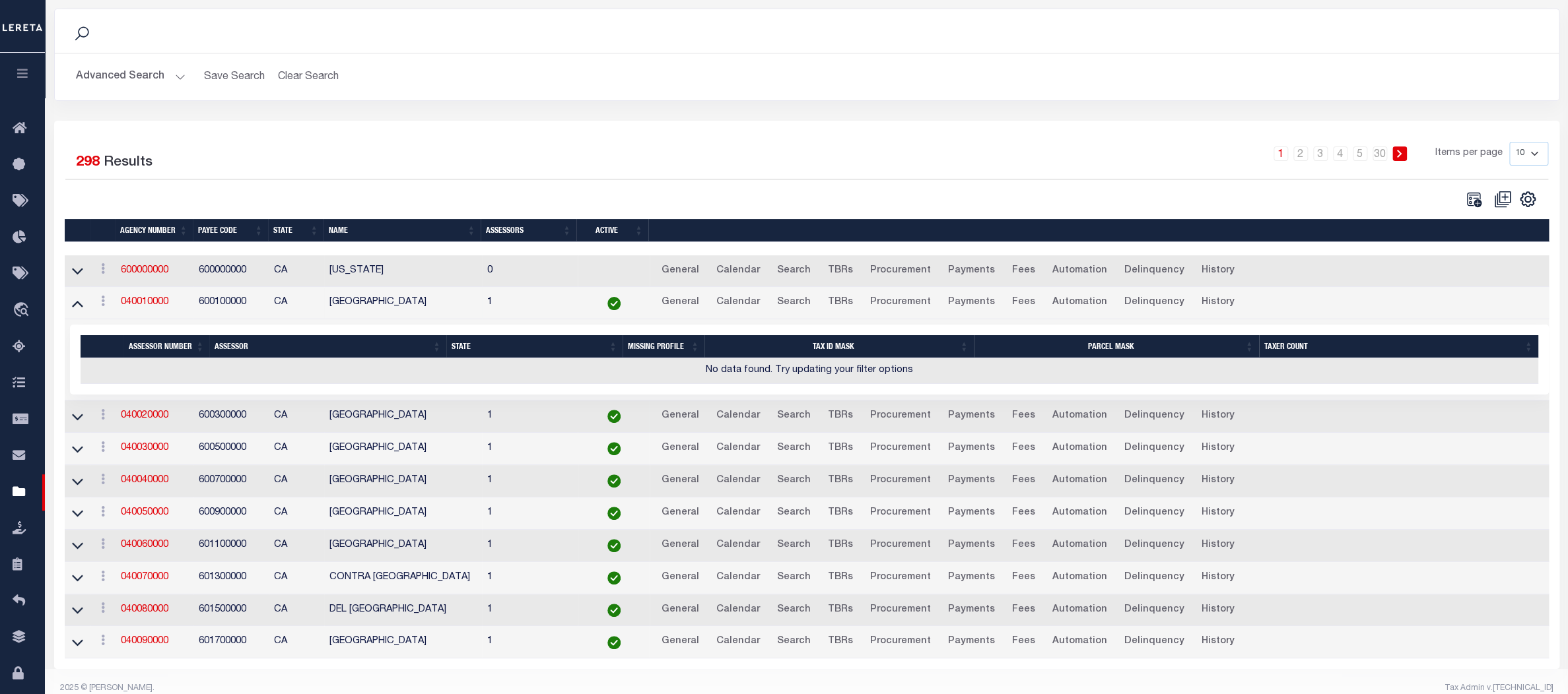
scroll to position [110, 0]
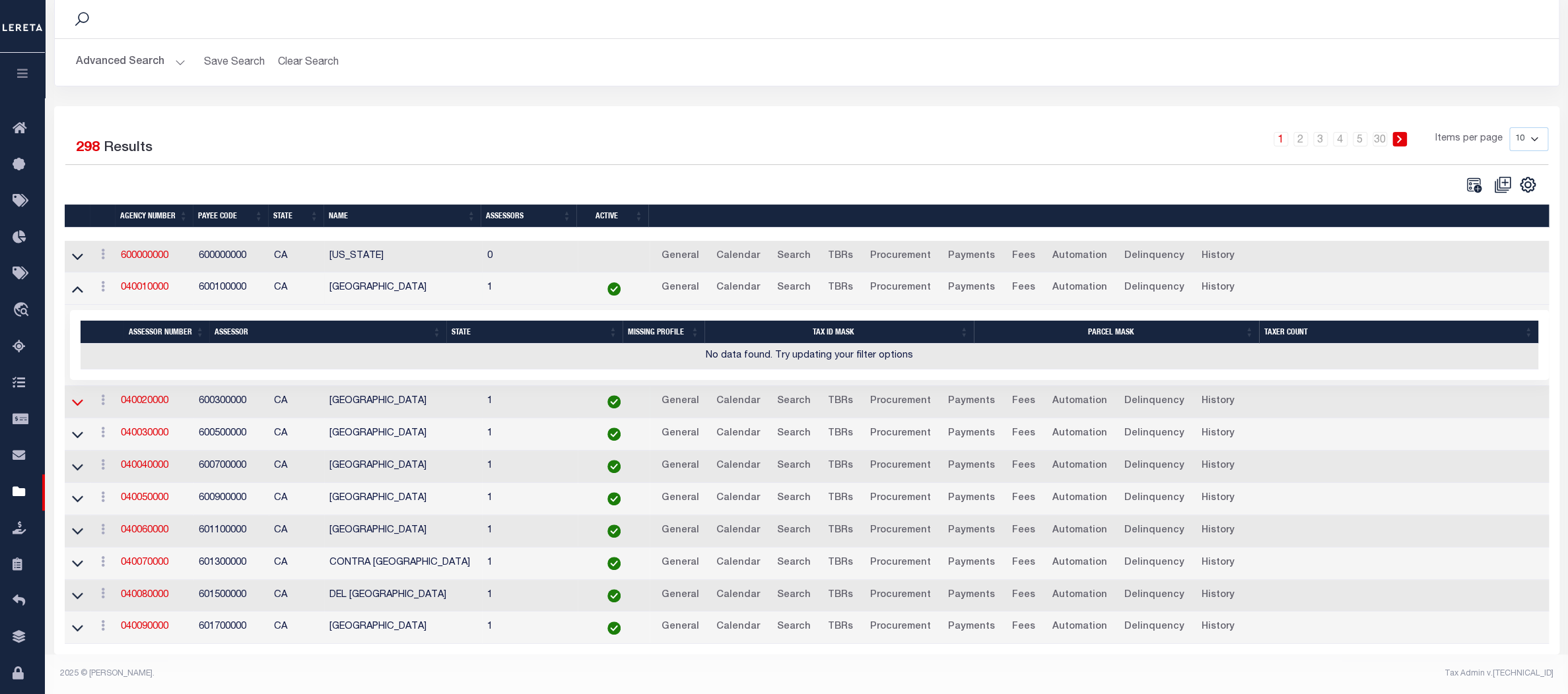
click at [73, 396] on icon at bounding box center [78, 403] width 11 height 14
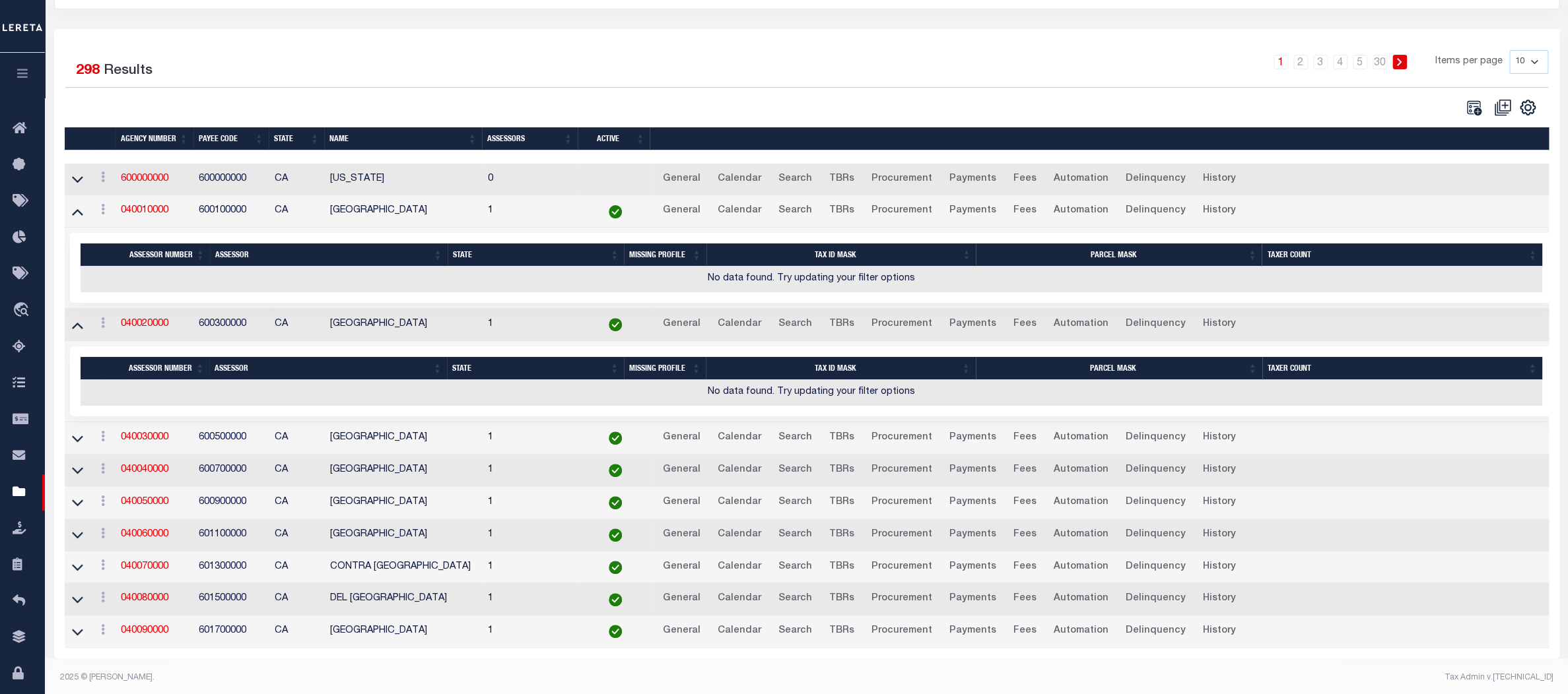
scroll to position [191, 0]
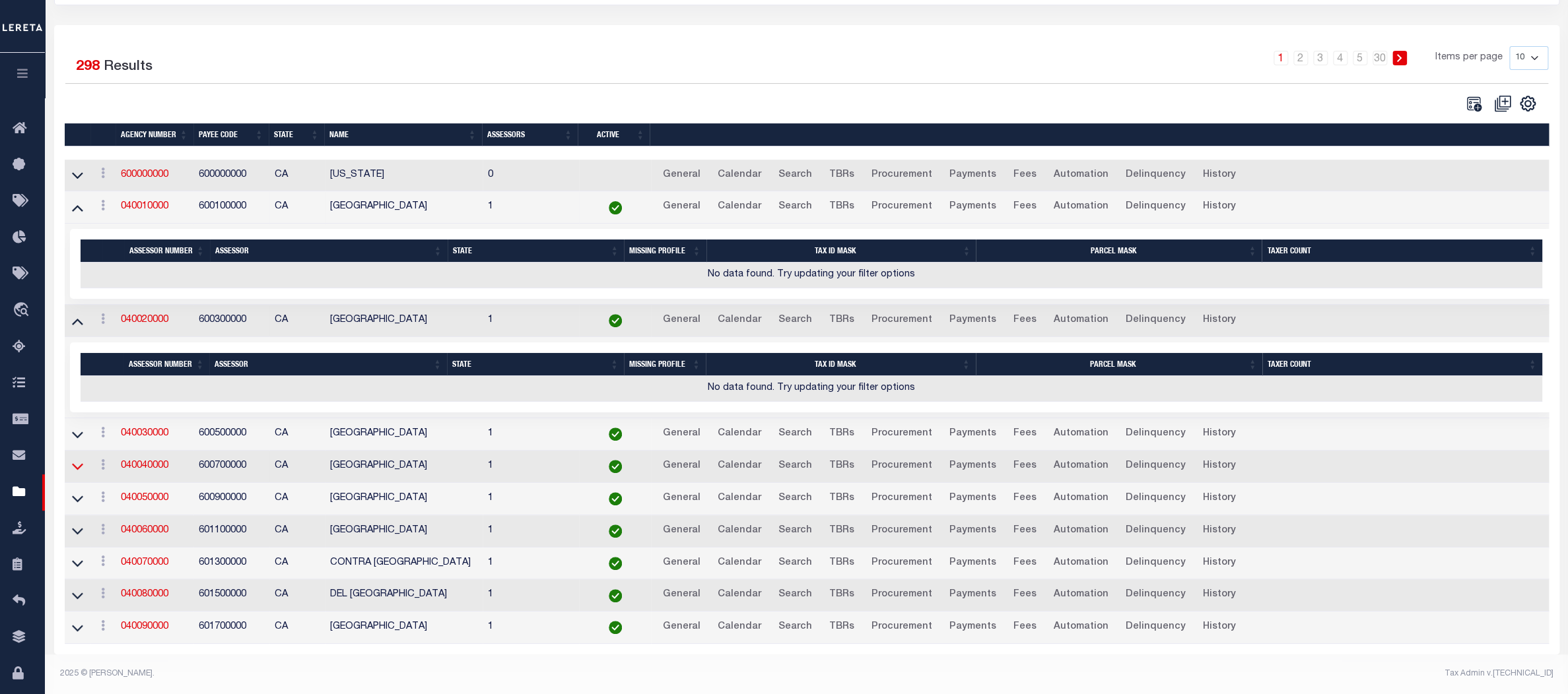
click at [76, 459] on icon at bounding box center [78, 466] width 11 height 14
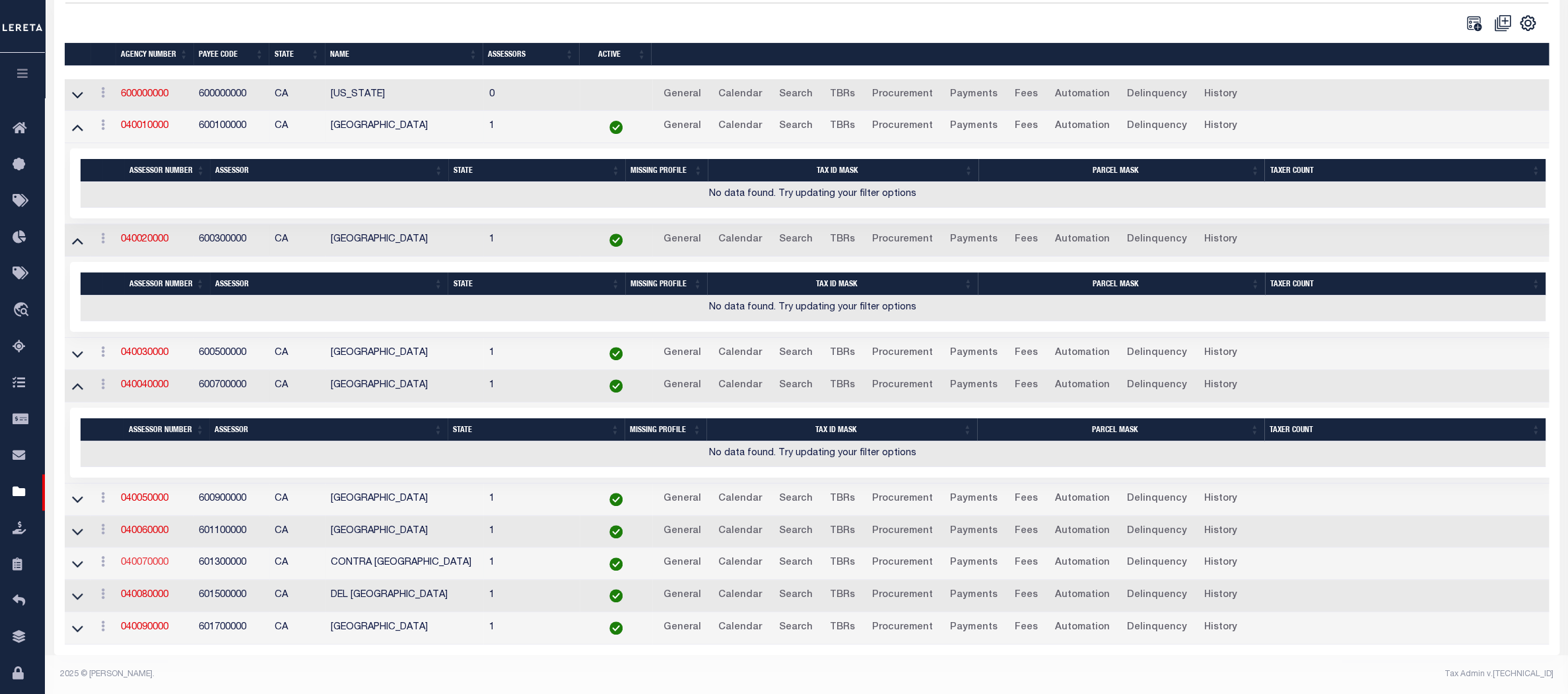
scroll to position [272, 0]
click at [78, 528] on icon at bounding box center [78, 531] width 11 height 6
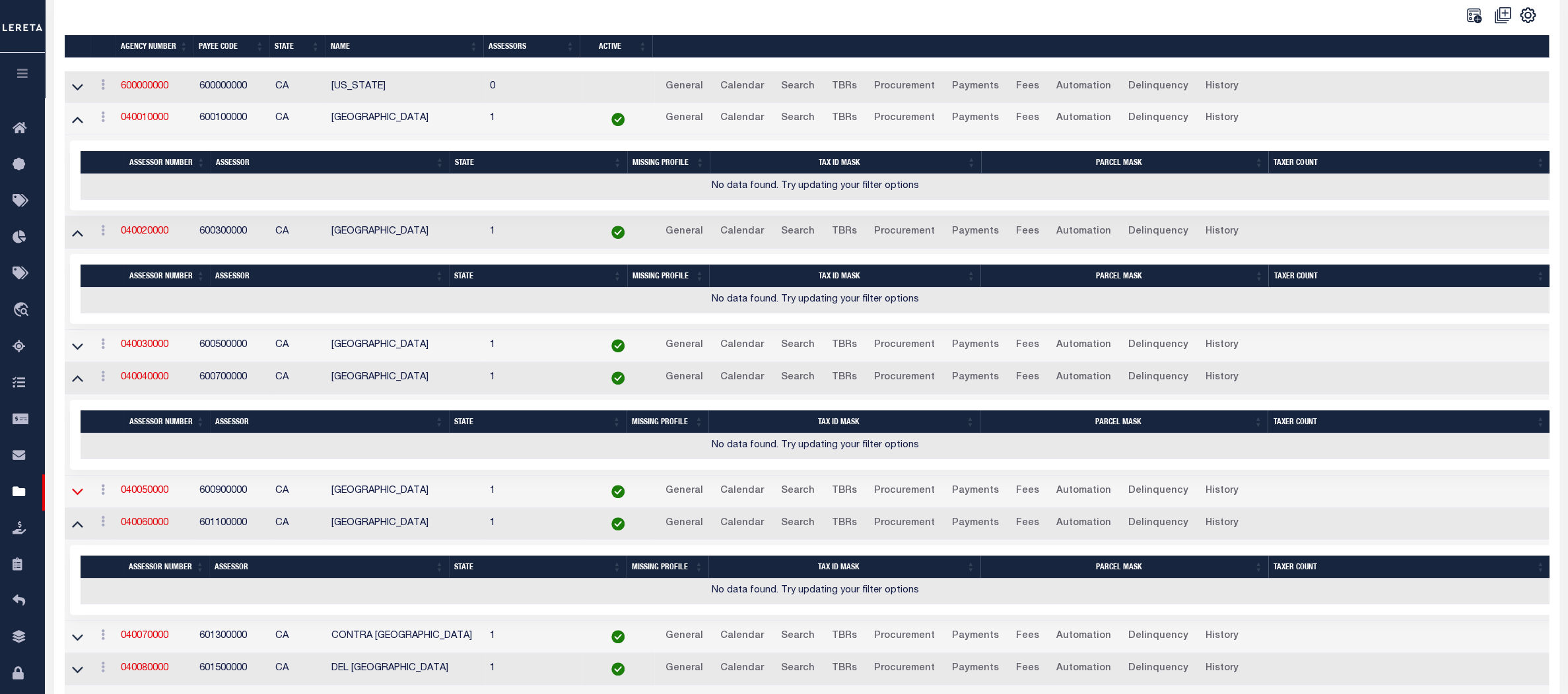
click at [80, 493] on icon at bounding box center [78, 491] width 11 height 14
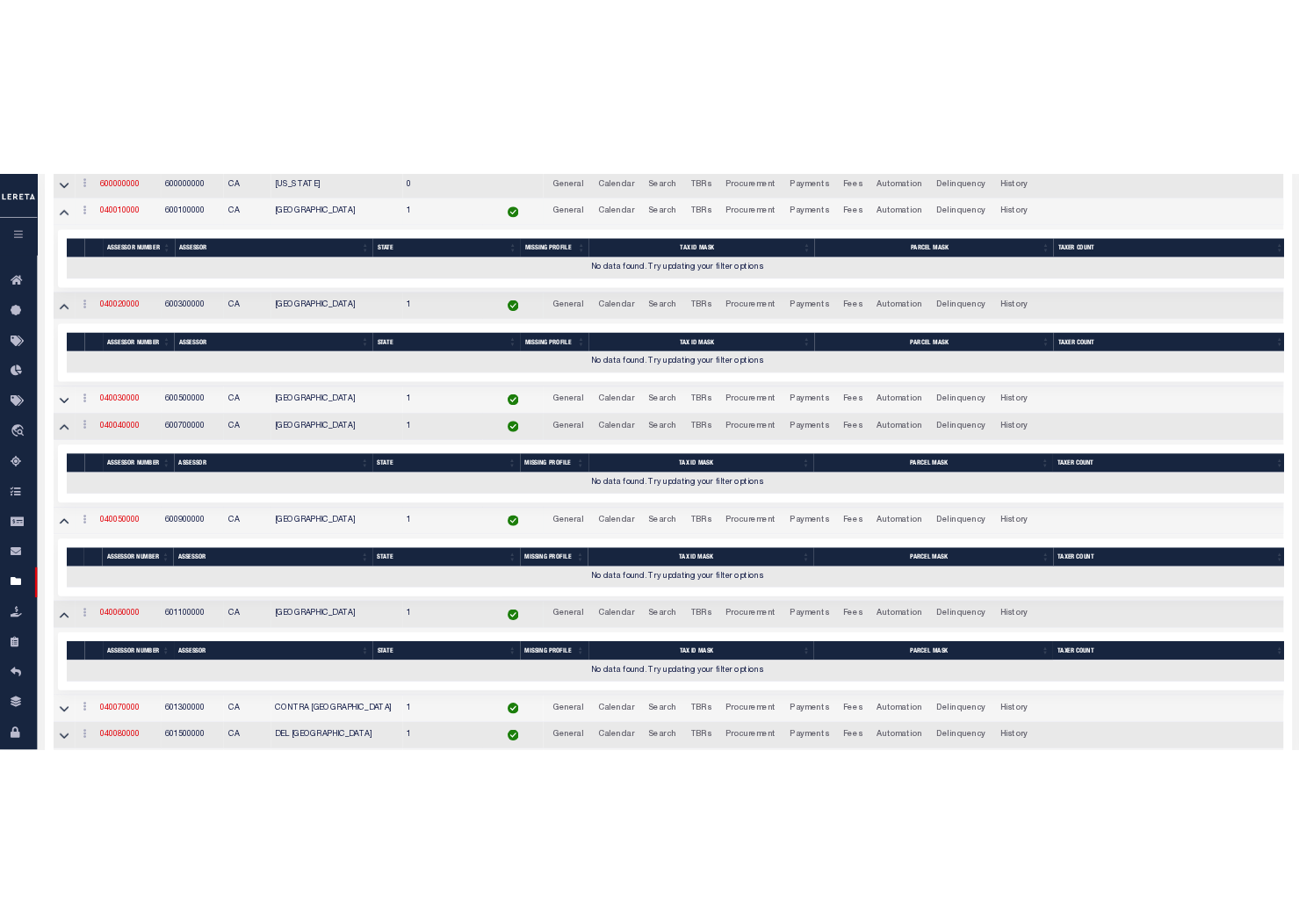
scroll to position [530, 0]
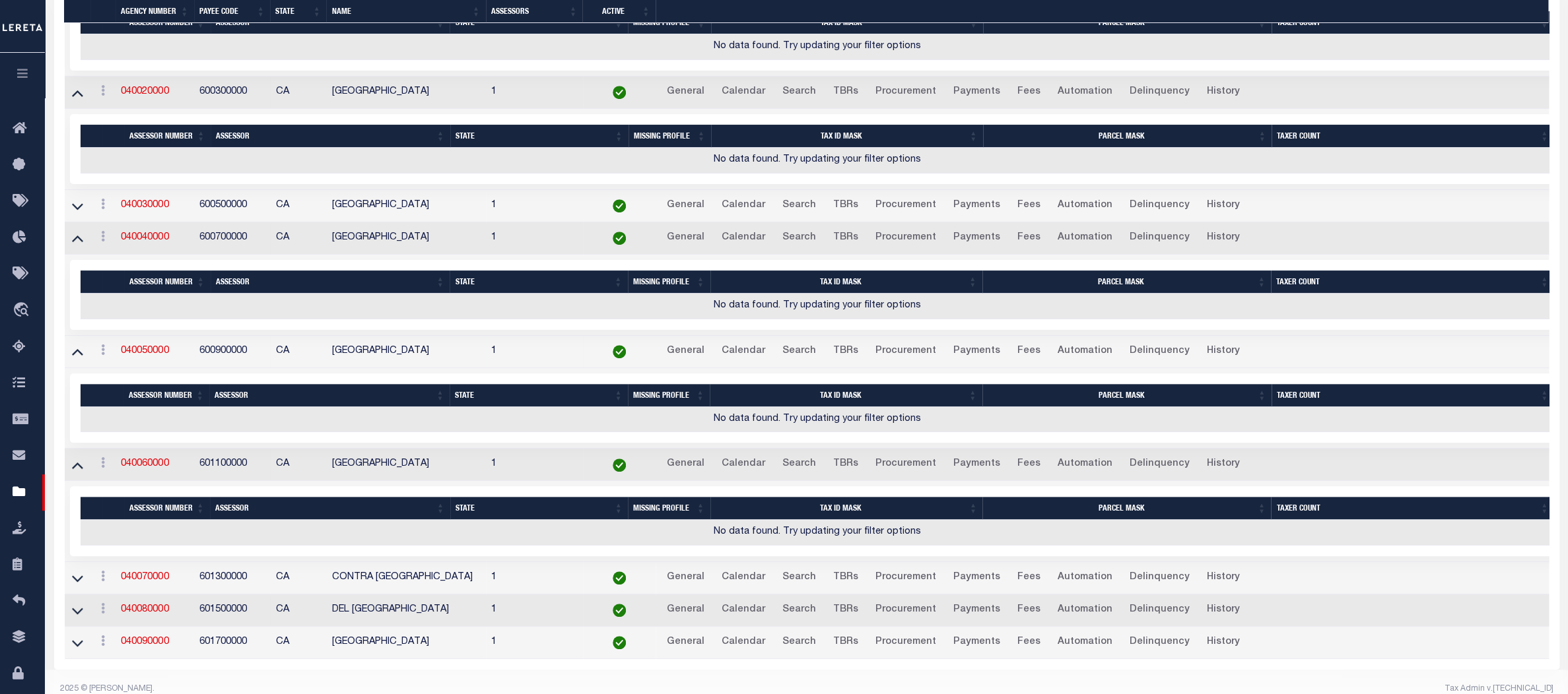
click at [77, 598] on td at bounding box center [78, 611] width 26 height 32
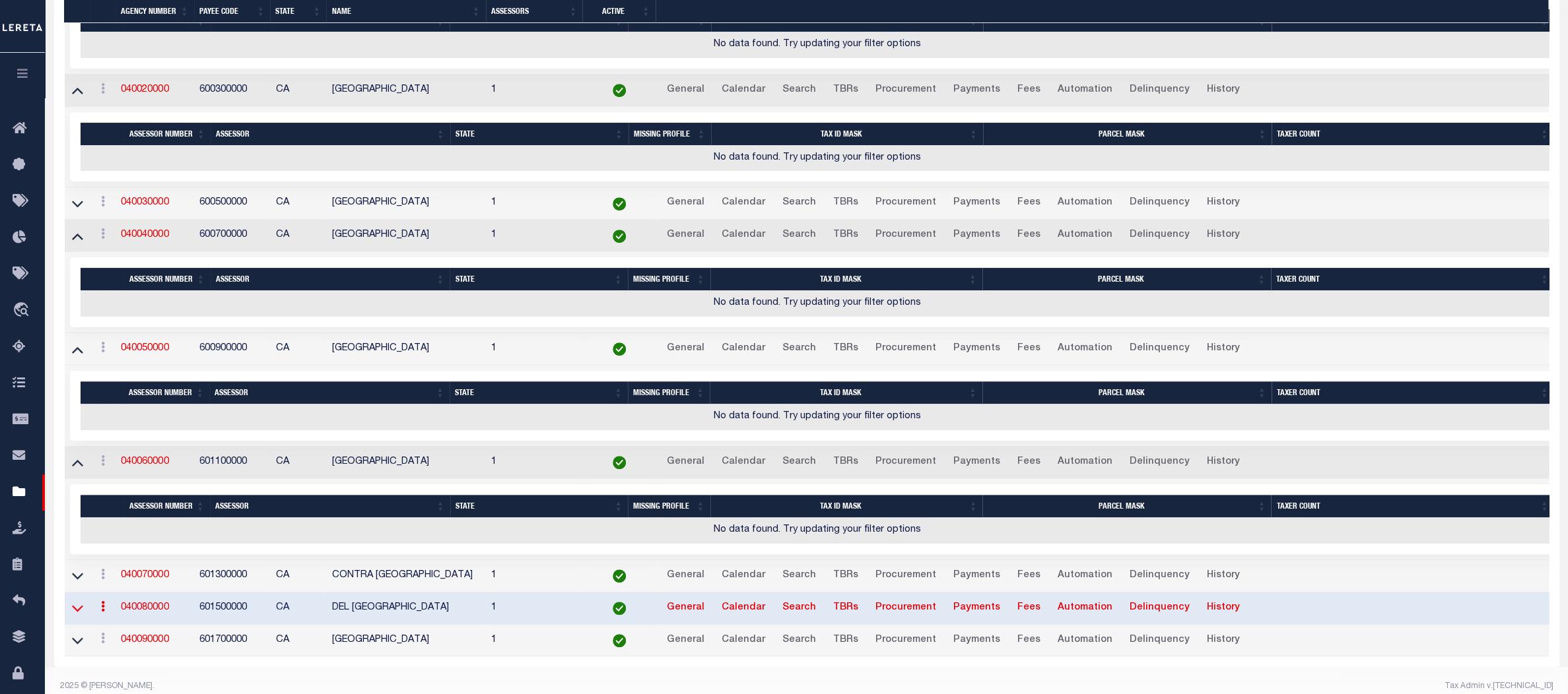
click at [78, 608] on icon at bounding box center [78, 609] width 11 height 6
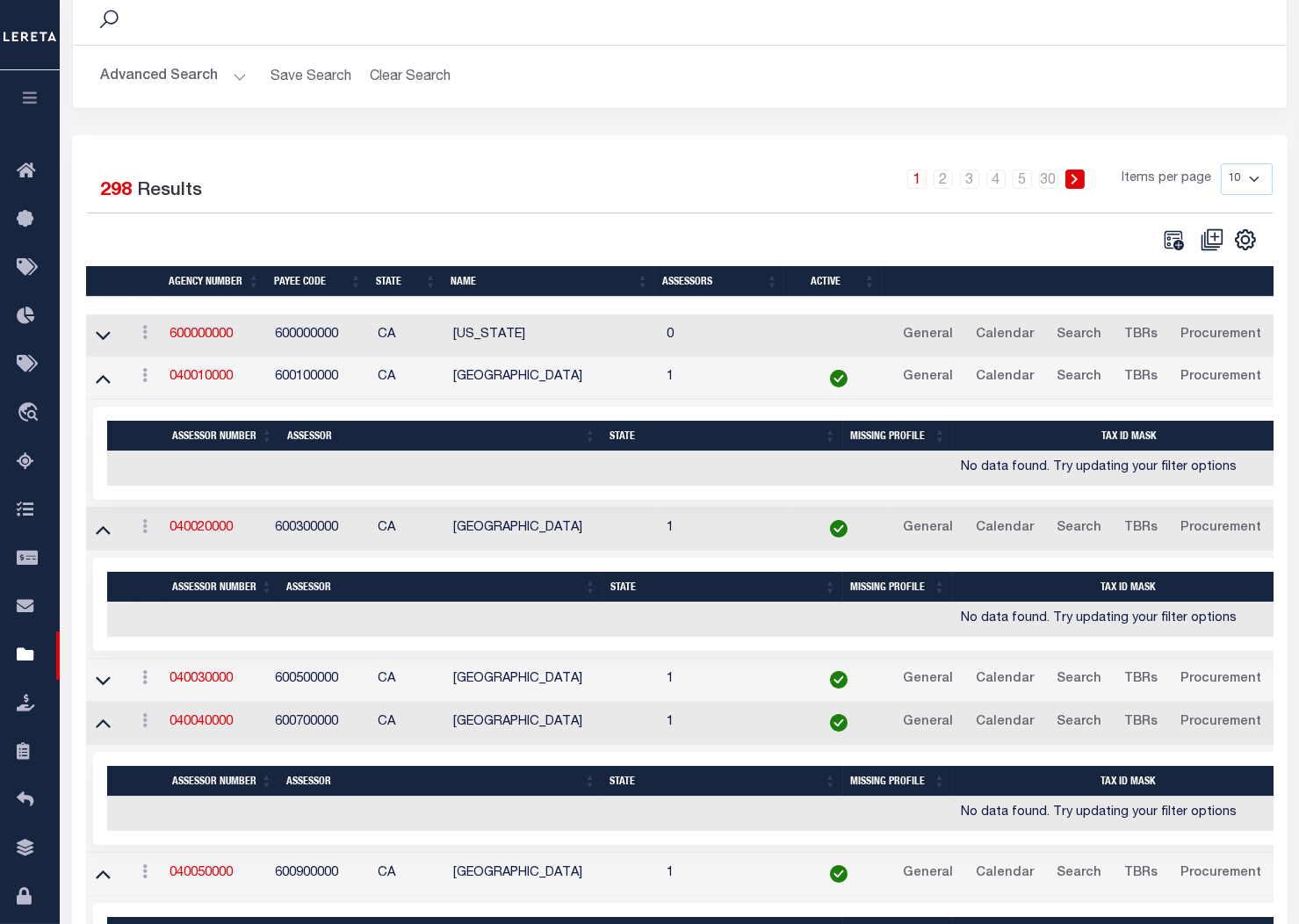
scroll to position [0, 0]
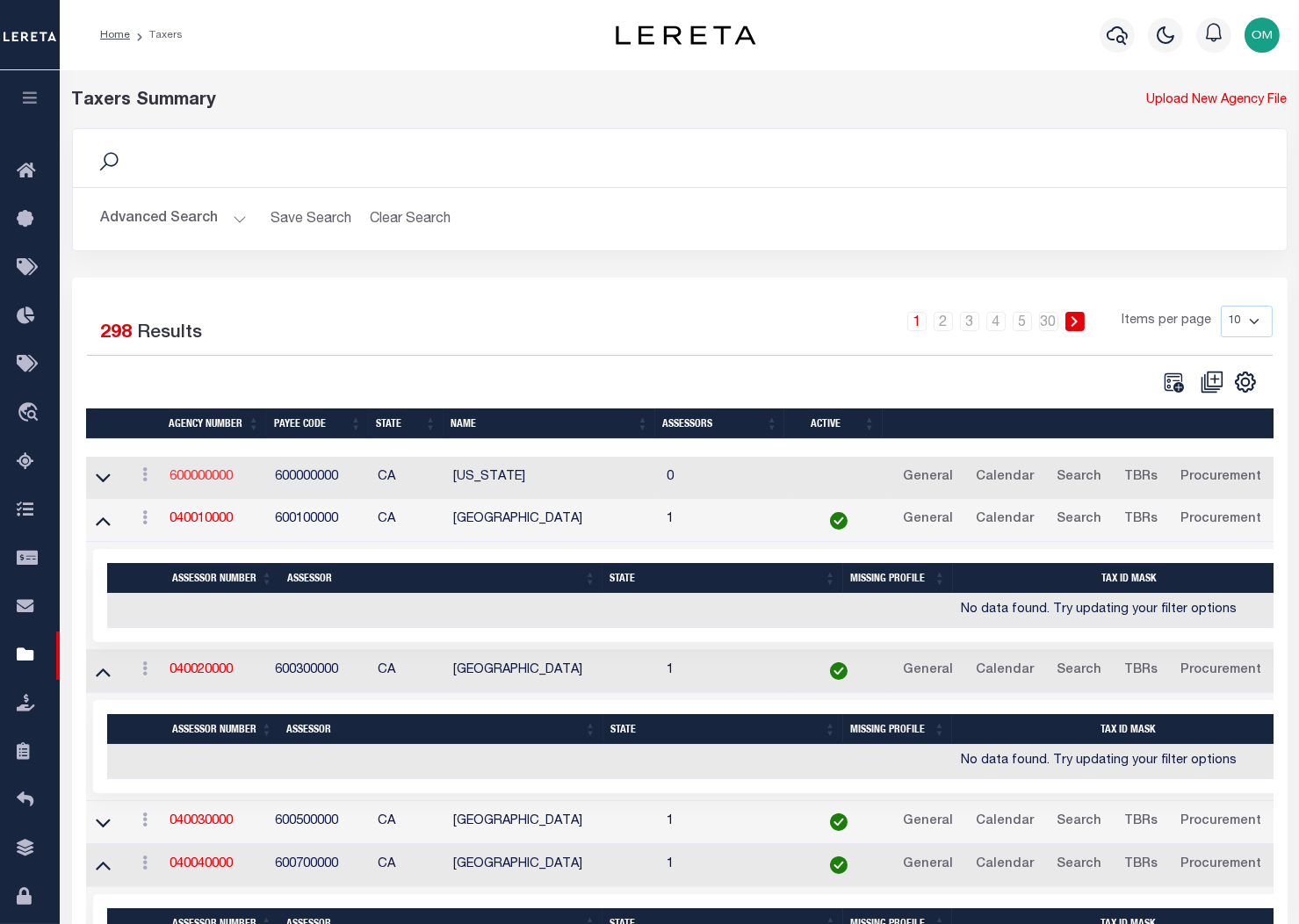
click at [210, 475] on link "600000000" at bounding box center [201, 476] width 63 height 12
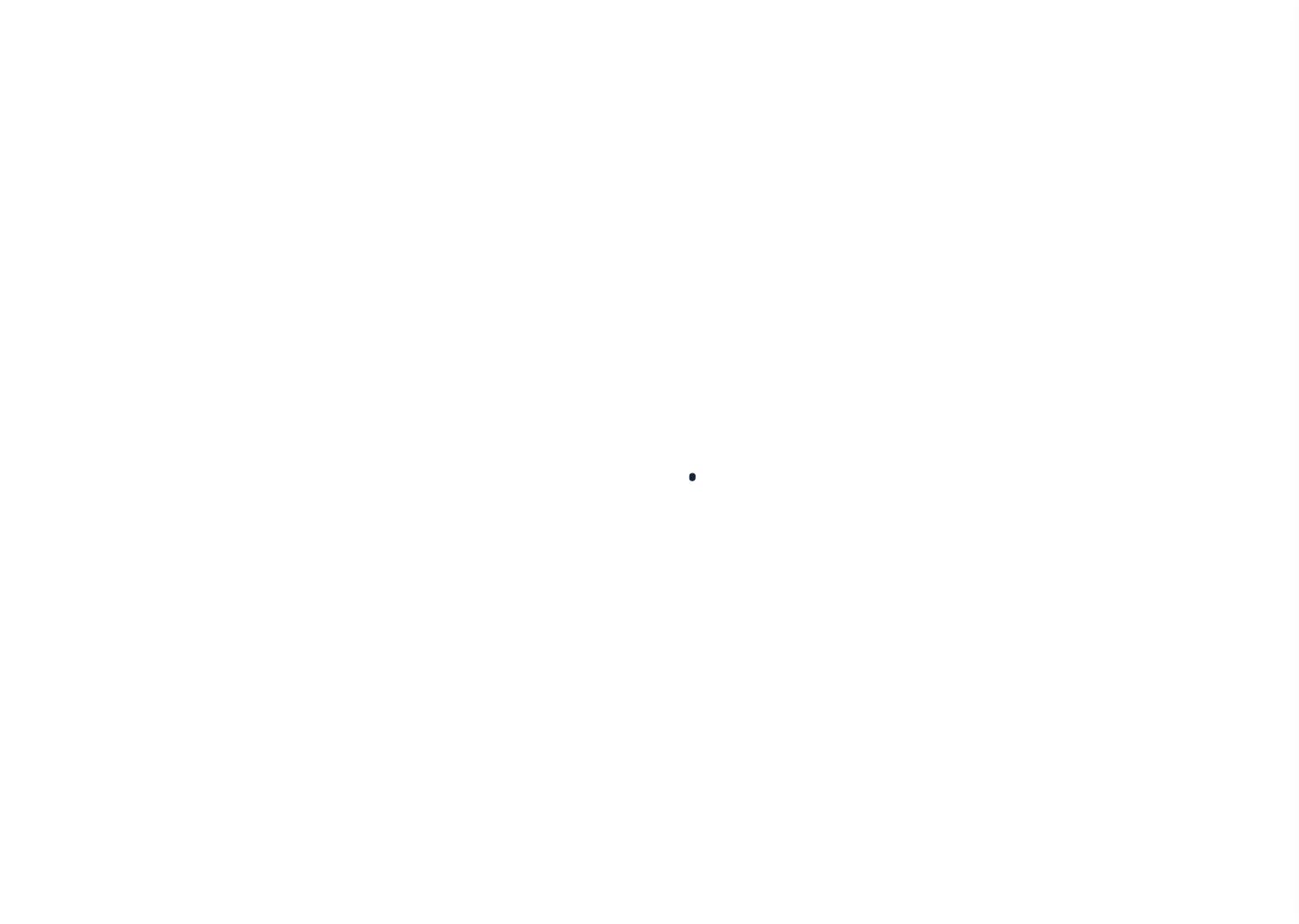
select select
checkbox input "false"
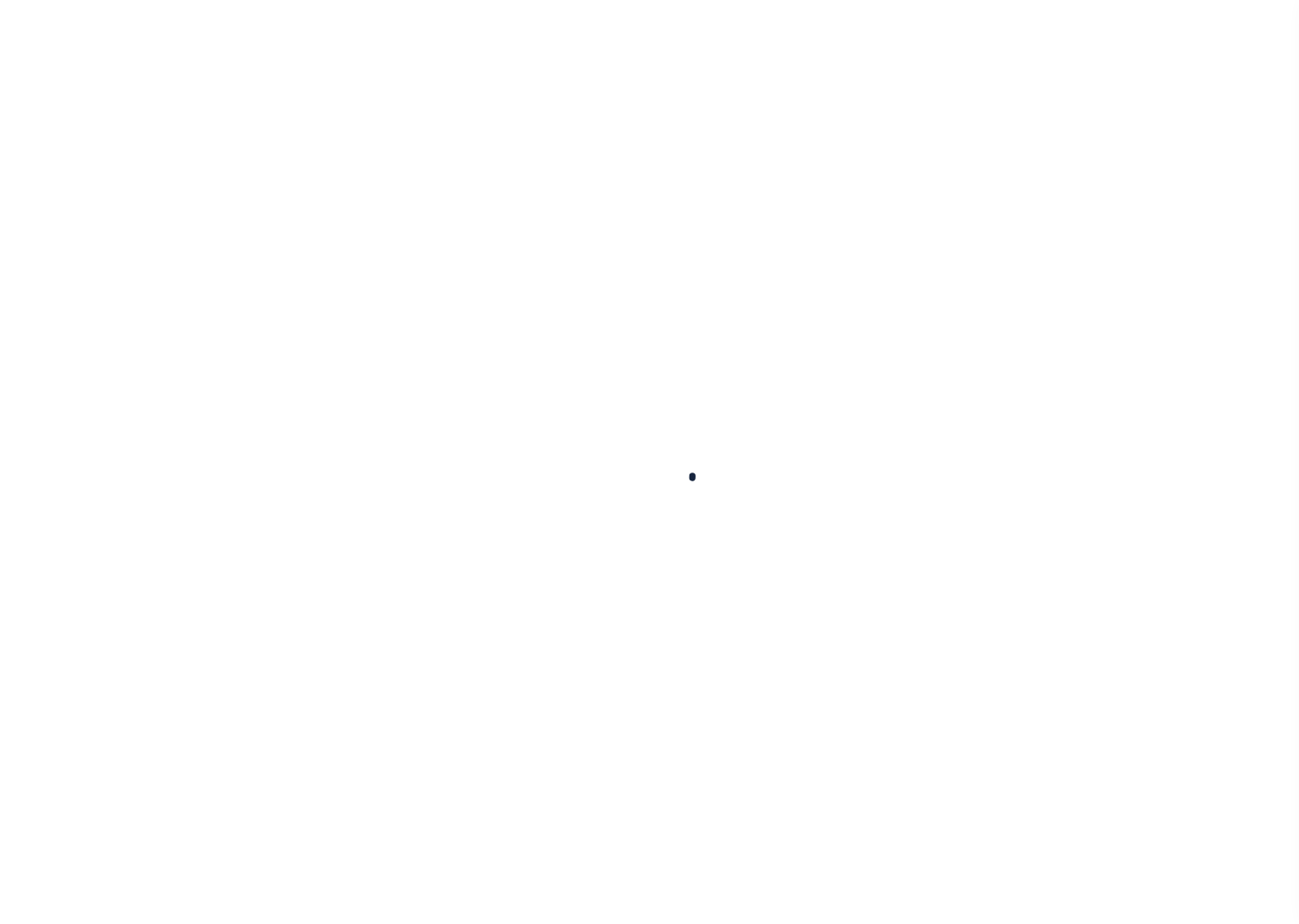
checkbox input "false"
type input "600000000"
select select
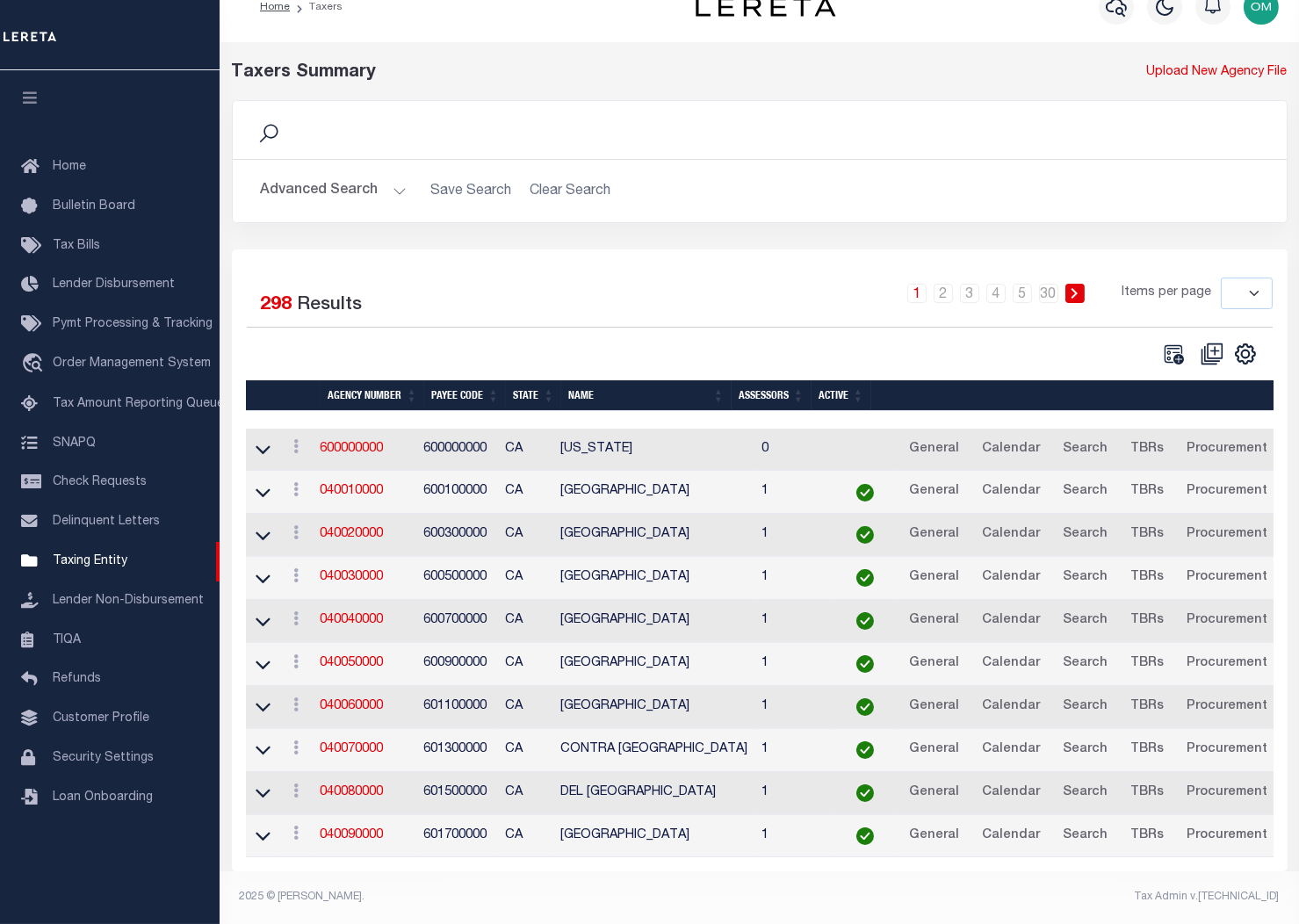
scroll to position [39, 0]
click at [359, 485] on link "040010000" at bounding box center [353, 490] width 63 height 12
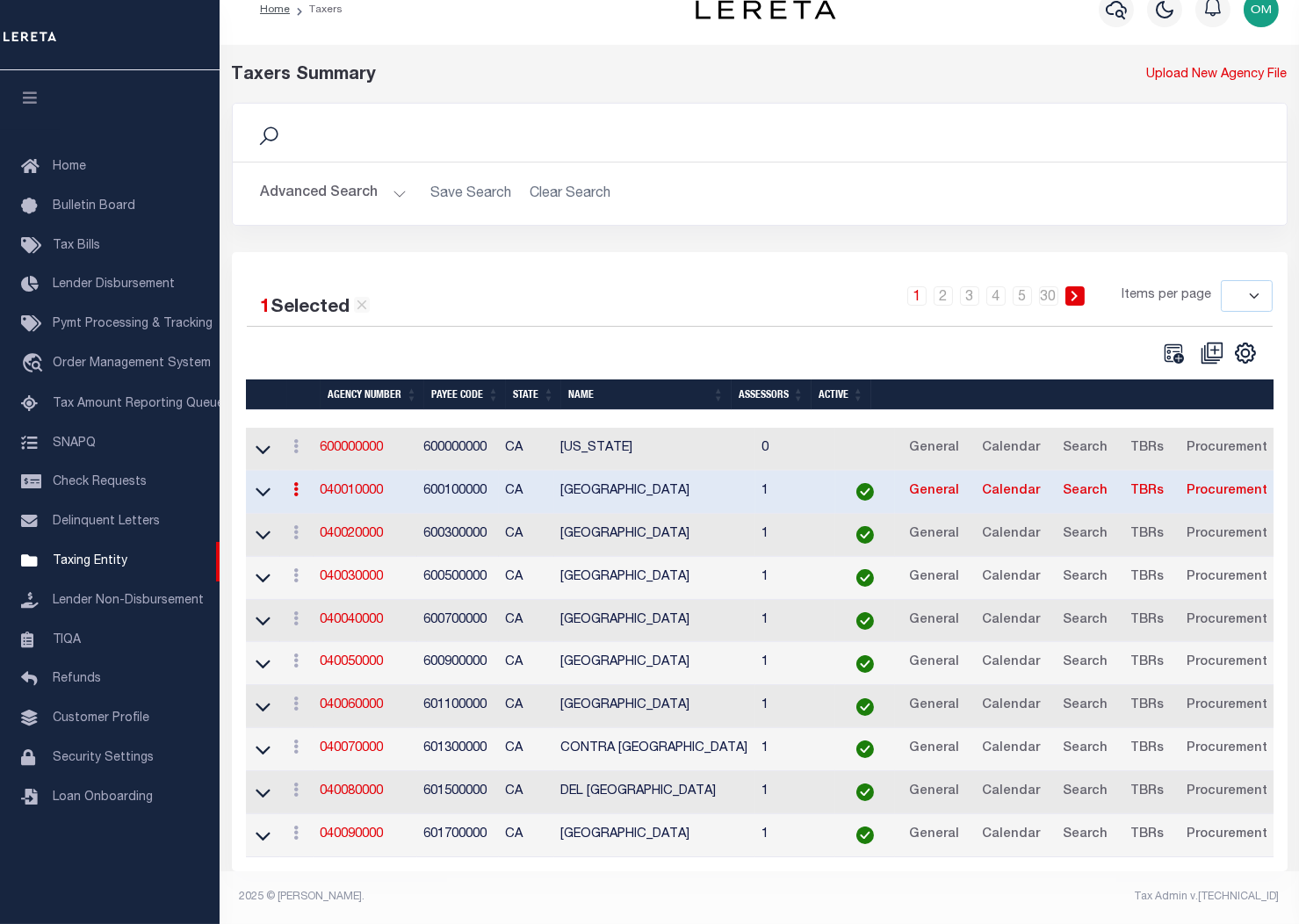
scroll to position [35, 0]
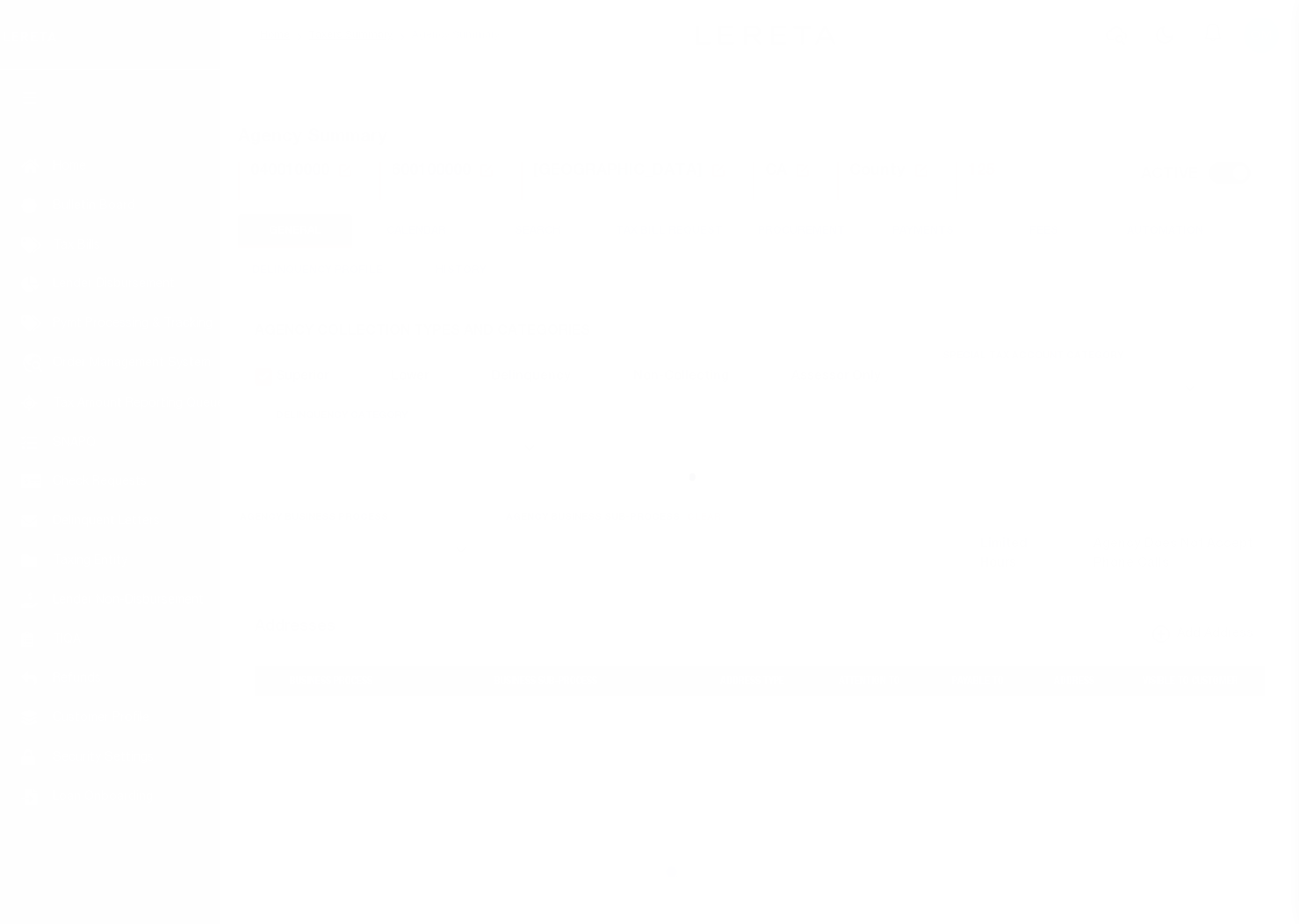
select select
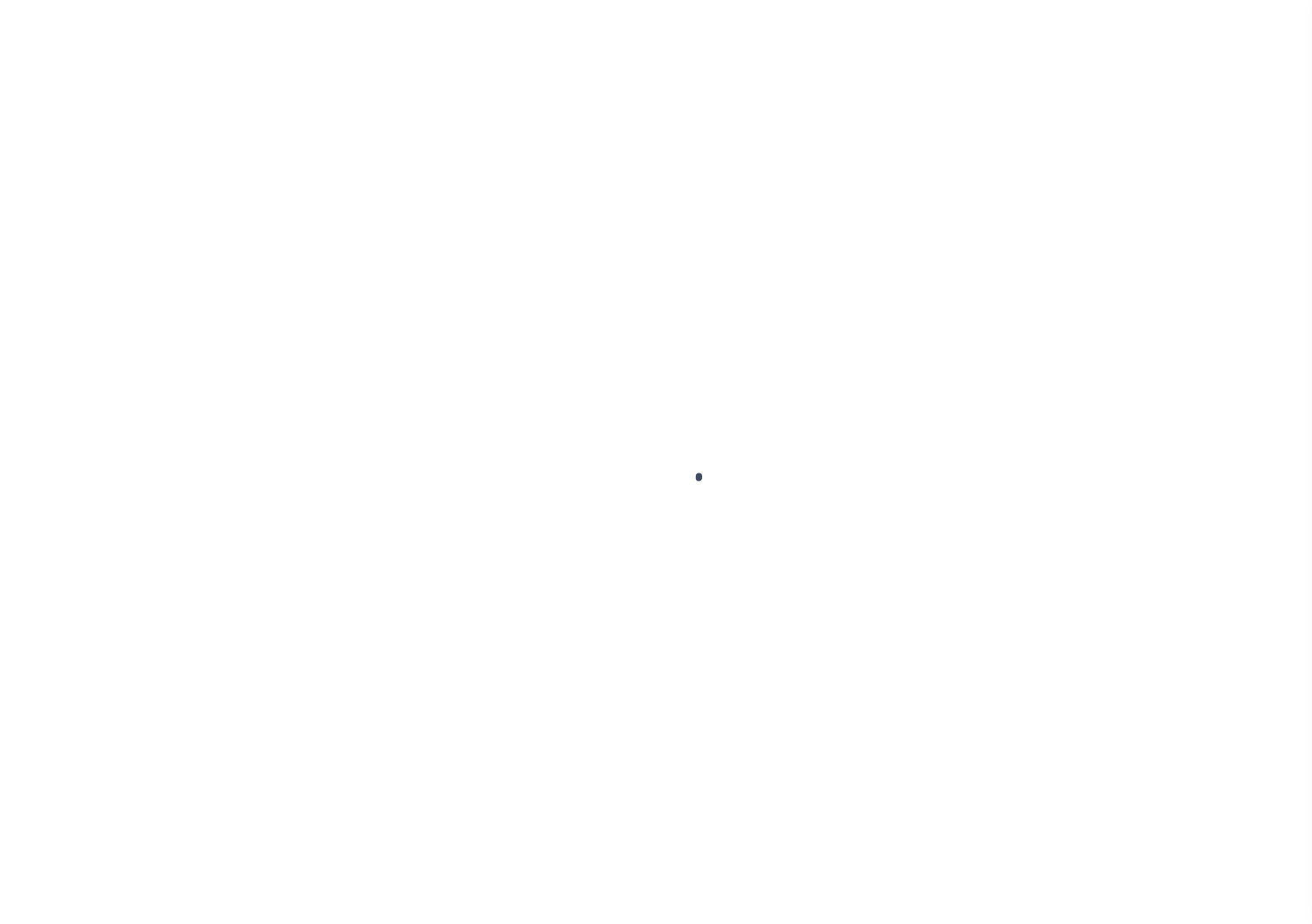
select select
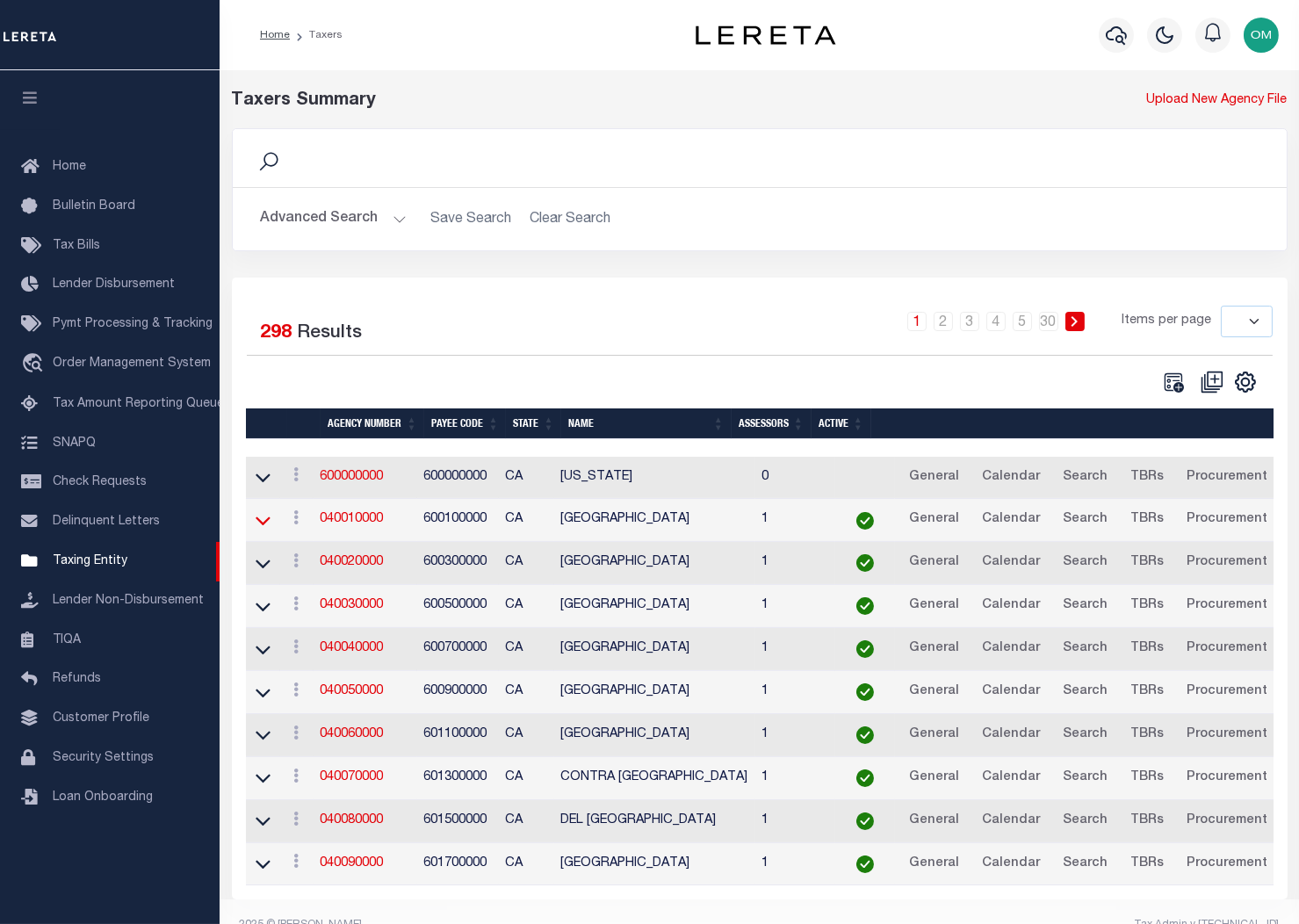
click at [260, 524] on icon at bounding box center [263, 521] width 15 height 8
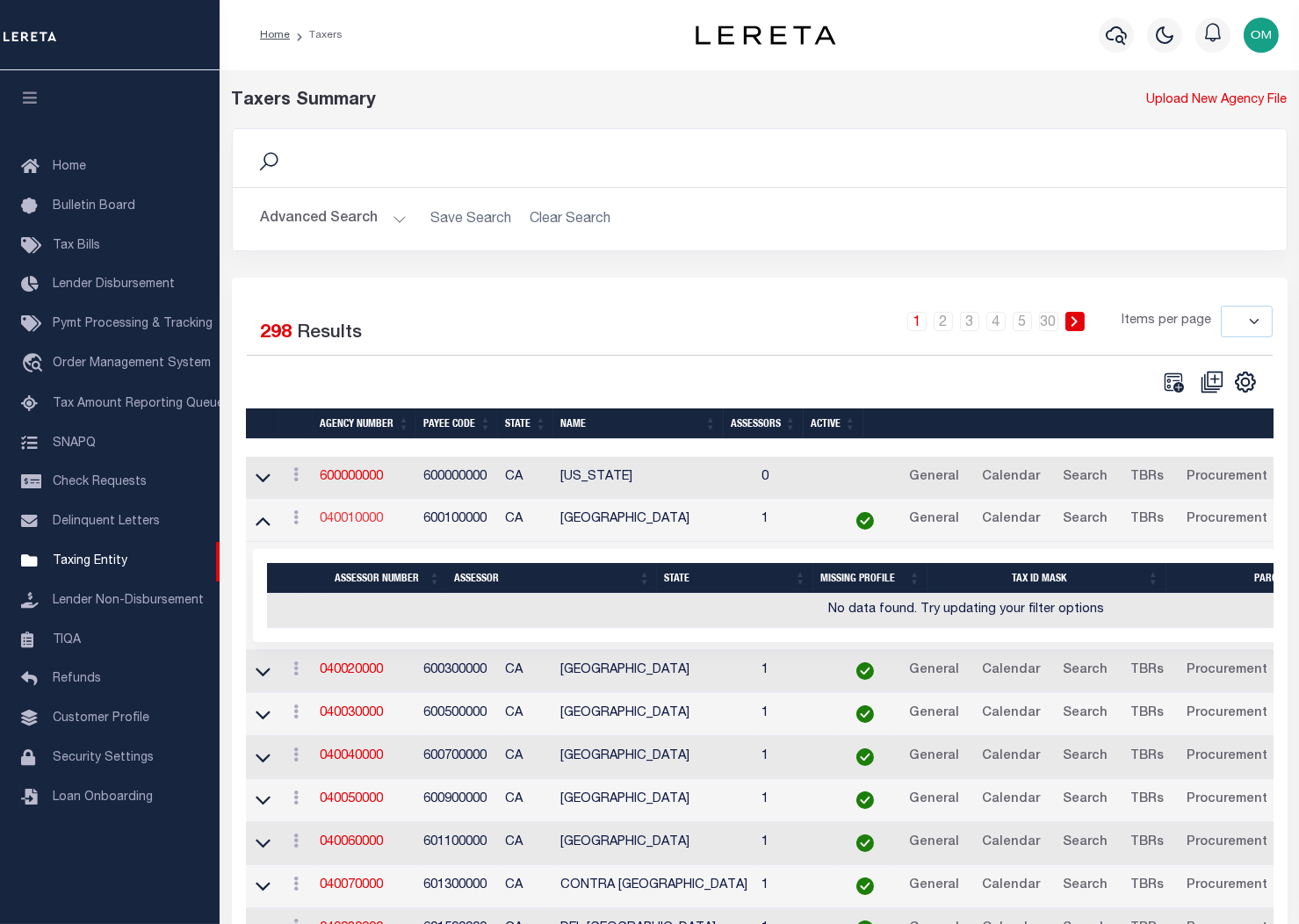
click at [351, 519] on link "040010000" at bounding box center [353, 518] width 63 height 12
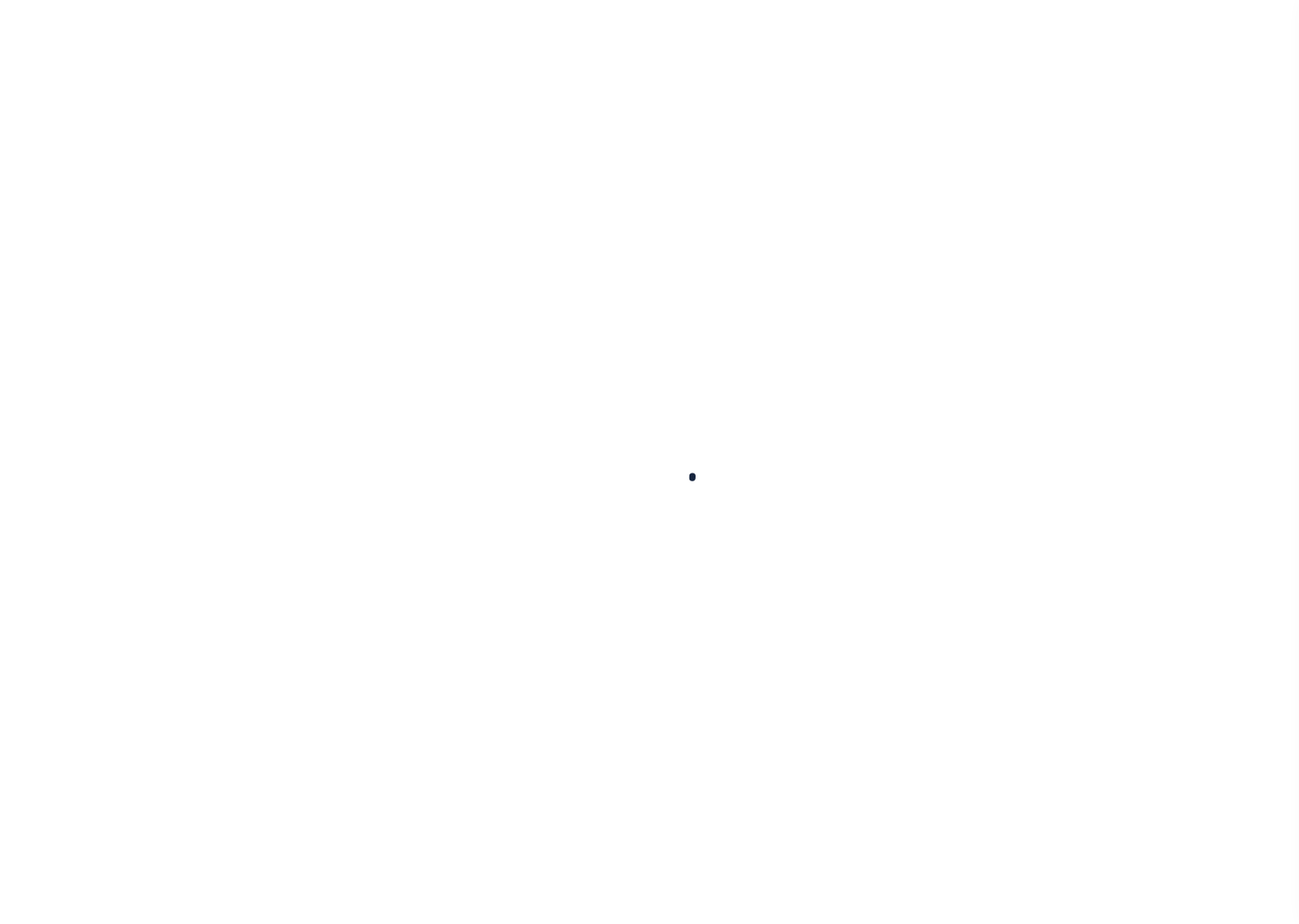
select select
checkbox input "false"
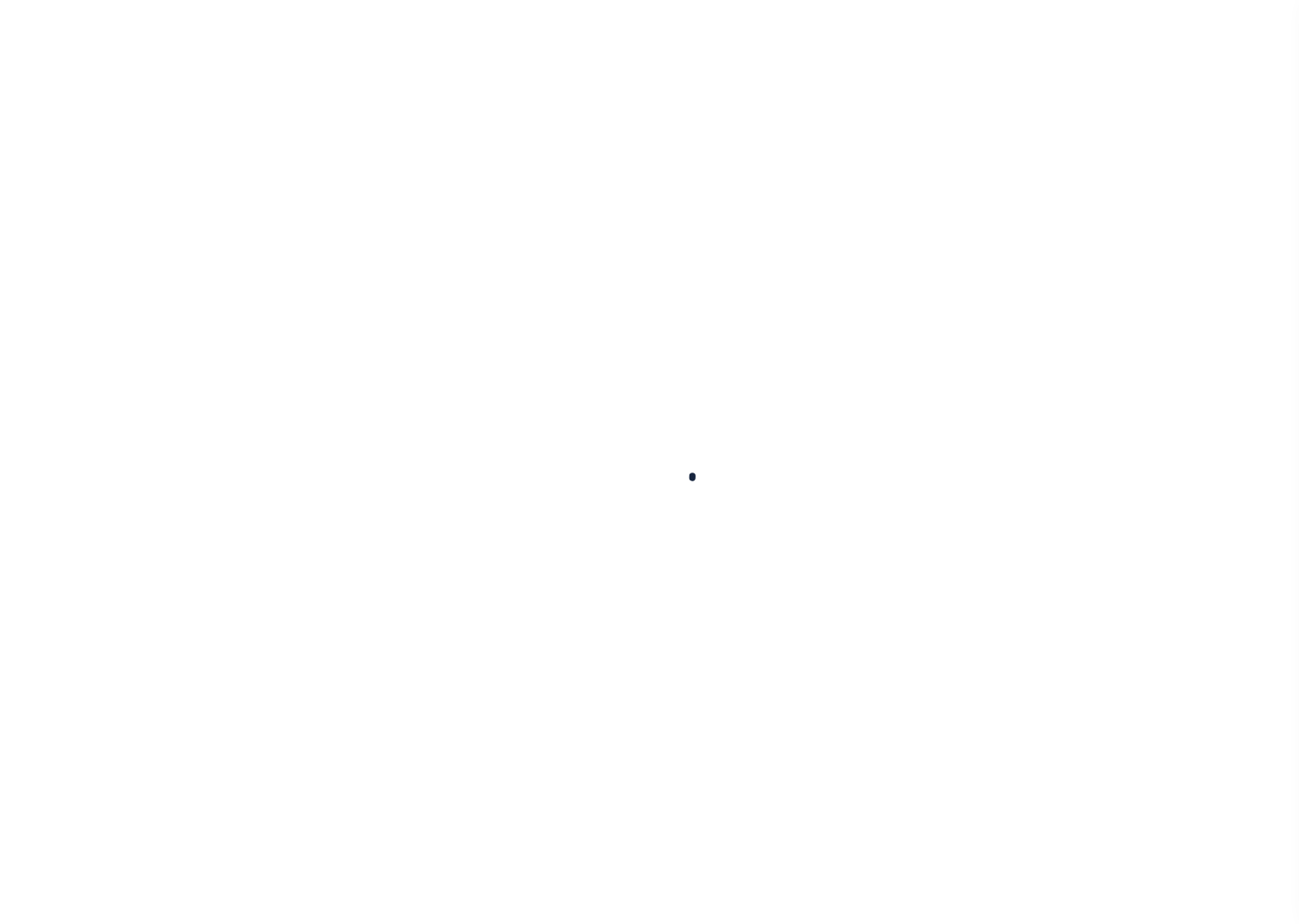
checkbox input "false"
type input "600100000"
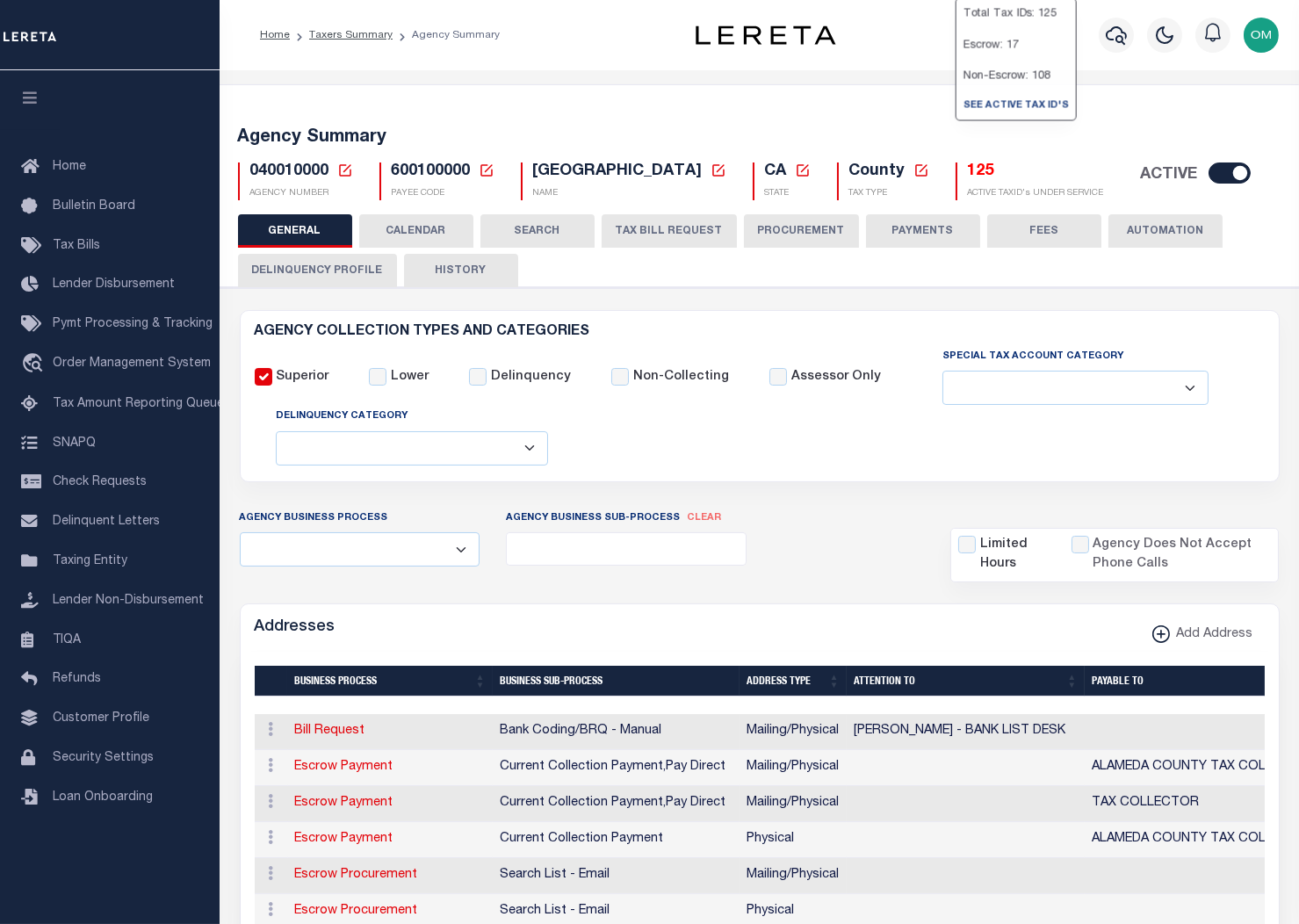
click at [968, 171] on h5 "125" at bounding box center [1036, 172] width 136 height 20
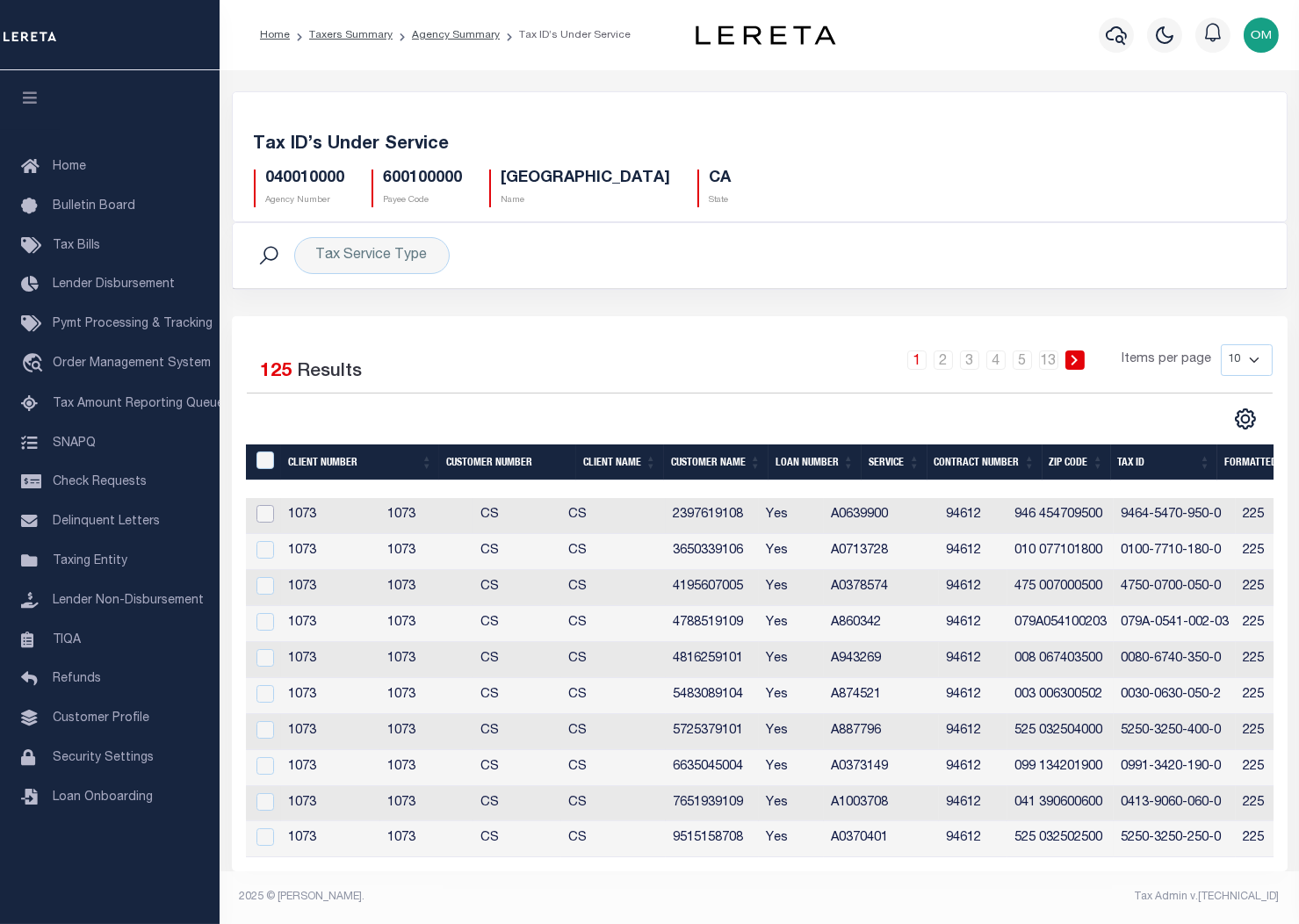
click at [263, 517] on input "checkbox" at bounding box center [265, 514] width 18 height 18
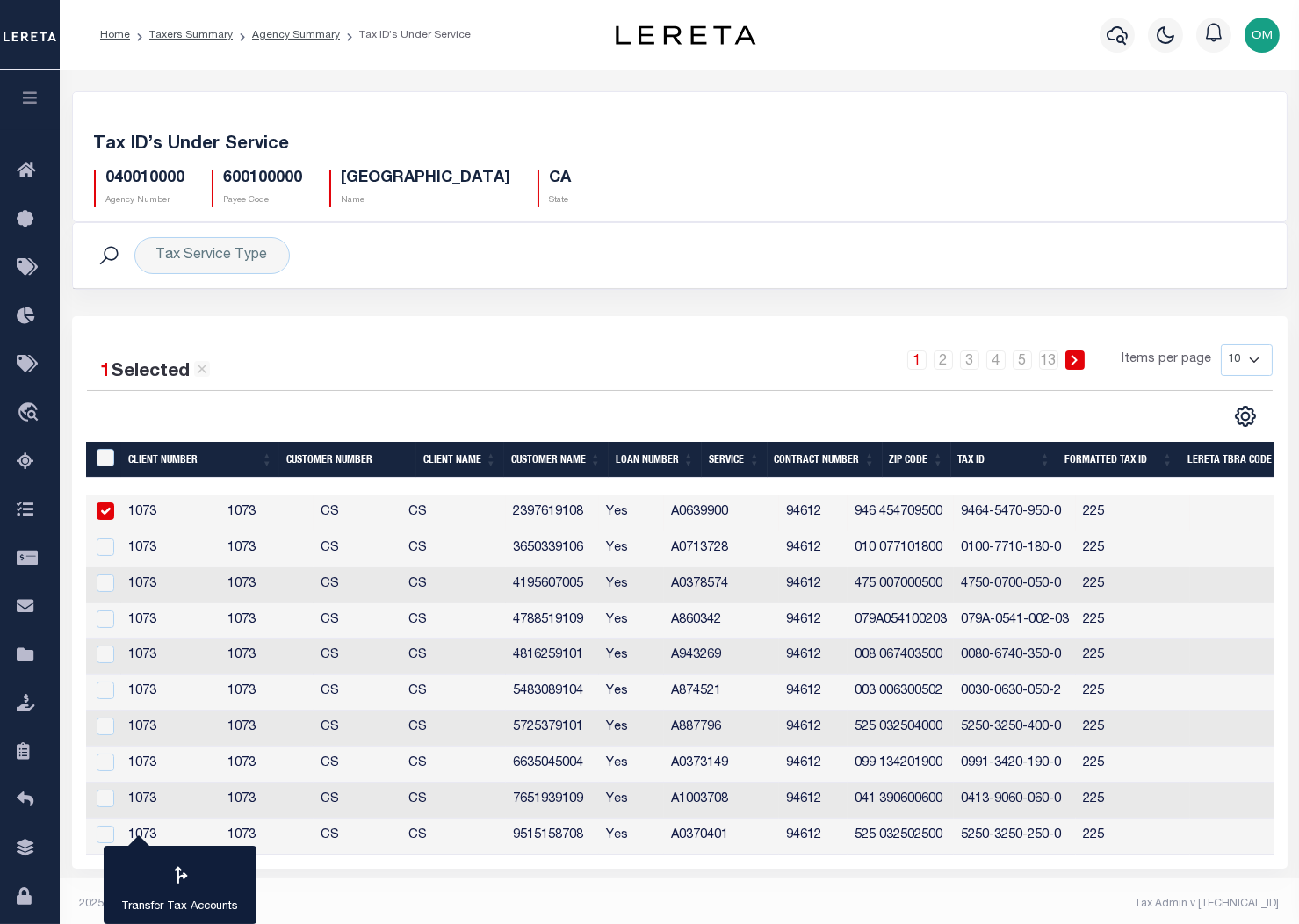
click at [104, 515] on input "checkbox" at bounding box center [105, 511] width 18 height 18
checkbox input "false"
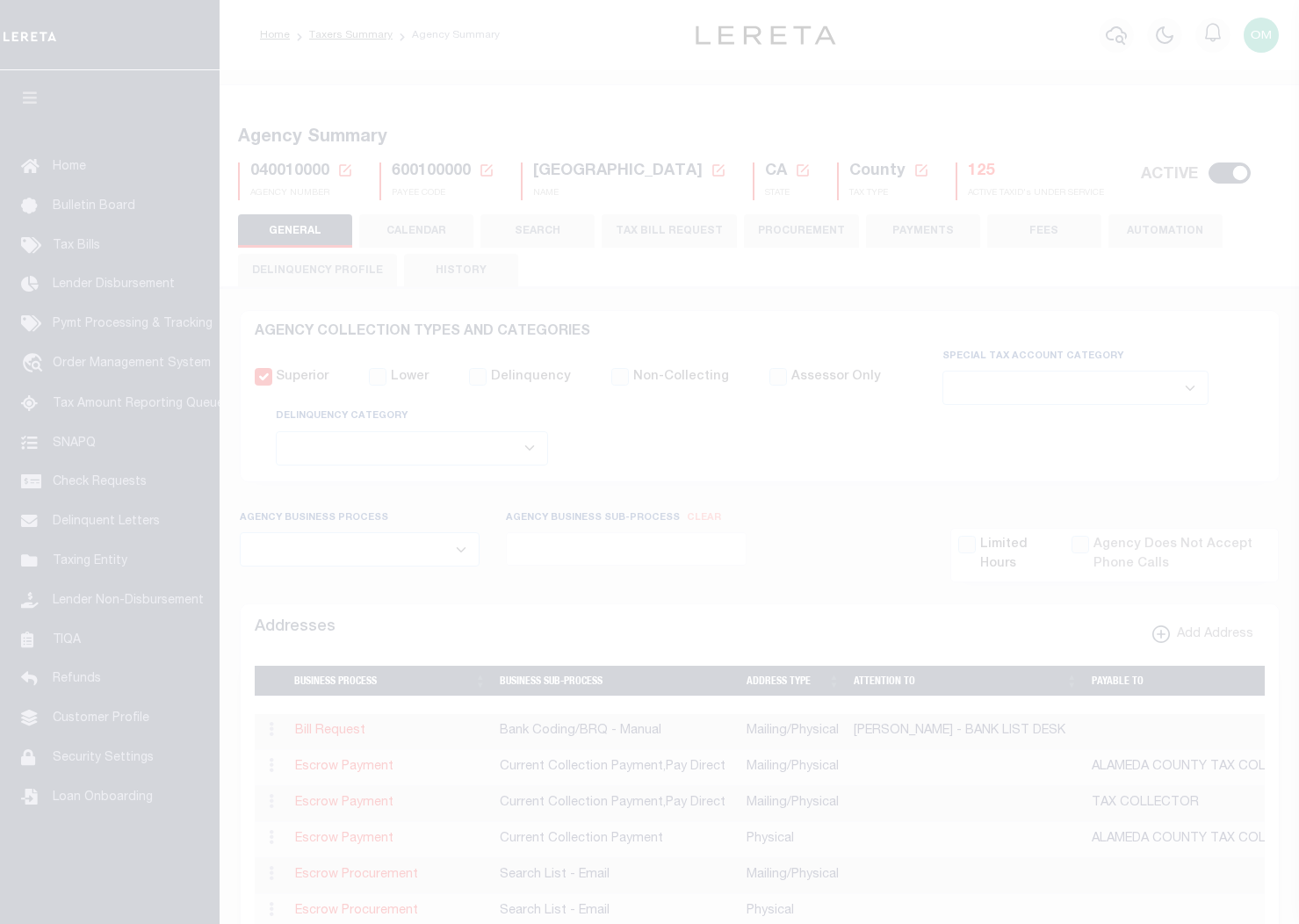
select select
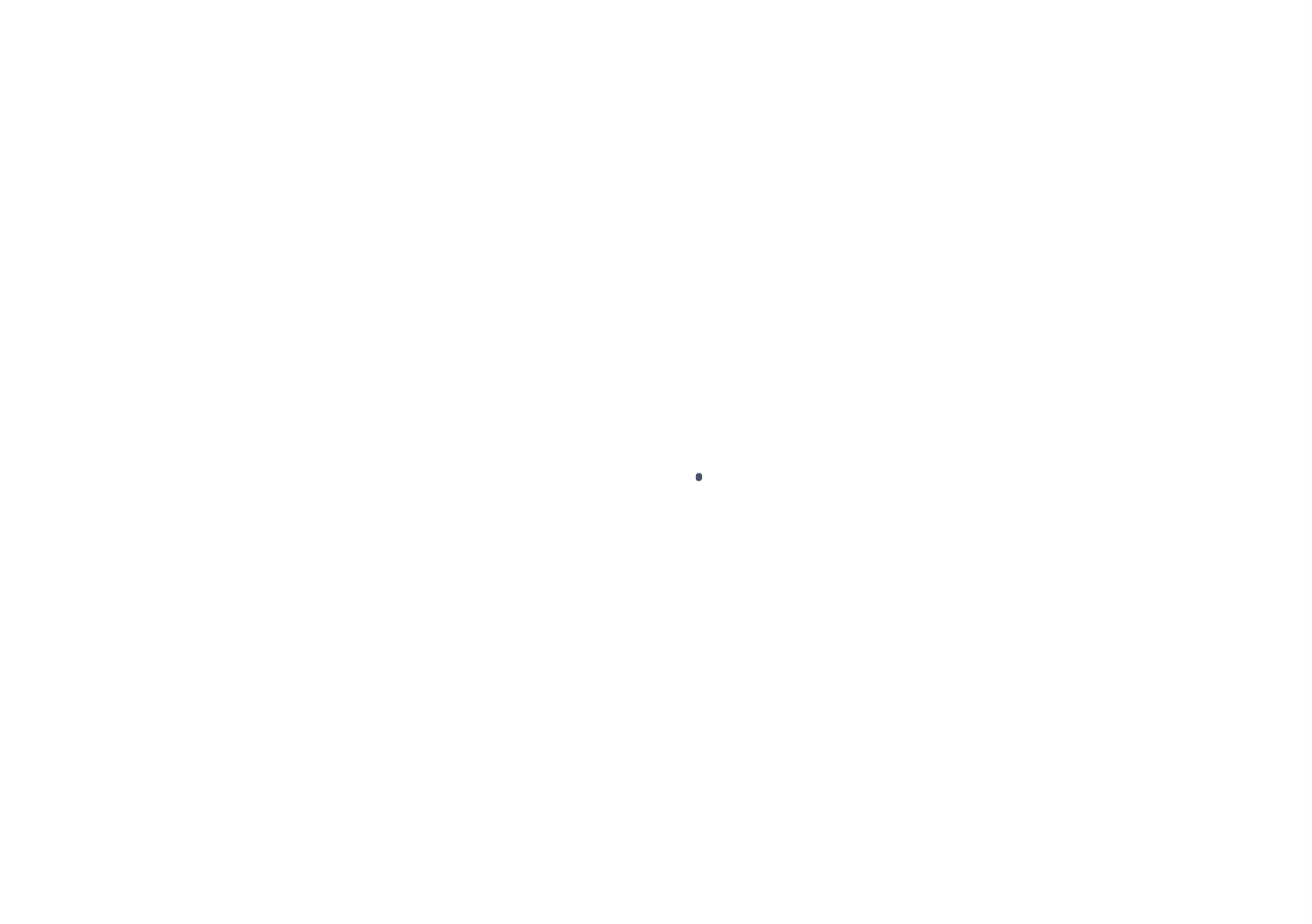
select select
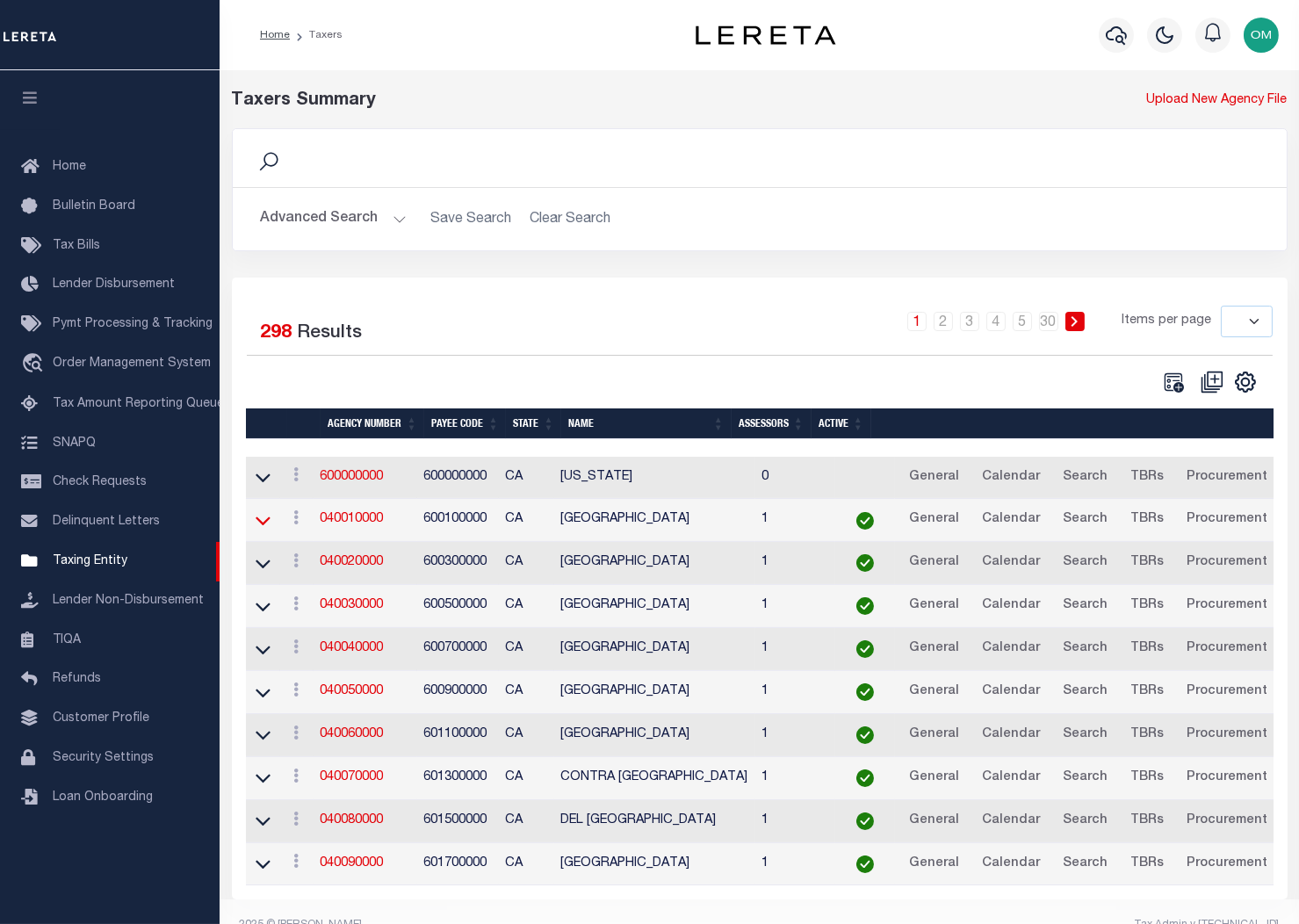
click at [264, 526] on icon at bounding box center [263, 521] width 15 height 8
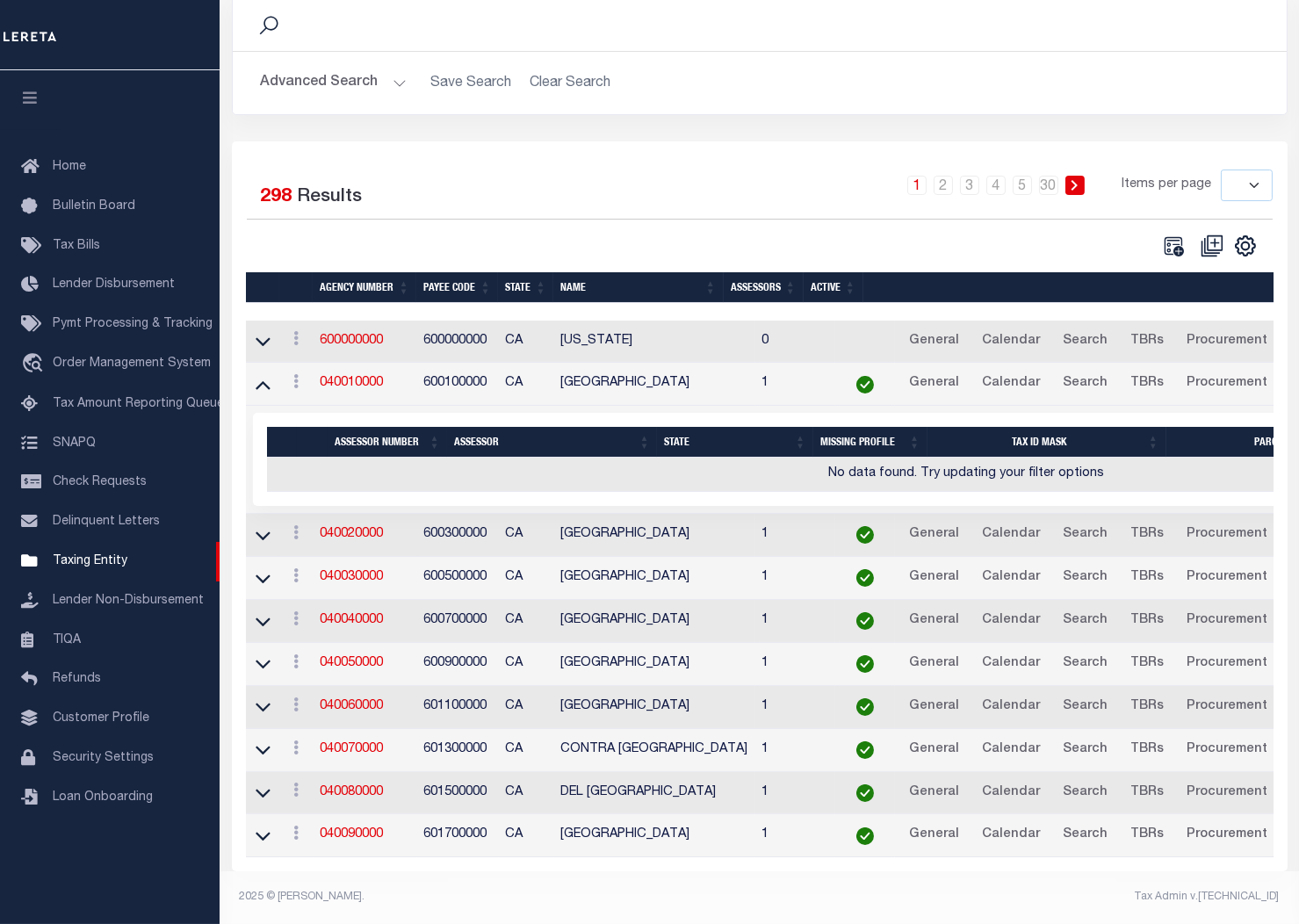
scroll to position [147, 0]
click at [259, 332] on icon at bounding box center [263, 341] width 15 height 19
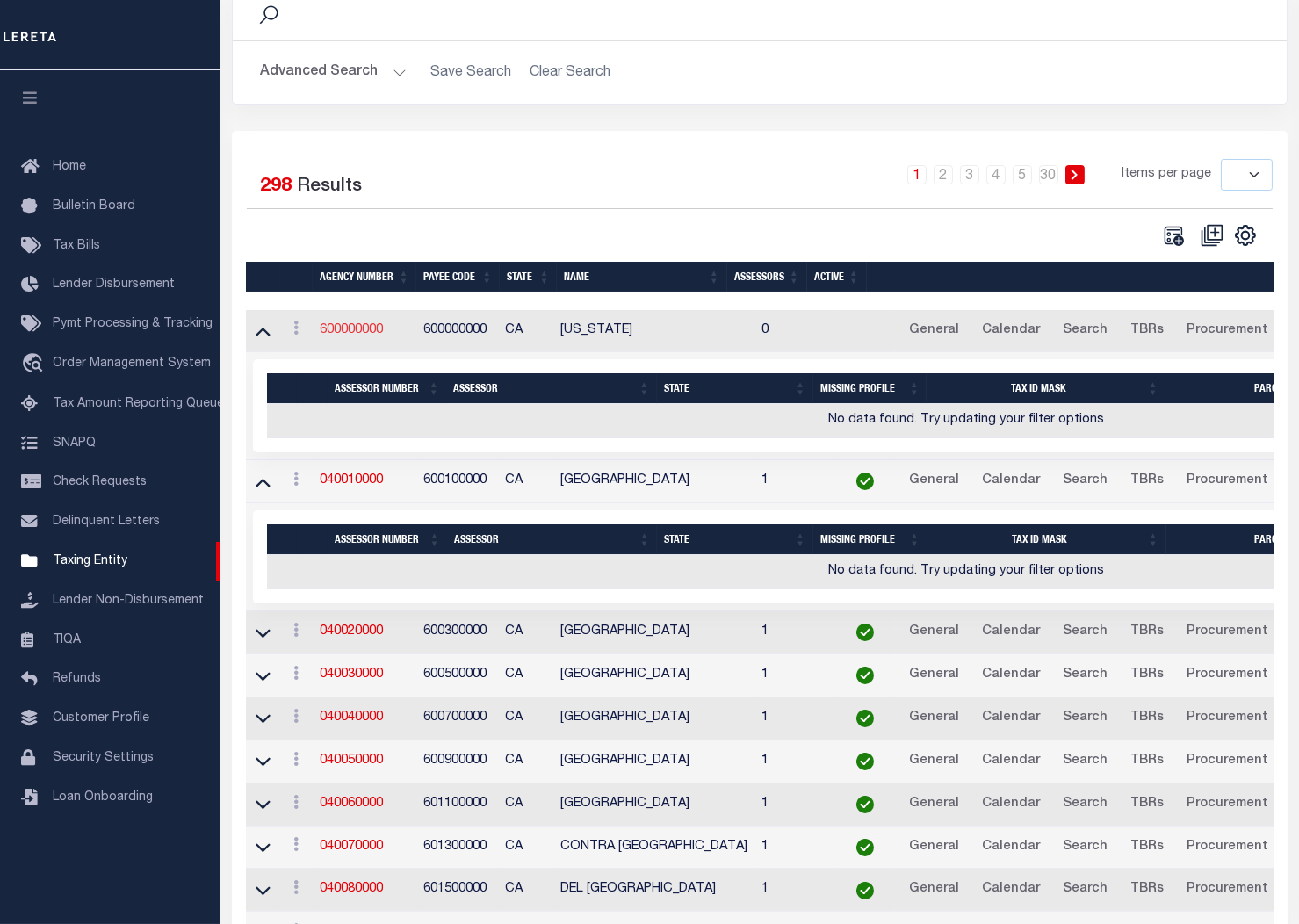
click at [355, 328] on link "600000000" at bounding box center [353, 329] width 63 height 12
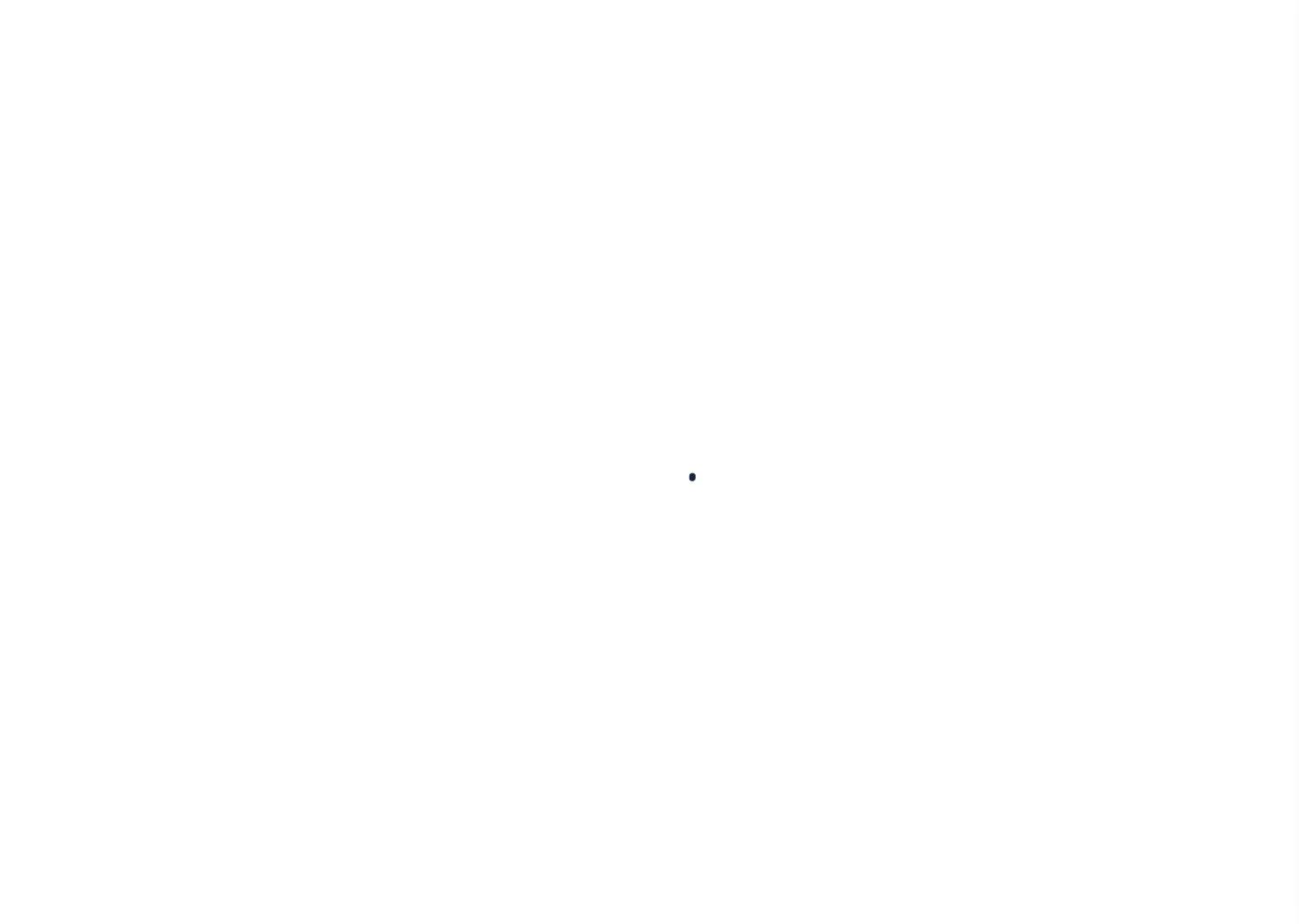
select select
checkbox input "false"
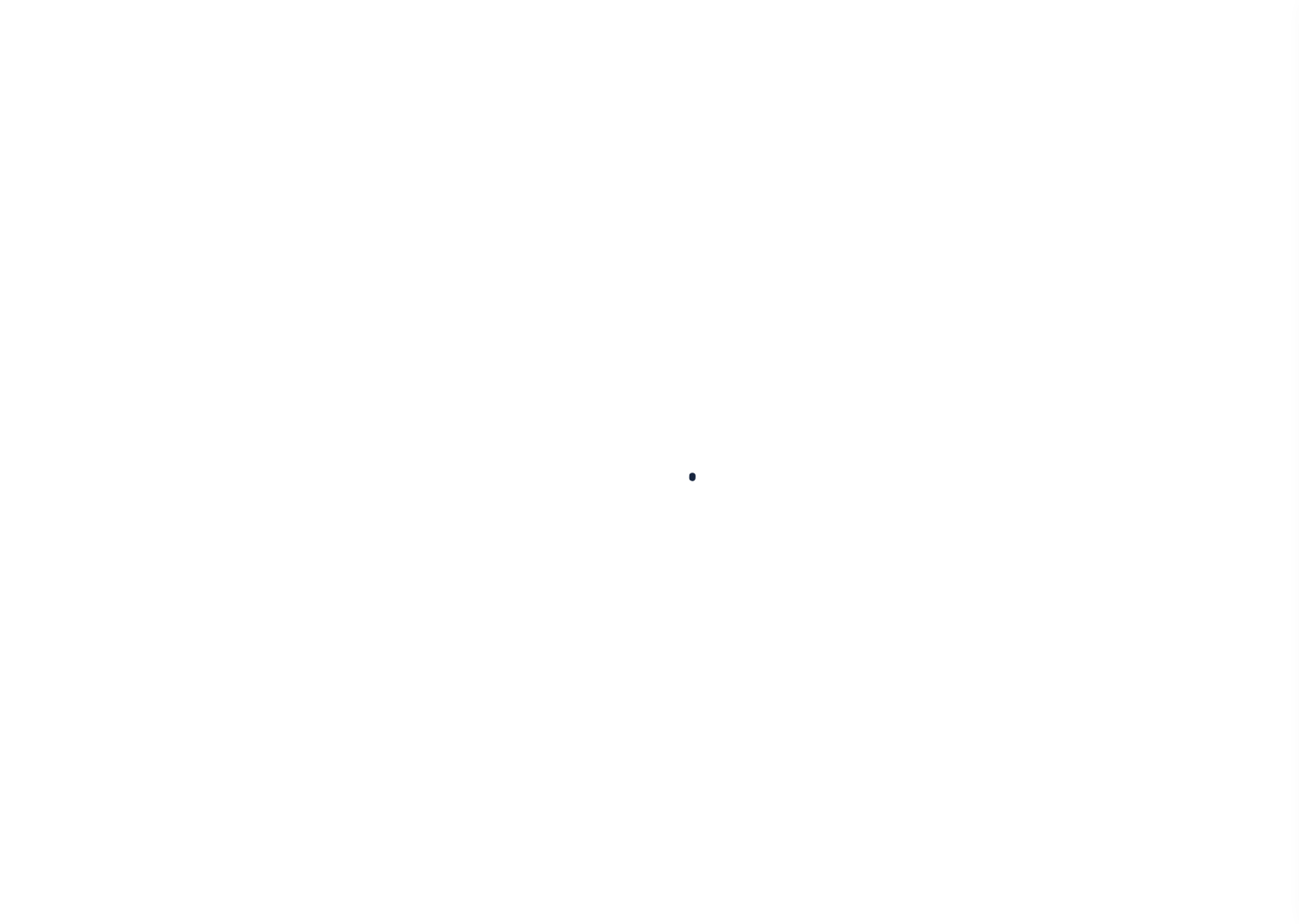
checkbox input "false"
type input "600000000"
select select
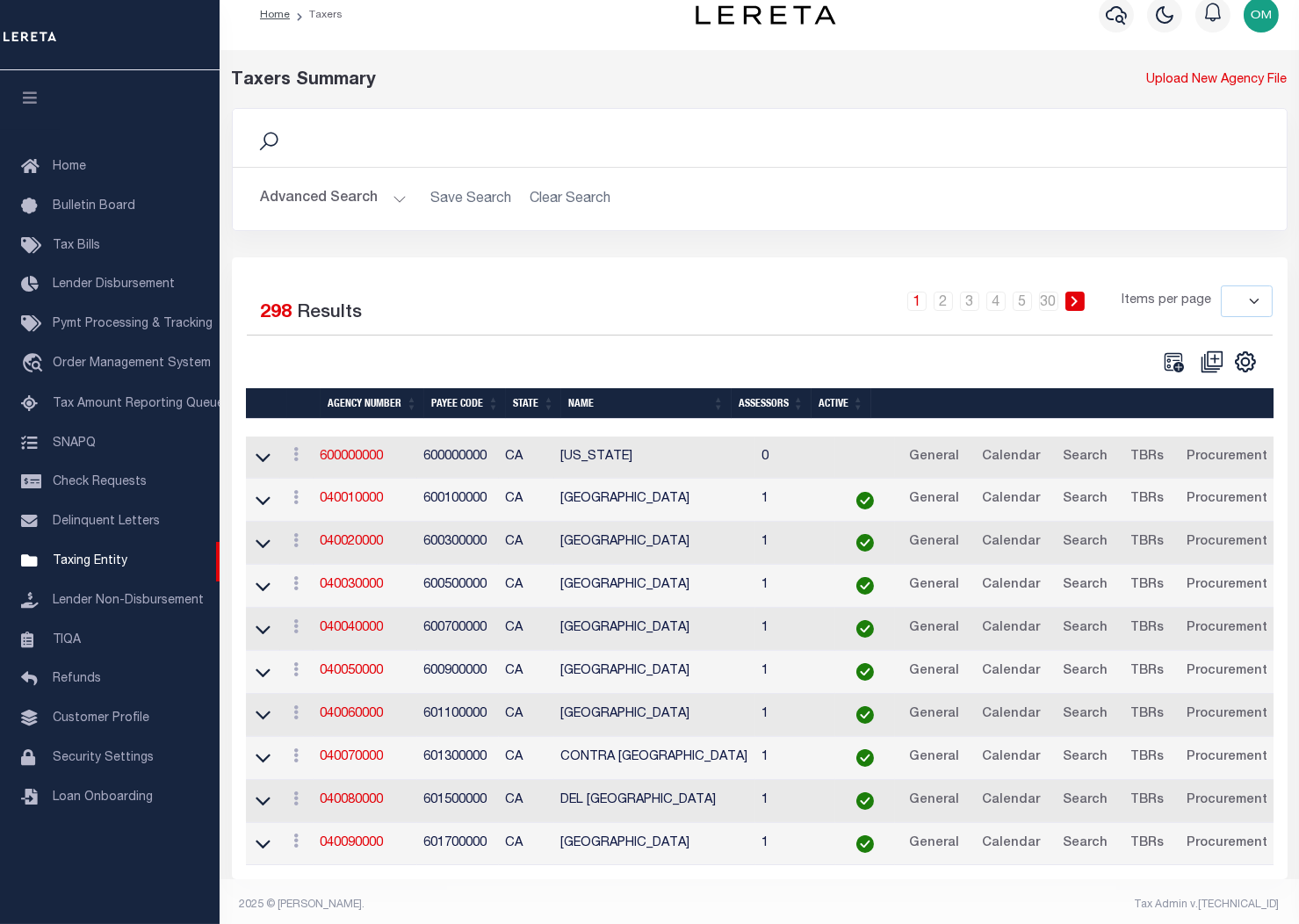
scroll to position [39, 0]
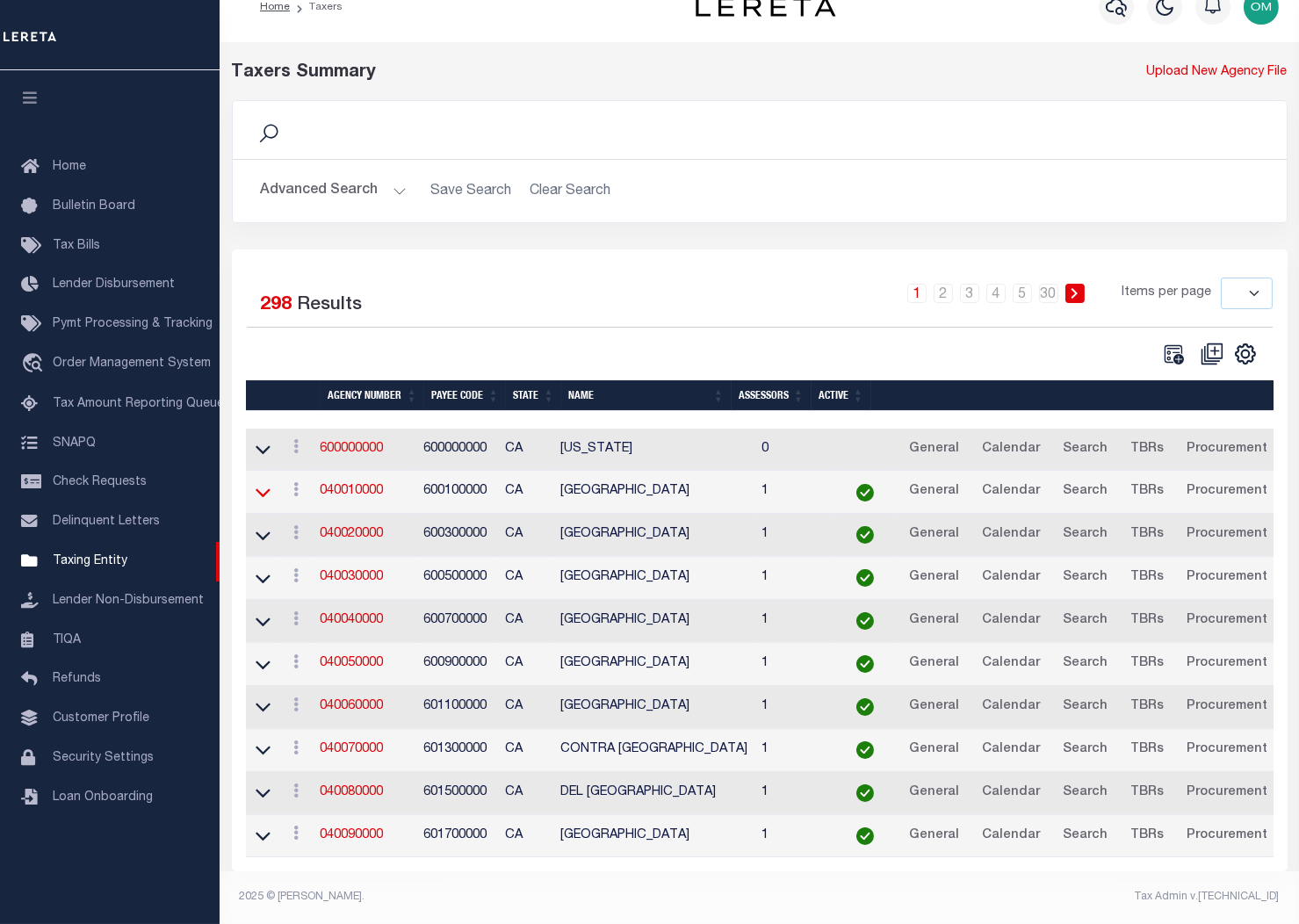
click at [259, 489] on icon at bounding box center [263, 493] width 15 height 8
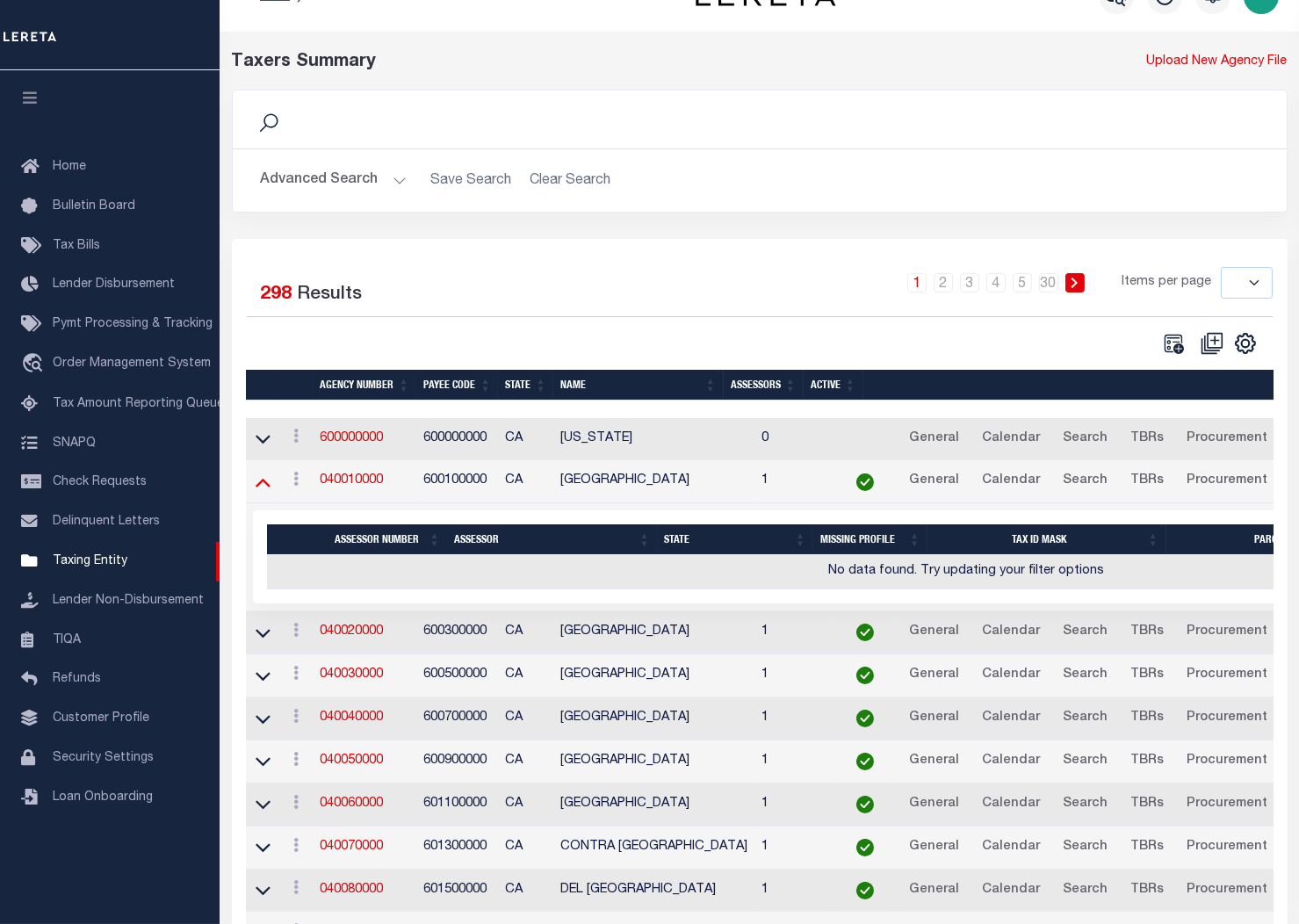
click at [266, 483] on icon at bounding box center [263, 482] width 15 height 19
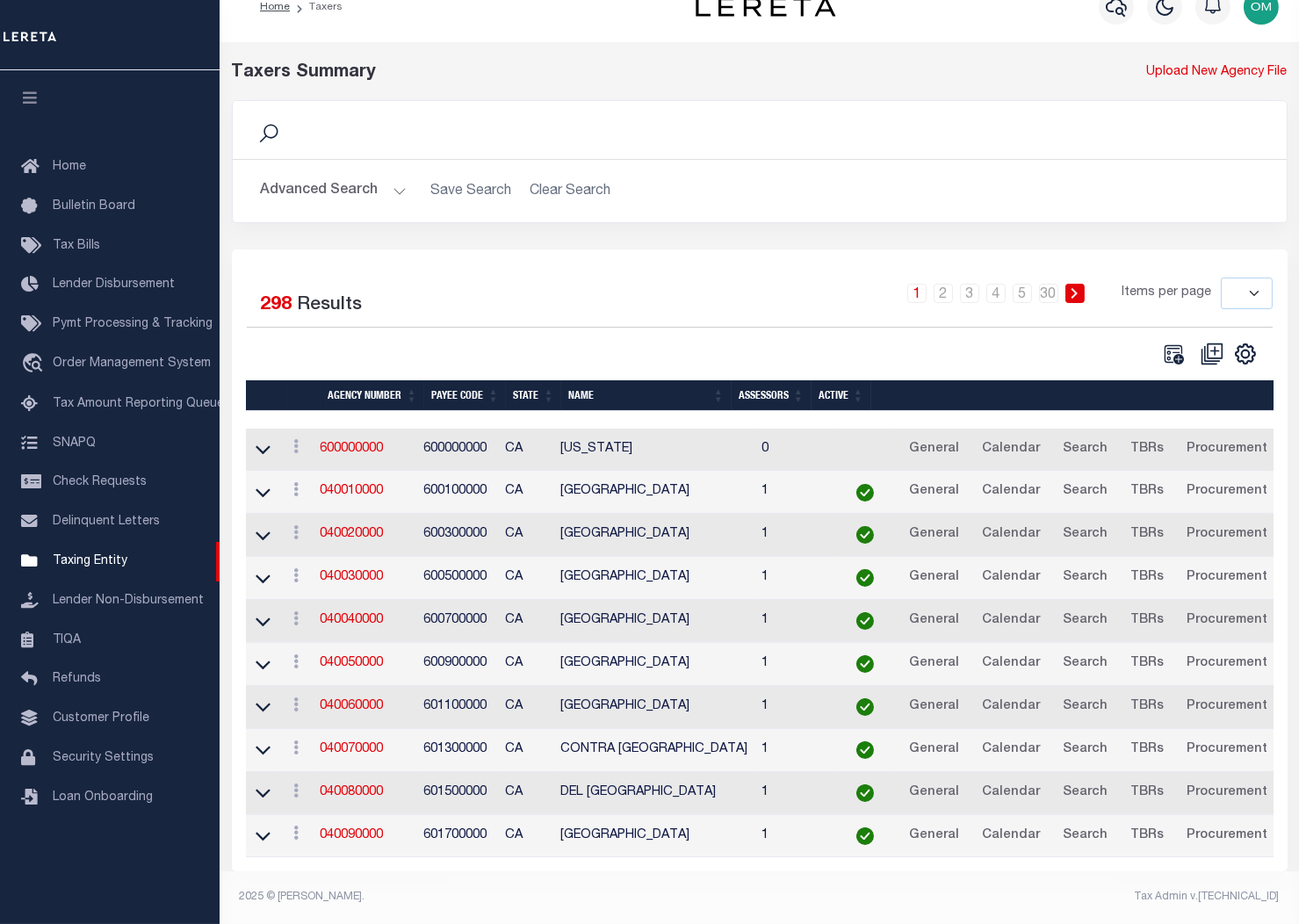
click at [385, 179] on button "Advanced Search" at bounding box center [333, 191] width 146 height 34
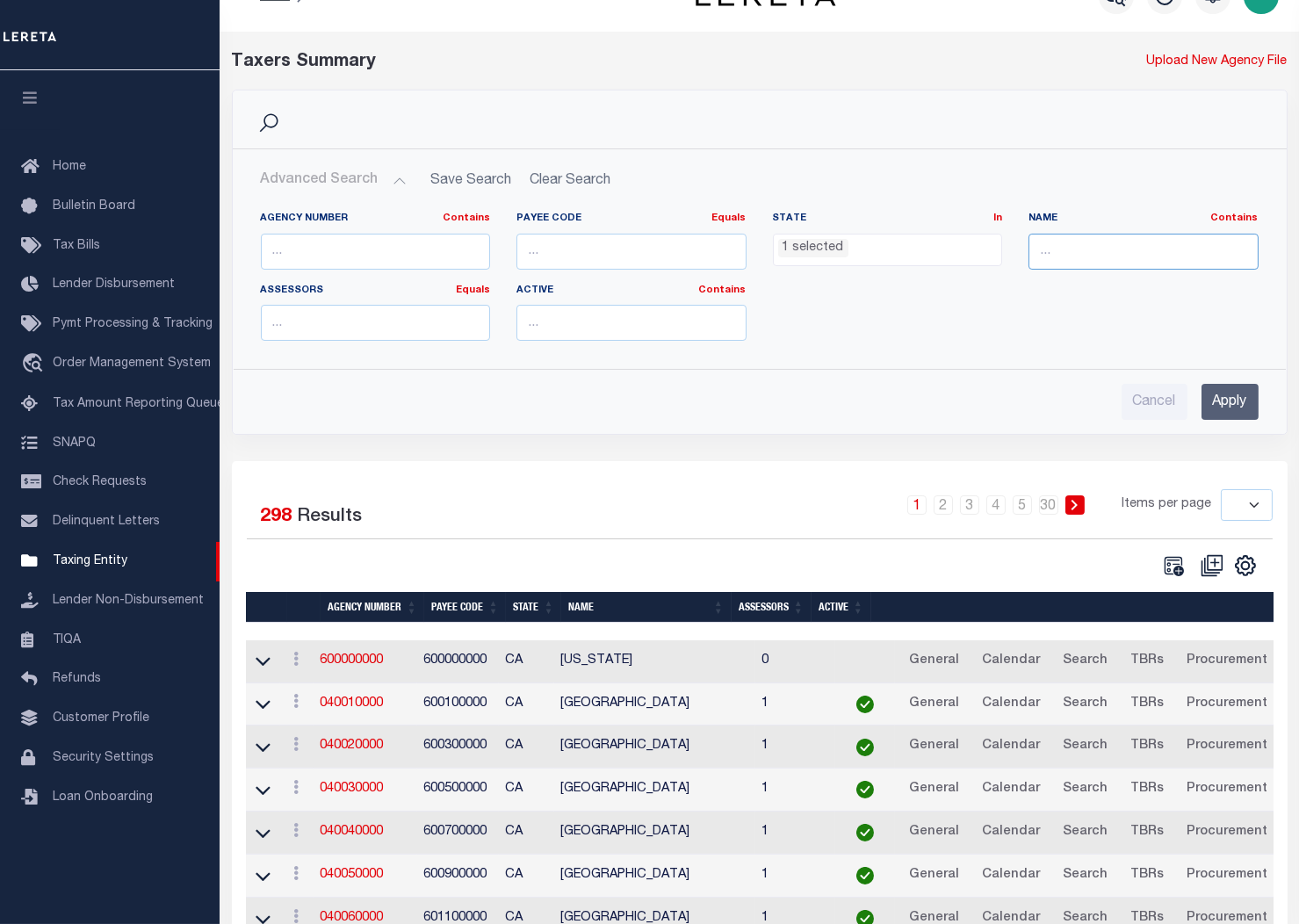
click at [1065, 246] on input "text" at bounding box center [1144, 251] width 230 height 36
click at [884, 246] on ul "1 selected" at bounding box center [888, 246] width 228 height 23
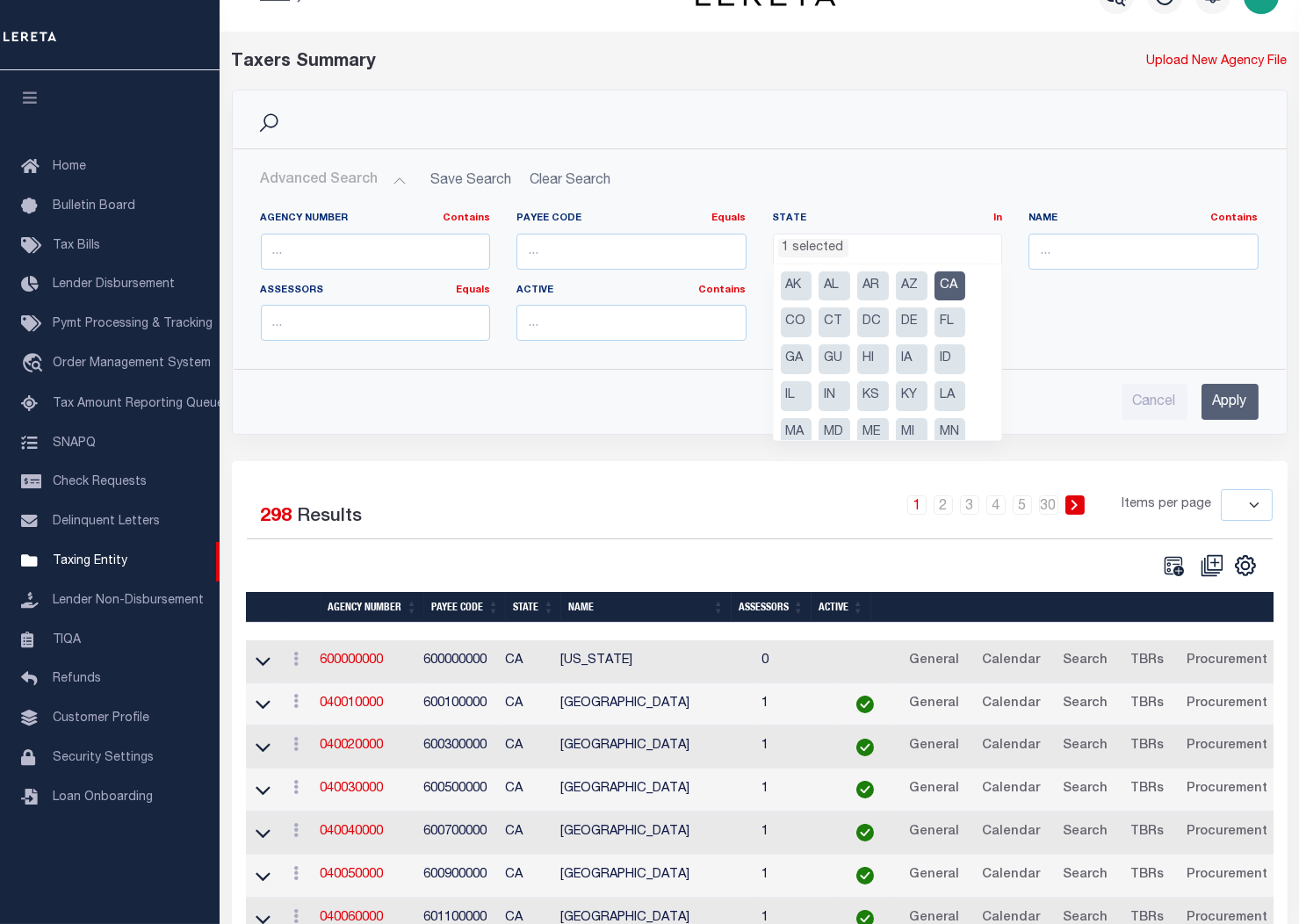
click at [951, 275] on li "CA" at bounding box center [951, 287] width 32 height 30
select select
click at [1055, 246] on input "text" at bounding box center [1144, 251] width 230 height 36
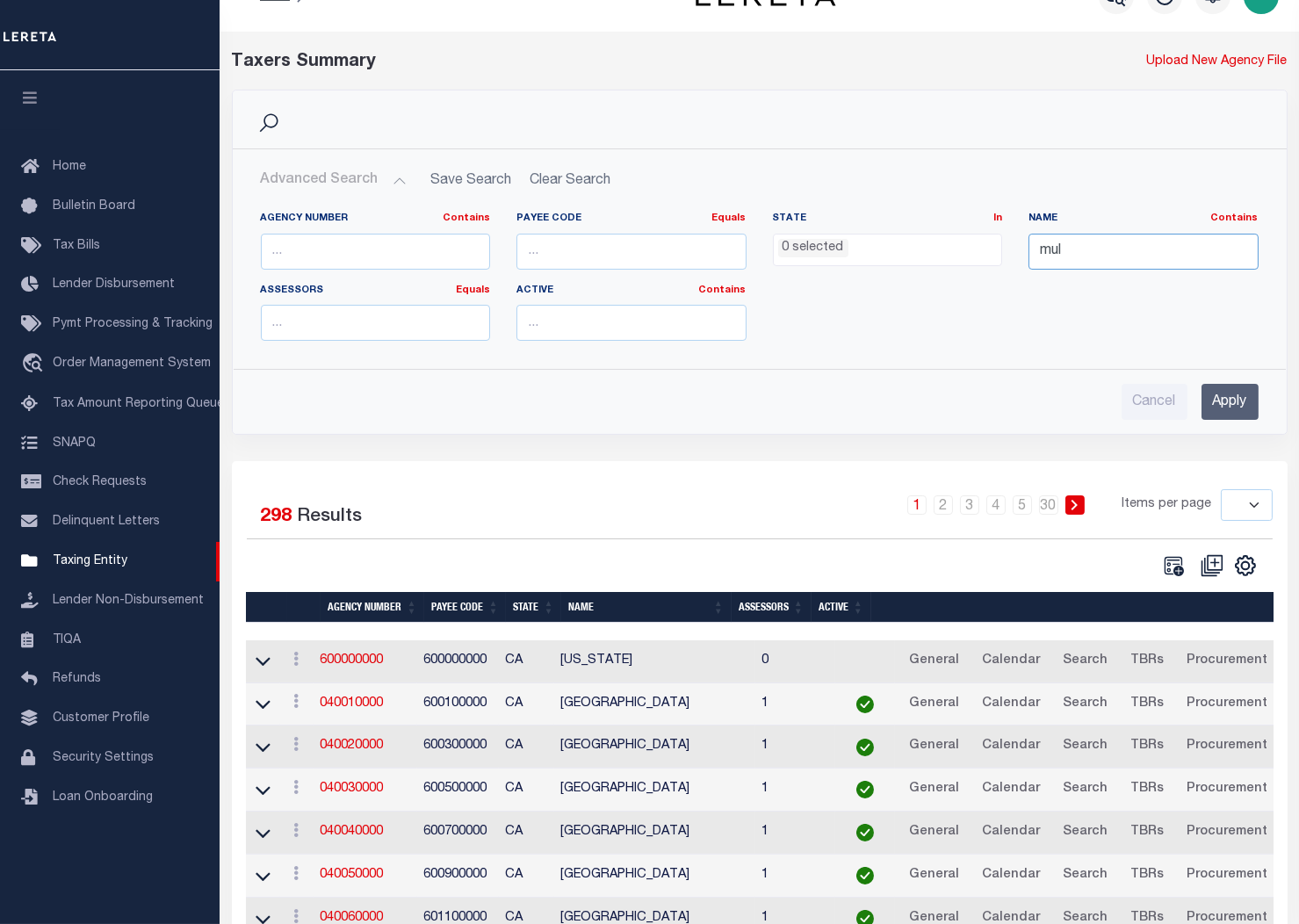
type input "multnomah"
click at [1230, 394] on input "Apply" at bounding box center [1230, 402] width 57 height 36
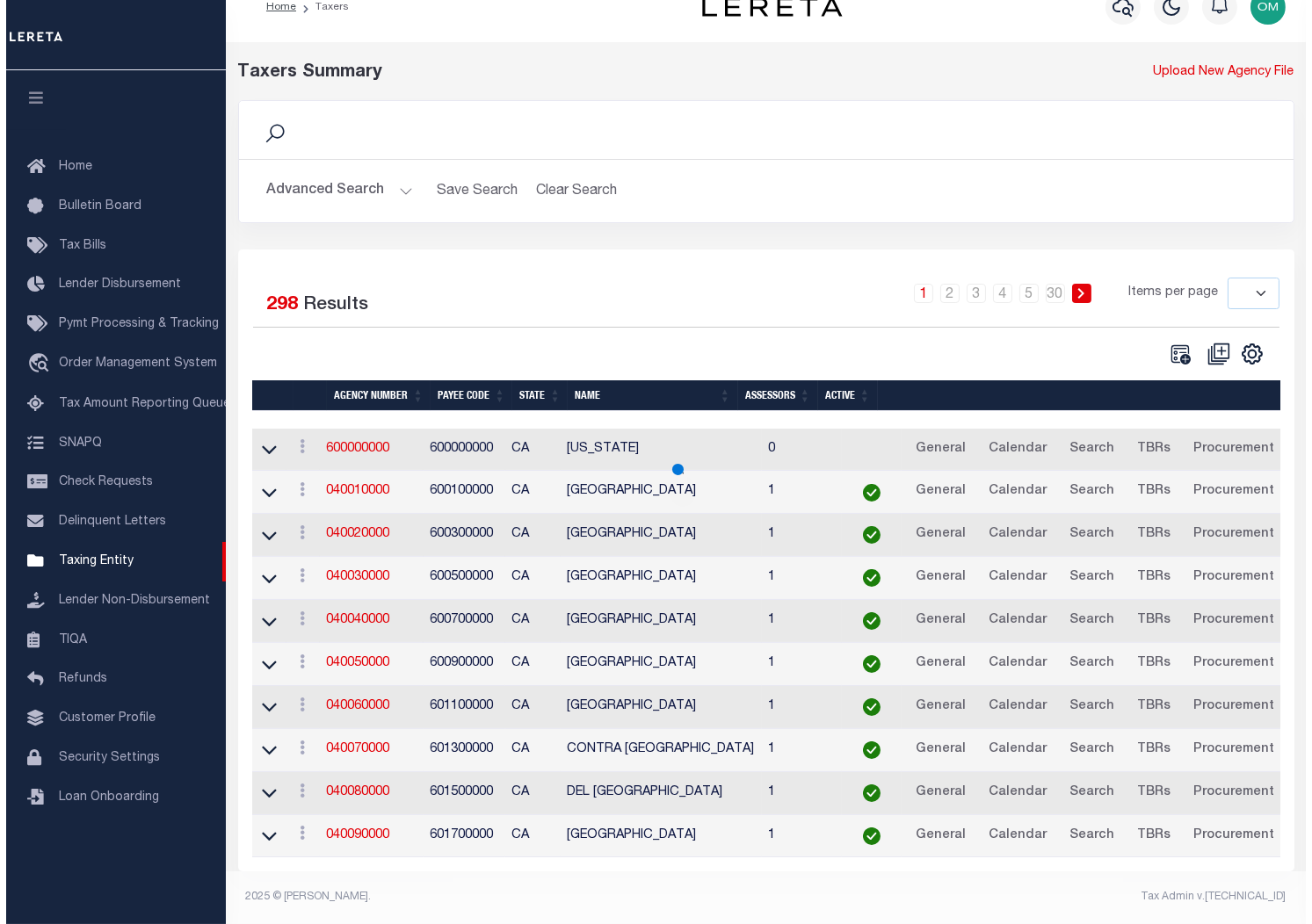
scroll to position [0, 0]
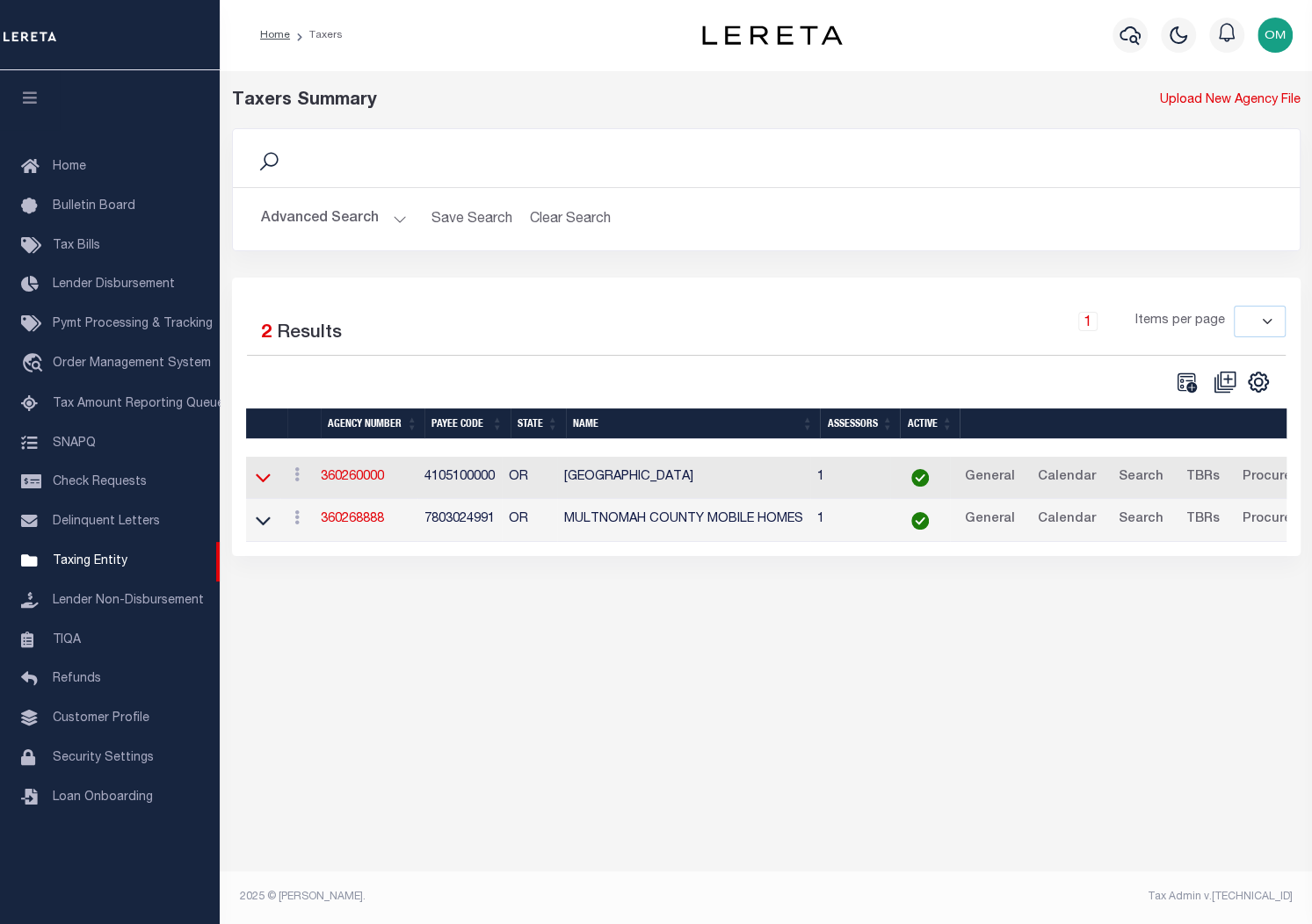
click at [264, 483] on icon at bounding box center [263, 477] width 15 height 19
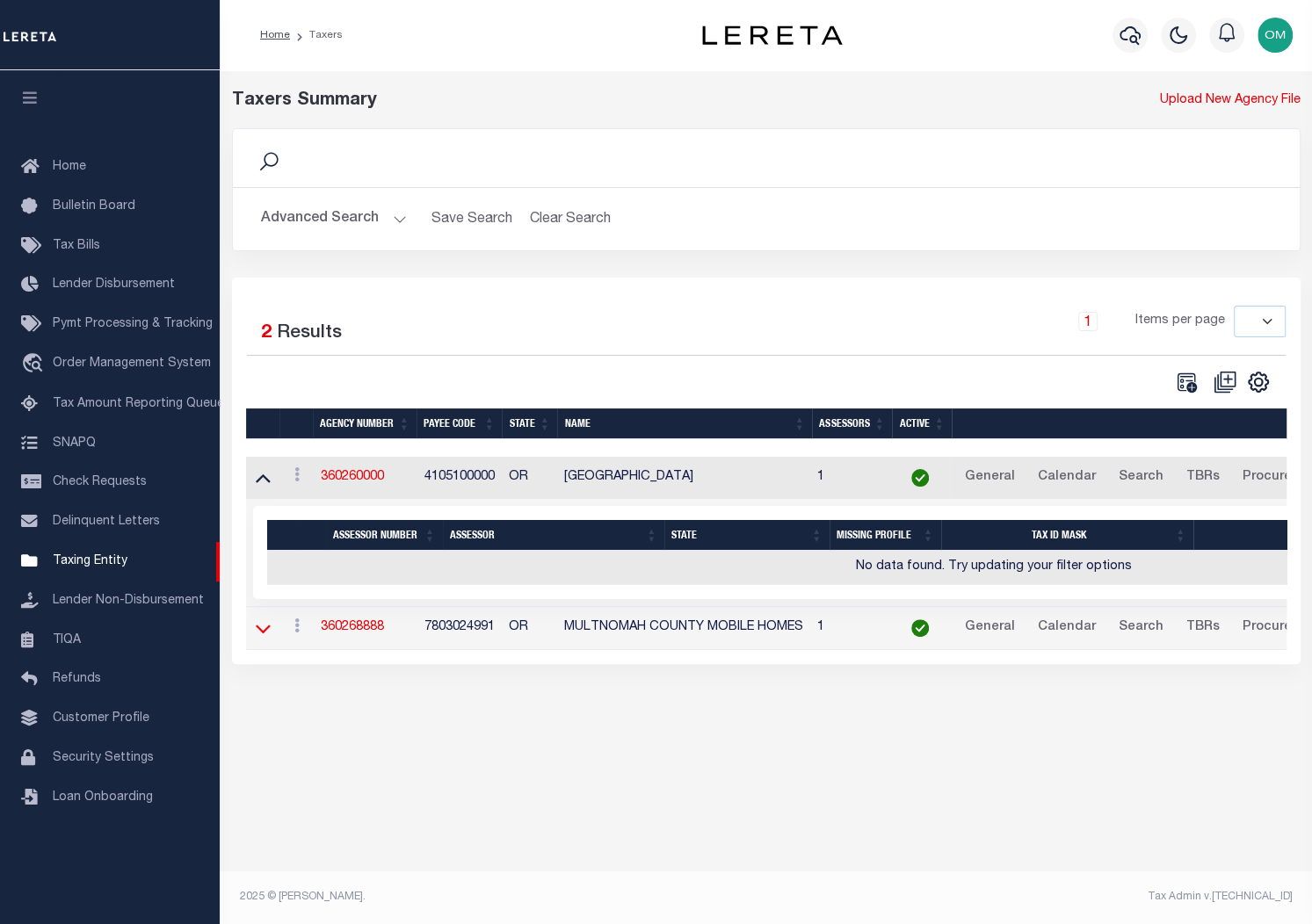
click at [257, 628] on icon at bounding box center [263, 628] width 15 height 8
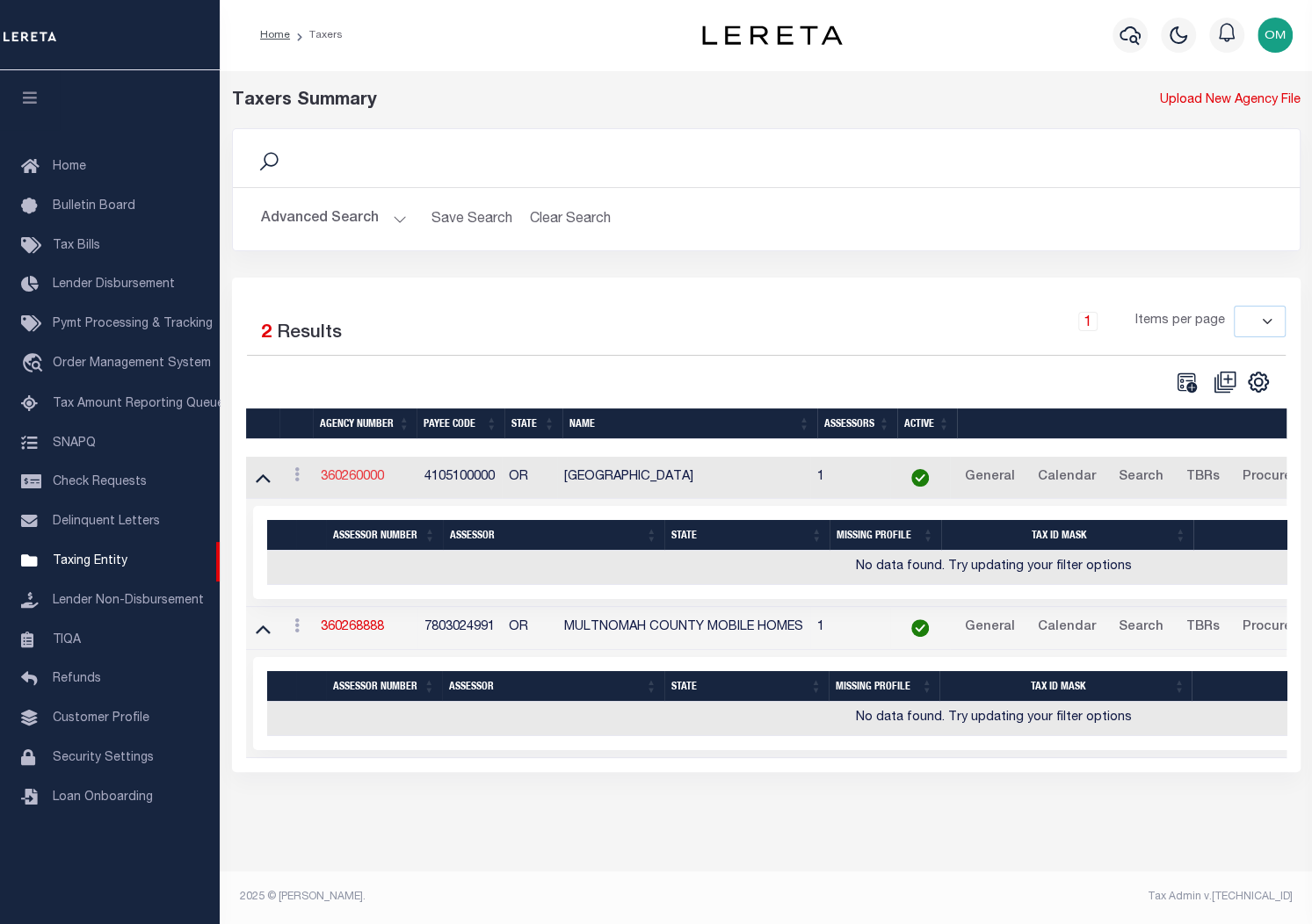
click at [331, 475] on link "360260000" at bounding box center [353, 476] width 63 height 12
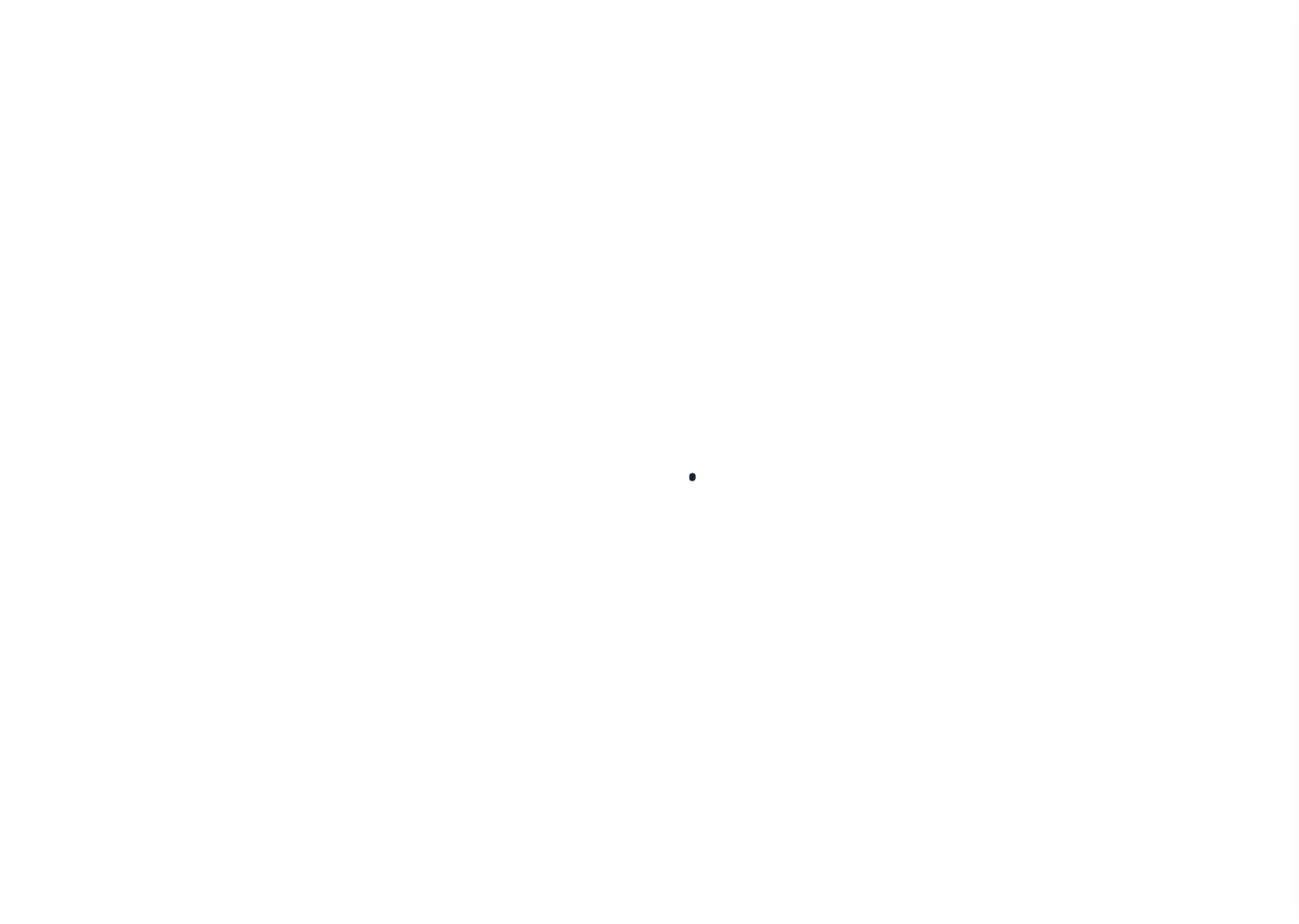
select select
checkbox input "false"
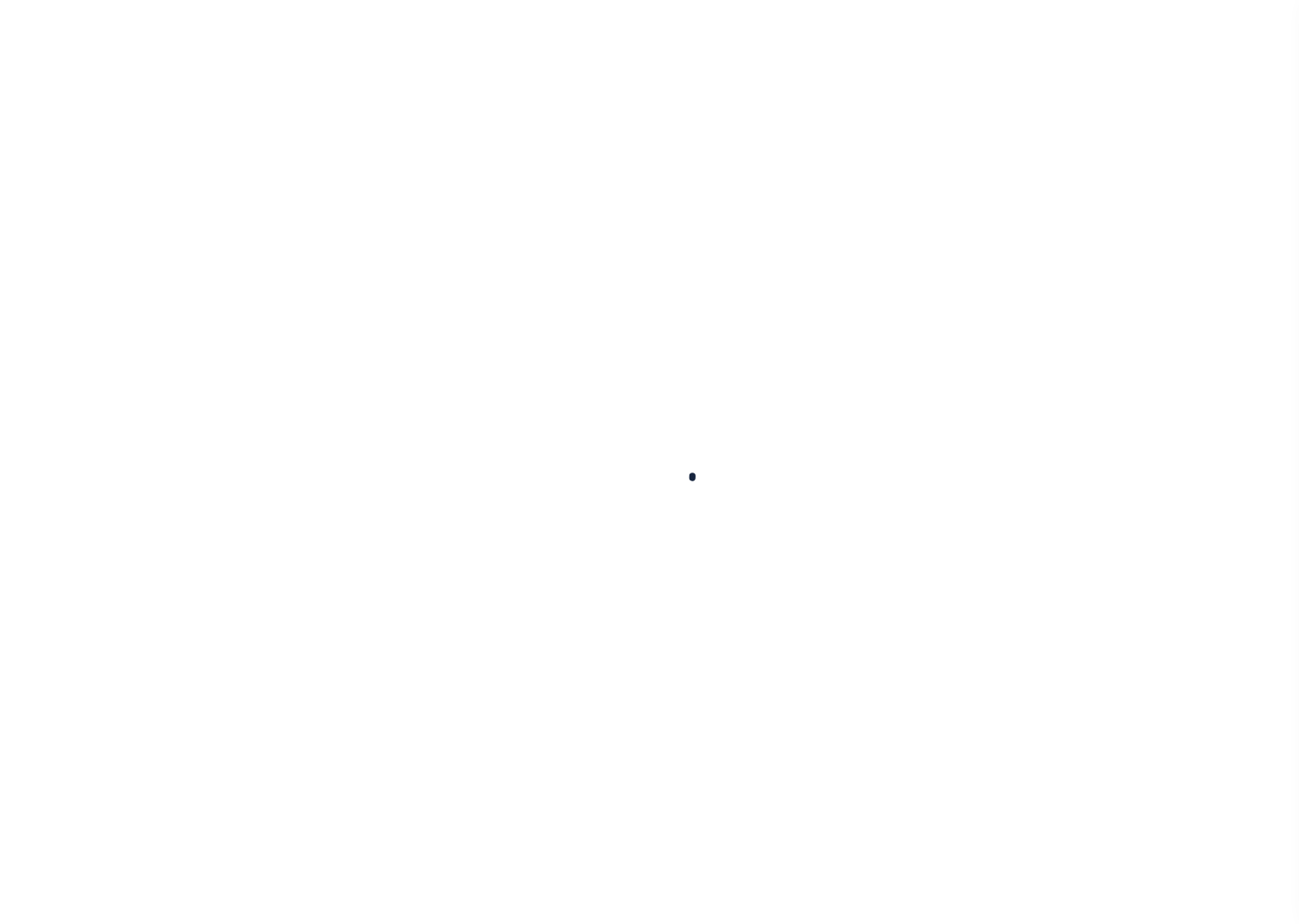
checkbox input "false"
type input "4105100000"
